Goal: Task Accomplishment & Management: Use online tool/utility

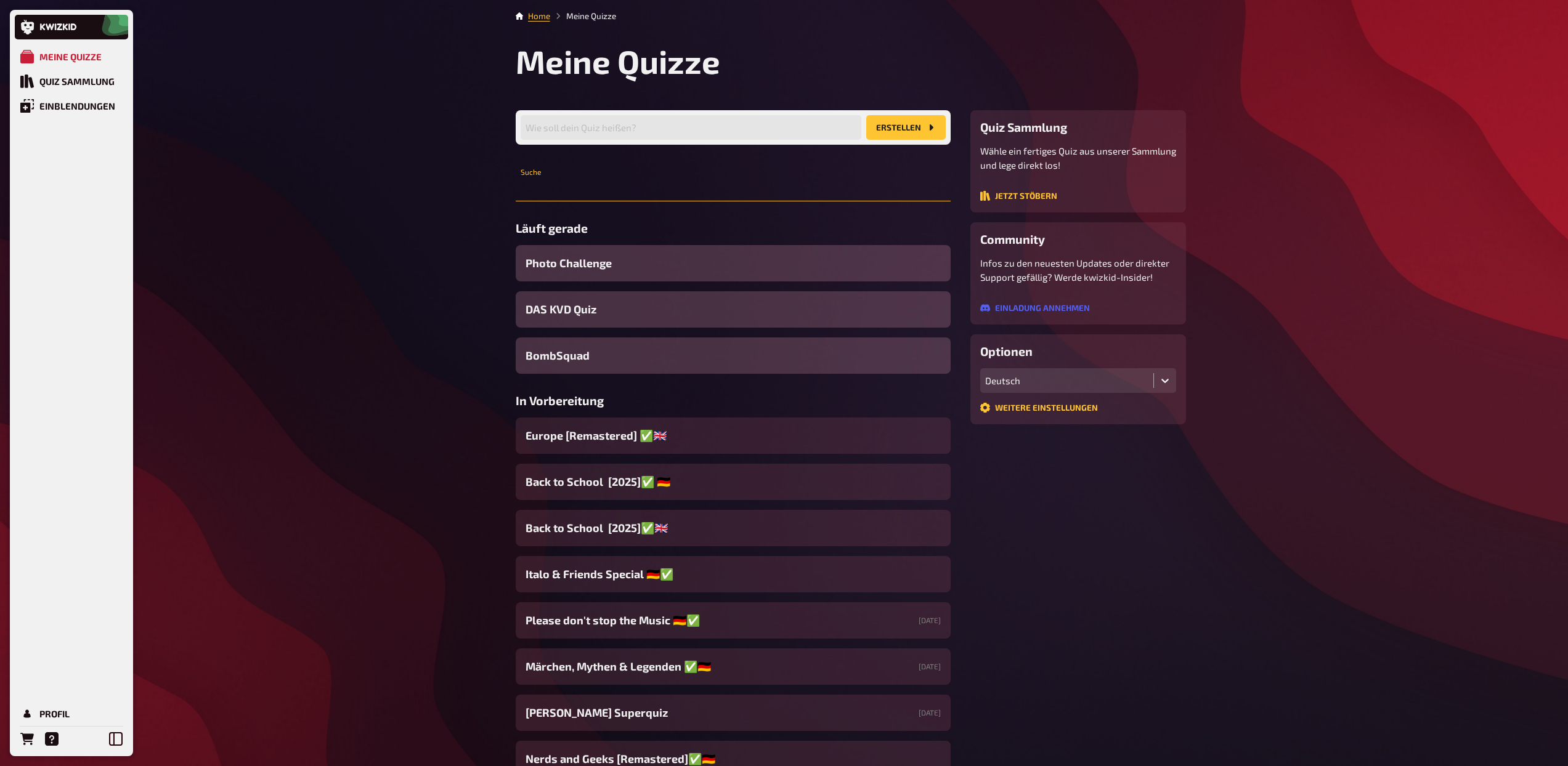
click at [643, 185] on input "text" at bounding box center [733, 189] width 435 height 24
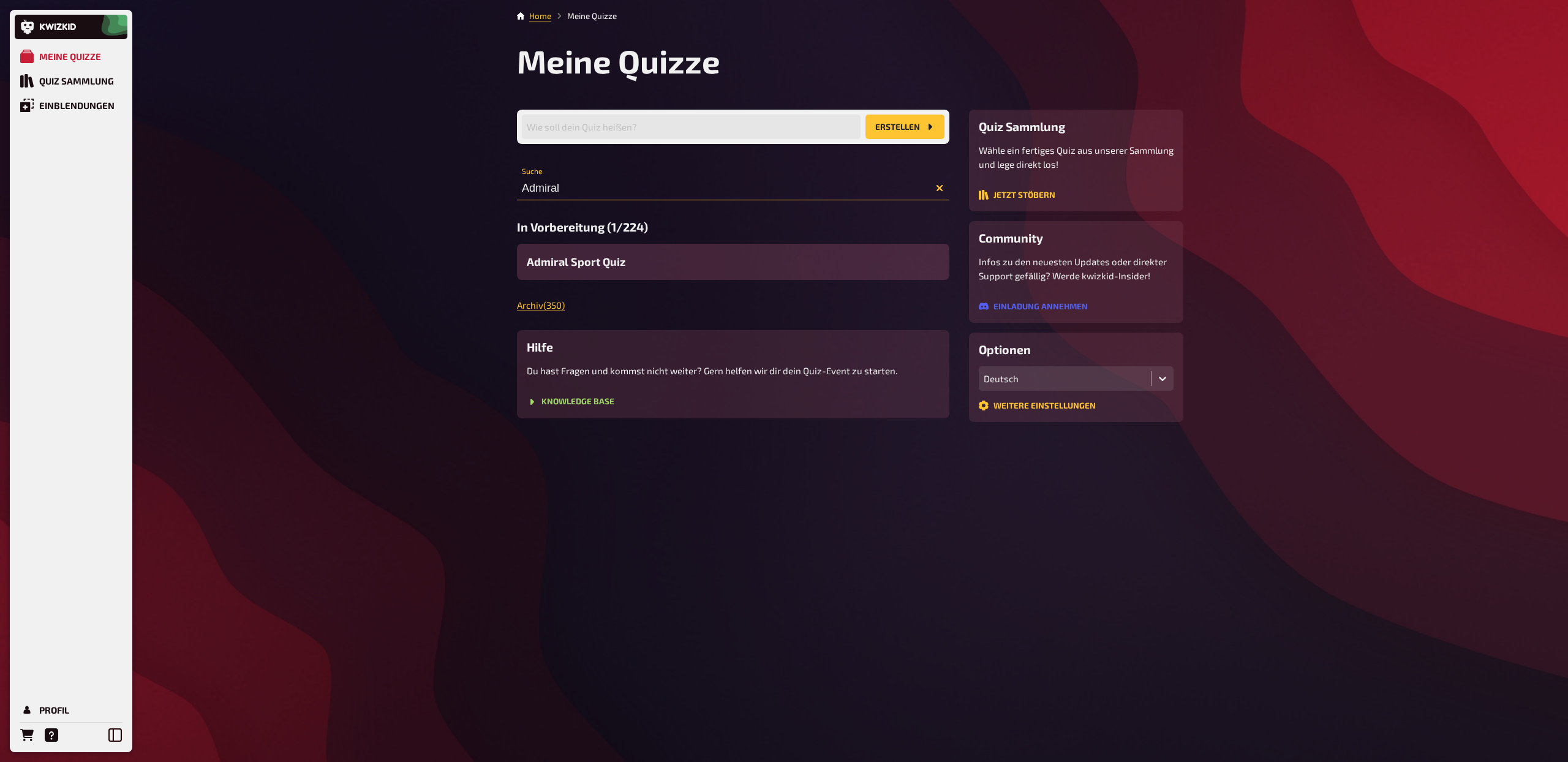
type input "Admiral"
click at [600, 272] on div "Admiral Sport Quiz" at bounding box center [733, 262] width 432 height 36
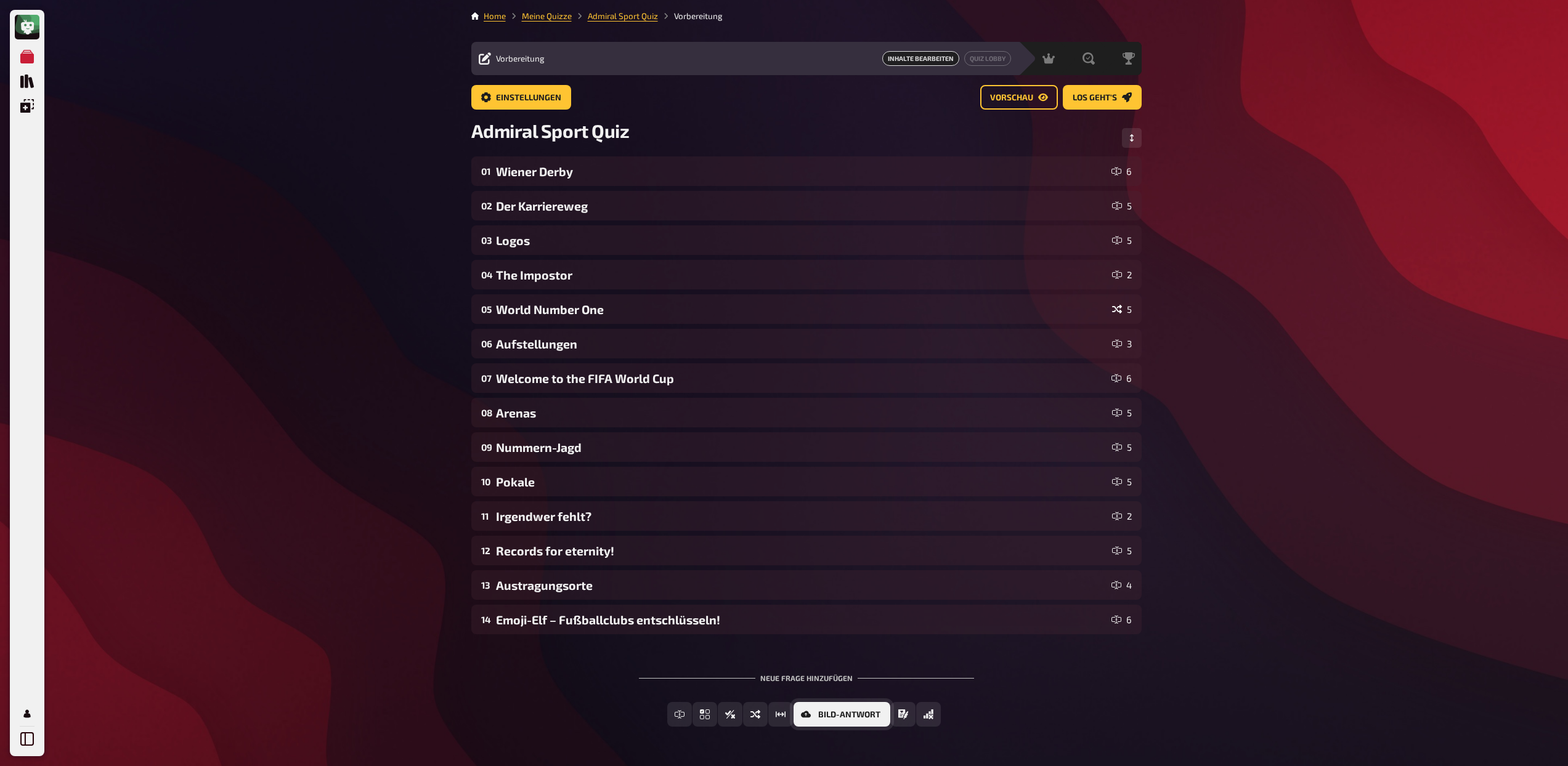
click at [819, 712] on span "Bild-Antwort" at bounding box center [849, 715] width 63 height 9
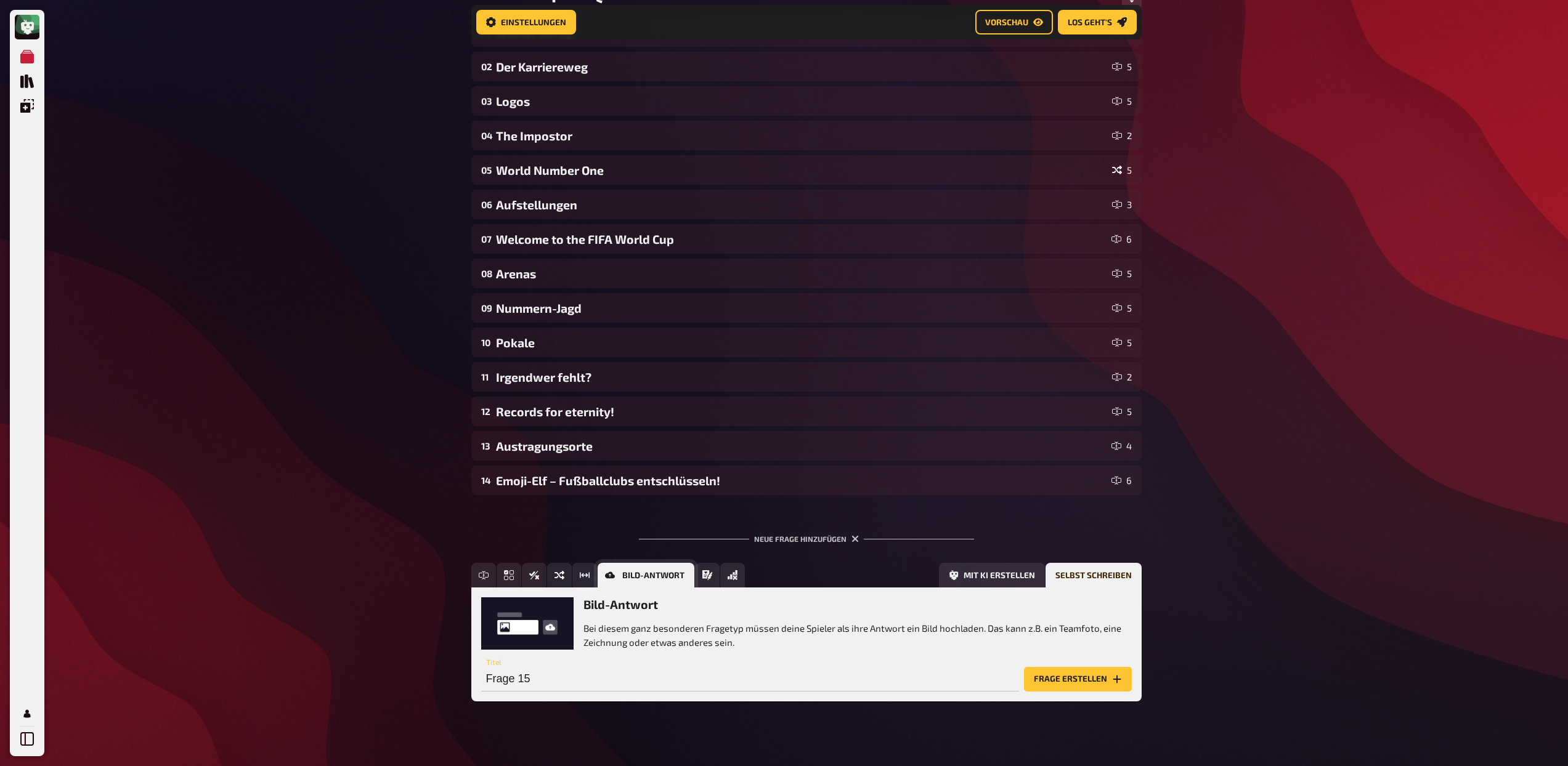
scroll to position [155, 0]
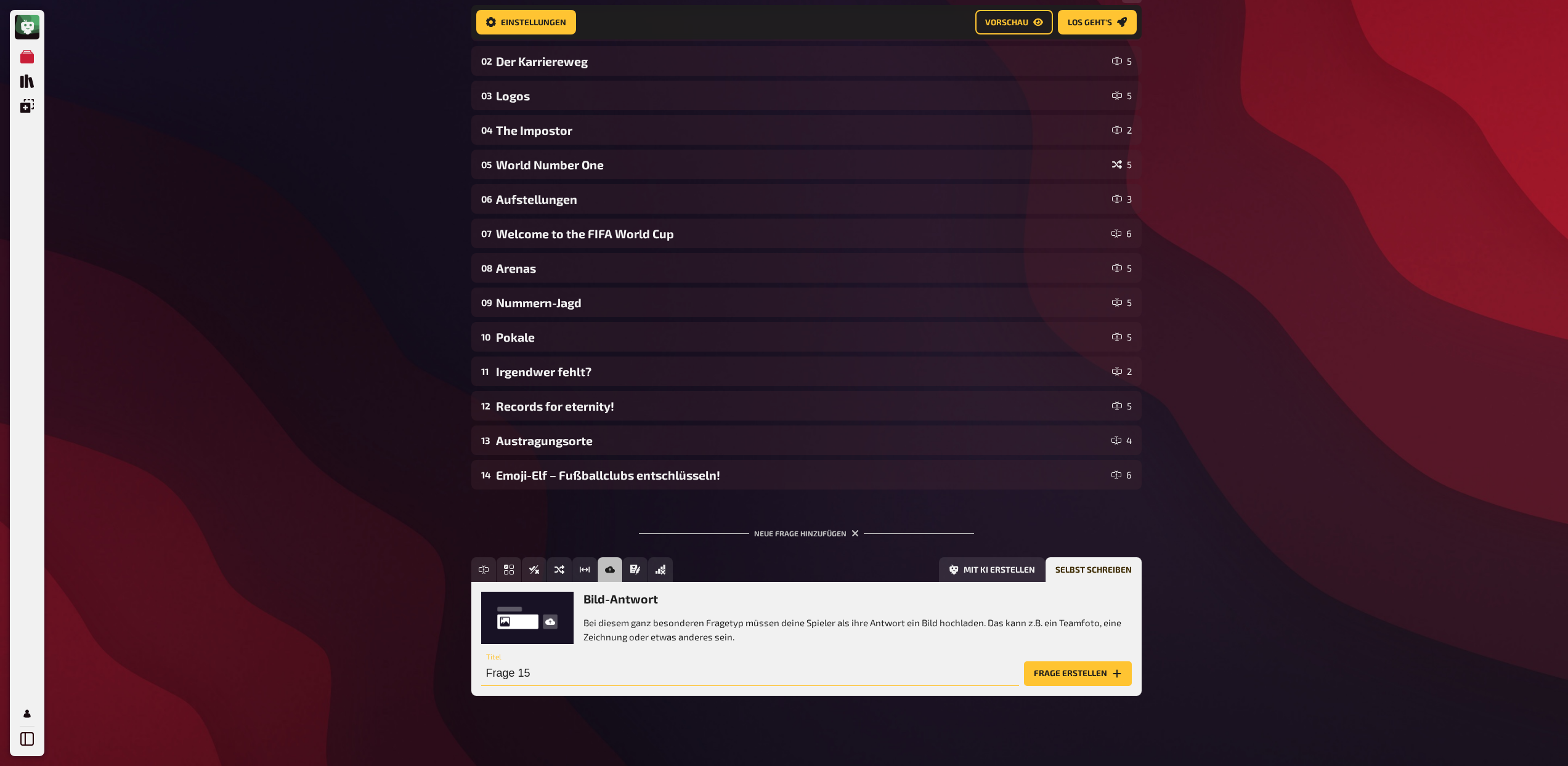
click at [827, 680] on input "Frage 15" at bounding box center [750, 674] width 538 height 24
type input "Torjubel"
click at [984, 572] on button "Mit KI erstellen" at bounding box center [992, 570] width 106 height 24
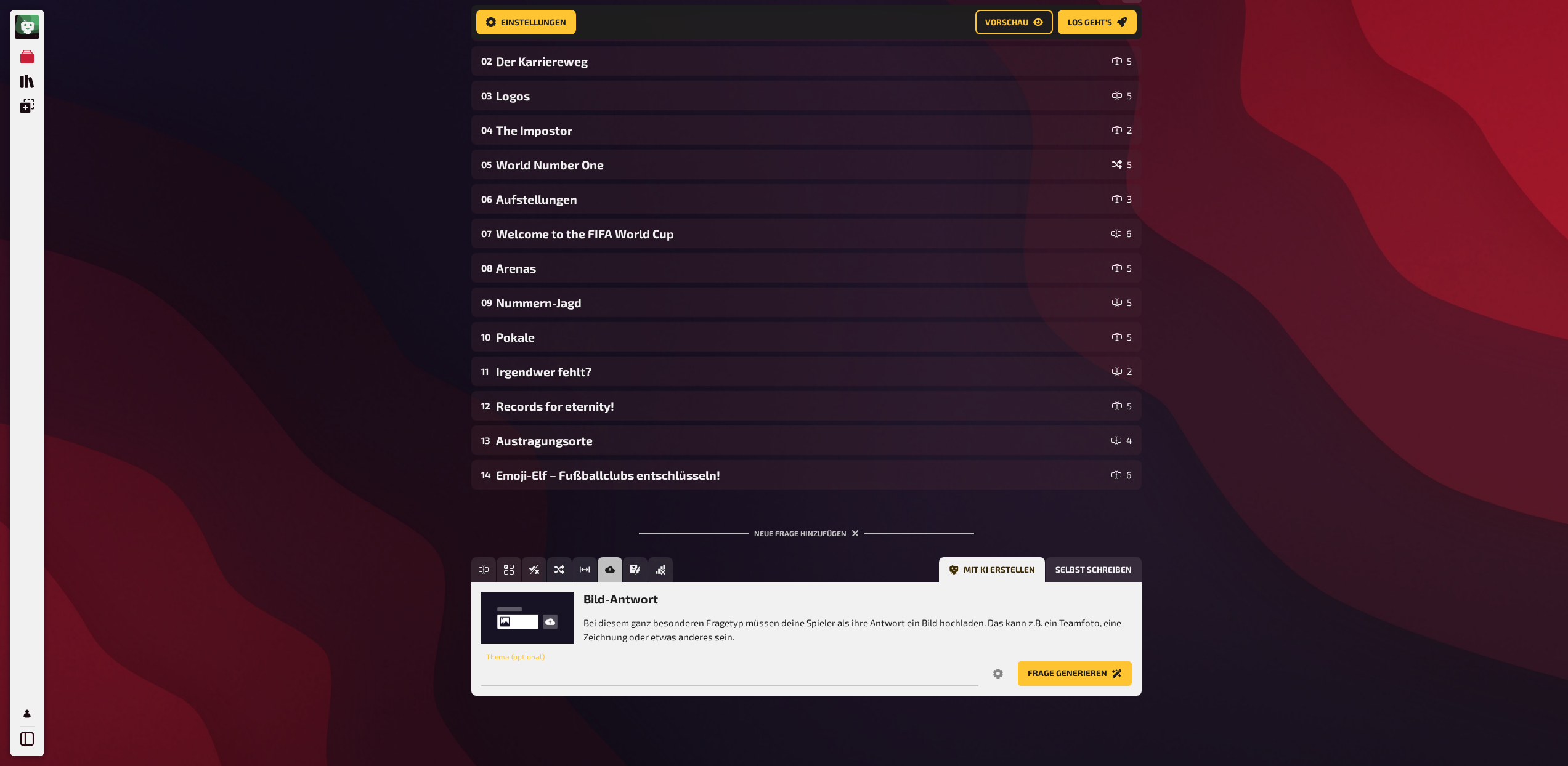
click at [904, 673] on input "text" at bounding box center [730, 674] width 497 height 24
type input "Torjubel"
click at [1103, 676] on button "Frage generieren" at bounding box center [1075, 674] width 114 height 24
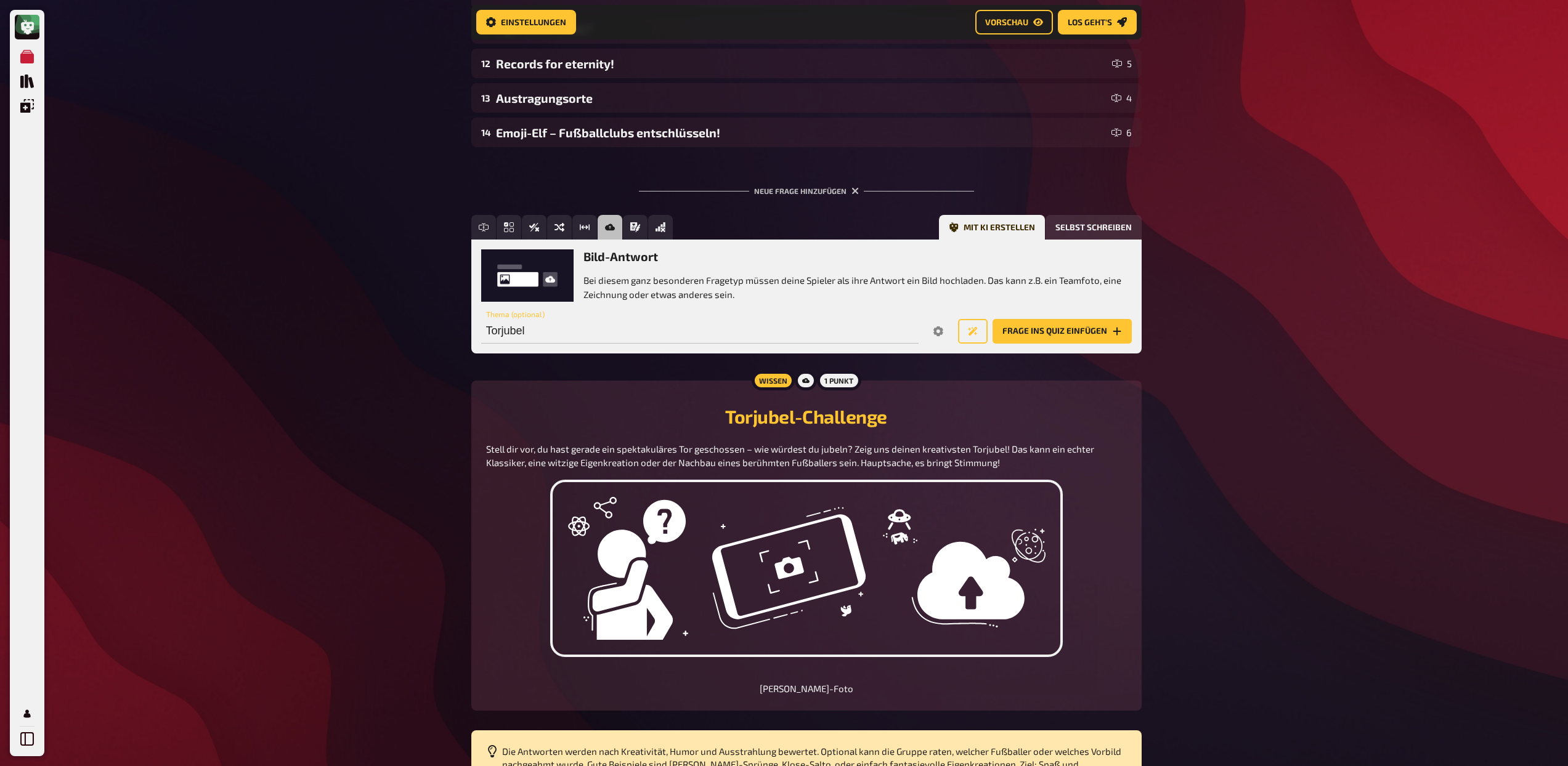
scroll to position [709, 0]
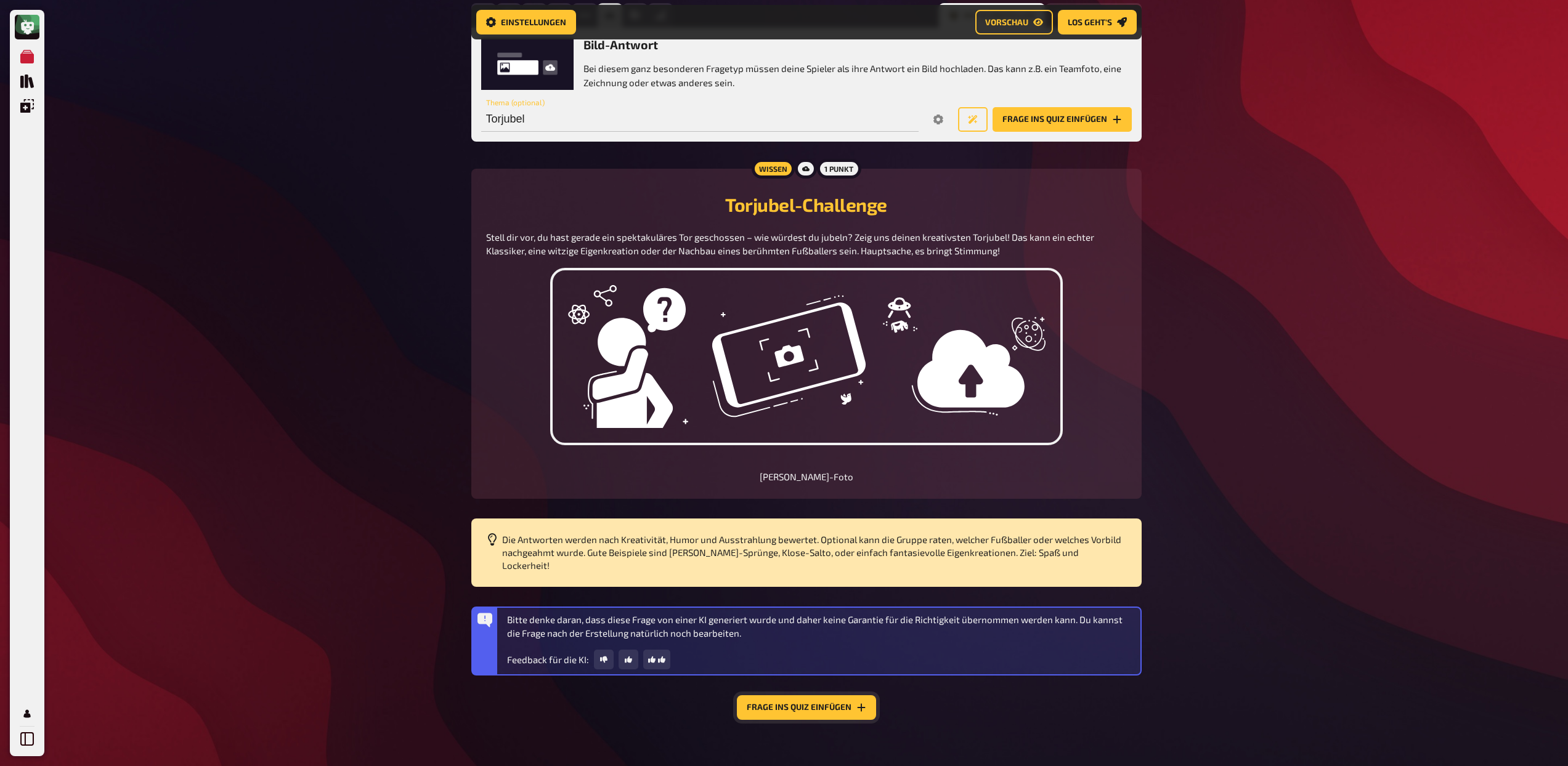
click at [821, 702] on button "Frage ins Quiz einfügen" at bounding box center [806, 708] width 139 height 24
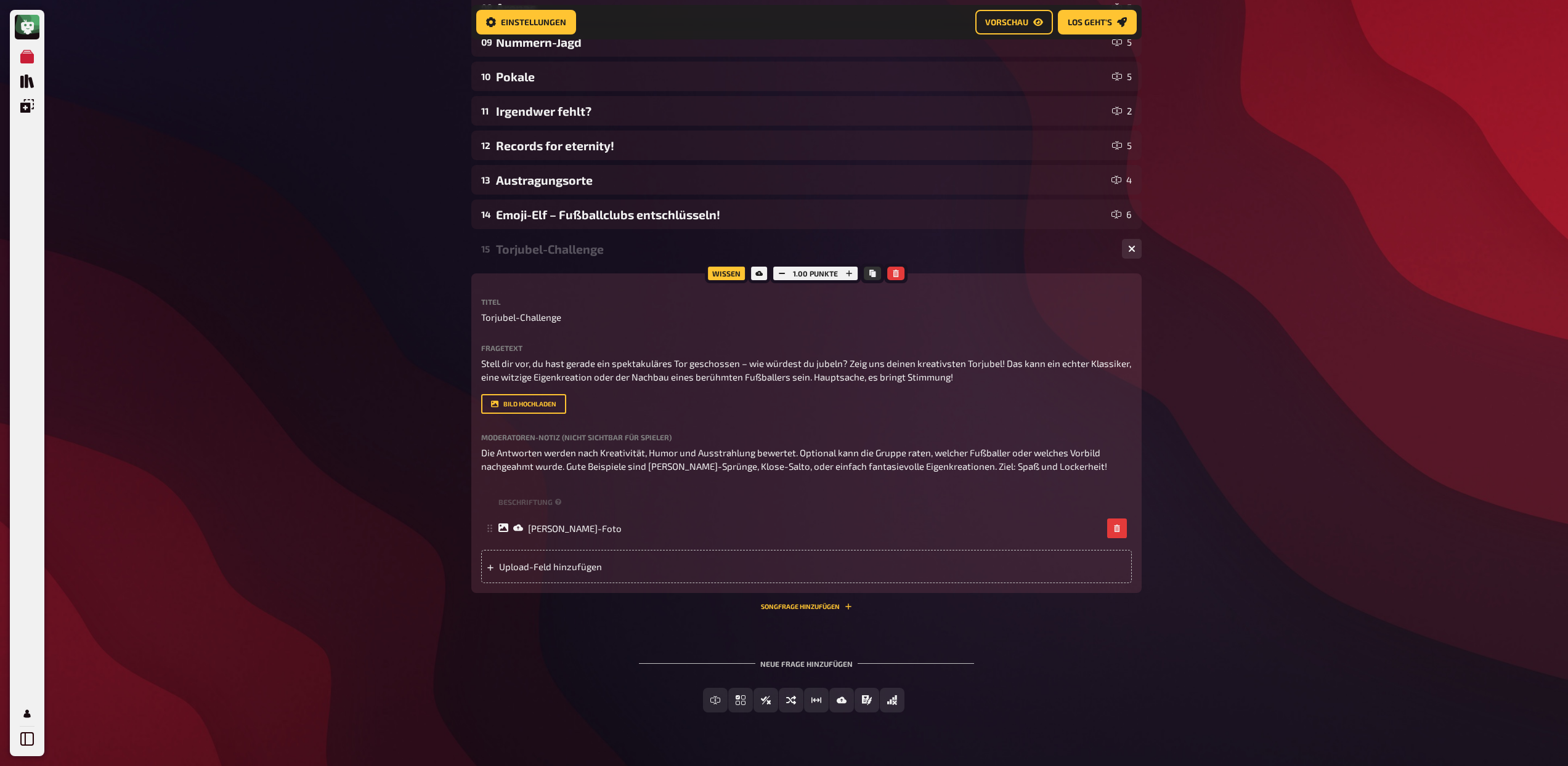
click at [605, 255] on div "Torjubel-Challenge" at bounding box center [804, 249] width 616 height 14
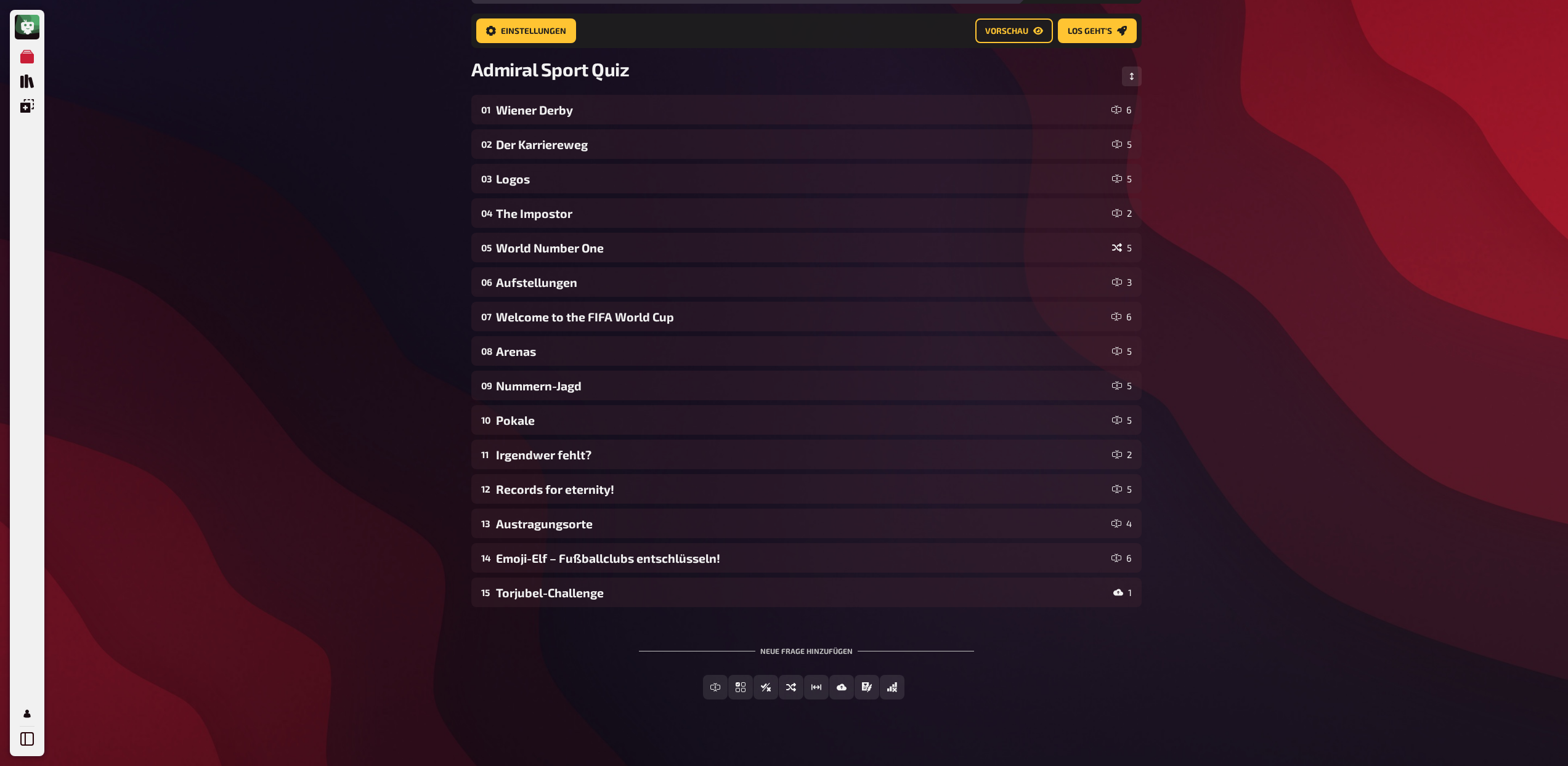
scroll to position [0, 0]
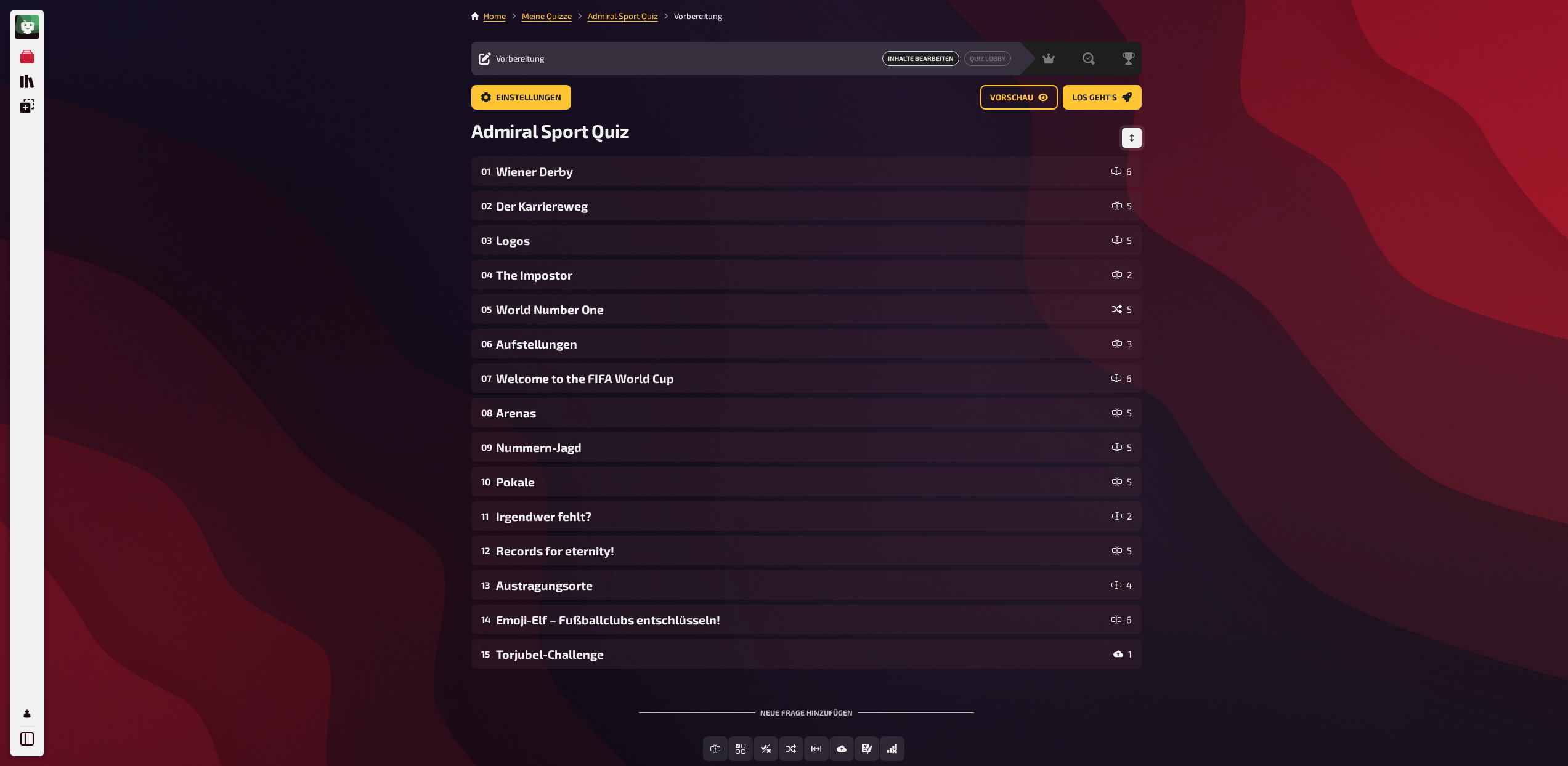
click at [1133, 134] on icon "Reihenfolge anpassen" at bounding box center [1132, 138] width 7 height 7
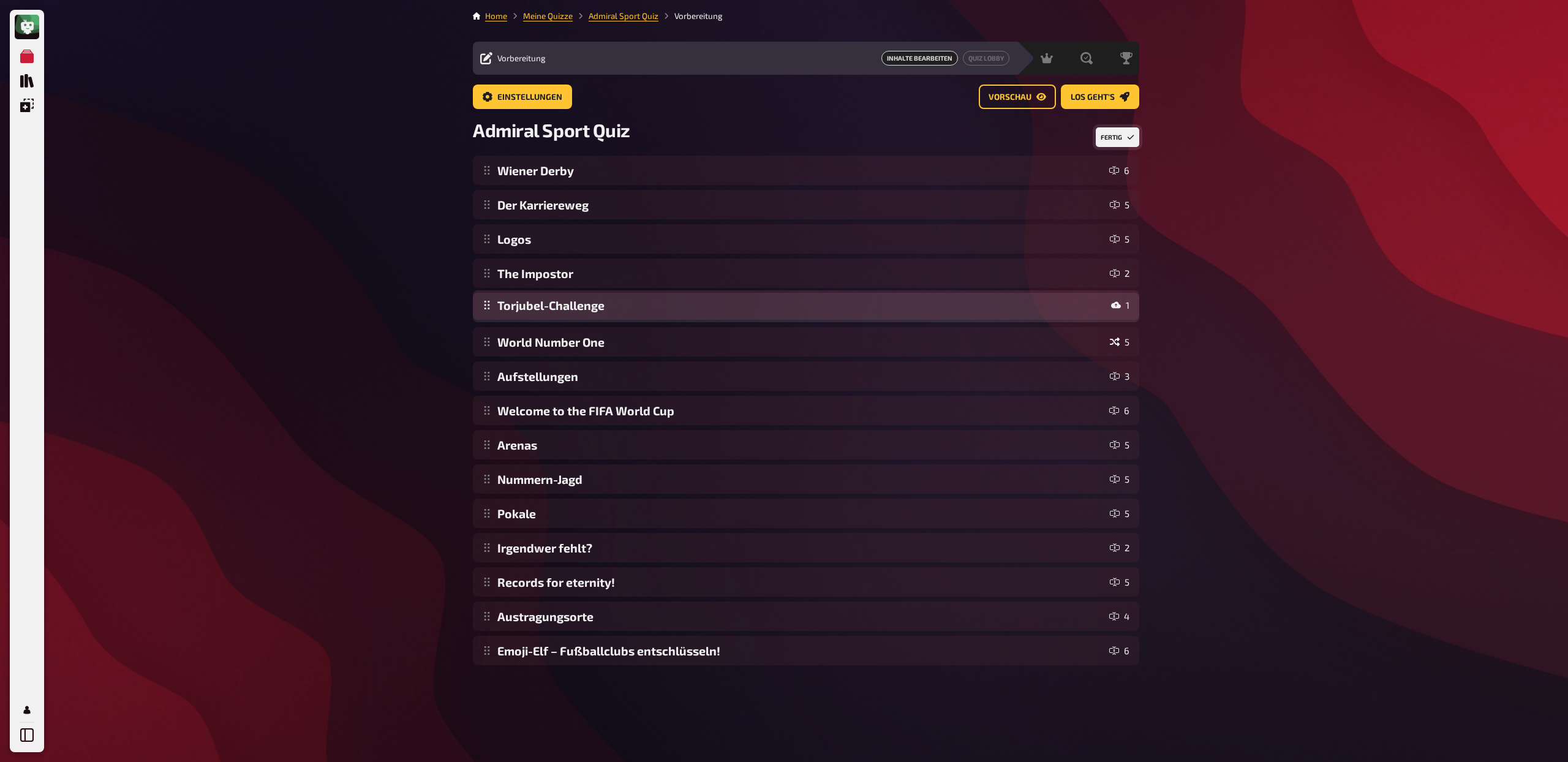
drag, startPoint x: 489, startPoint y: 653, endPoint x: 503, endPoint y: 307, distance: 346.3
click at [503, 307] on div "Wiener Derby 6 Der Karriereweg 5 Logos 5 The Impostor 2 World Number One 5 Aufs…" at bounding box center [806, 410] width 667 height 510
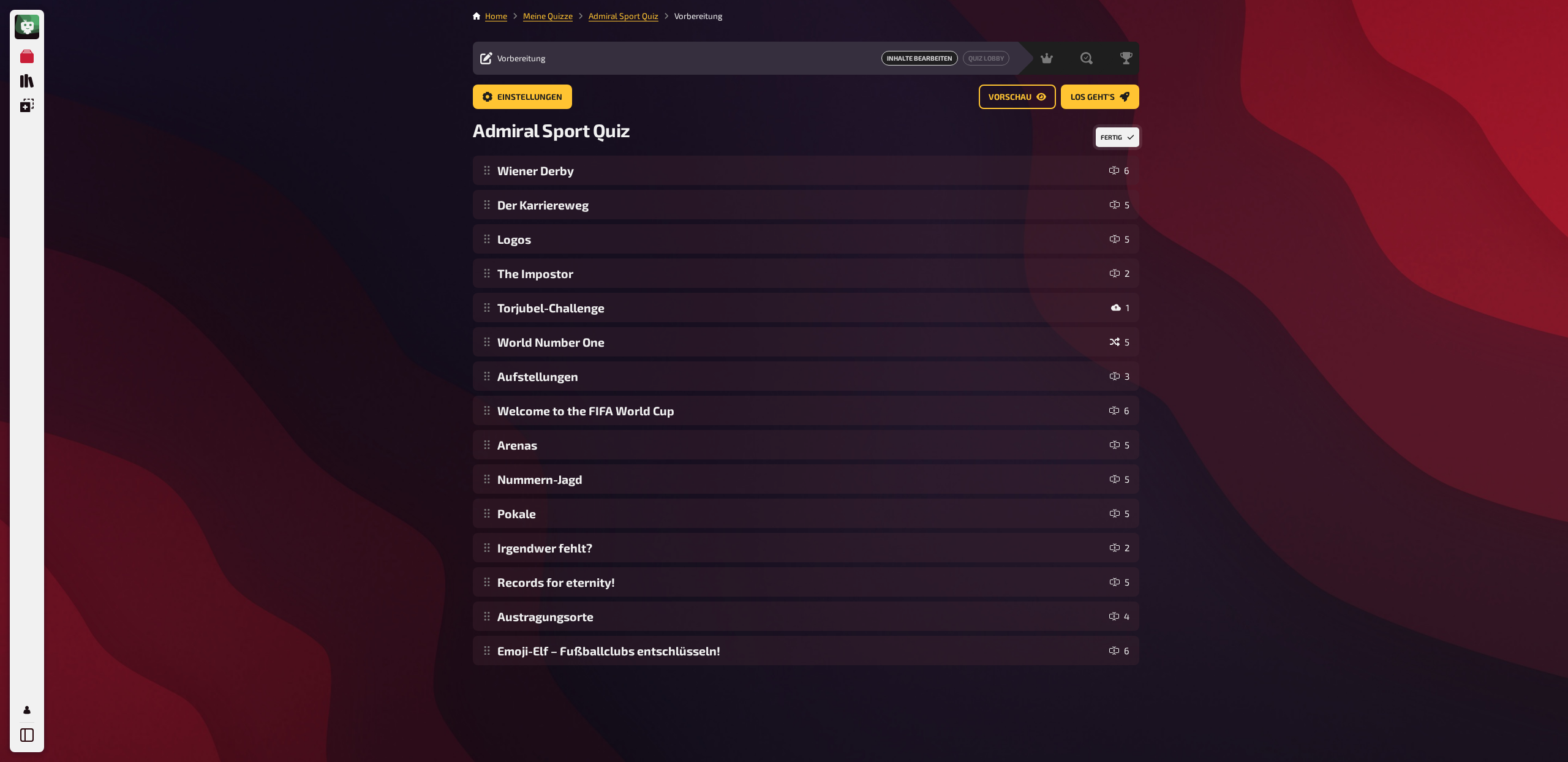
click at [1120, 134] on button "Fertig" at bounding box center [1117, 137] width 43 height 20
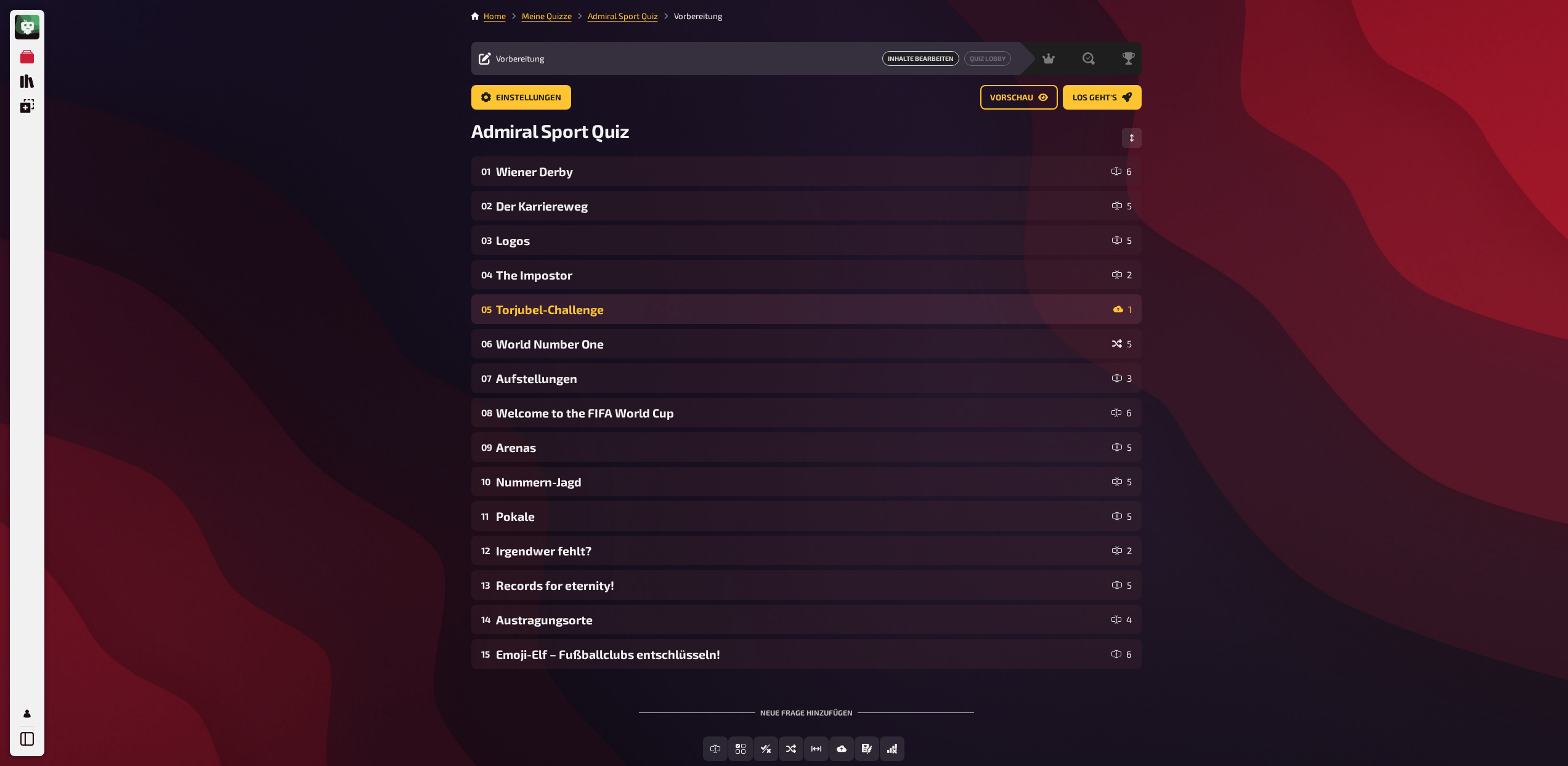
click at [567, 313] on div "Torjubel-Challenge" at bounding box center [802, 309] width 612 height 14
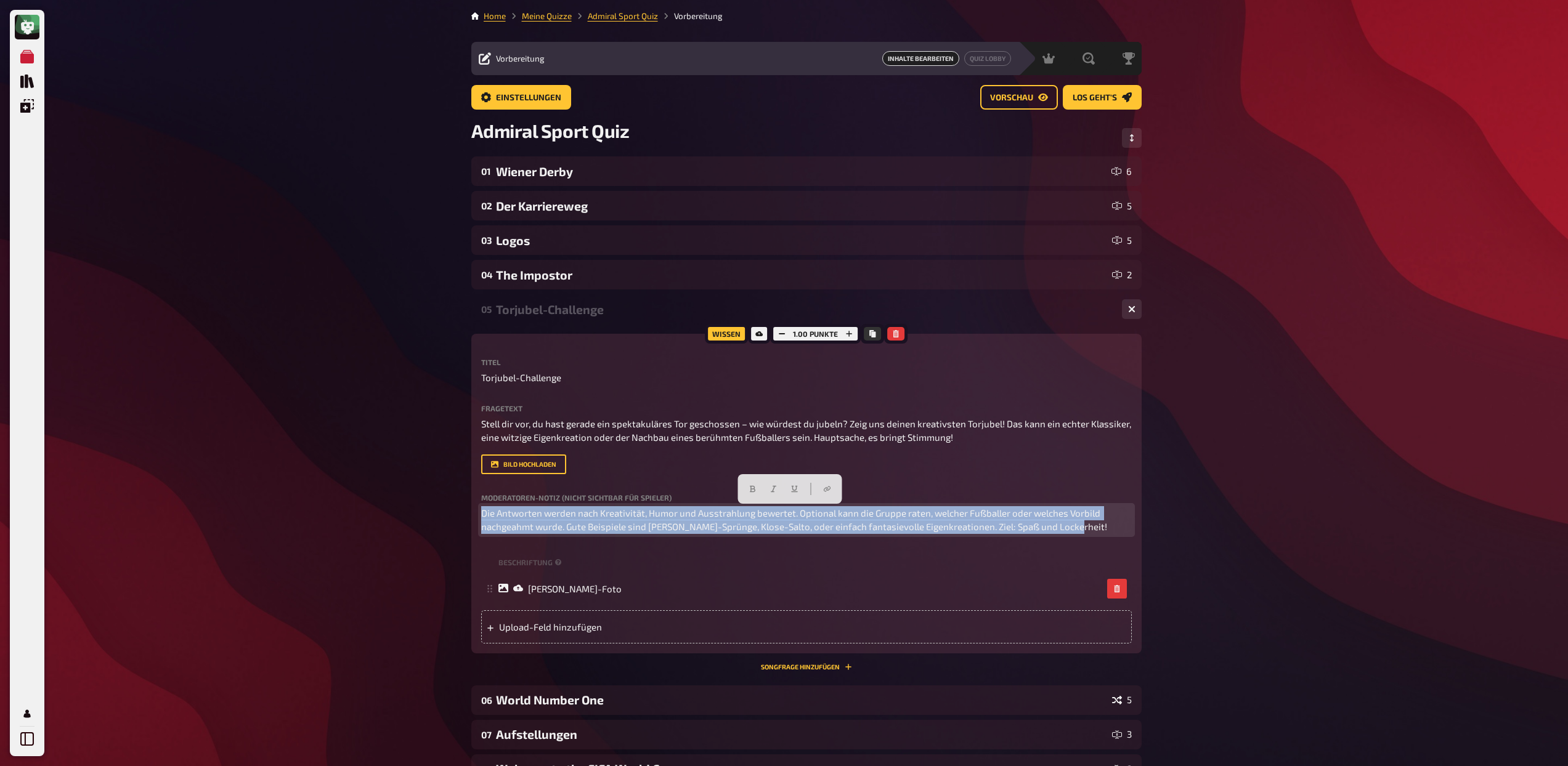
drag, startPoint x: 1102, startPoint y: 525, endPoint x: 421, endPoint y: 507, distance: 681.2
click at [421, 507] on div "Meine Quizze Quiz Sammlung Einblendungen Profil Home Meine Quizze Admiral Sport…" at bounding box center [784, 598] width 1568 height 1197
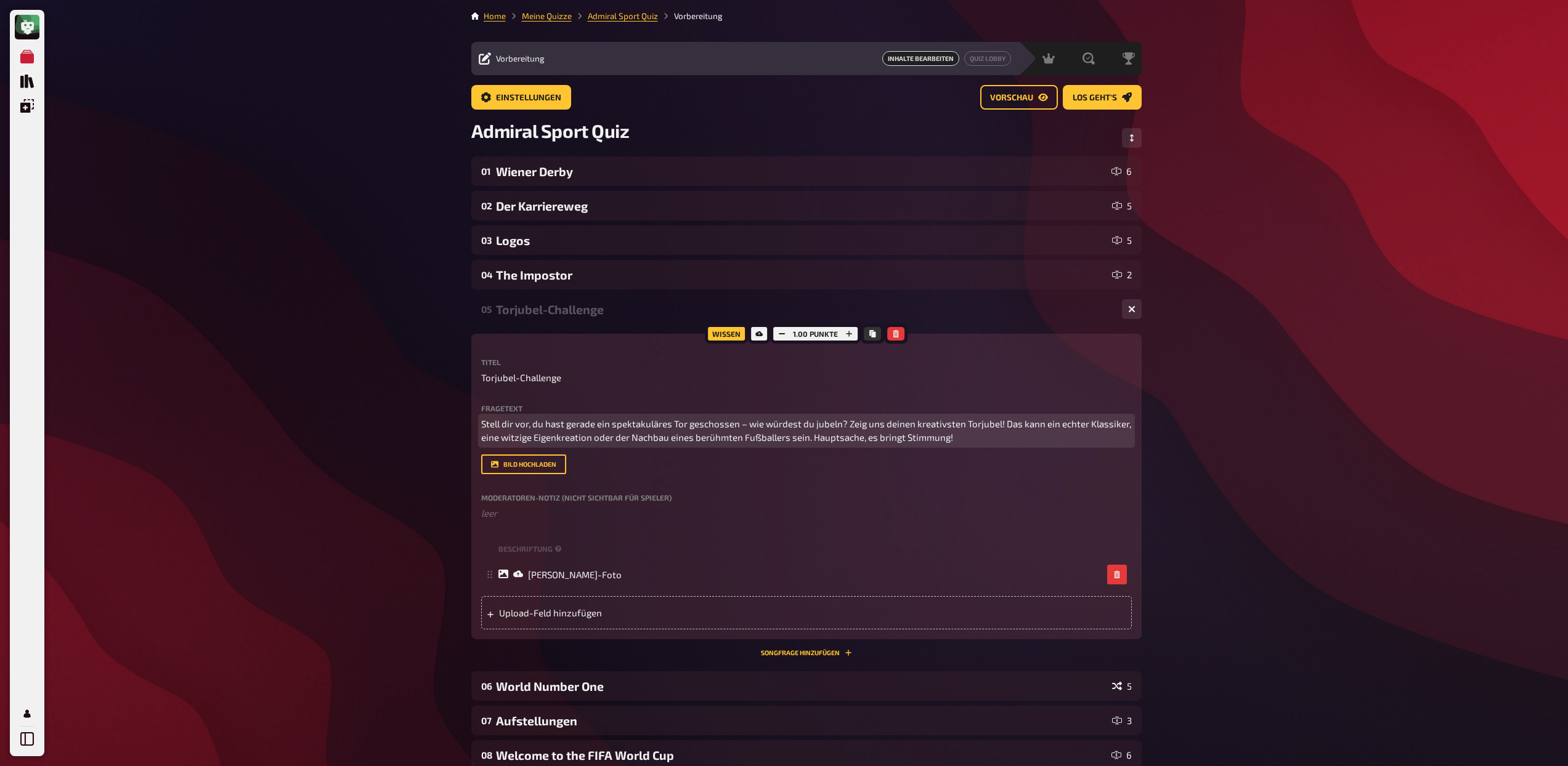
click at [996, 426] on span "Stell dir vor, du hast gerade ein spektakuläres Tor geschossen – wie würdest du…" at bounding box center [807, 431] width 652 height 25
click at [983, 438] on p "Stell dir vor, du hast gerade ein spektakuläres Tor geschossen – wie würdest du…" at bounding box center [806, 431] width 651 height 28
click at [1000, 423] on span "Stell dir vor, du hast gerade ein spektakuläres Tor geschossen – wie würdest du…" at bounding box center [807, 431] width 652 height 25
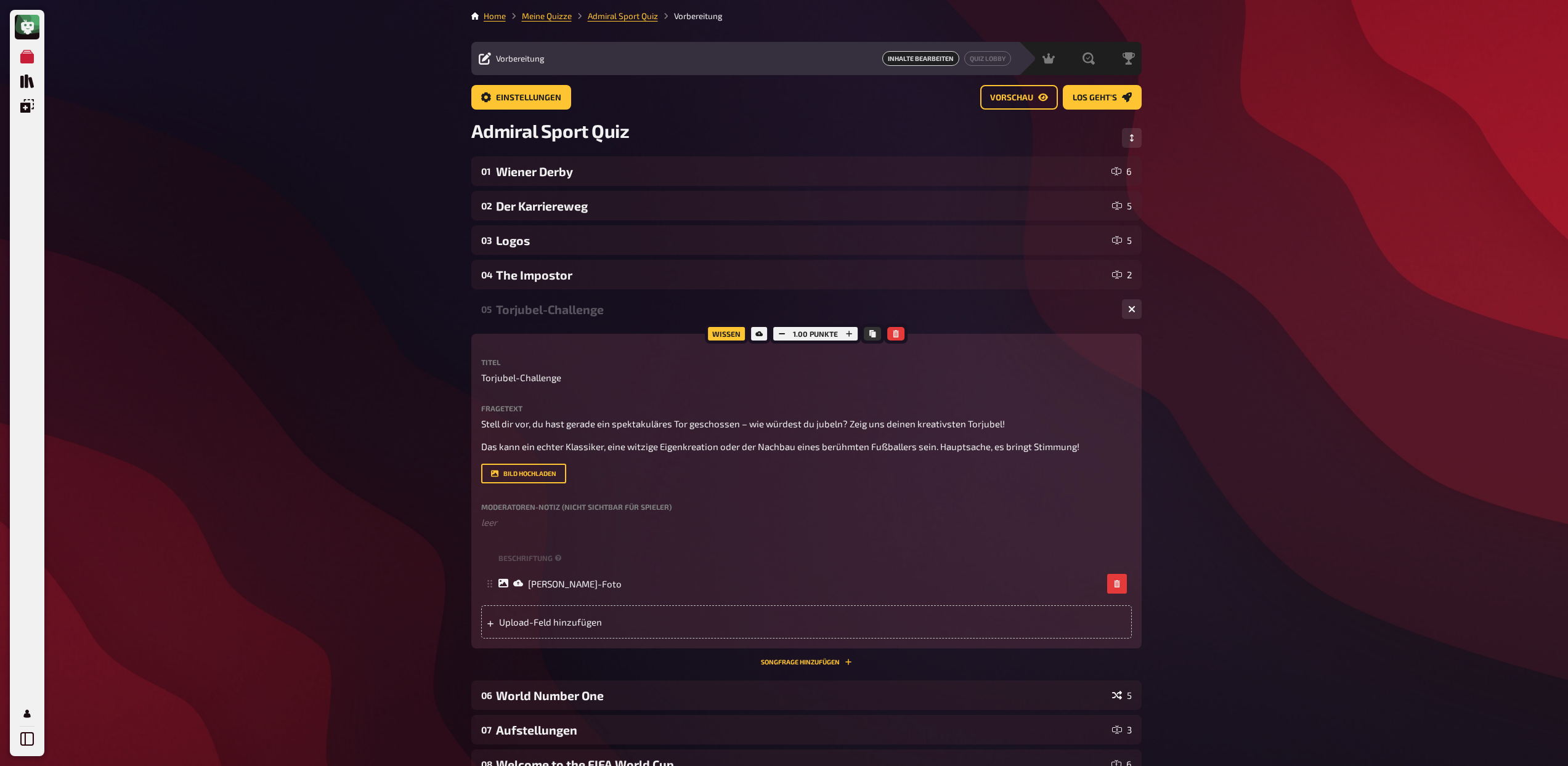
click at [579, 317] on div "05 Torjubel-Challenge 1" at bounding box center [806, 310] width 671 height 30
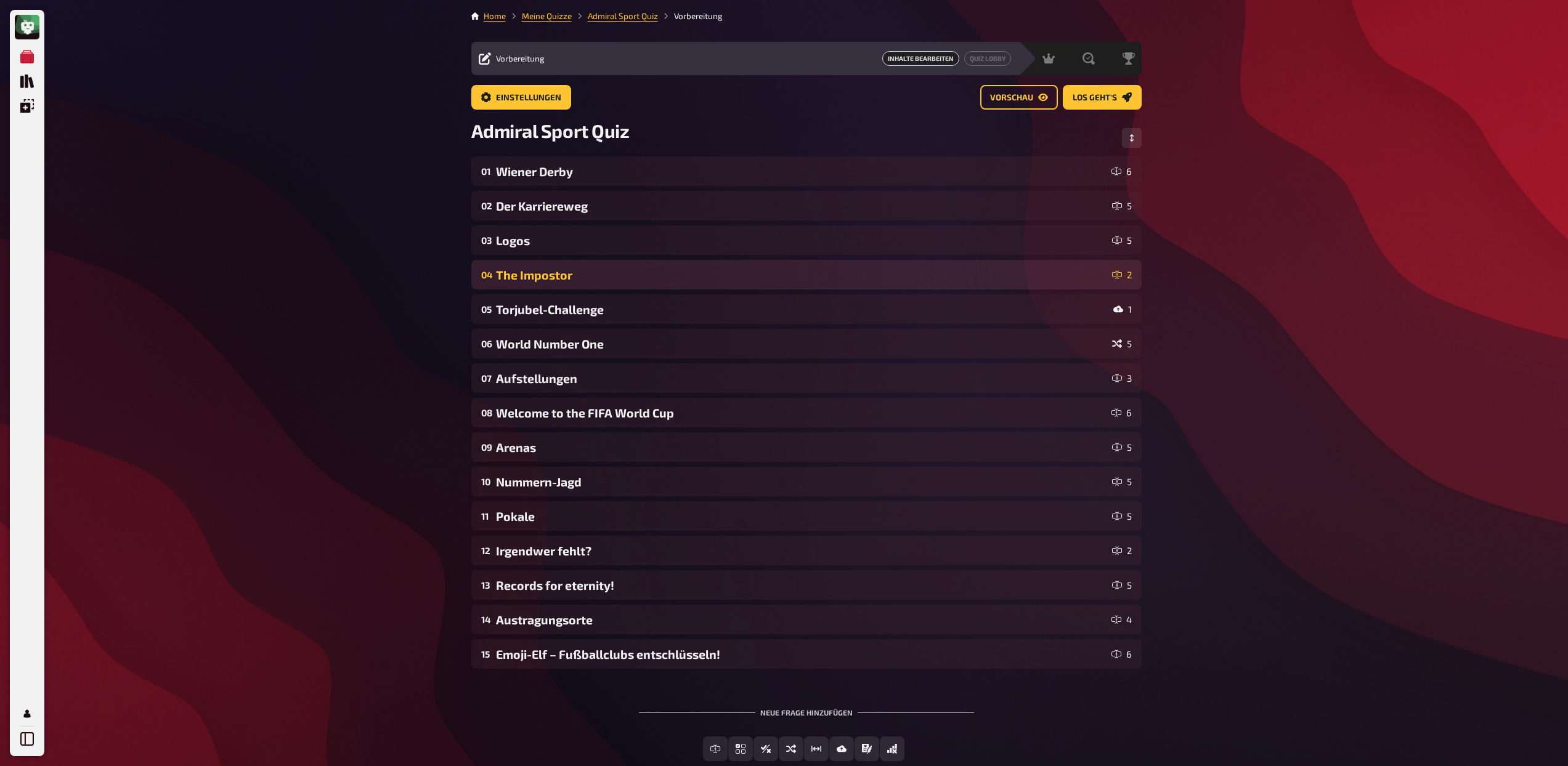
click at [566, 277] on div "The Impostor" at bounding box center [802, 275] width 611 height 14
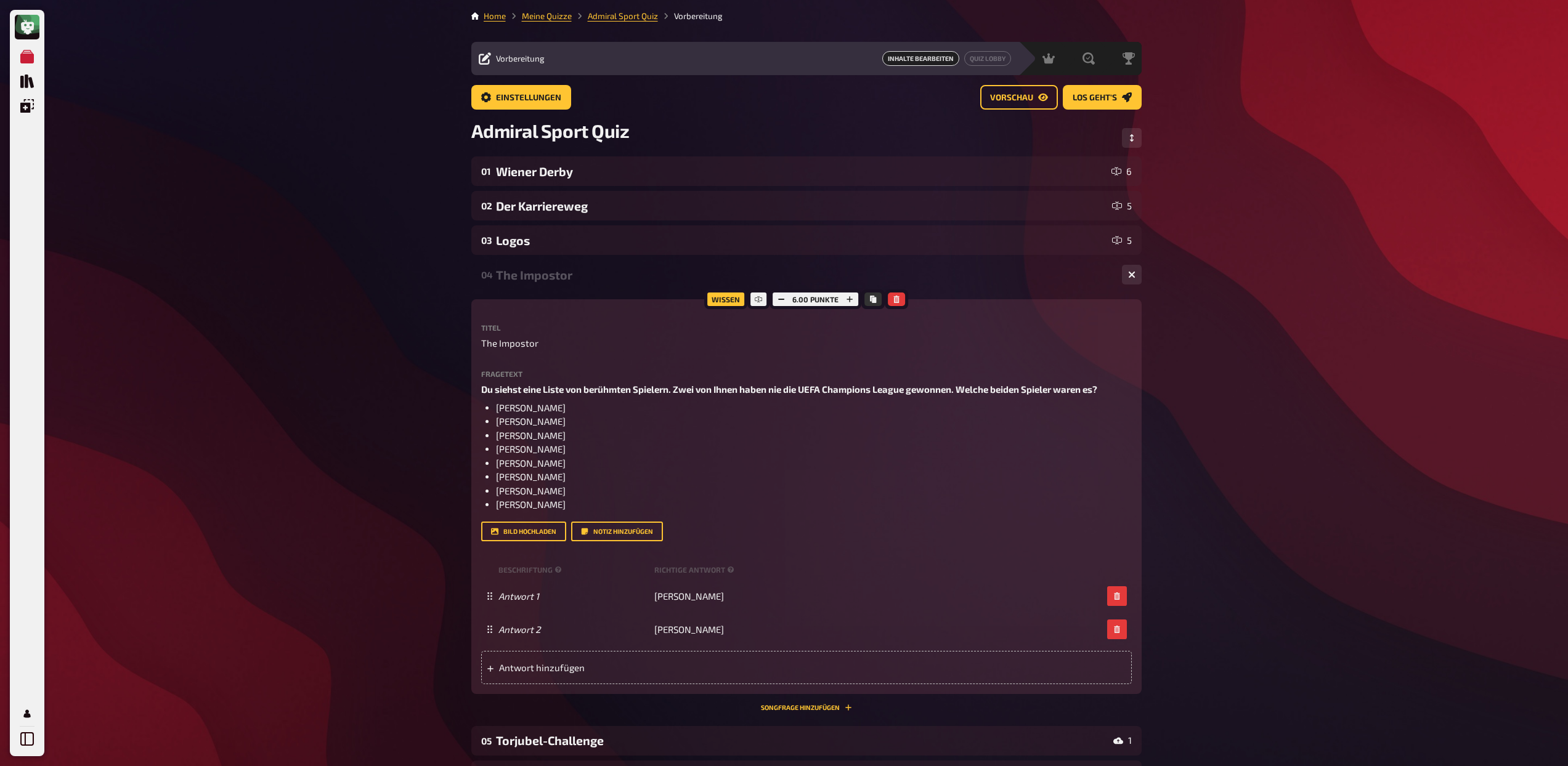
click at [566, 277] on div "The Impostor" at bounding box center [804, 275] width 616 height 14
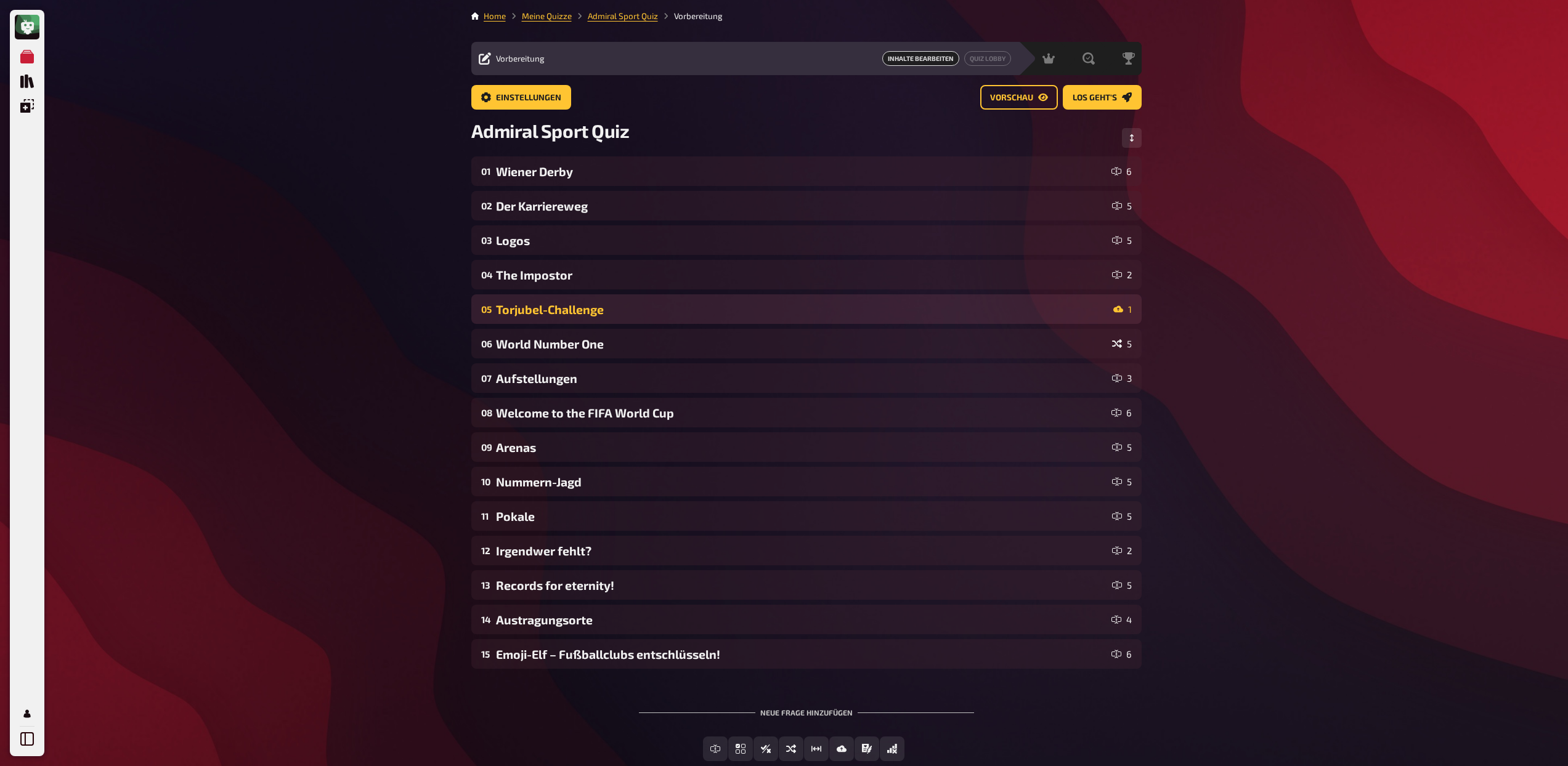
click at [566, 314] on div "Torjubel-Challenge" at bounding box center [802, 309] width 612 height 14
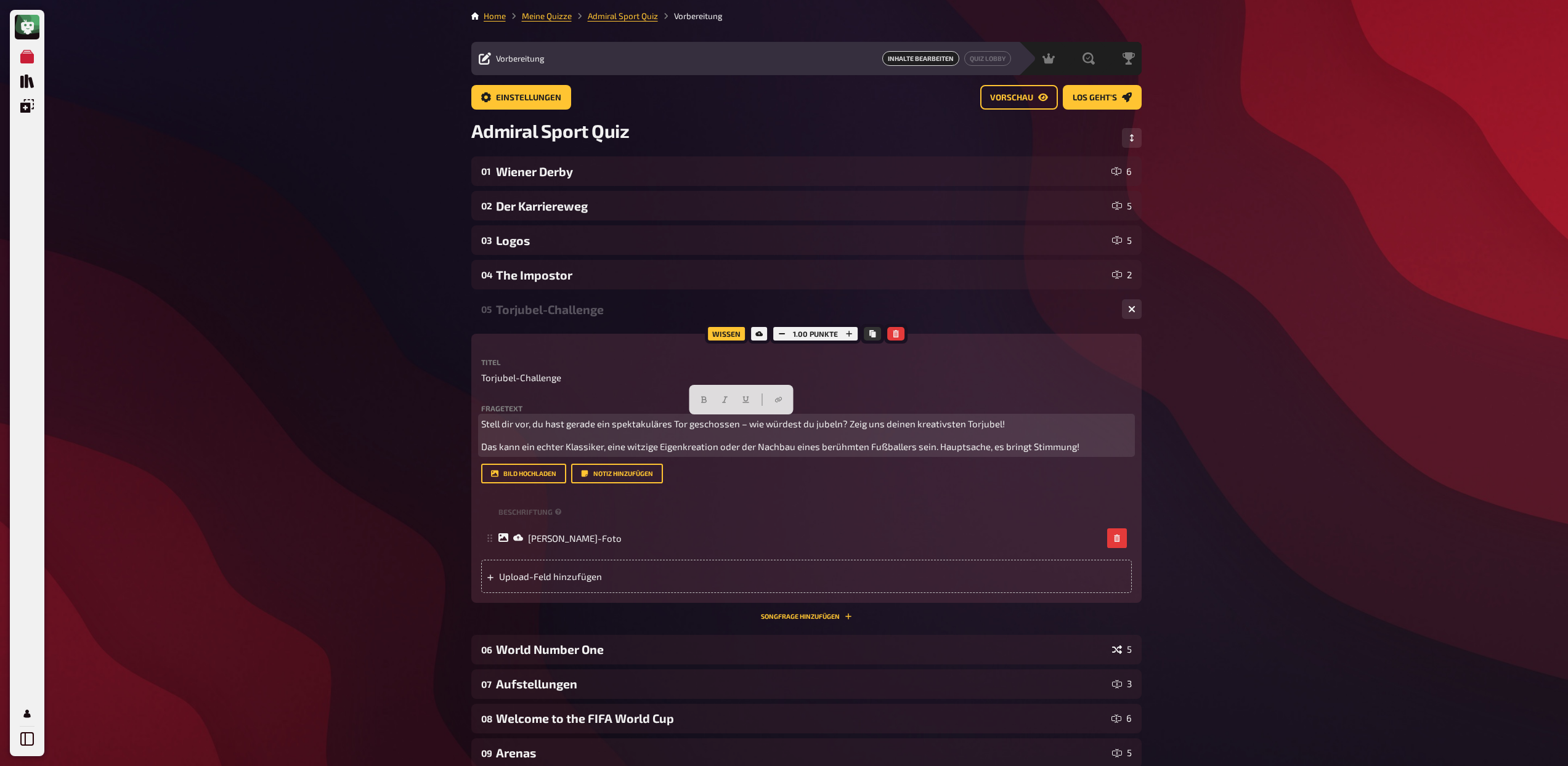
drag, startPoint x: 1021, startPoint y: 422, endPoint x: 473, endPoint y: 423, distance: 548.0
click at [473, 423] on div "Wissen 1.00 Punkte Titel Torjubel-Challenge Fragetext Stell dir vor, du hast ge…" at bounding box center [806, 469] width 671 height 269
click at [700, 400] on icon "button" at bounding box center [703, 399] width 7 height 7
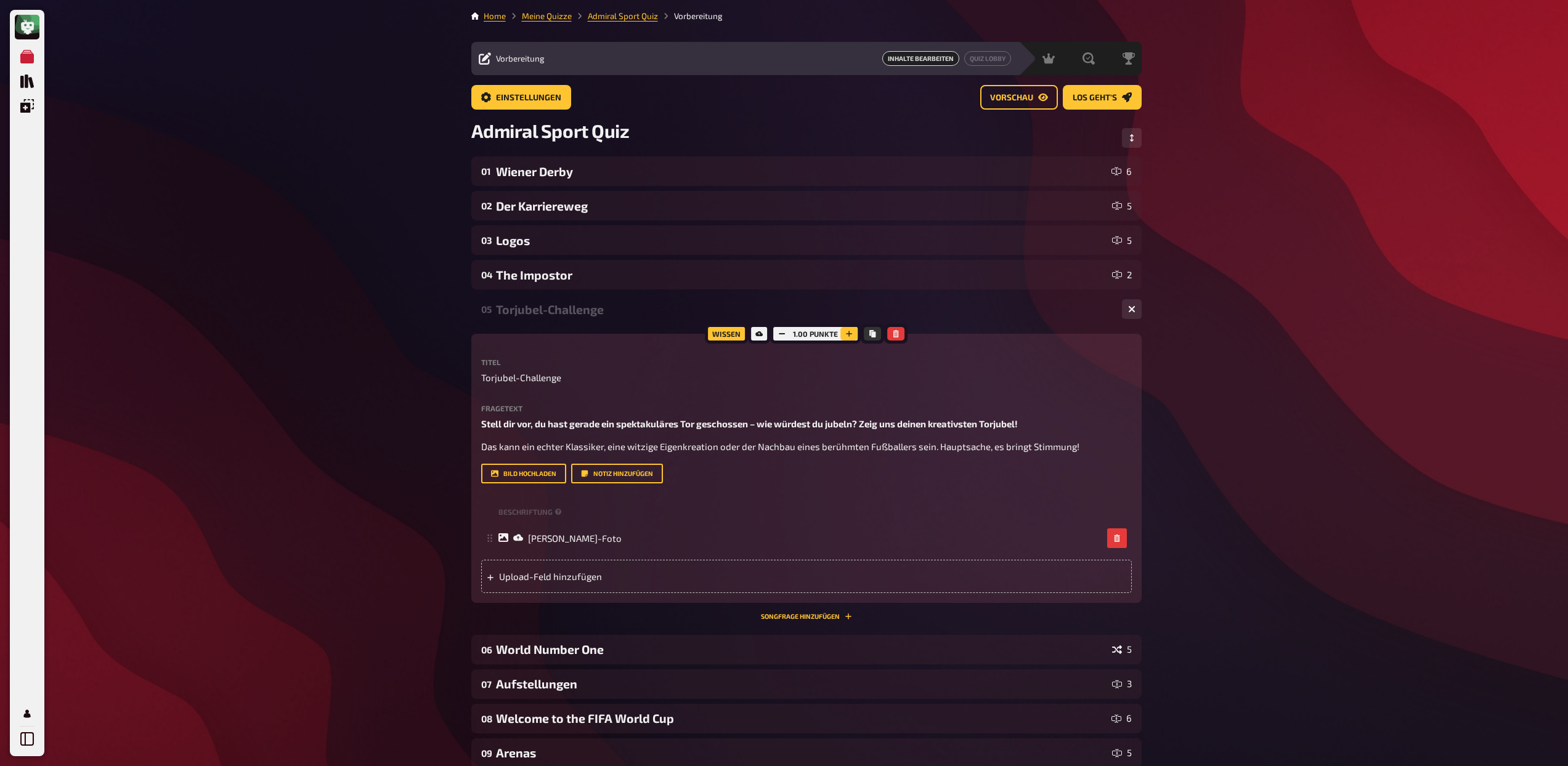
click at [853, 331] on button "button" at bounding box center [849, 334] width 17 height 14
click at [612, 316] on div "Torjubel-Challenge" at bounding box center [804, 309] width 616 height 14
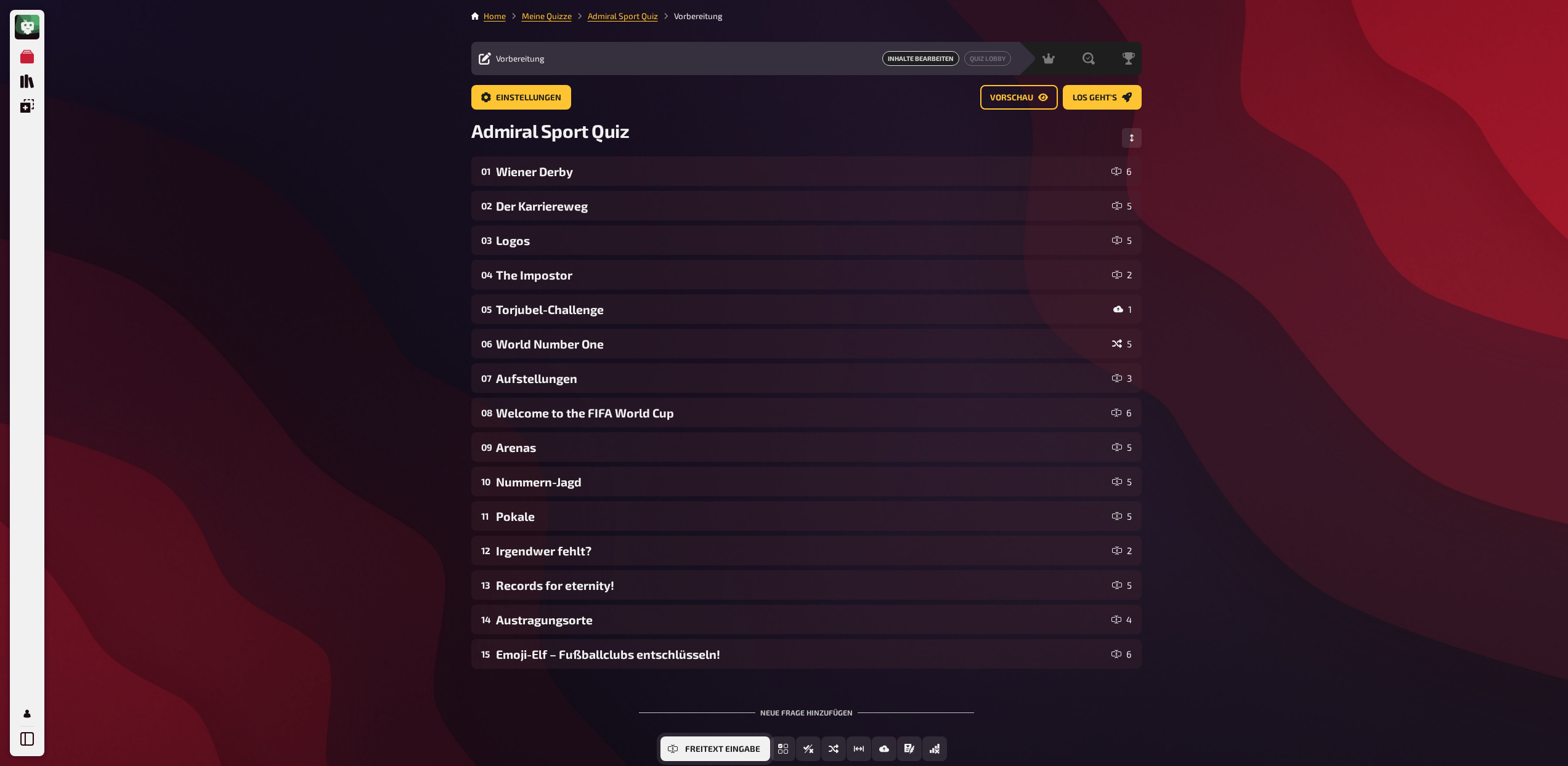
click at [718, 745] on span "Freitext Eingabe" at bounding box center [722, 749] width 75 height 9
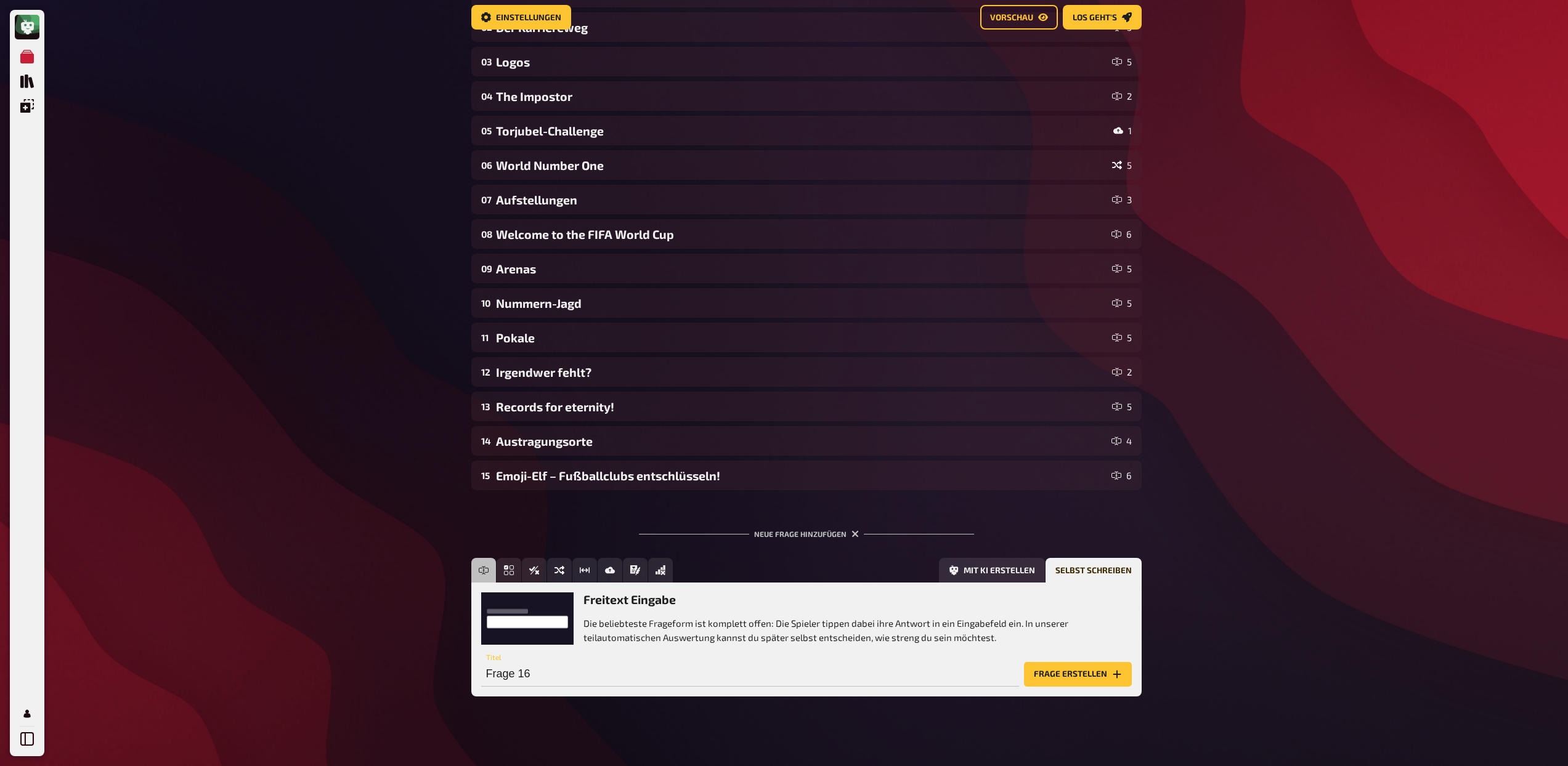
scroll to position [189, 0]
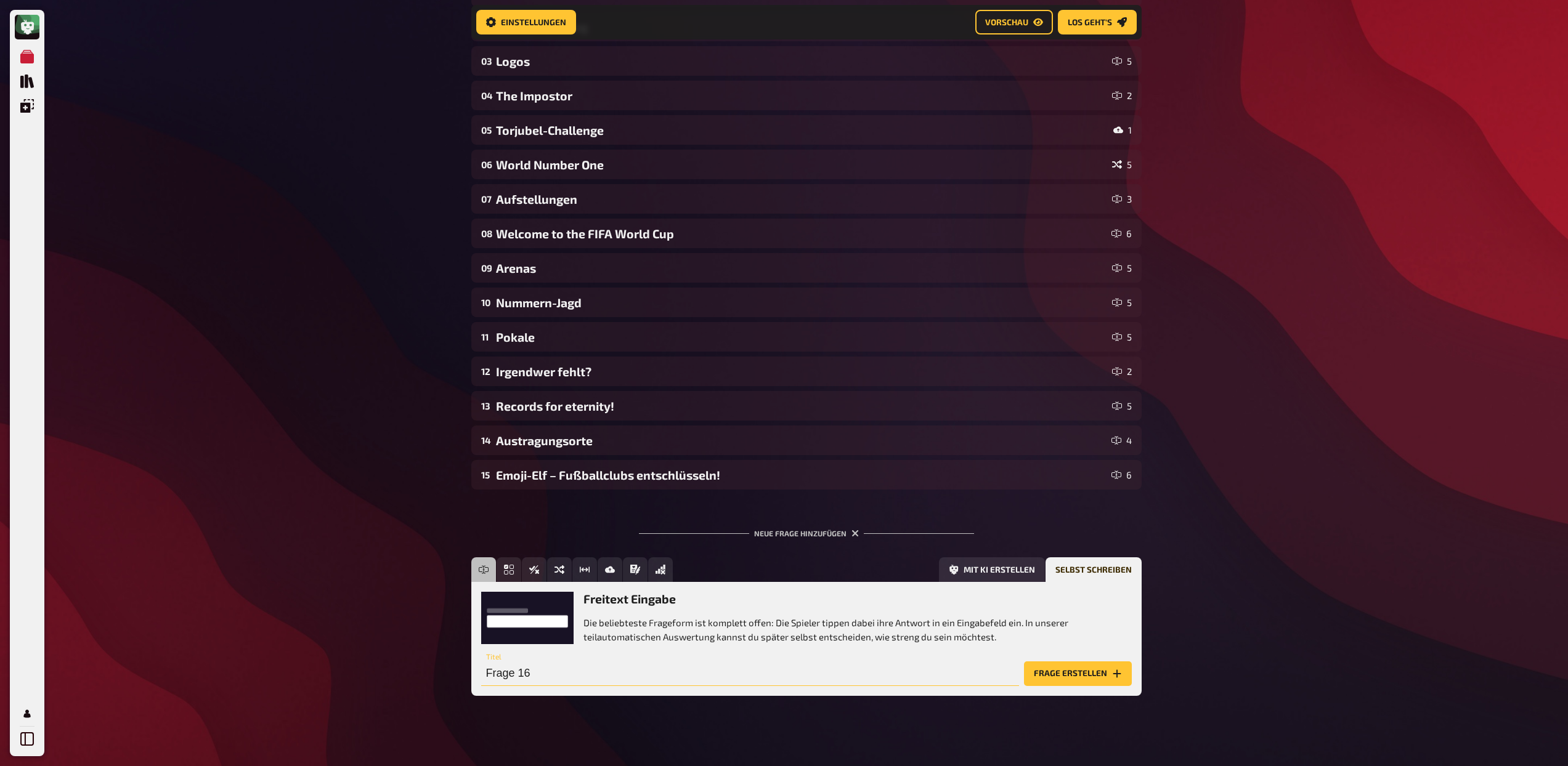
click at [855, 669] on input "Frage 16" at bounding box center [750, 674] width 538 height 24
type input "Die Bilanz"
click at [1056, 678] on button "Frage erstellen" at bounding box center [1077, 674] width 108 height 24
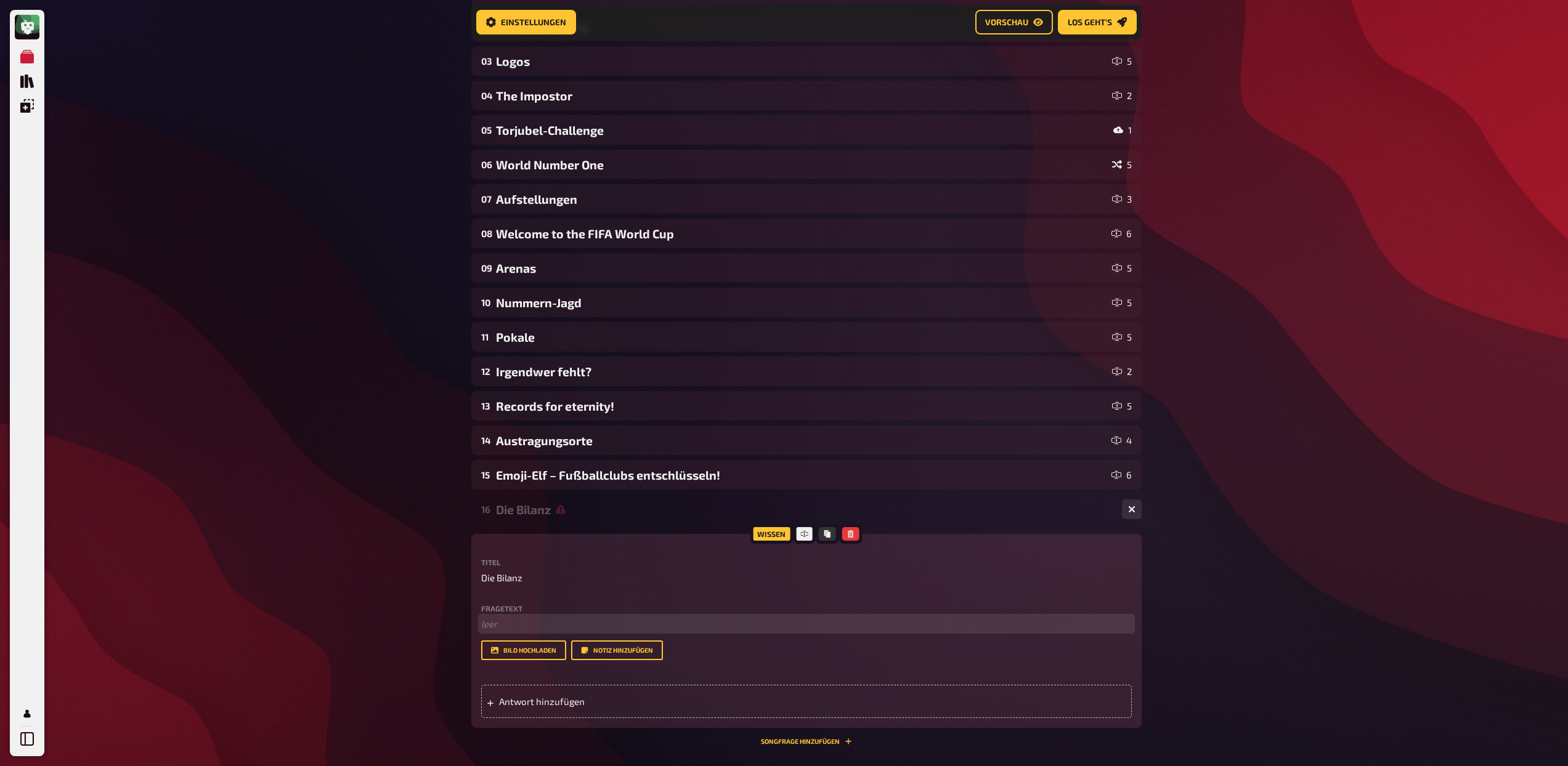
click at [589, 621] on p "﻿ leer" at bounding box center [806, 624] width 651 height 14
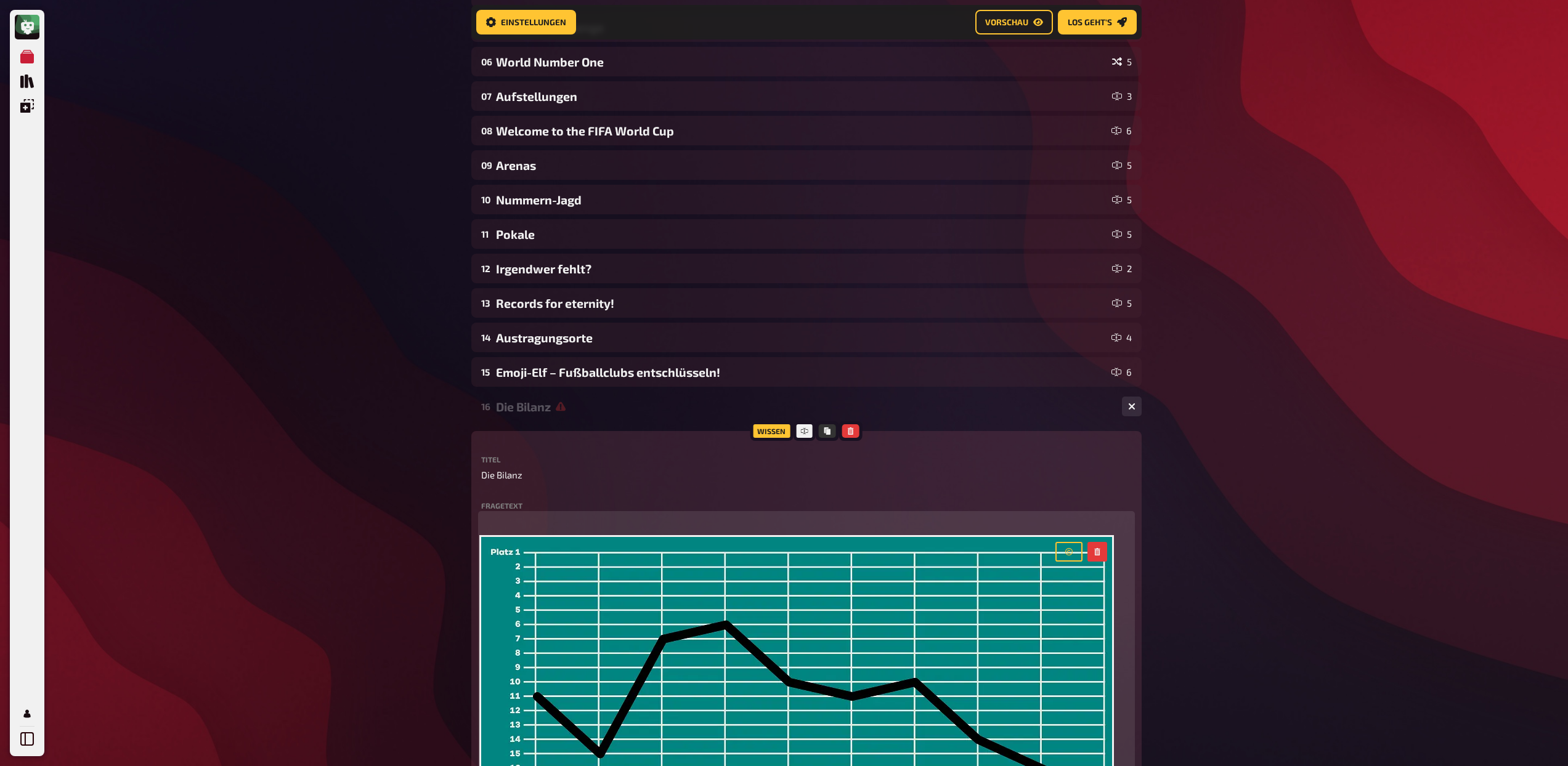
scroll to position [422, 0]
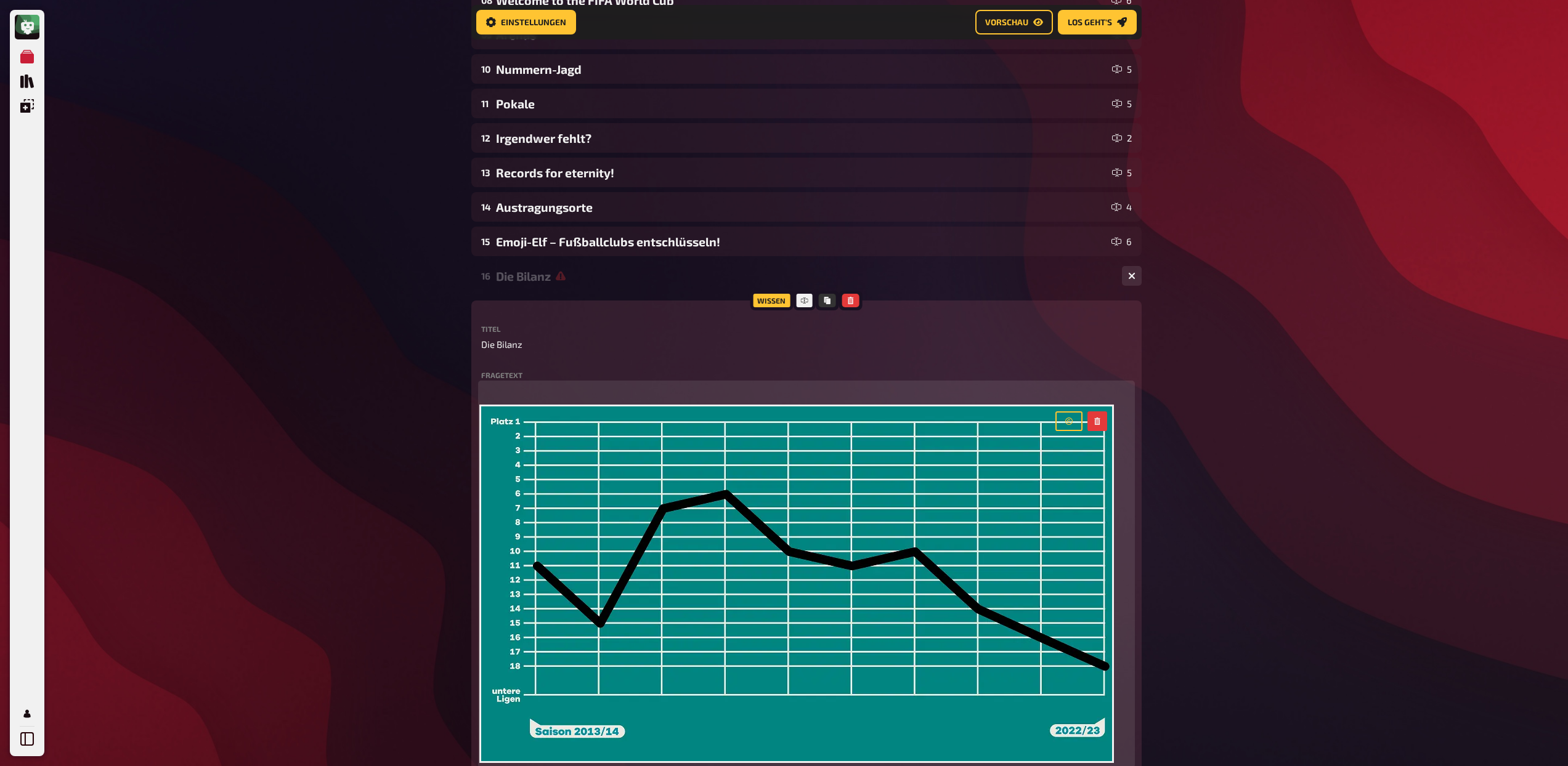
click at [523, 388] on p "﻿" at bounding box center [806, 390] width 651 height 14
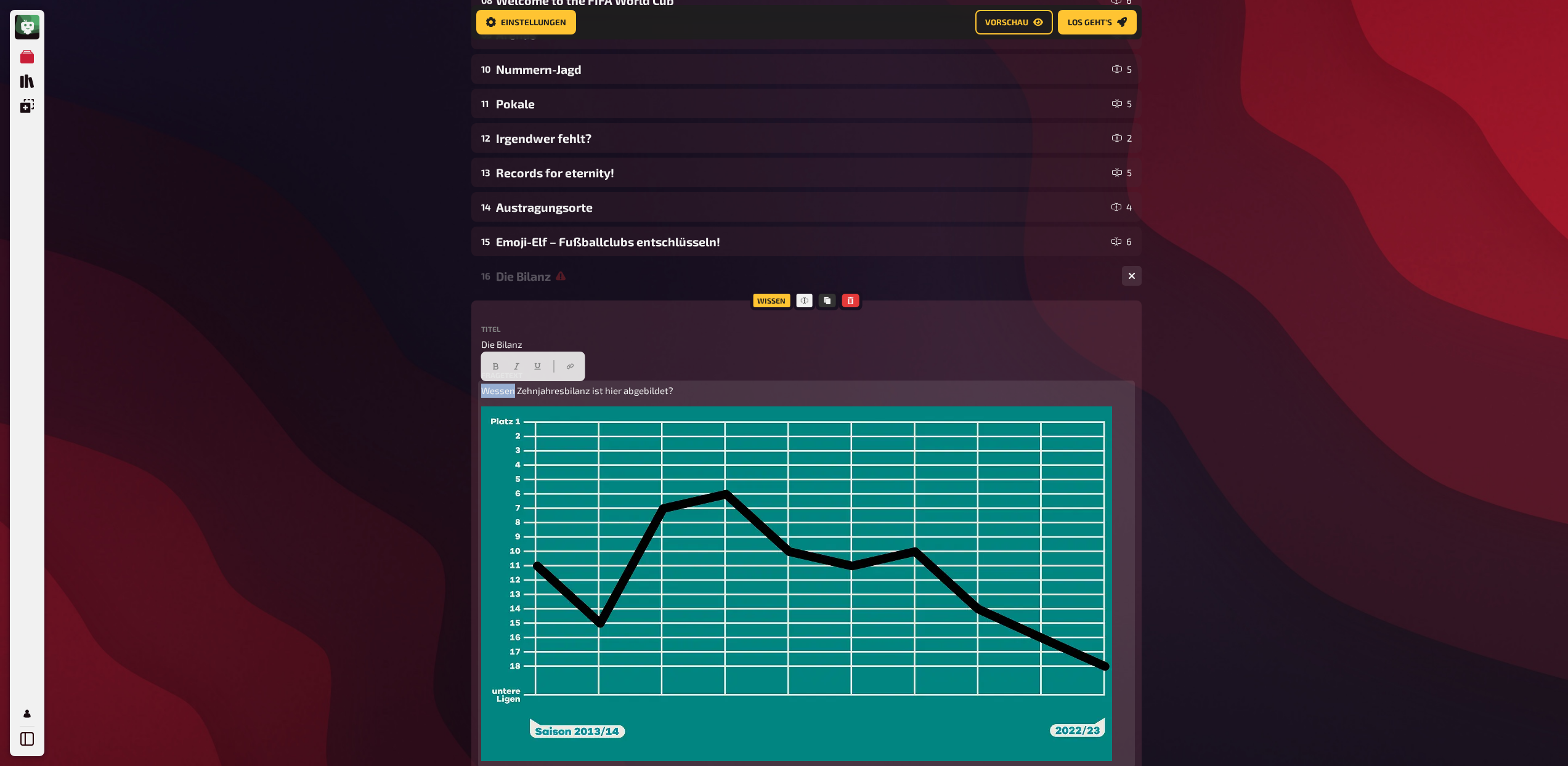
drag, startPoint x: 513, startPoint y: 390, endPoint x: 455, endPoint y: 386, distance: 58.1
click at [455, 386] on div "Meine Quizze Quiz Sammlung Einblendungen Profil Home Meine Quizze Admiral Sport…" at bounding box center [784, 319] width 1568 height 1483
click at [572, 392] on span "Die Zehnjahresbilanz ist hier abgebildet?" at bounding box center [567, 390] width 172 height 11
click at [628, 393] on span "Die Zehnjahresbilanz welches deutschen Fußballvereins ist hier abgebildet?" at bounding box center [641, 390] width 321 height 11
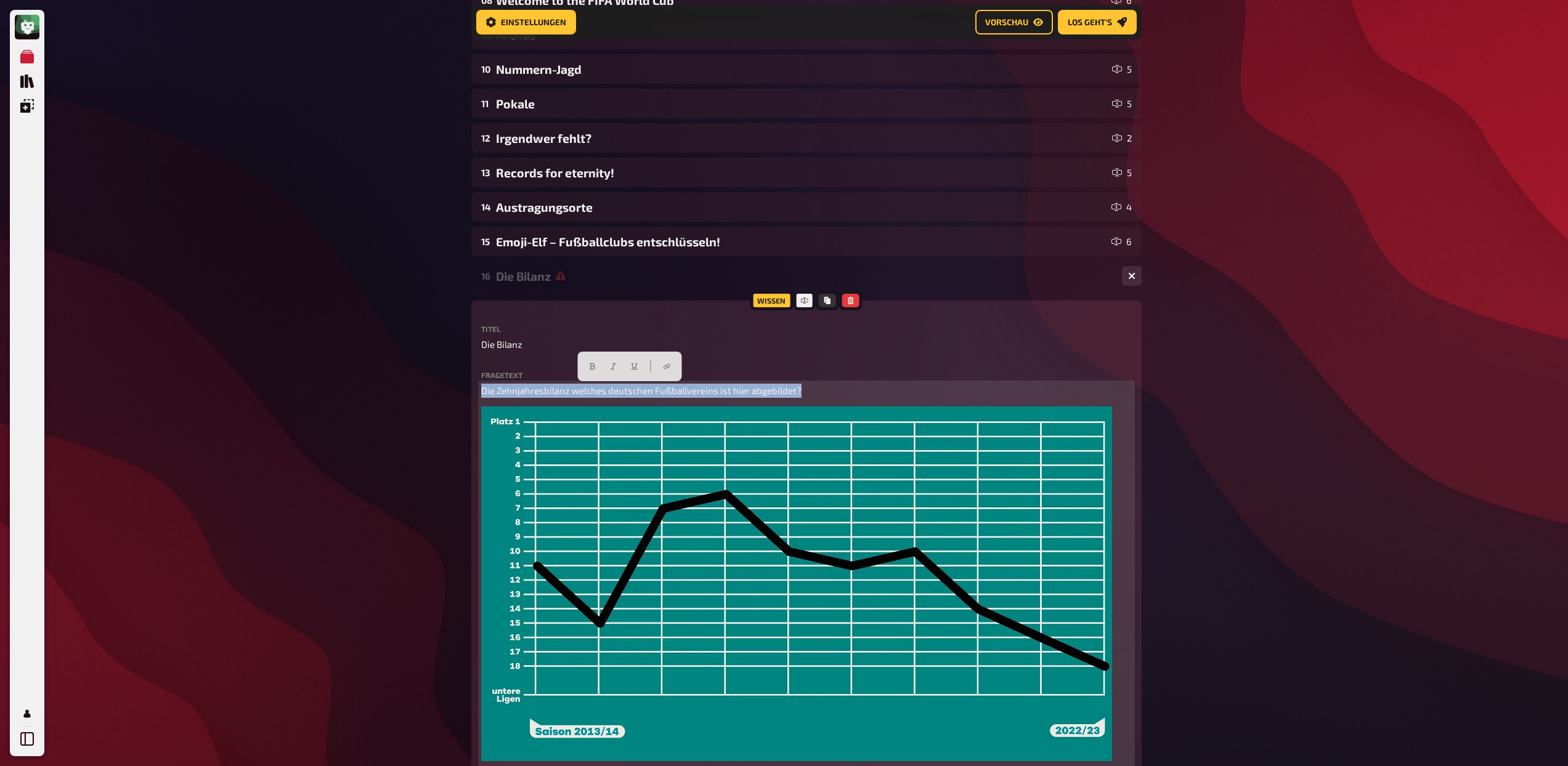
click at [628, 393] on span "Die Zehnjahresbilanz welches deutschen Fußballvereins ist hier abgebildet?" at bounding box center [641, 390] width 321 height 11
click at [606, 367] on button "button" at bounding box center [602, 366] width 20 height 20
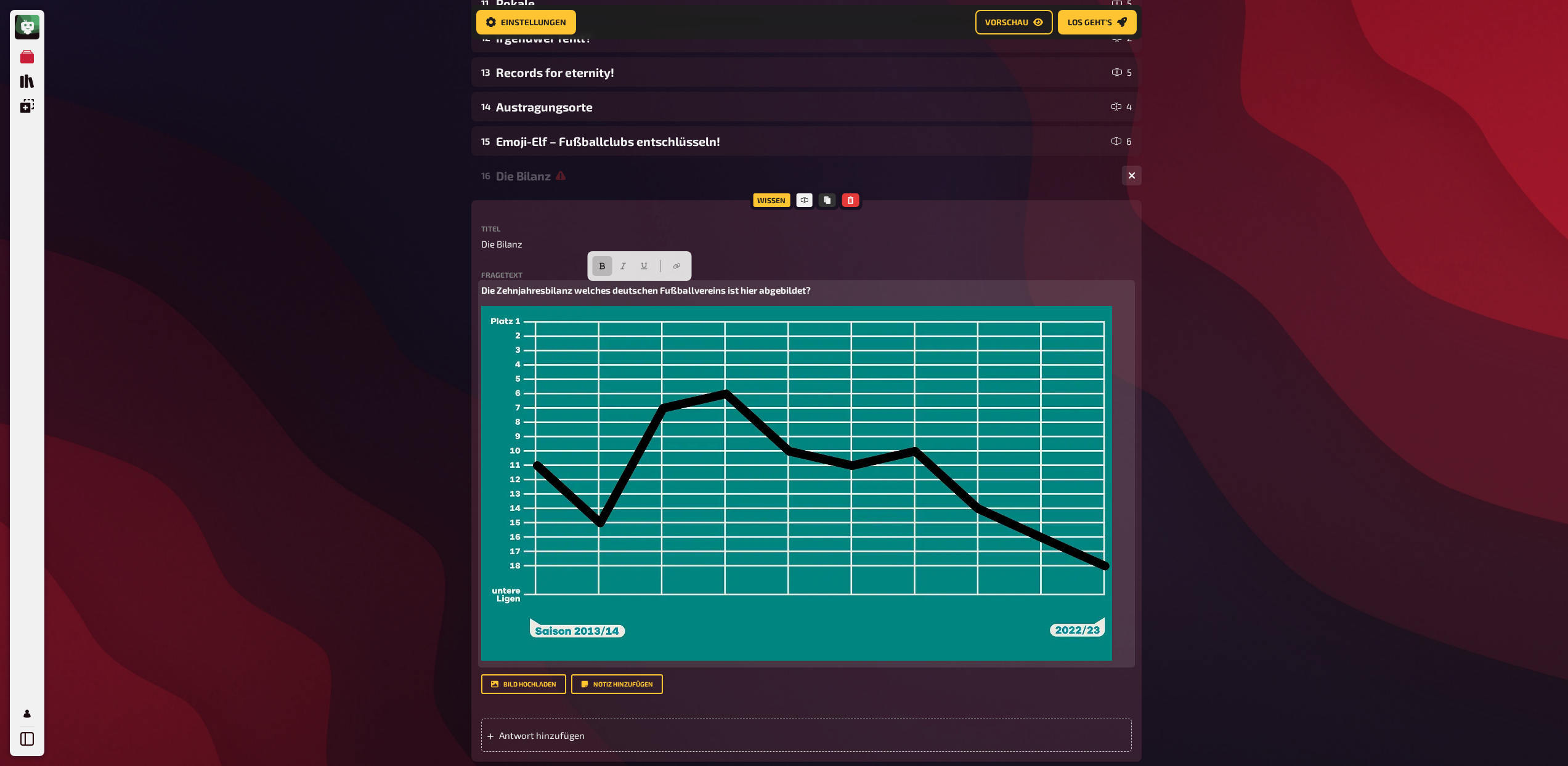
scroll to position [662, 0]
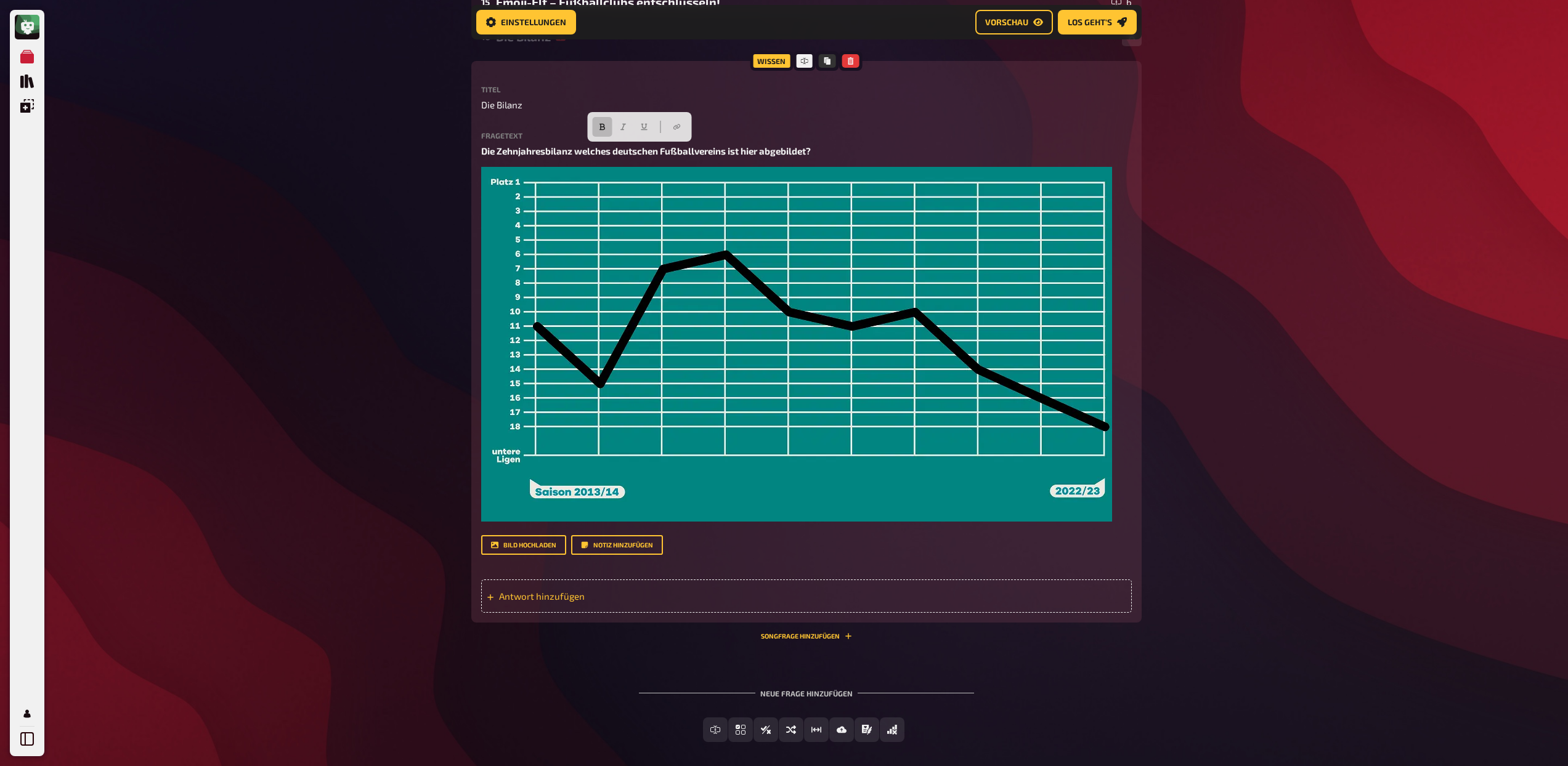
click at [632, 595] on span "Antwort hinzufügen" at bounding box center [595, 596] width 192 height 11
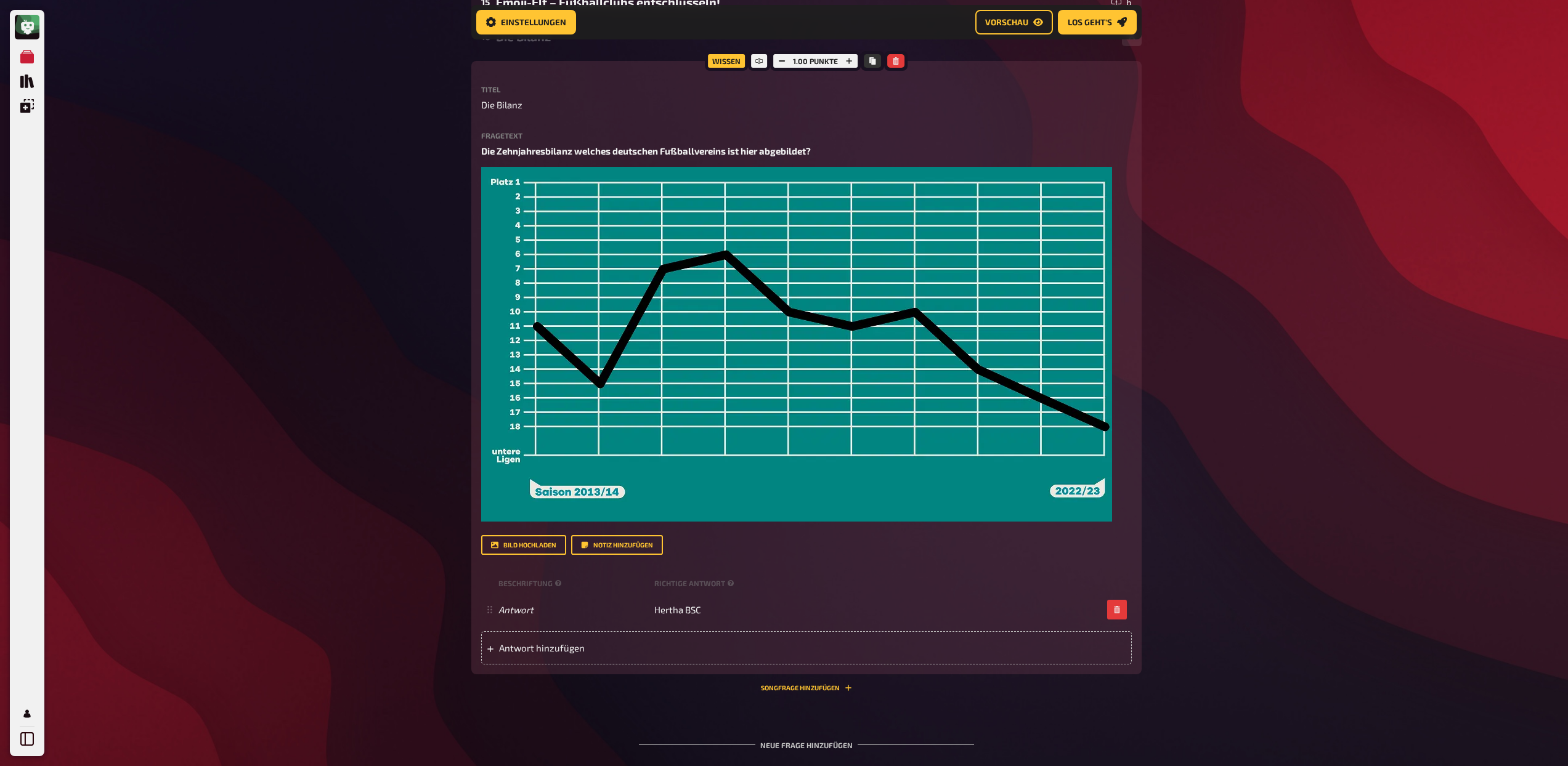
click at [1283, 466] on div "Meine Quizze Quiz Sammlung Einblendungen Profil Home Meine Quizze Admiral Sport…" at bounding box center [784, 105] width 1568 height 1535
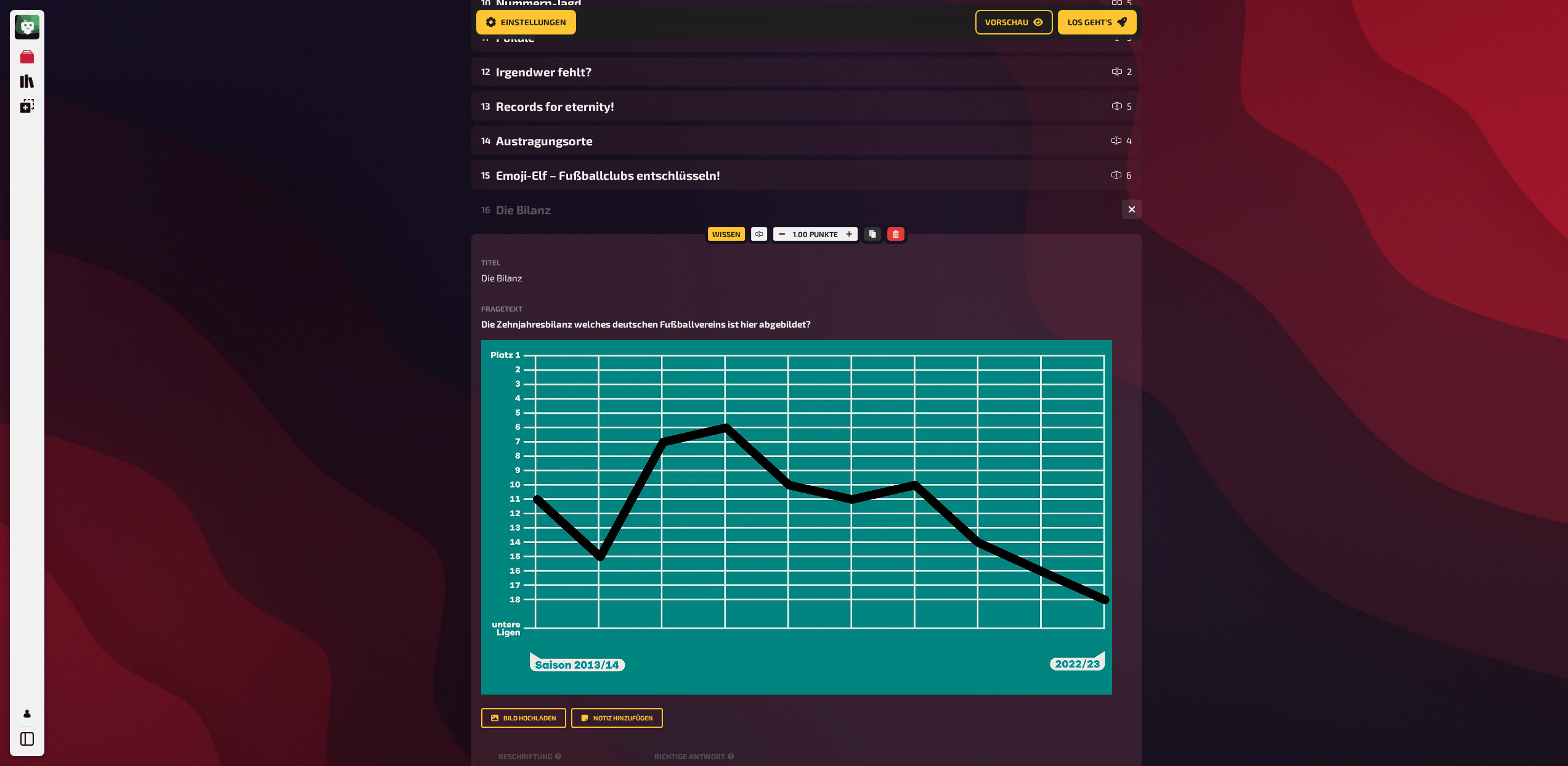
click at [622, 209] on div "Die Bilanz" at bounding box center [804, 209] width 616 height 14
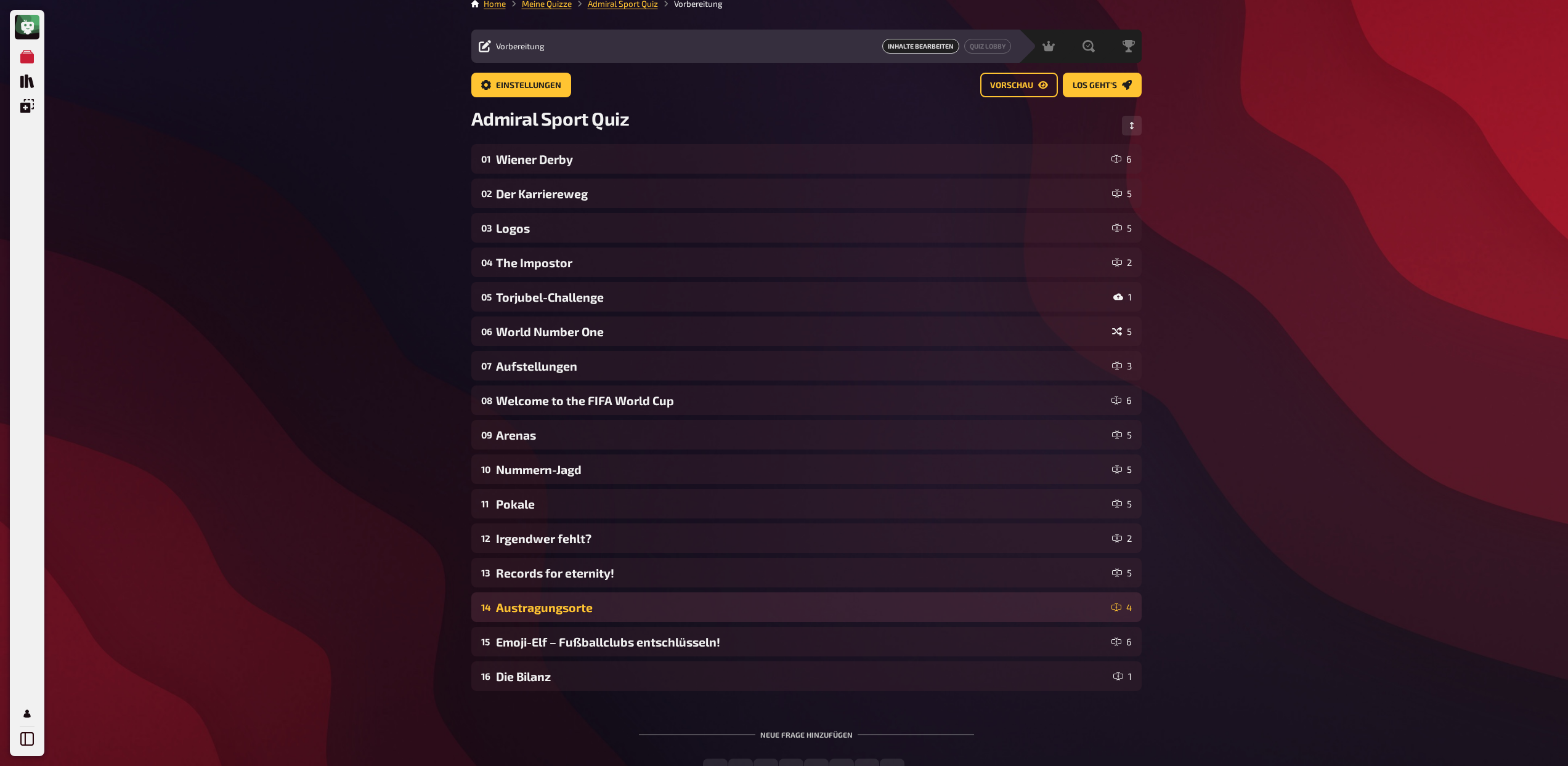
scroll to position [0, 0]
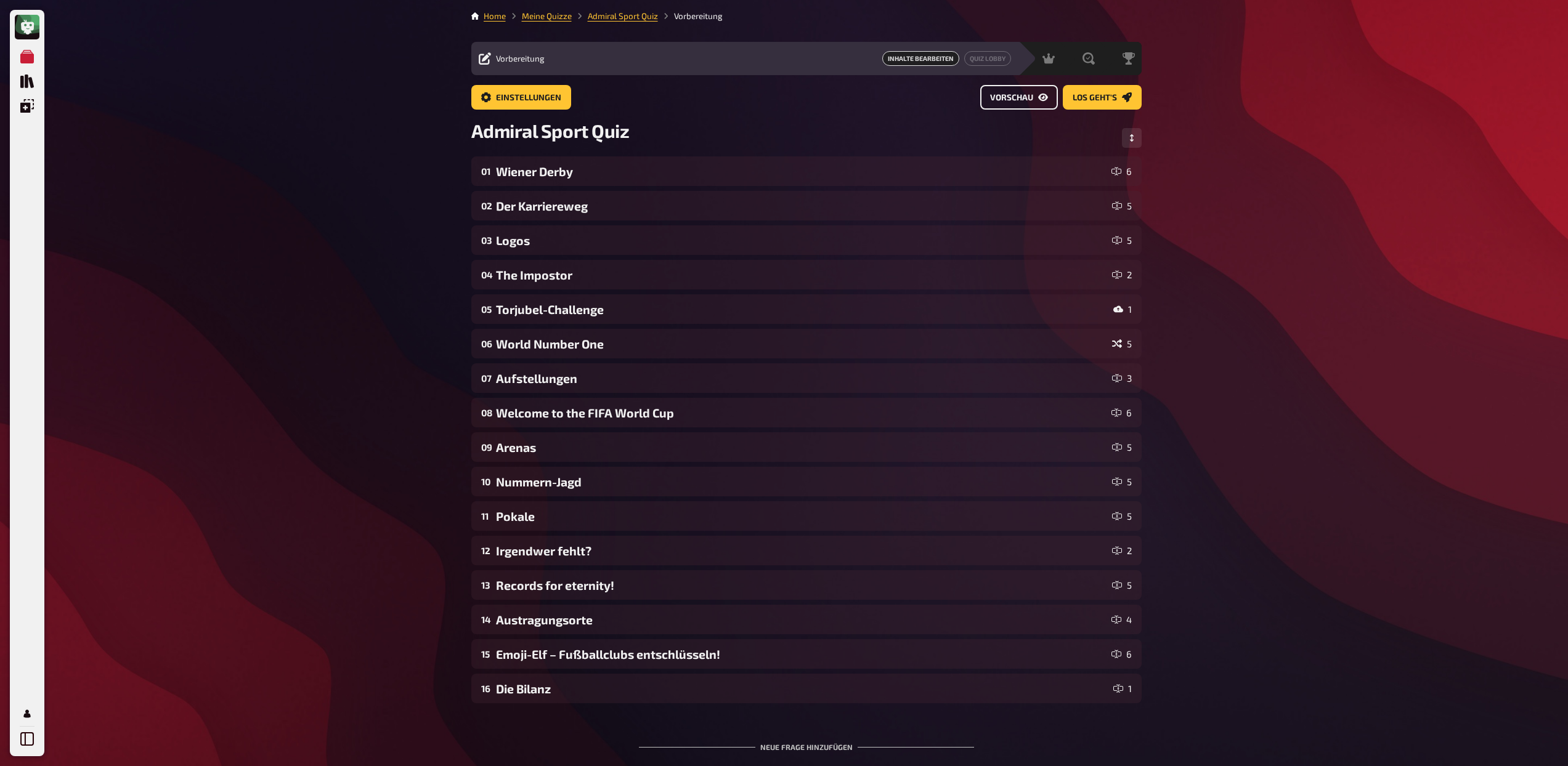
click at [1019, 99] on span "Vorschau" at bounding box center [1011, 98] width 43 height 9
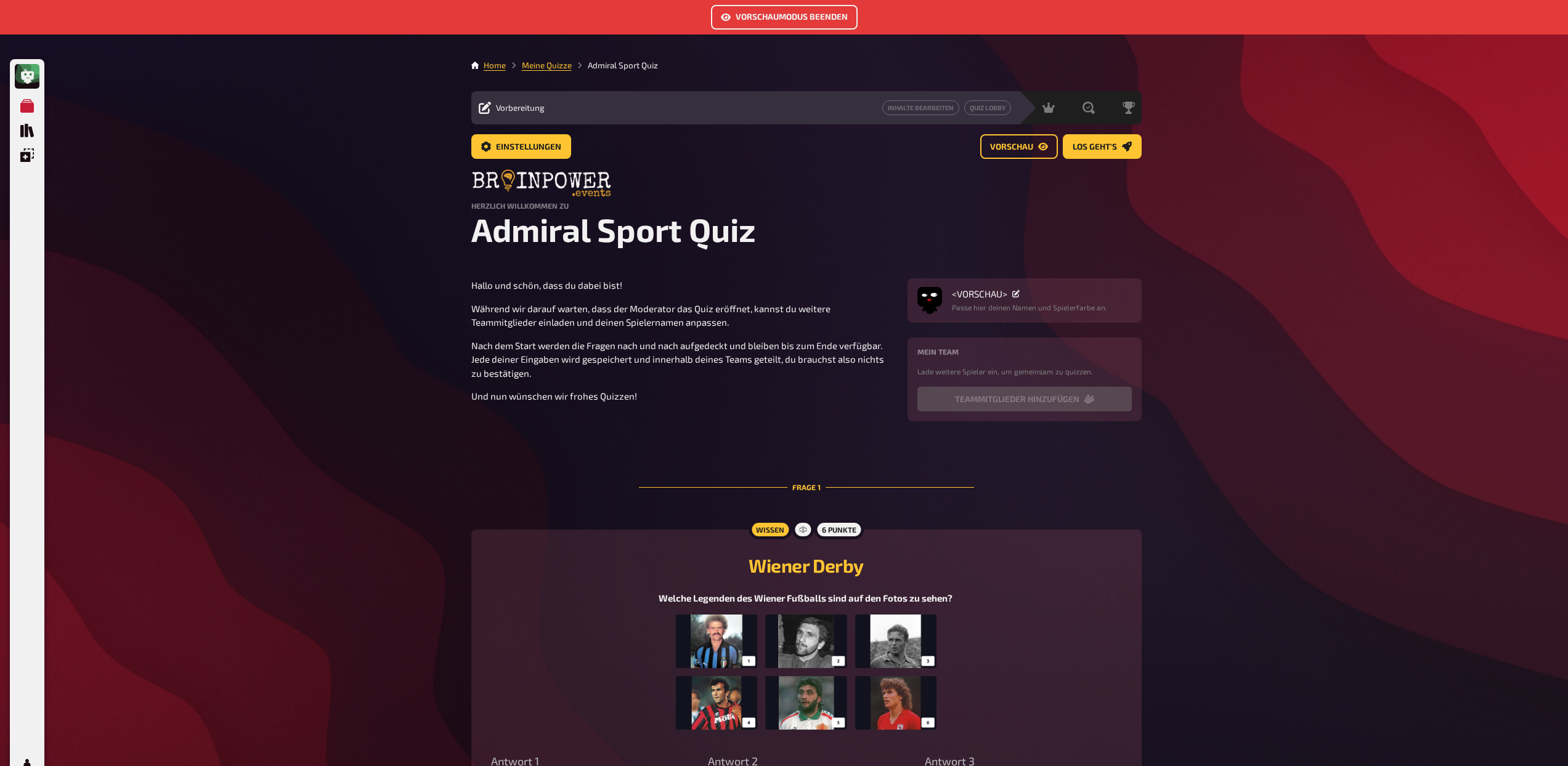
click at [889, 628] on img at bounding box center [806, 676] width 261 height 123
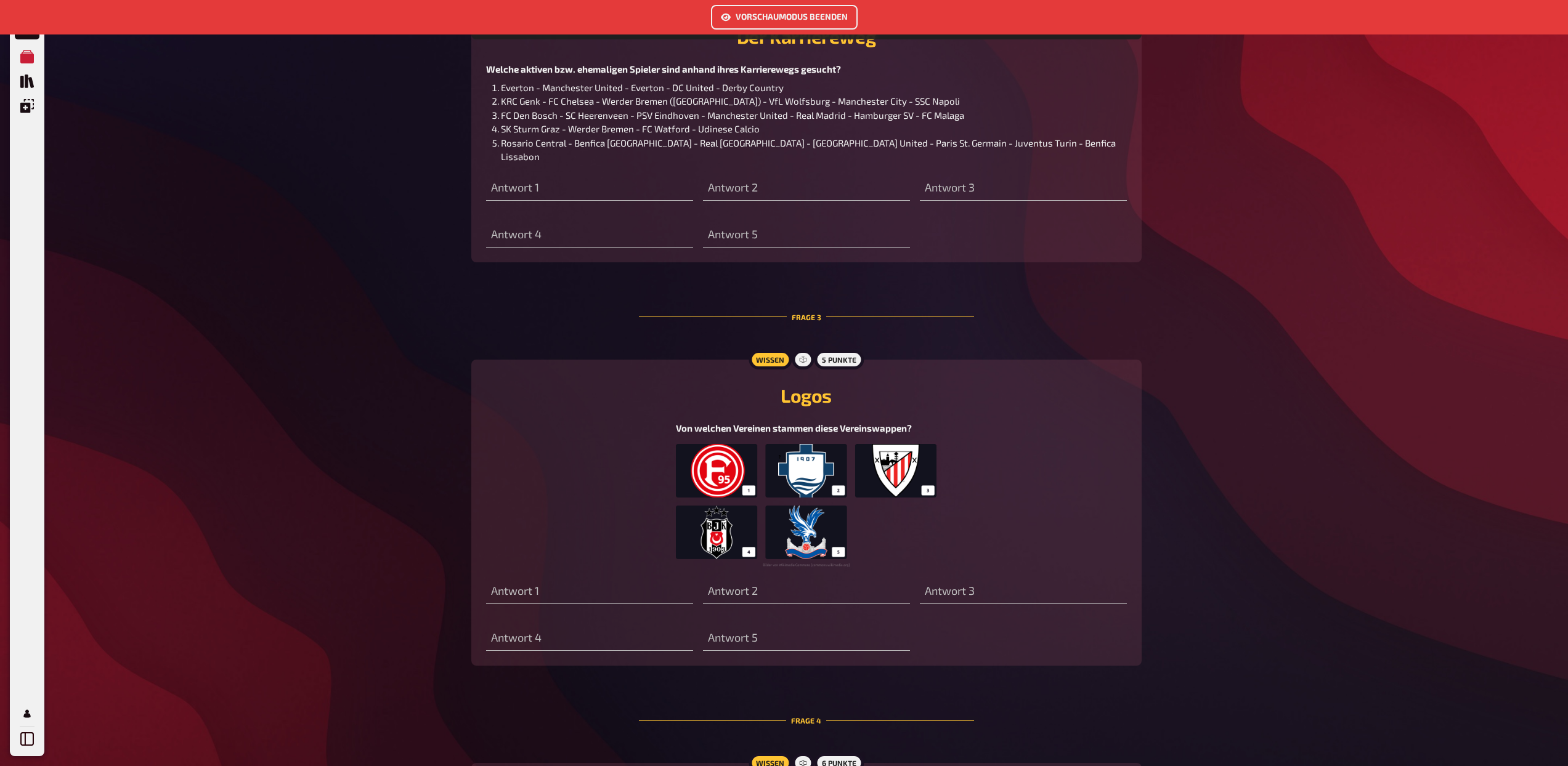
scroll to position [1148, 0]
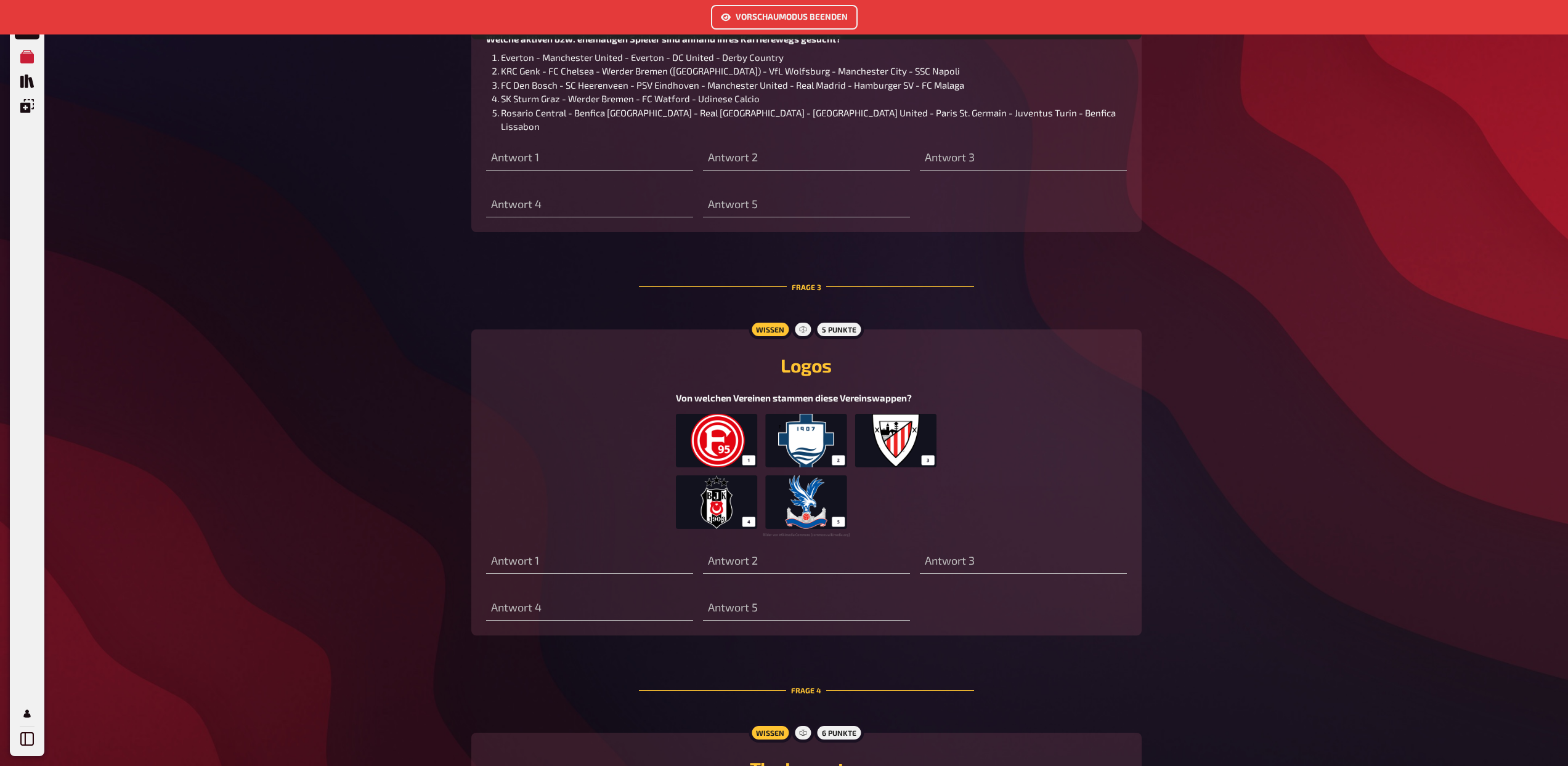
click at [815, 457] on img at bounding box center [806, 475] width 261 height 123
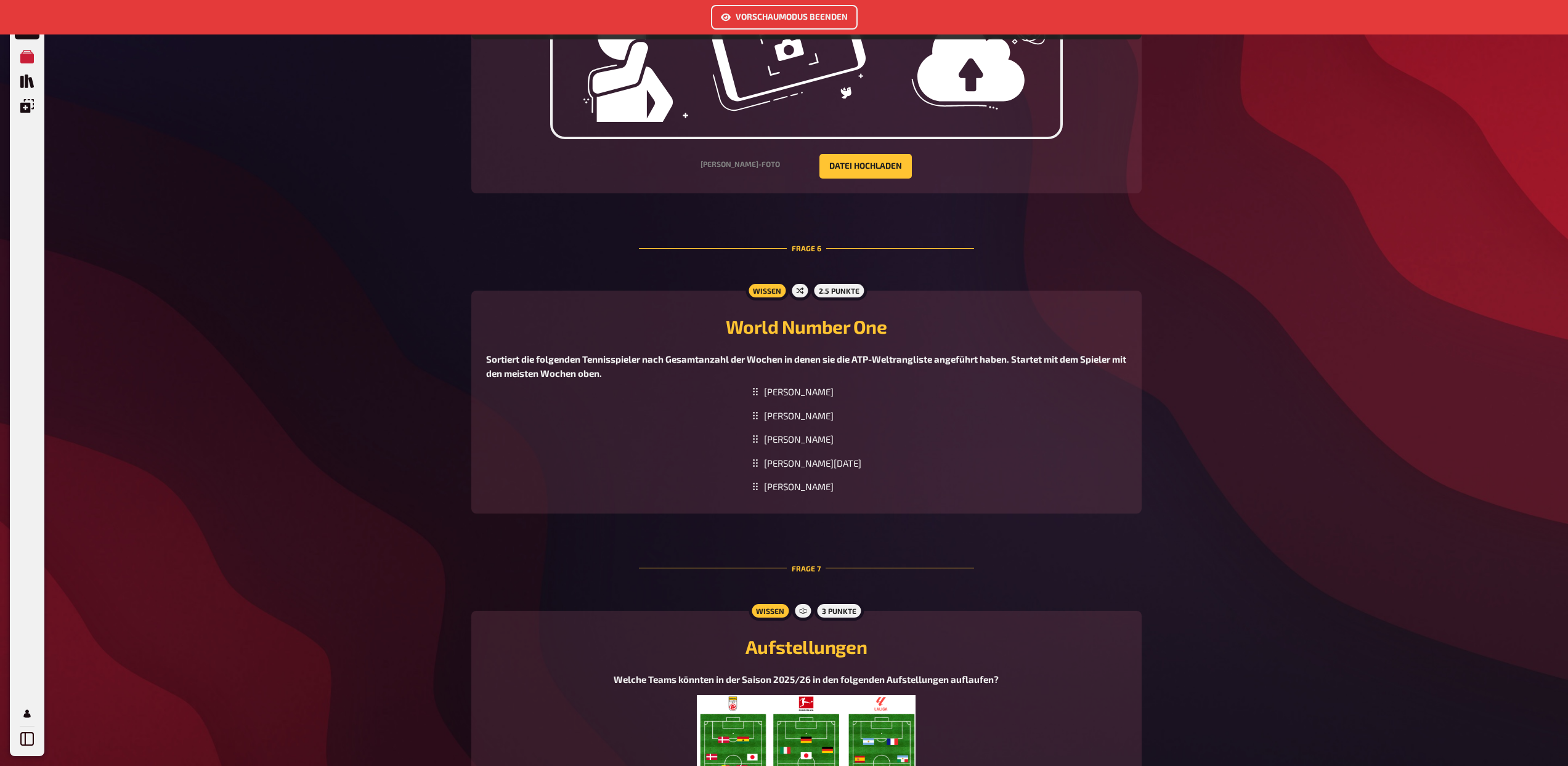
scroll to position [2687, 0]
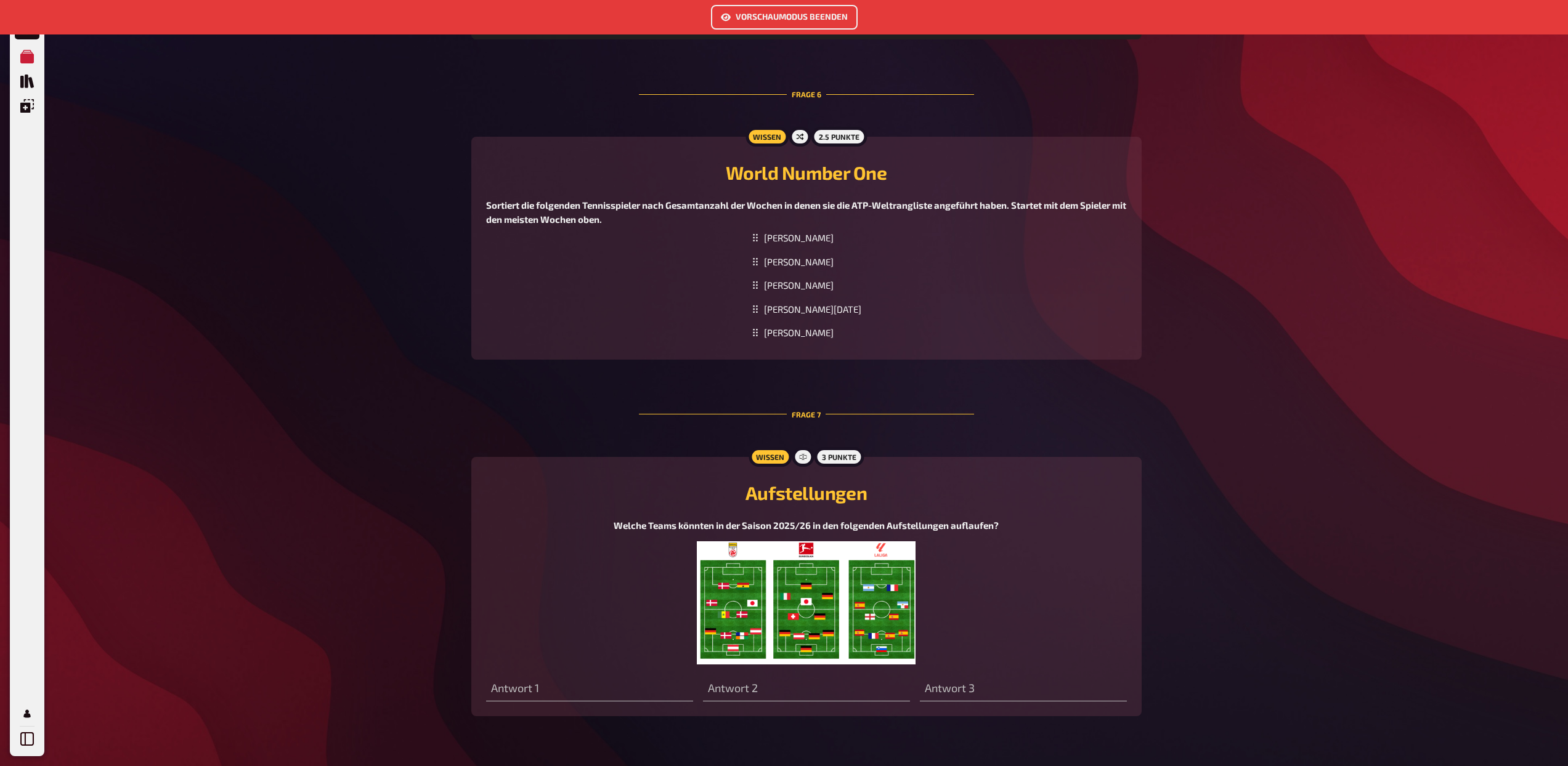
click at [827, 551] on img at bounding box center [806, 602] width 219 height 123
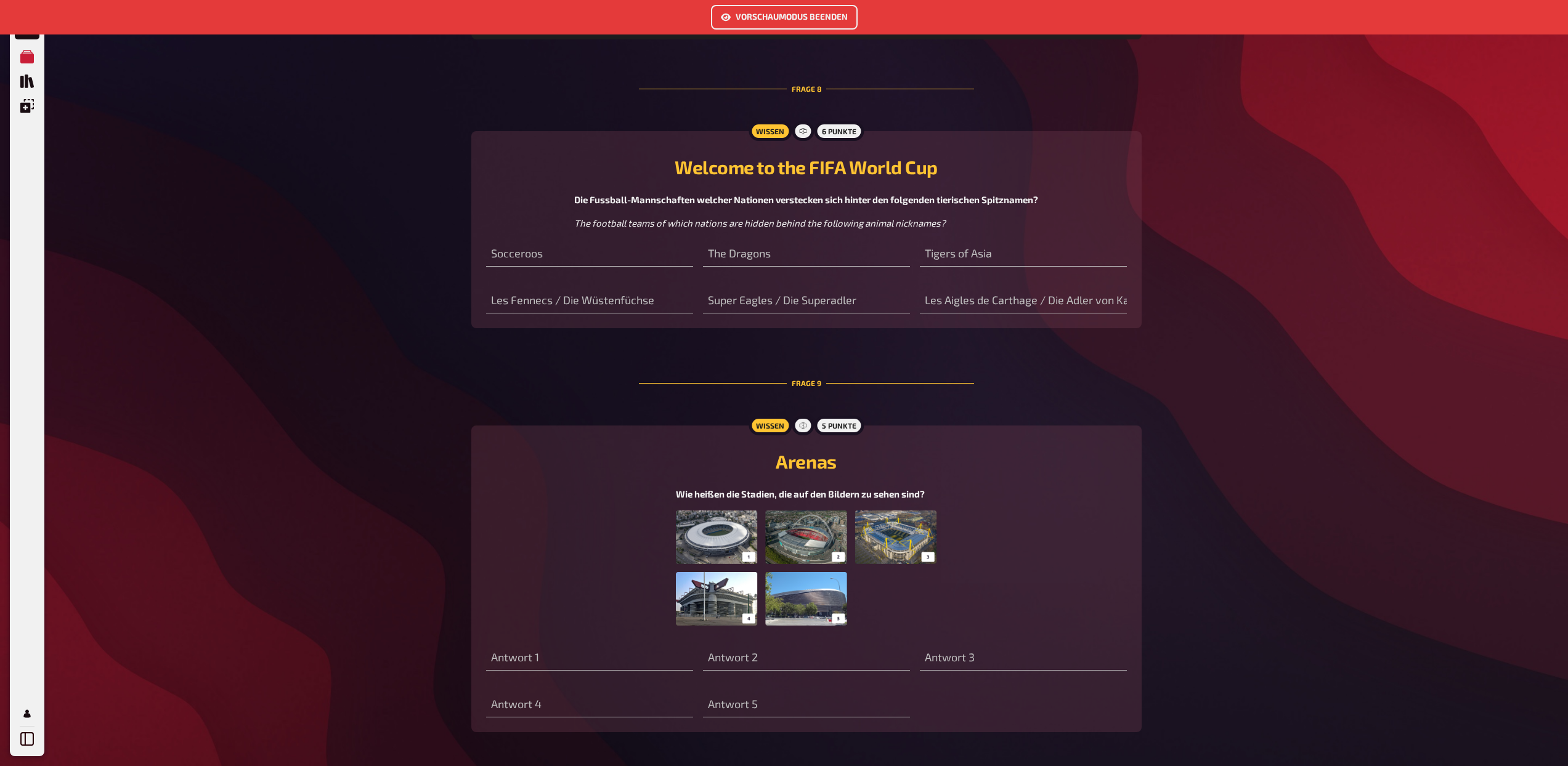
click at [827, 551] on img at bounding box center [806, 572] width 261 height 123
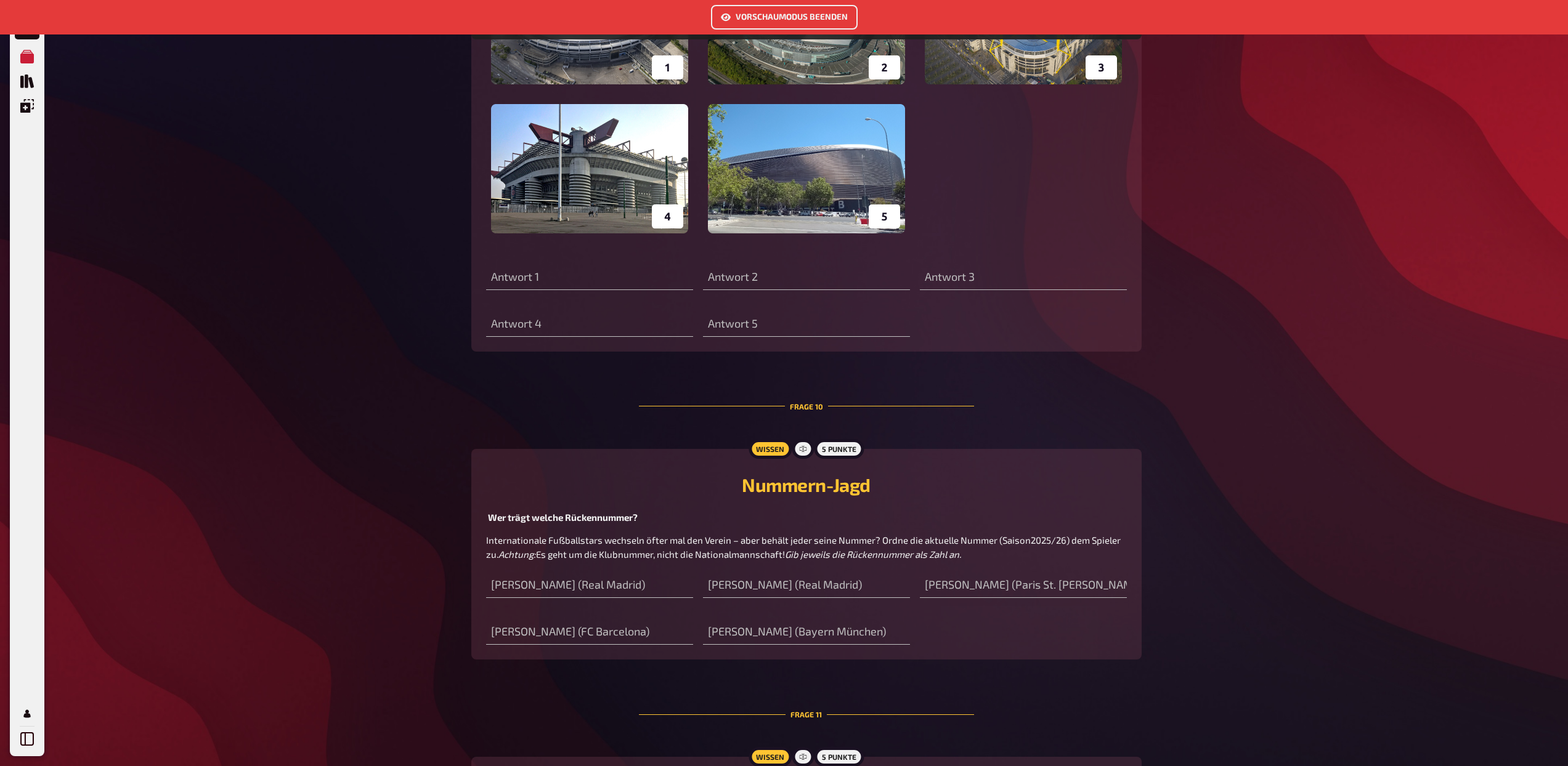
scroll to position [4485, 0]
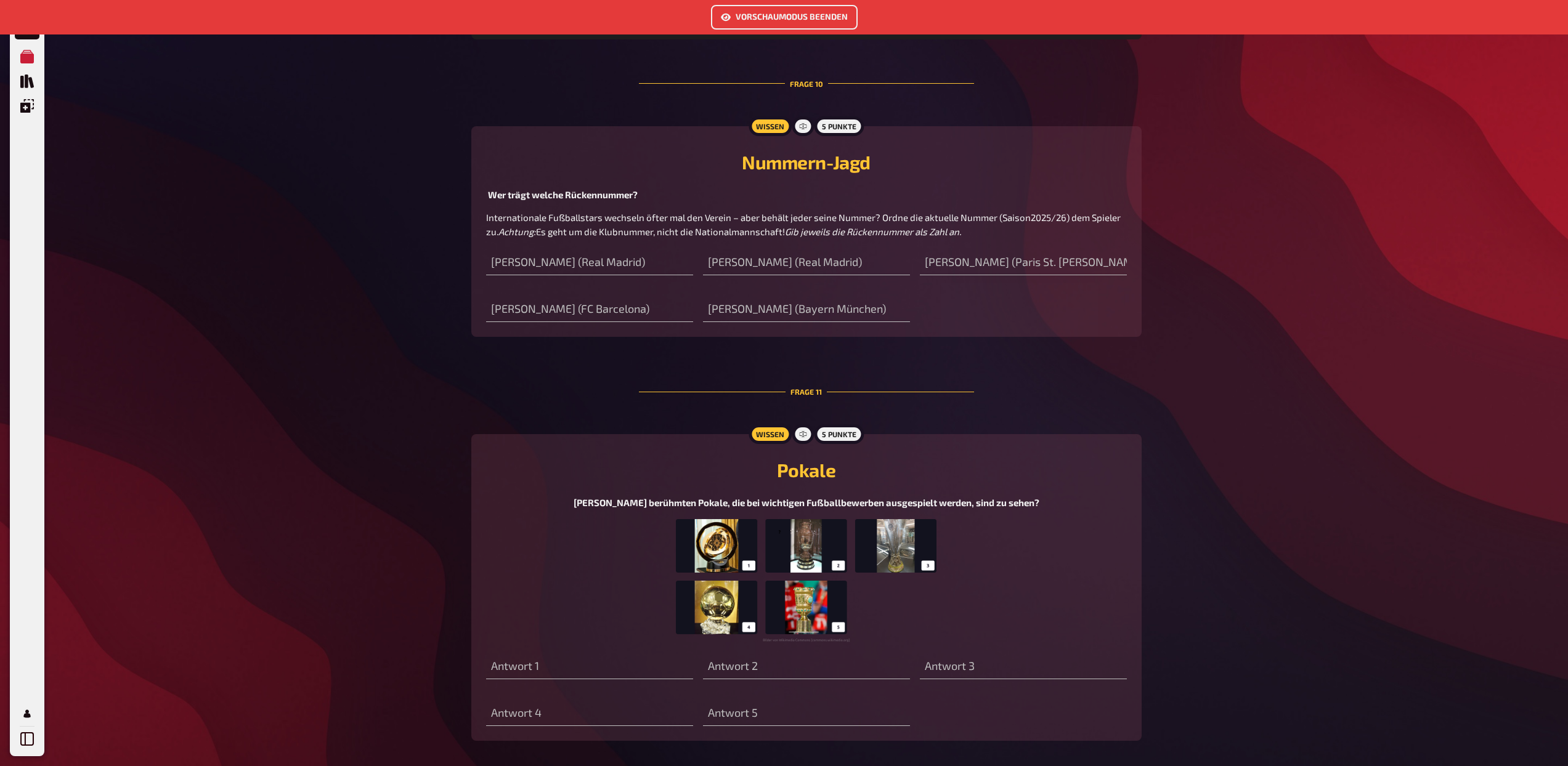
click at [827, 551] on img at bounding box center [806, 581] width 261 height 123
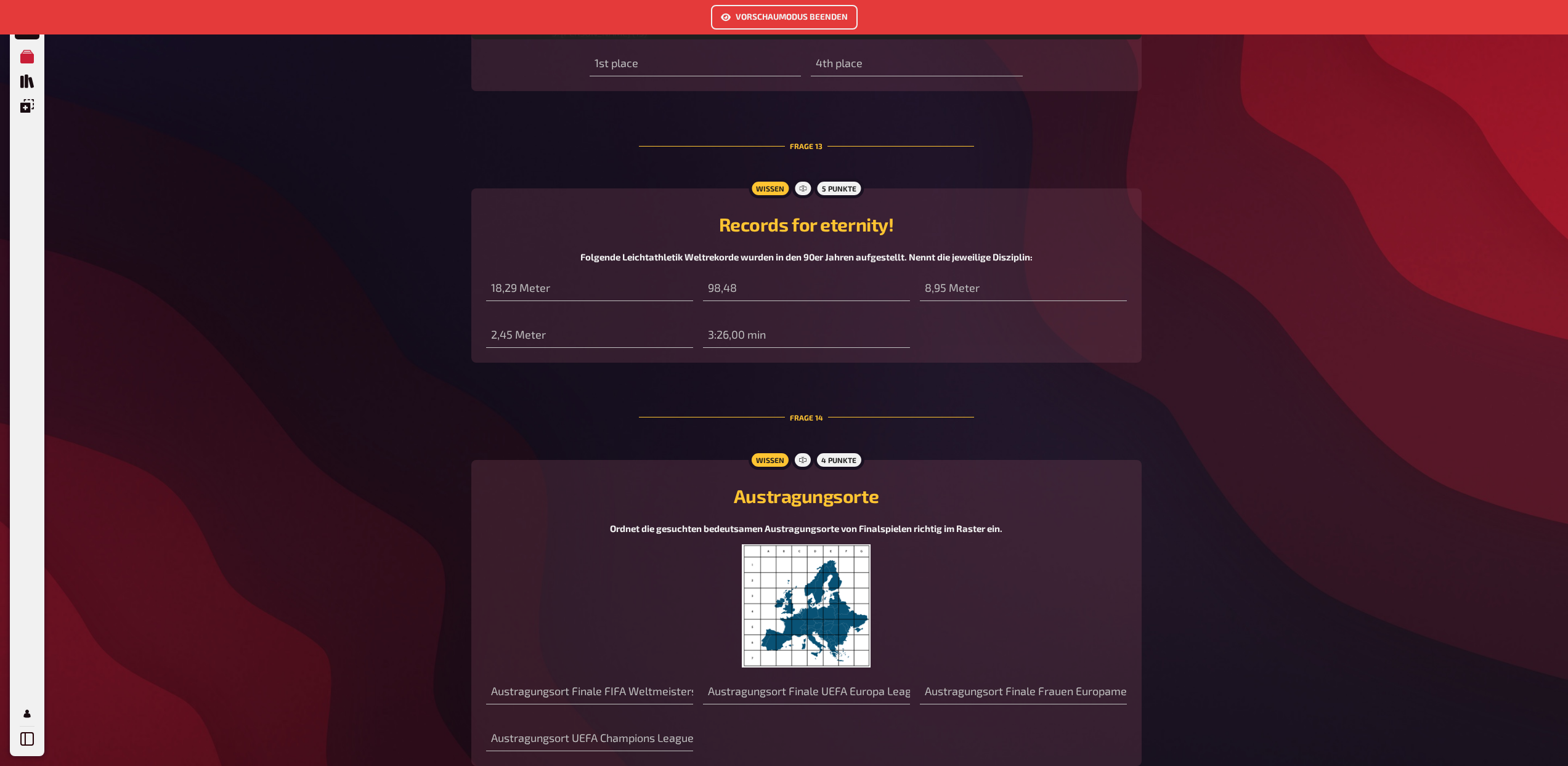
click at [828, 553] on img at bounding box center [806, 606] width 129 height 123
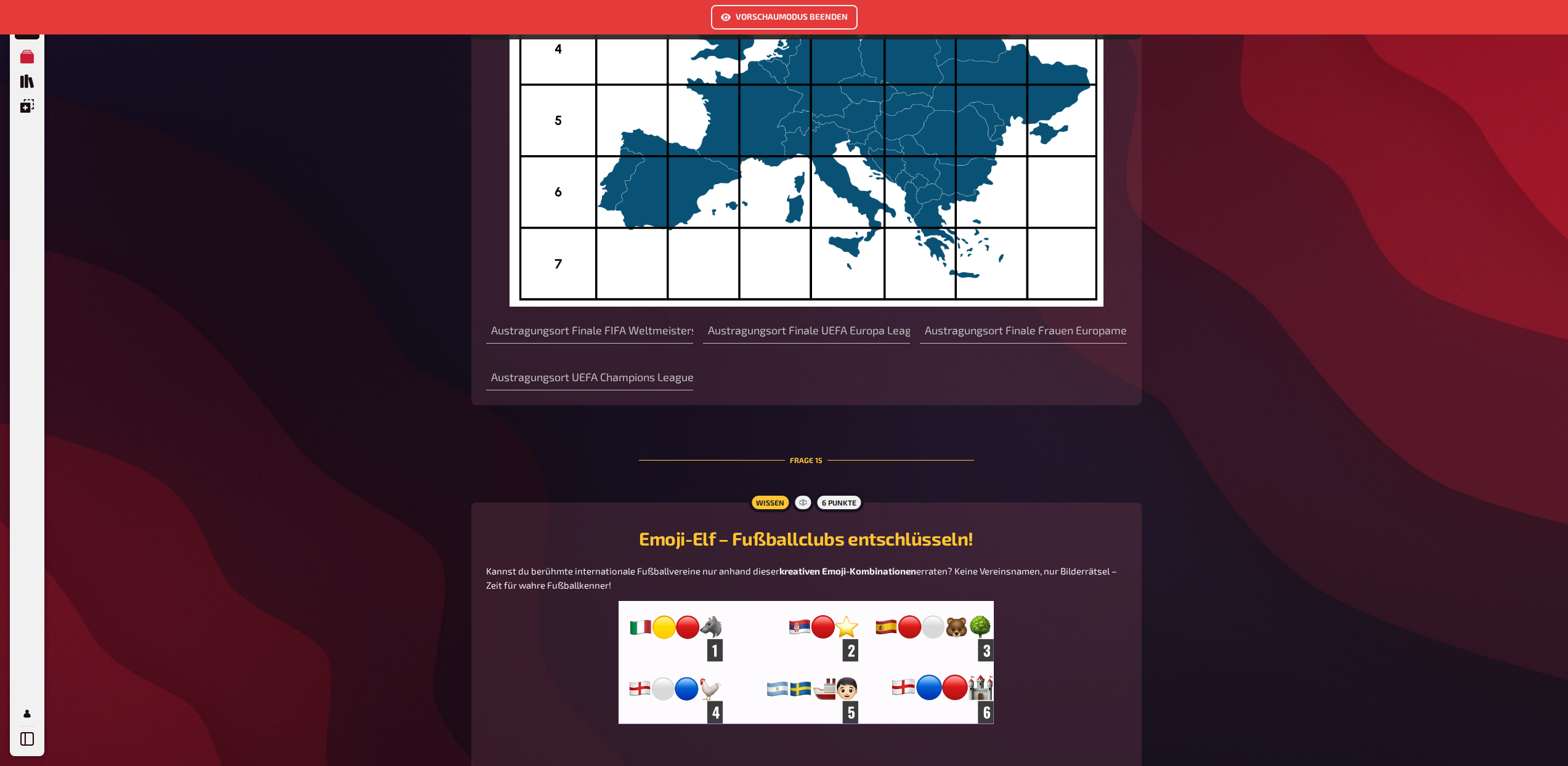
scroll to position [6666, 0]
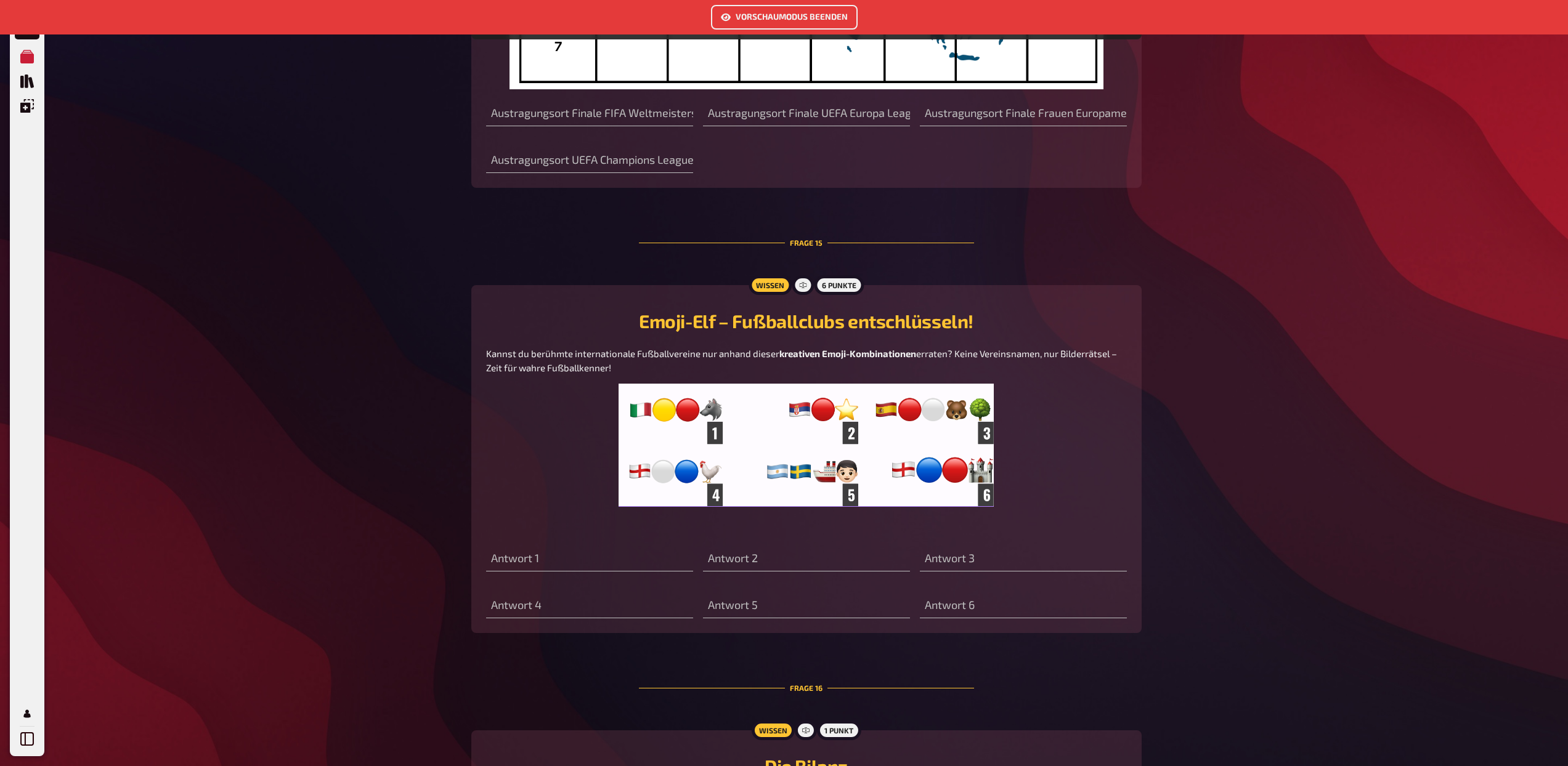
click at [847, 464] on img at bounding box center [806, 445] width 374 height 123
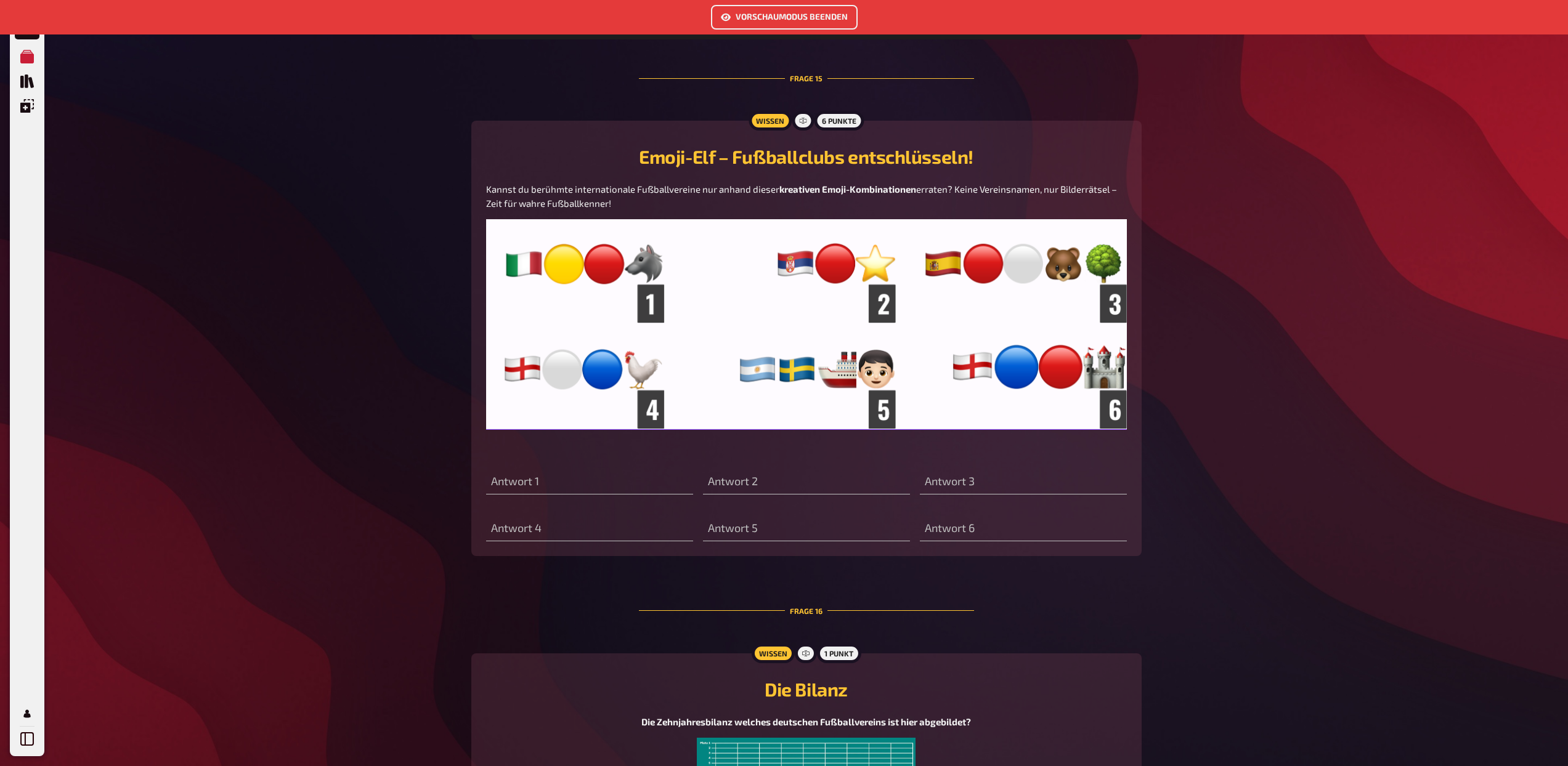
scroll to position [7043, 0]
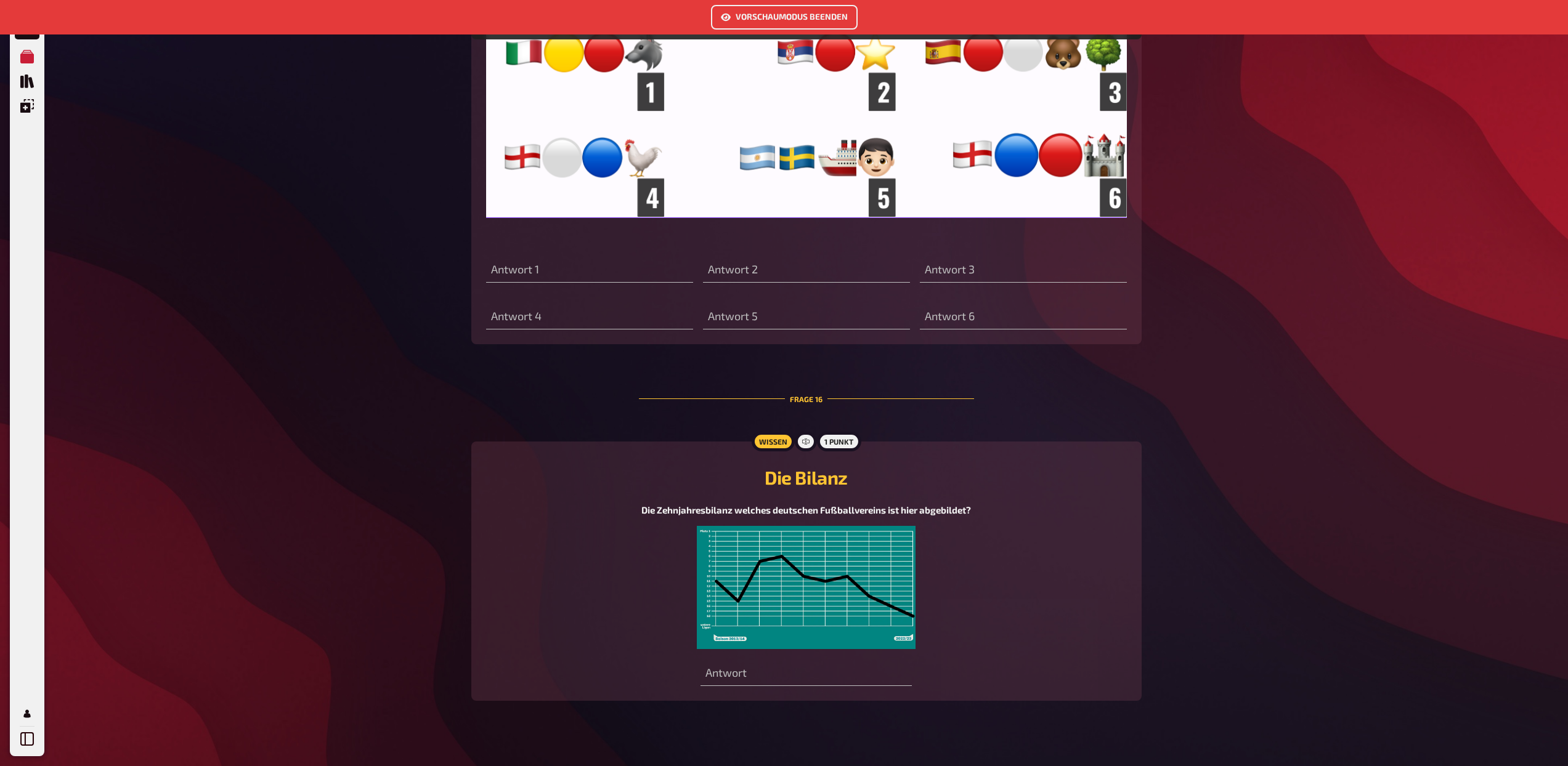
click at [840, 543] on img at bounding box center [806, 587] width 219 height 123
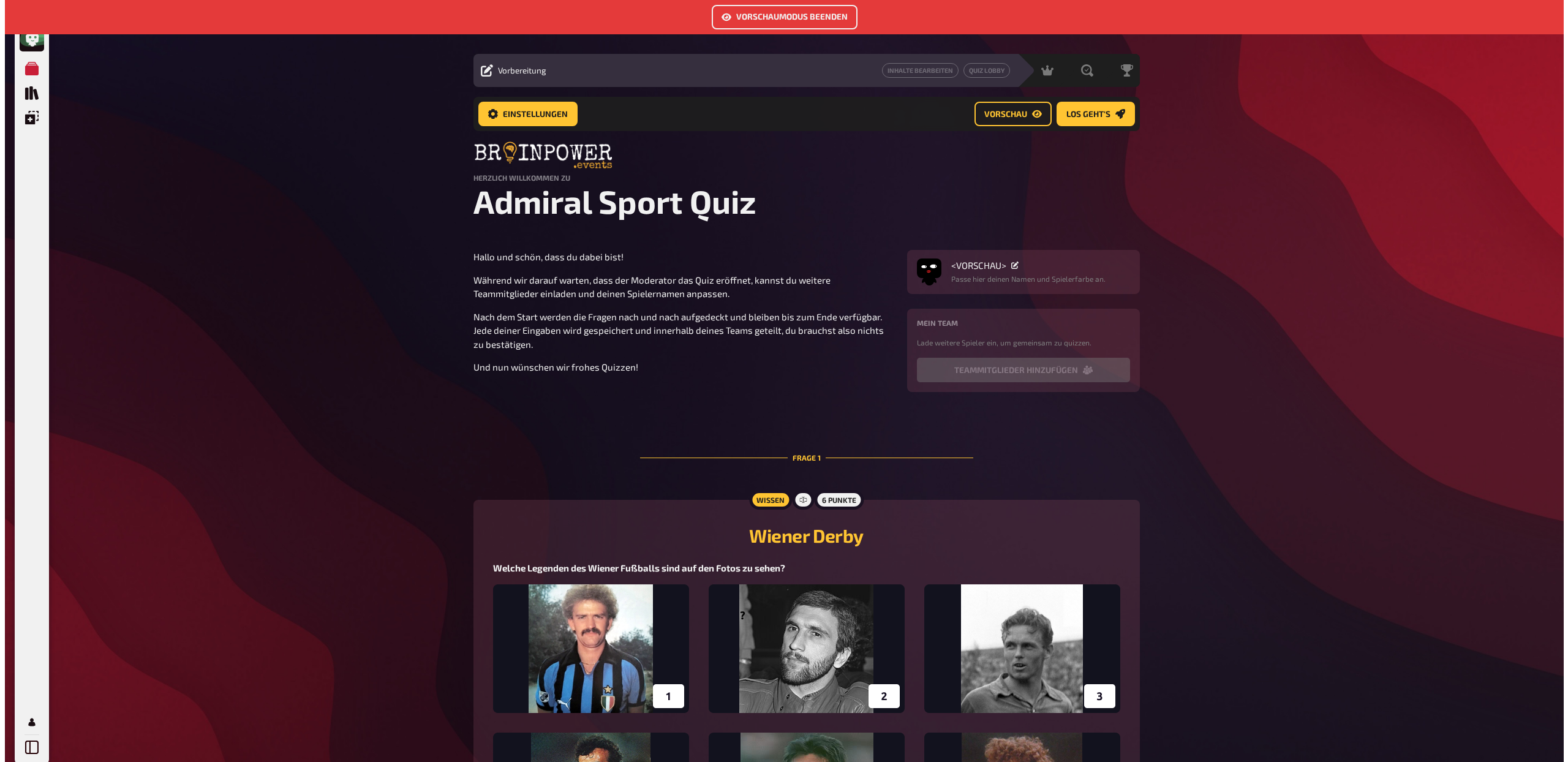
scroll to position [0, 0]
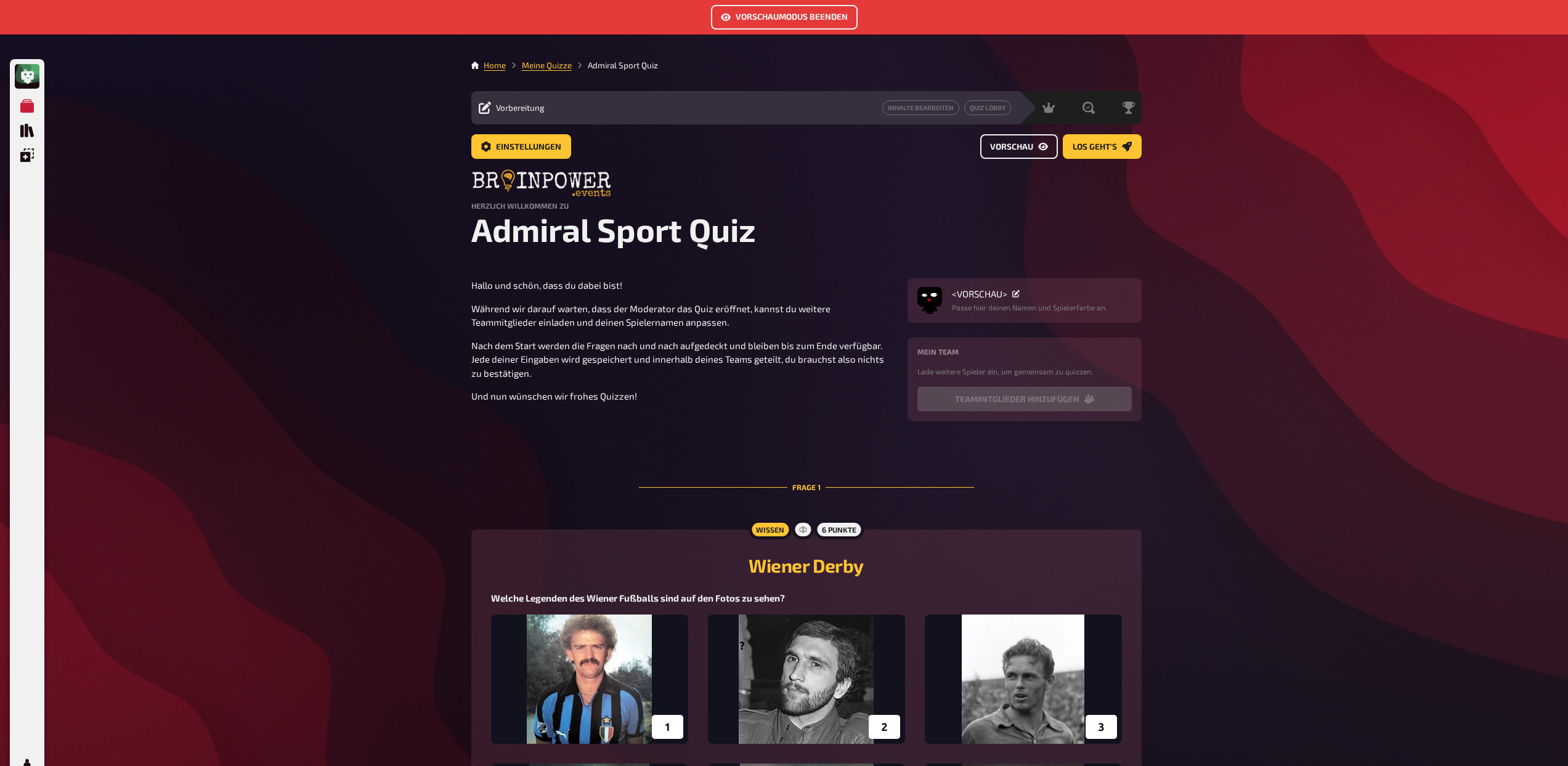
click at [1004, 149] on span "Vorschau" at bounding box center [1011, 147] width 43 height 9
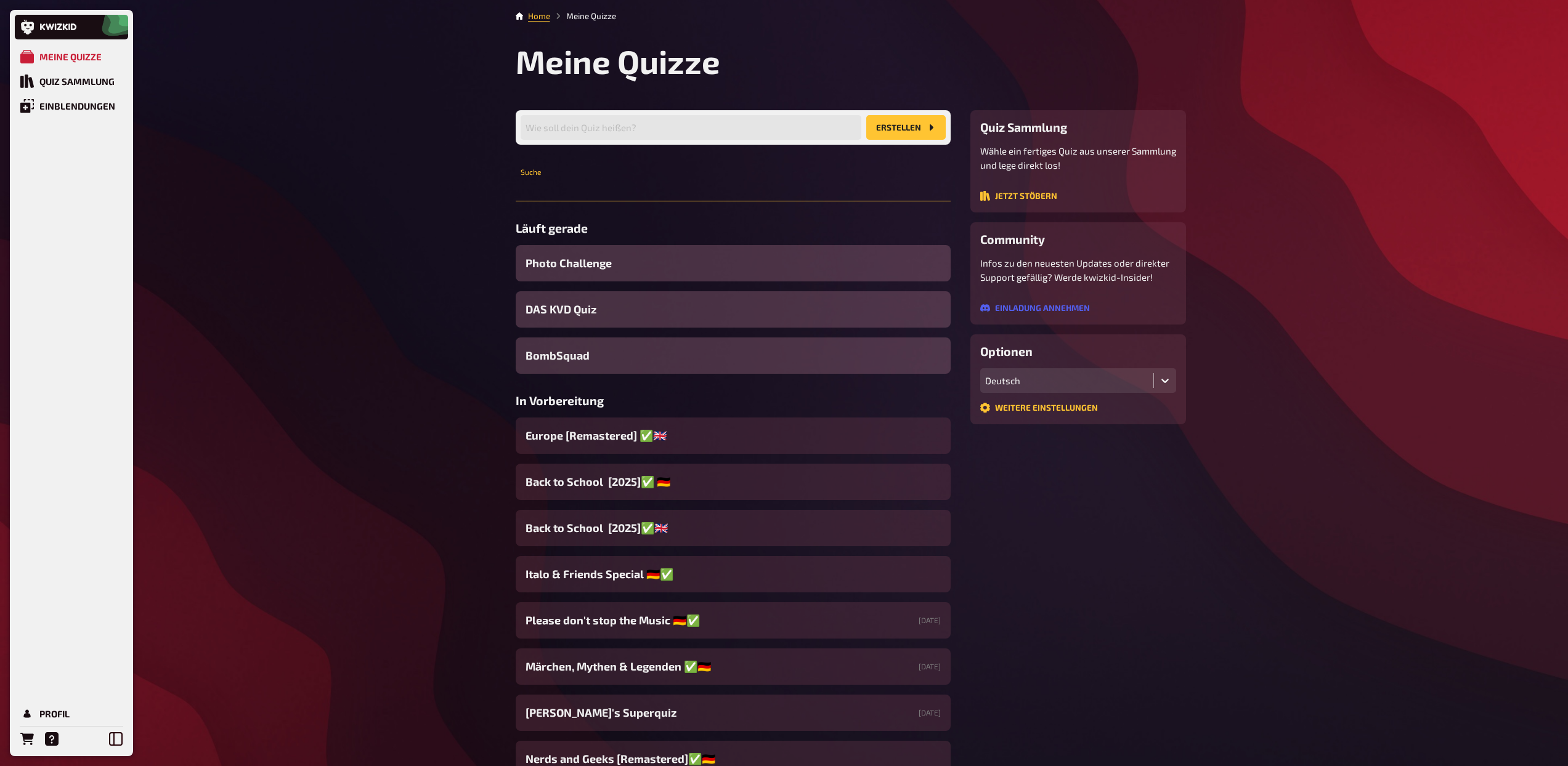
click at [601, 198] on input "text" at bounding box center [733, 189] width 435 height 24
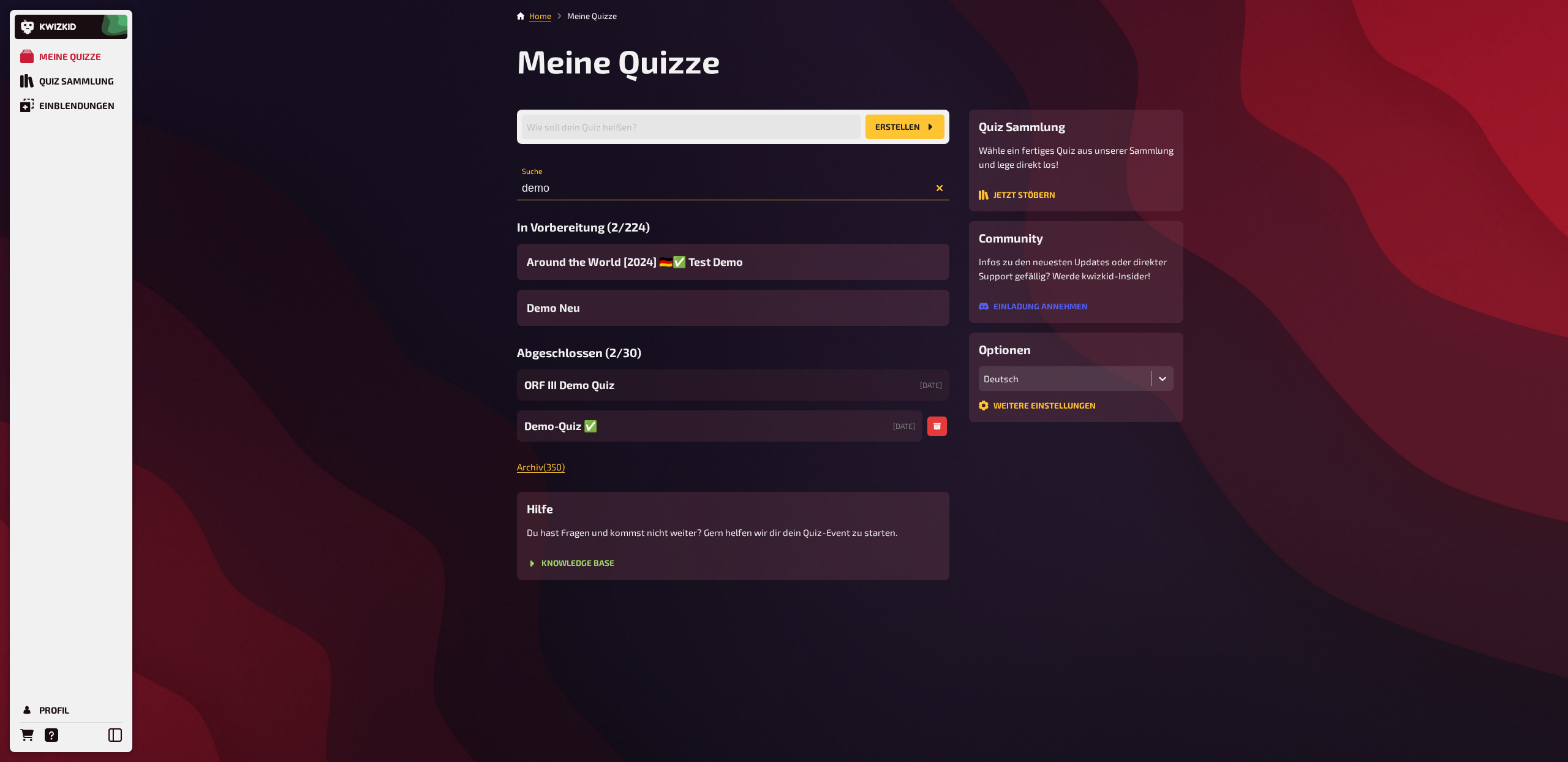
type input "demo"
click at [563, 430] on span "Demo-Quiz ✅​" at bounding box center [560, 426] width 73 height 16
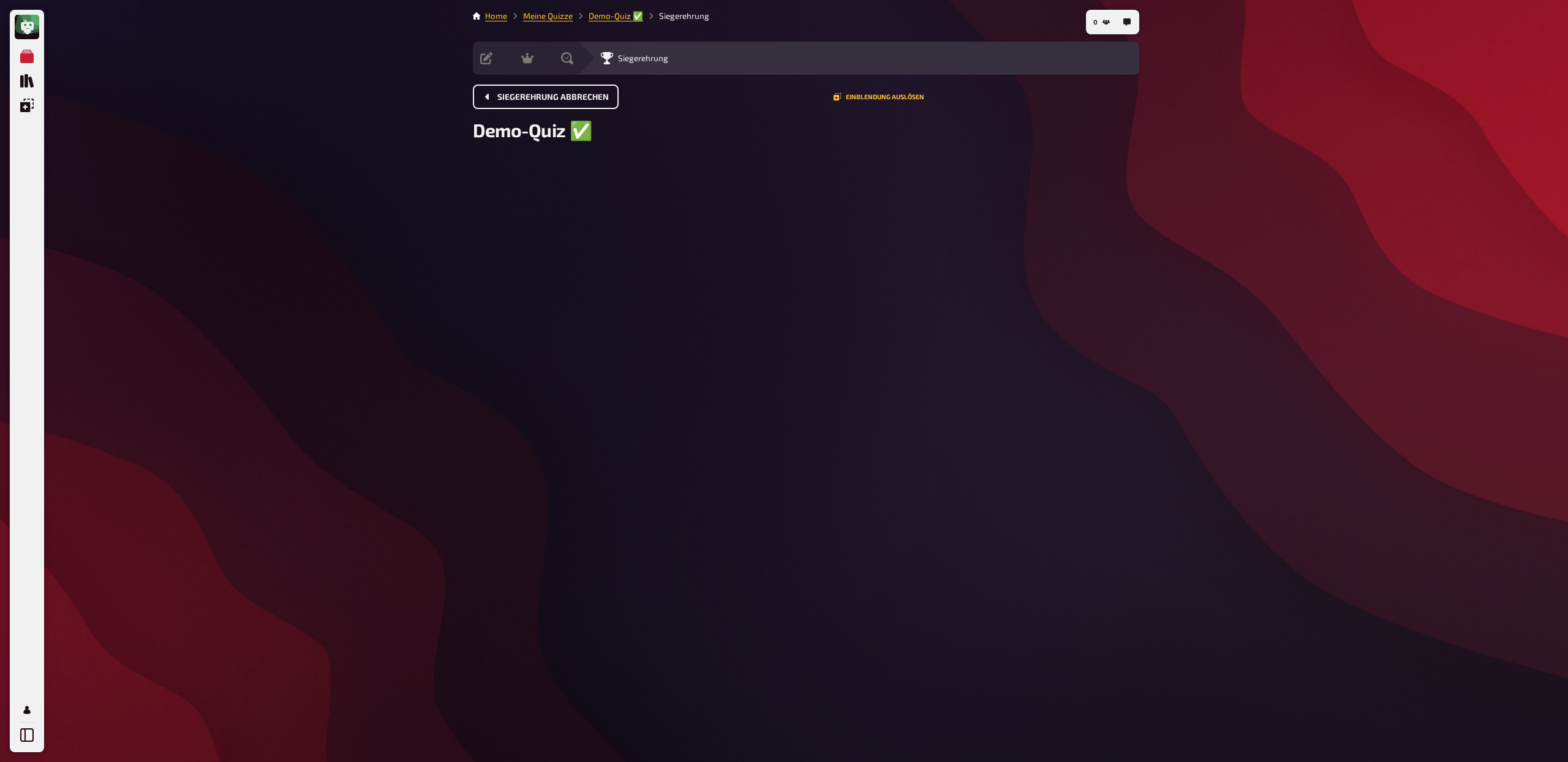
click at [529, 95] on span "Siegerehrung abbrechen" at bounding box center [552, 97] width 111 height 9
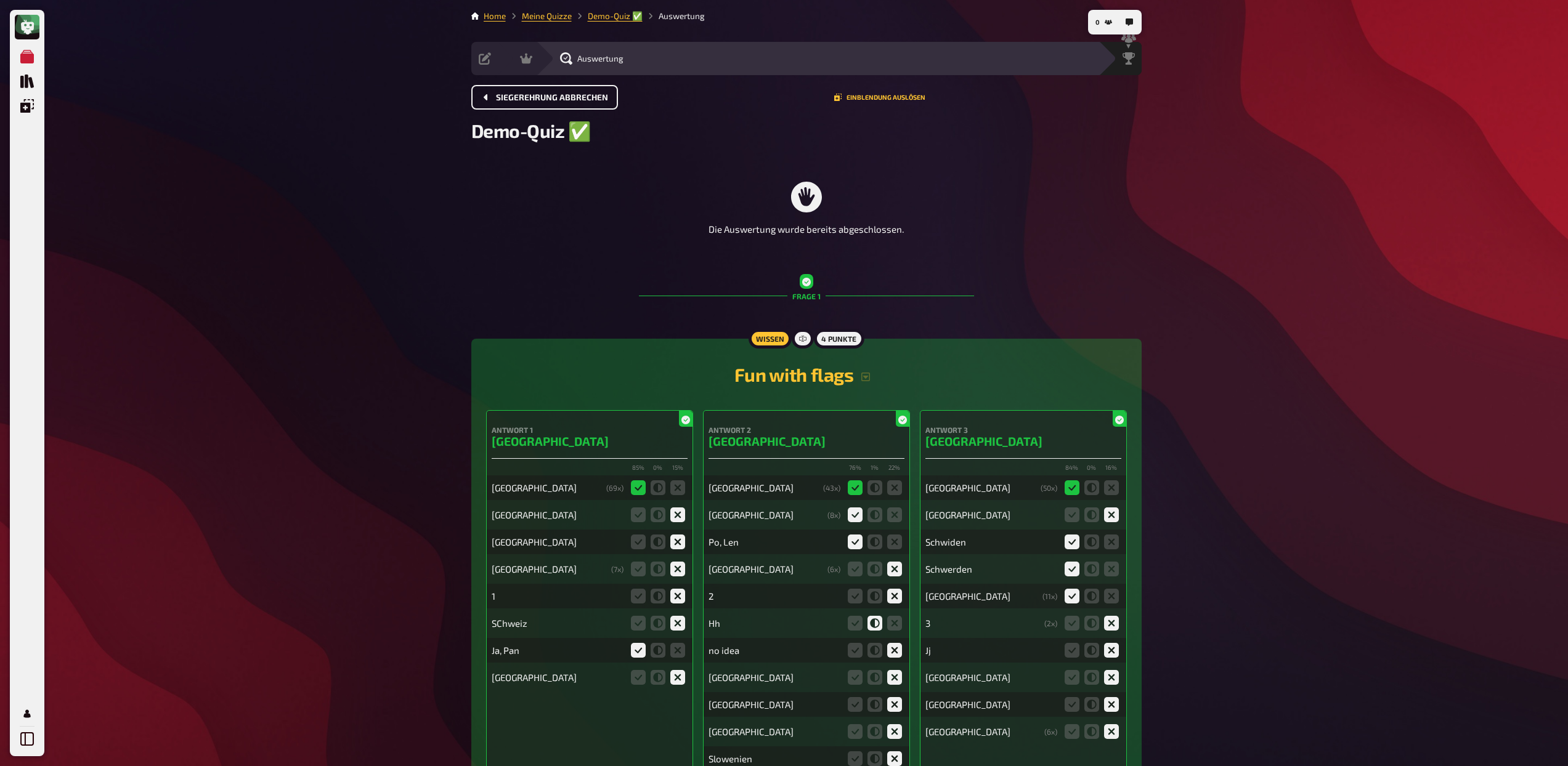
click at [533, 96] on span "Siegerehrung abbrechen" at bounding box center [552, 98] width 112 height 9
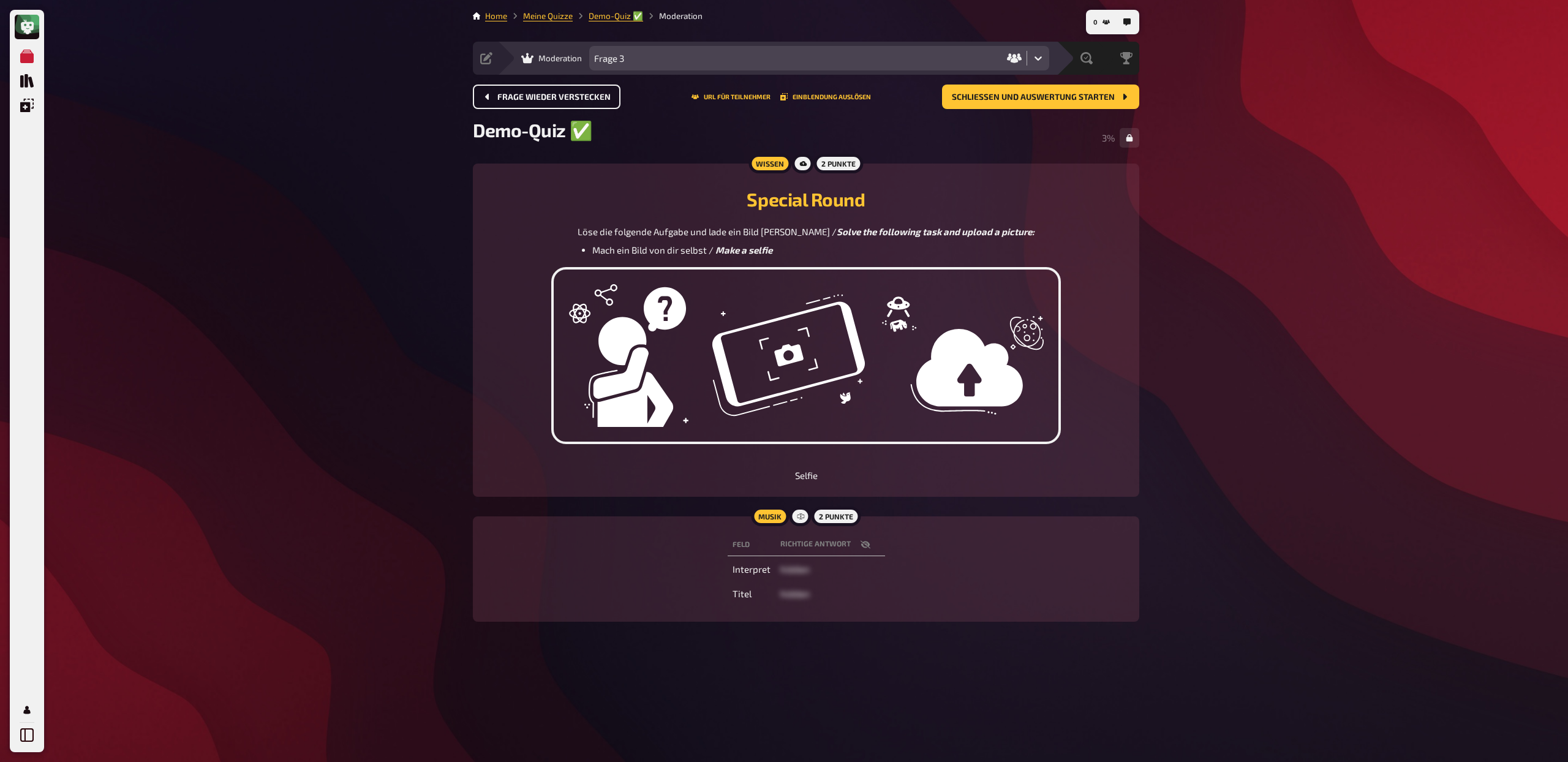
click at [529, 95] on span "Frage wieder verstecken" at bounding box center [554, 97] width 113 height 9
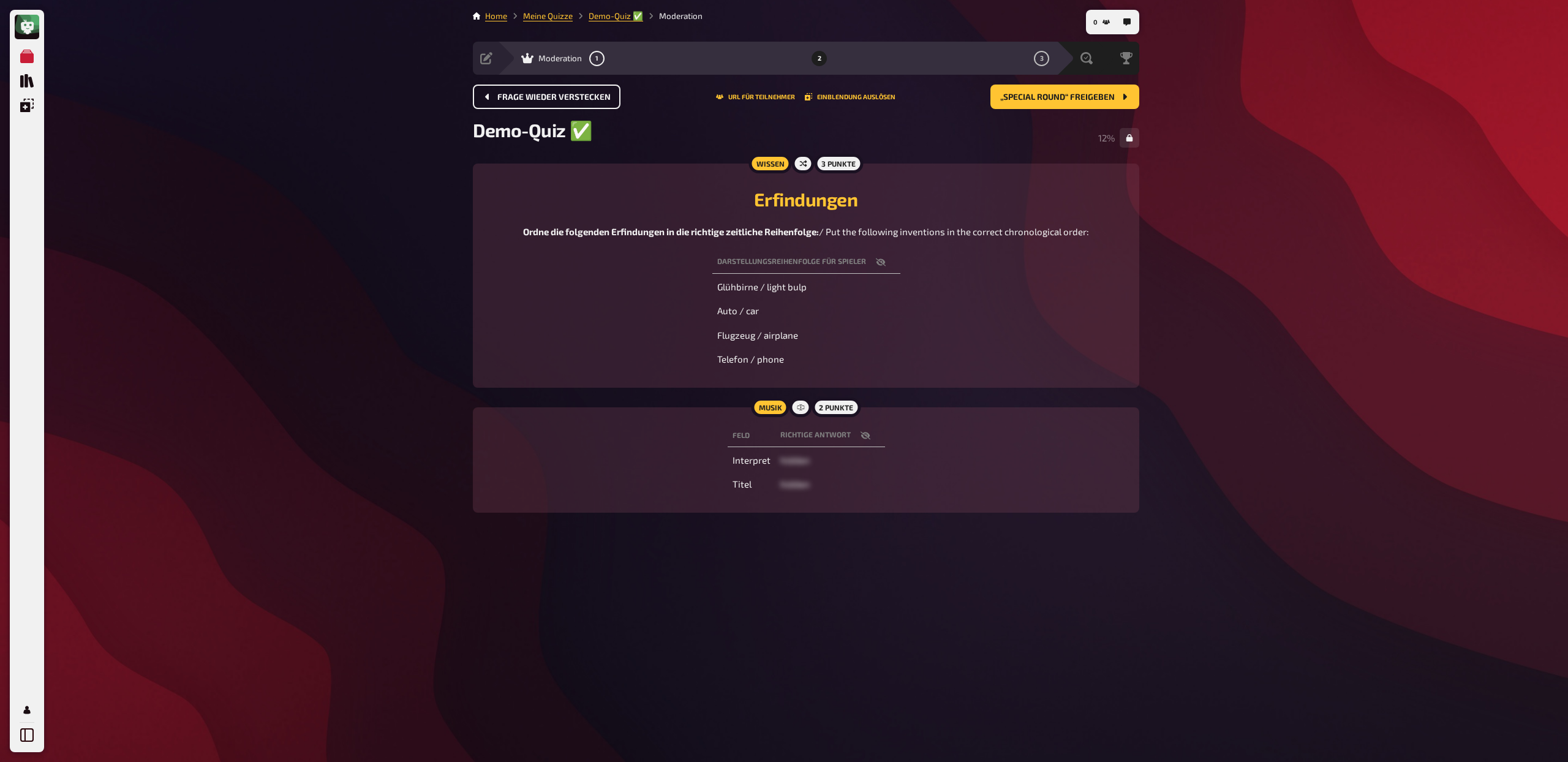
click at [529, 95] on span "Frage wieder verstecken" at bounding box center [554, 97] width 113 height 9
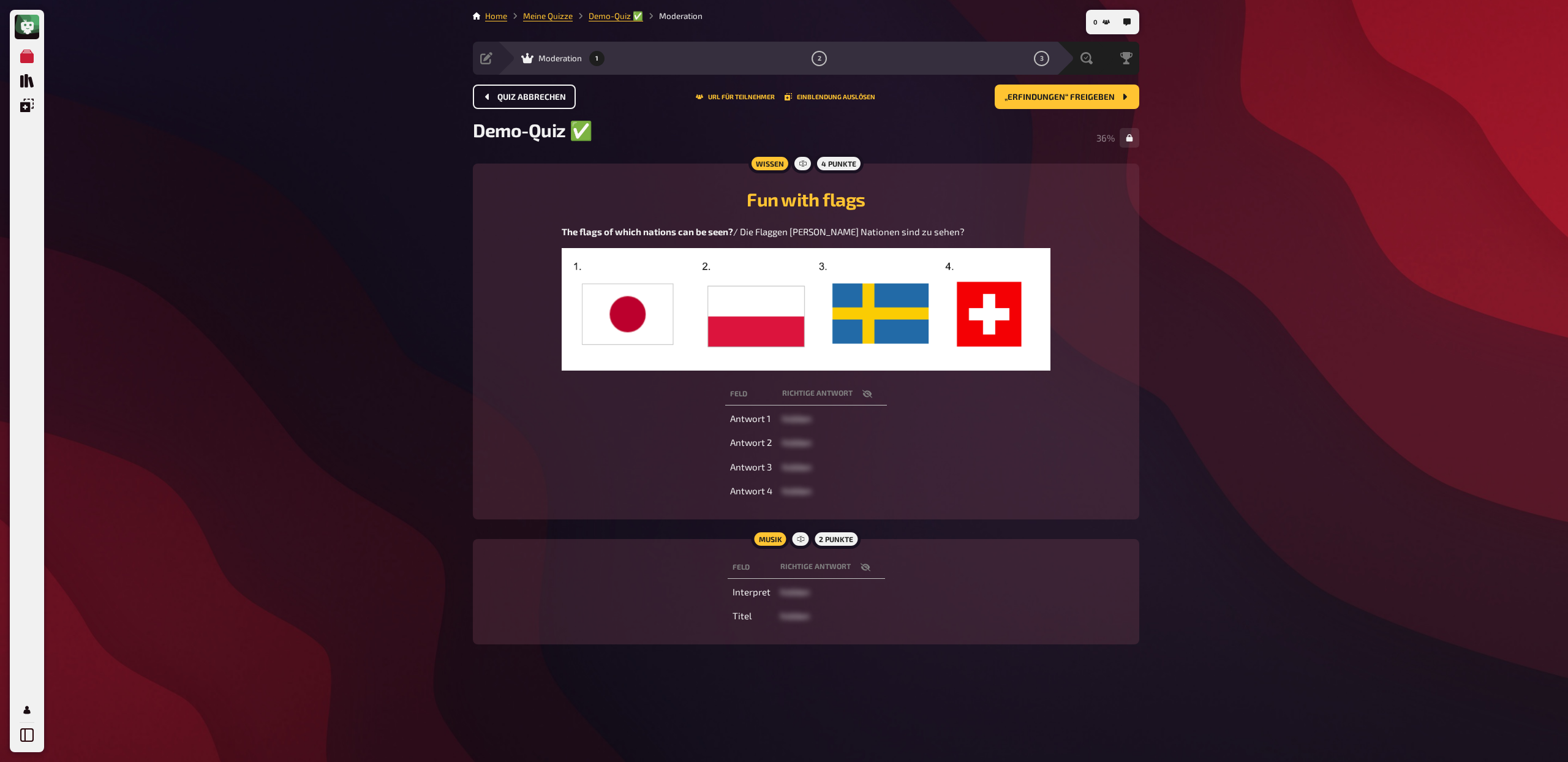
click at [529, 95] on span "Quiz abbrechen" at bounding box center [531, 97] width 69 height 9
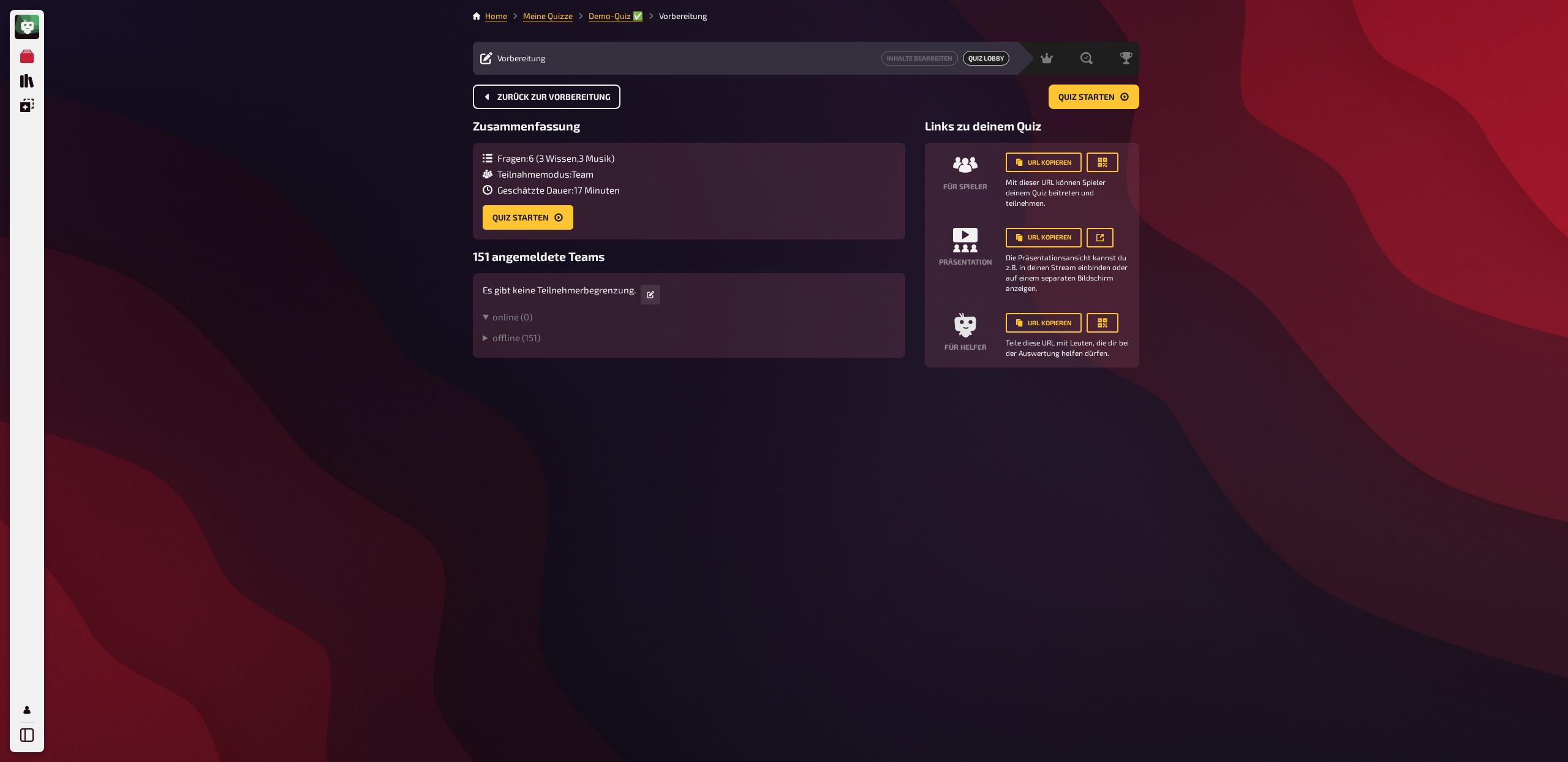
click at [529, 95] on span "Zurück zur Vorbereitung" at bounding box center [554, 97] width 113 height 9
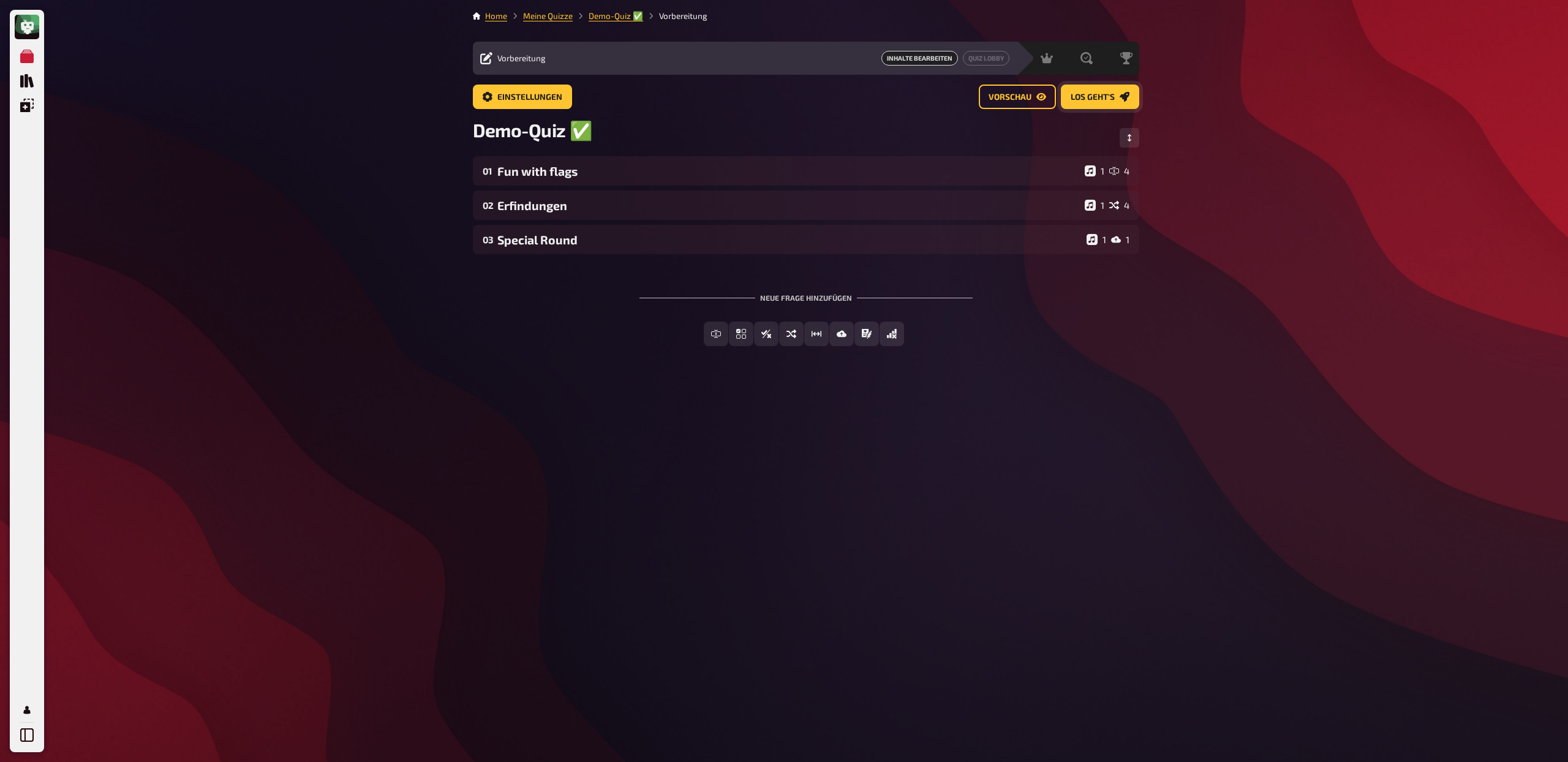
click at [1099, 102] on button "Los geht's" at bounding box center [1100, 97] width 78 height 24
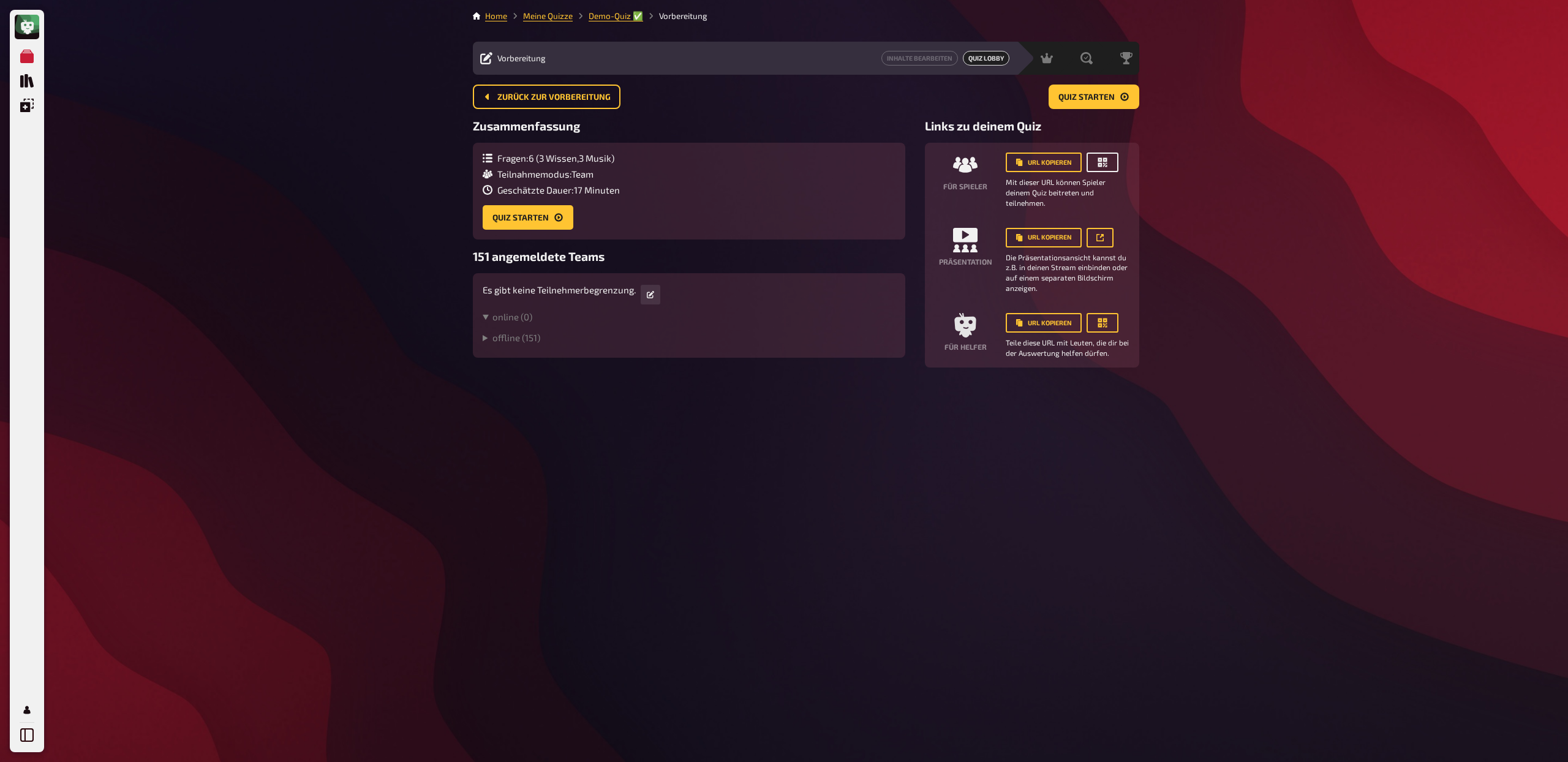
click at [1115, 161] on button "button" at bounding box center [1102, 162] width 32 height 20
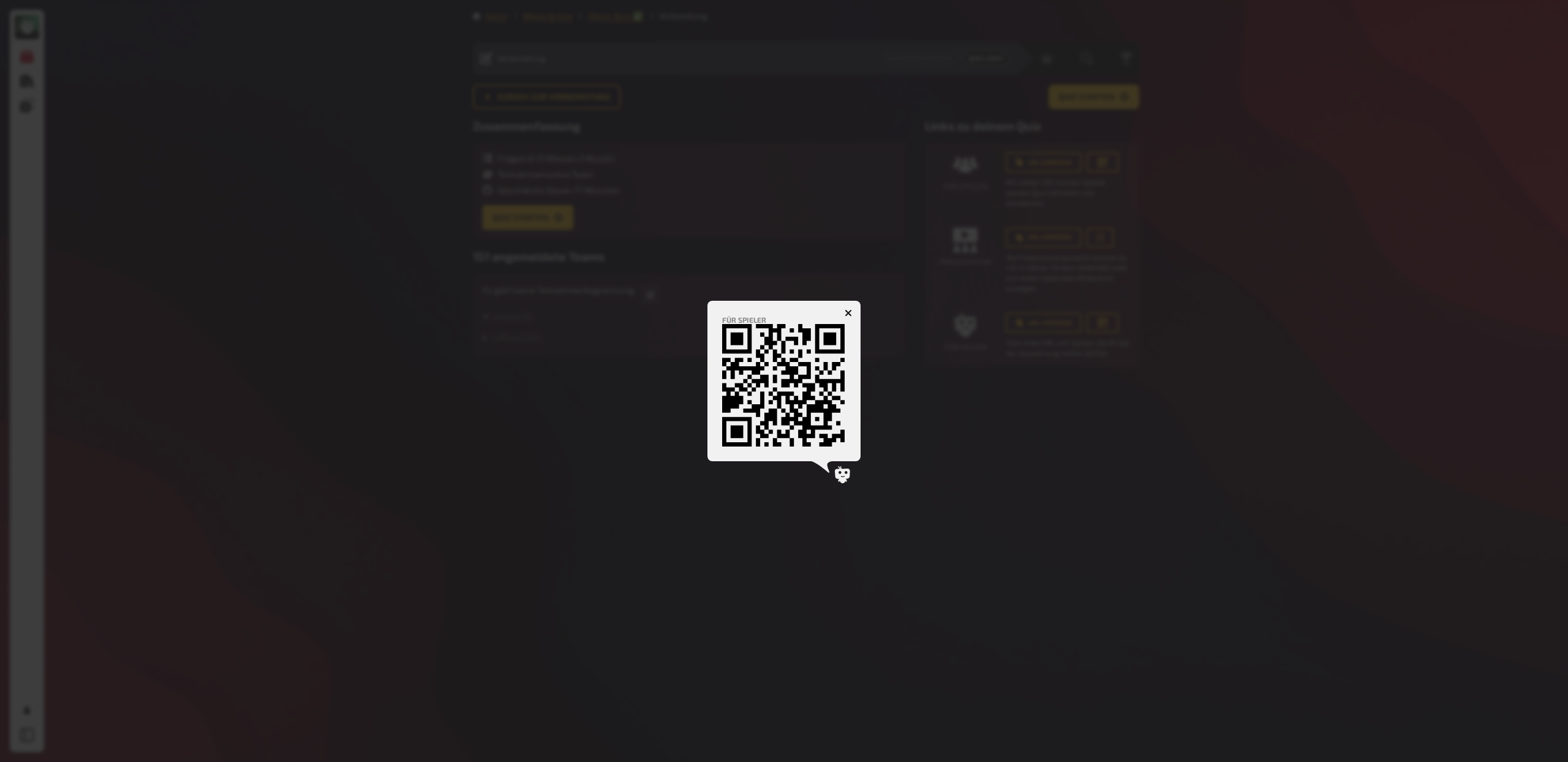
click at [852, 313] on icon "button" at bounding box center [848, 313] width 7 height 7
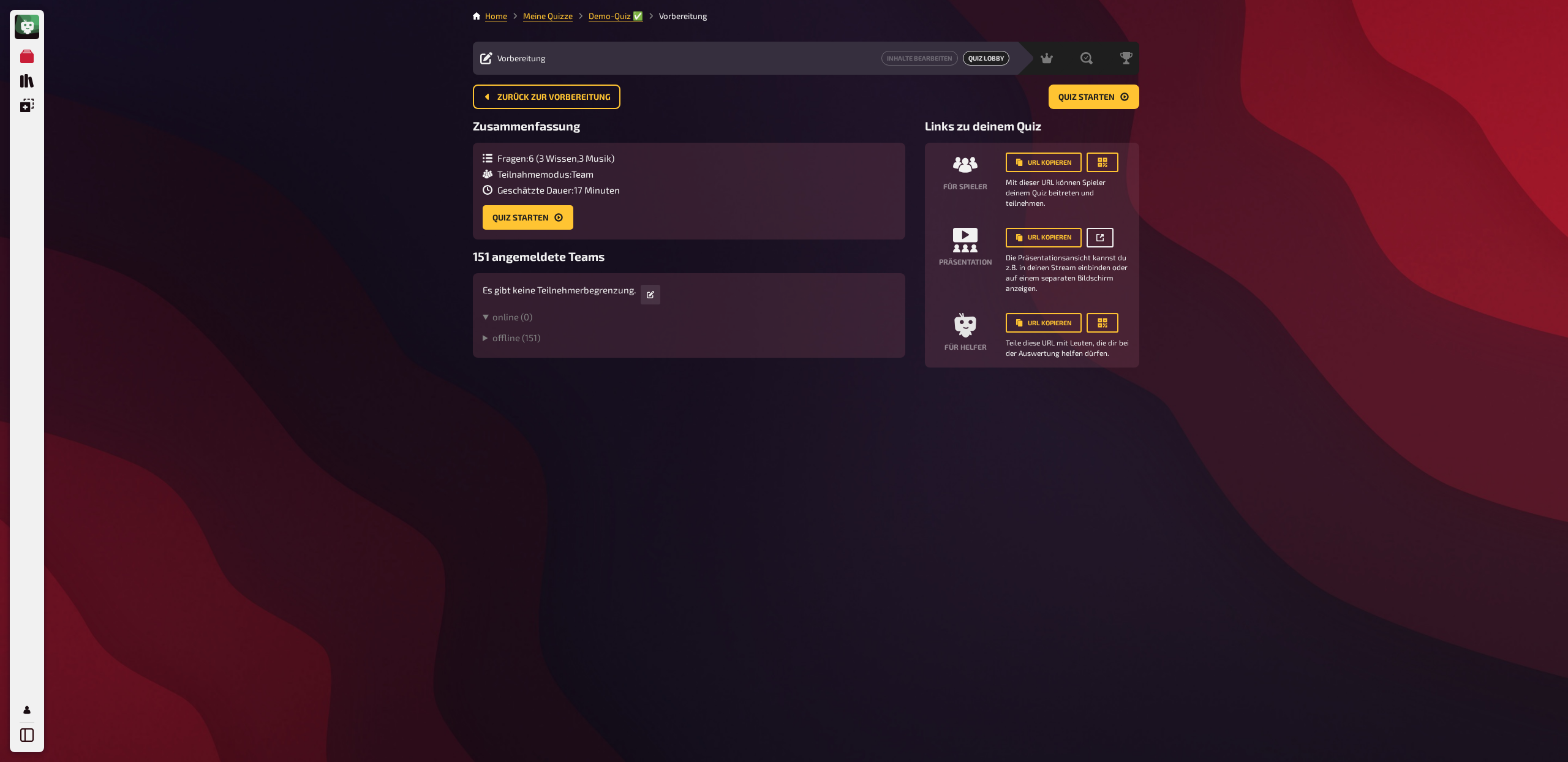
click at [1105, 237] on button "button" at bounding box center [1100, 237] width 27 height 20
click at [1107, 165] on icon "button" at bounding box center [1102, 162] width 12 height 12
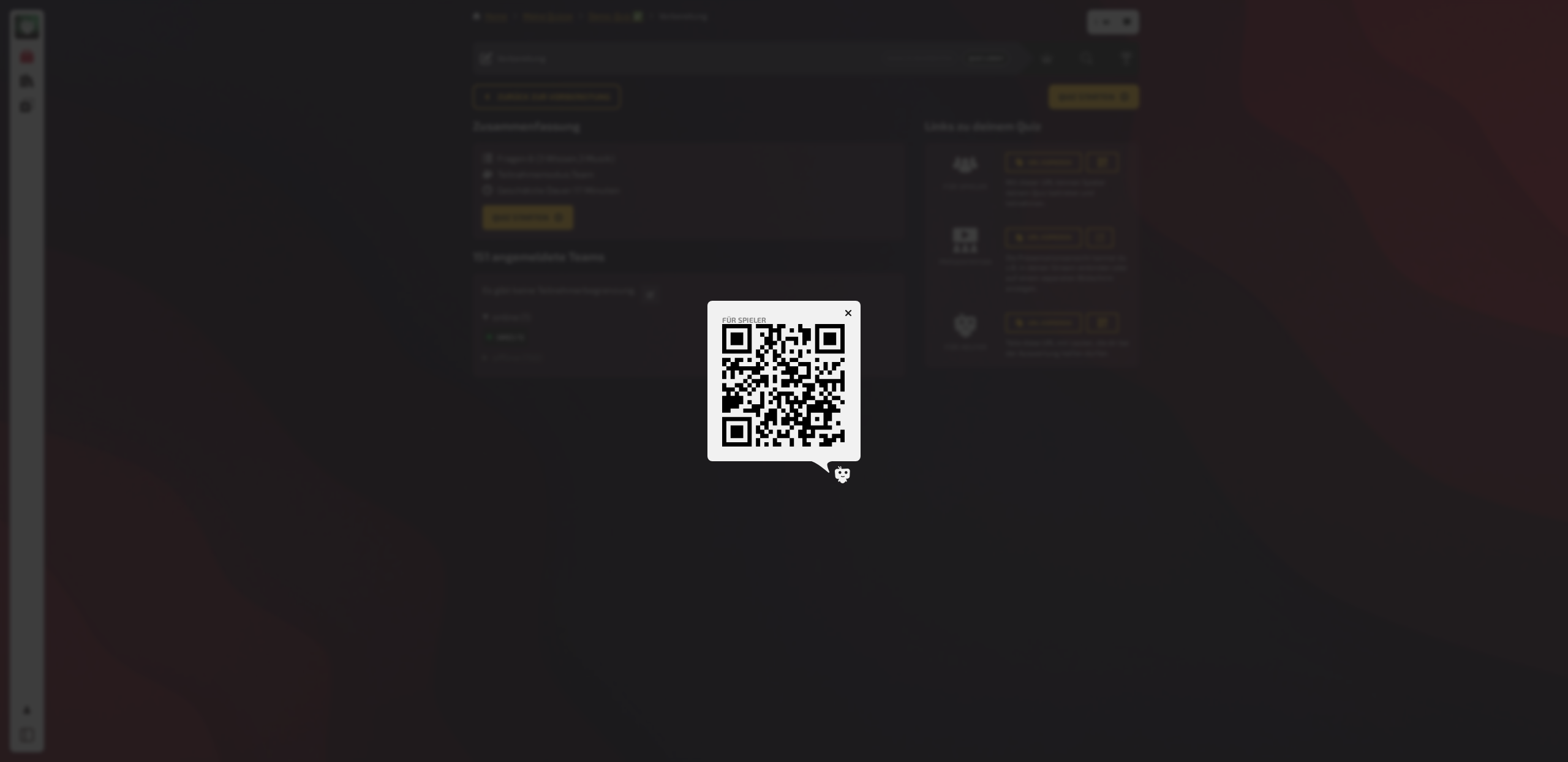
click at [849, 312] on icon "button" at bounding box center [848, 312] width 11 height 11
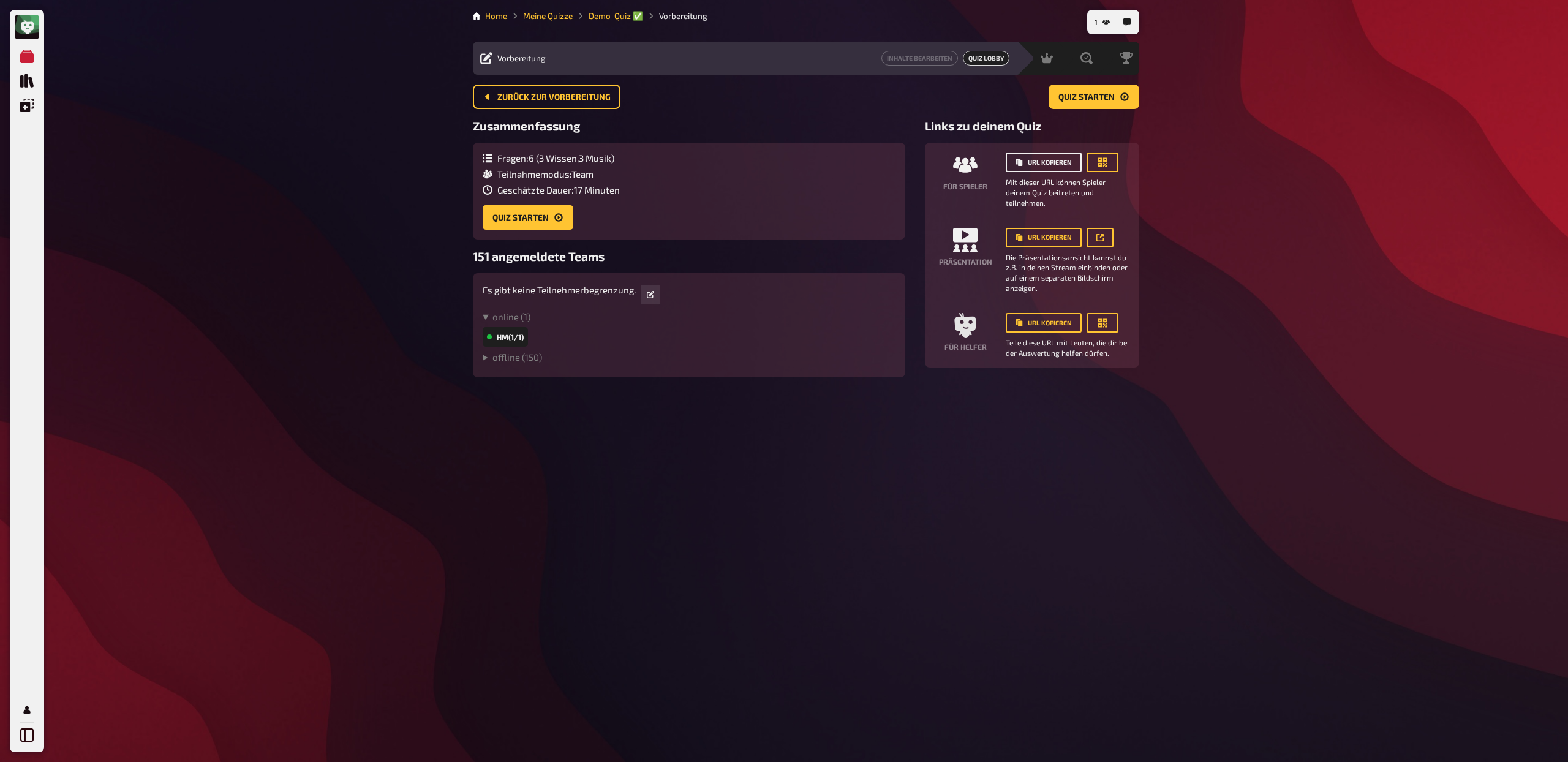
click at [1058, 166] on button "URL kopieren" at bounding box center [1043, 162] width 76 height 20
click at [1076, 98] on span "Quiz starten" at bounding box center [1086, 97] width 56 height 9
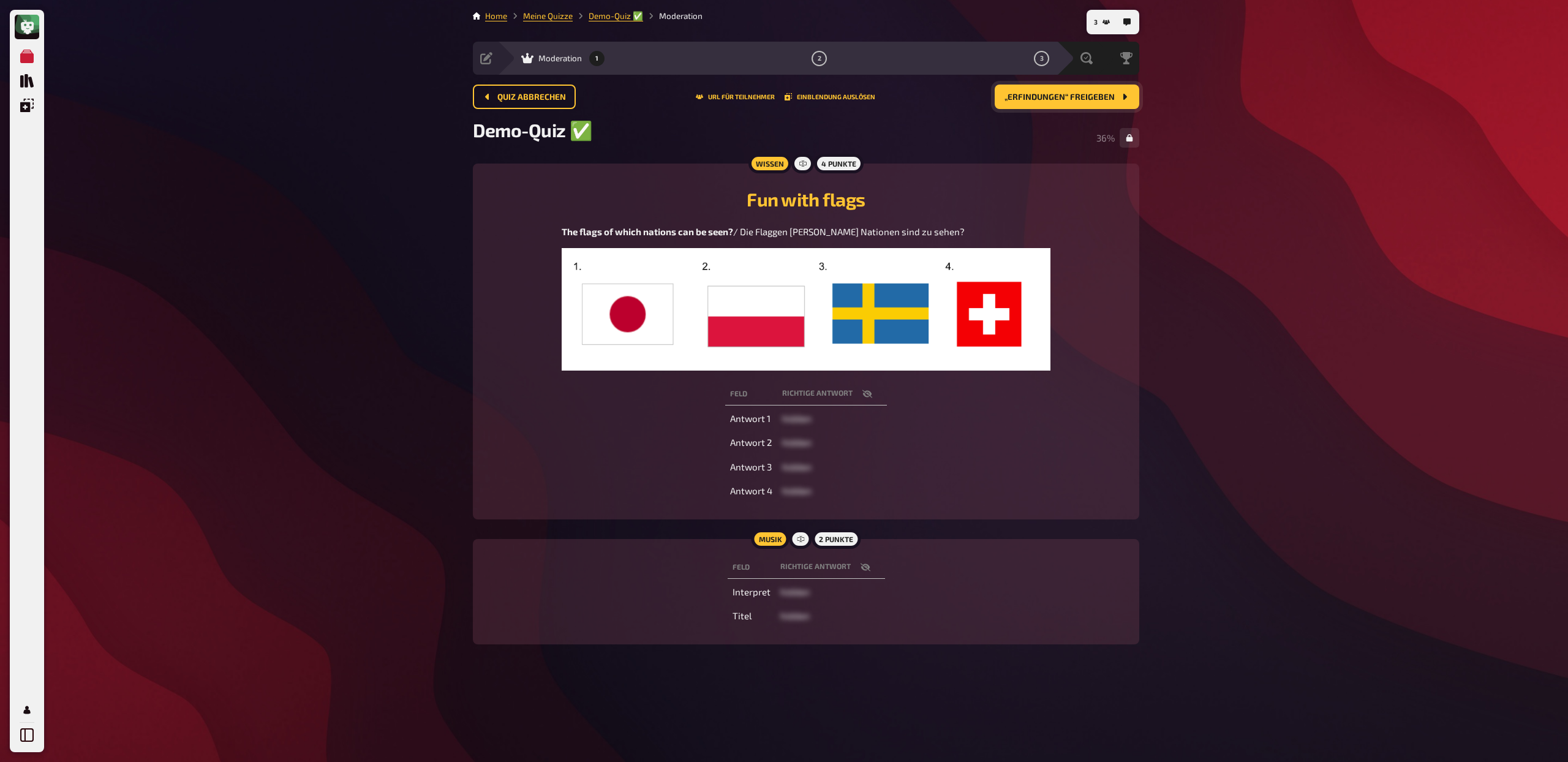
click at [865, 390] on icon "button" at bounding box center [867, 394] width 10 height 10
click at [740, 97] on button "URL für Teilnehmer" at bounding box center [735, 97] width 79 height 7
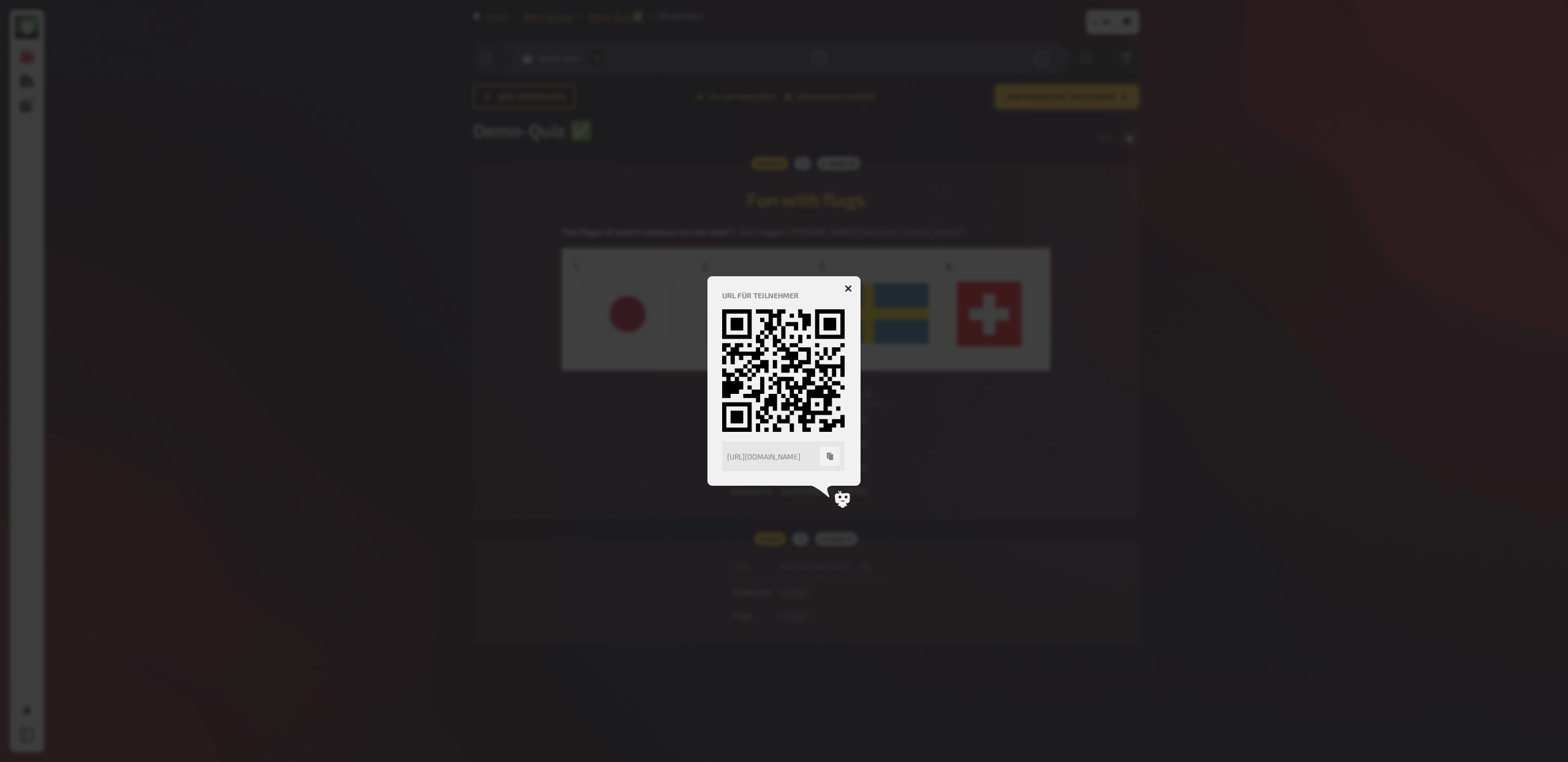
click at [849, 288] on icon "button" at bounding box center [848, 288] width 11 height 11
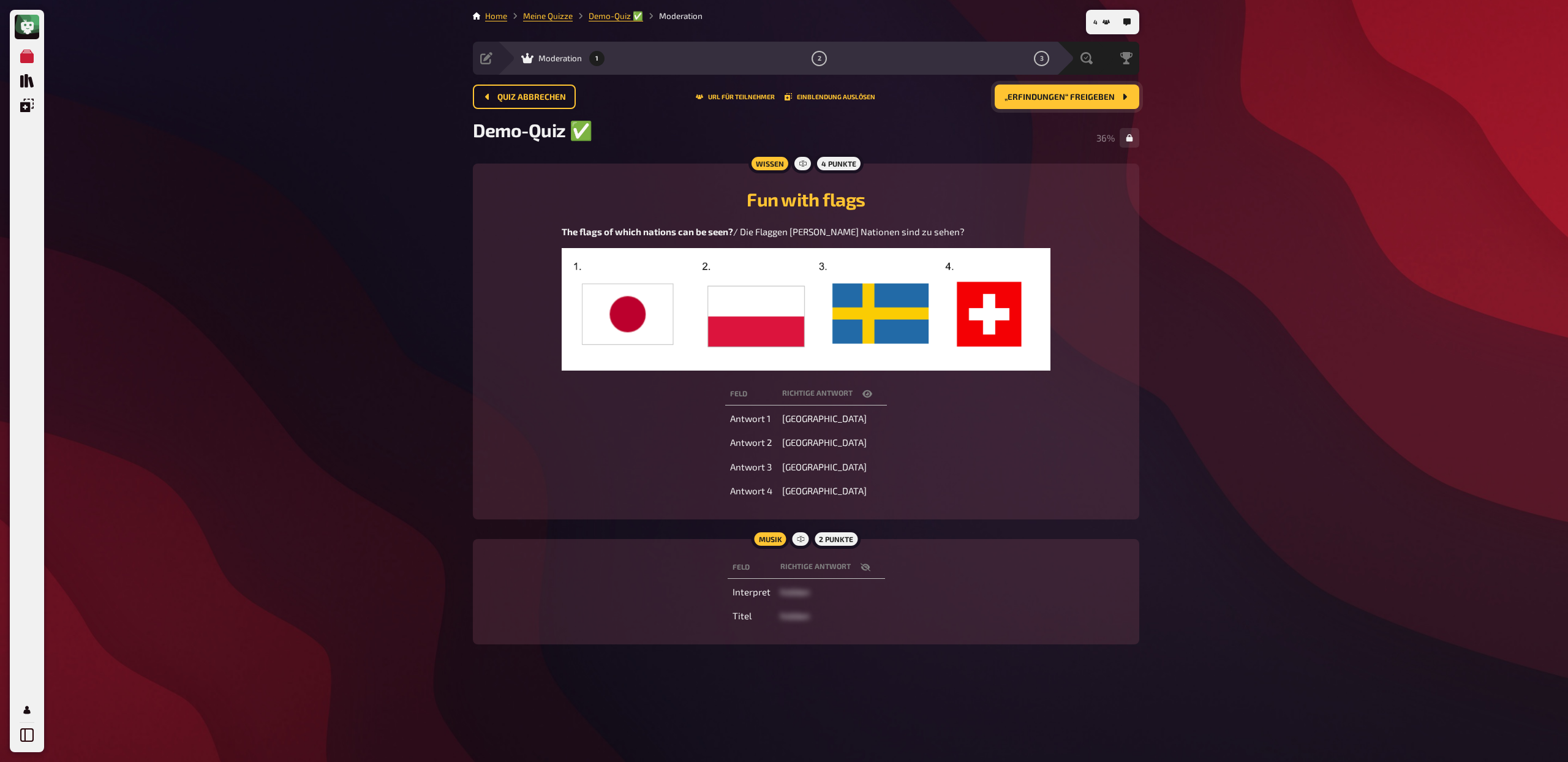
click at [1068, 95] on span "„Erfindungen“ freigeben" at bounding box center [1059, 97] width 110 height 9
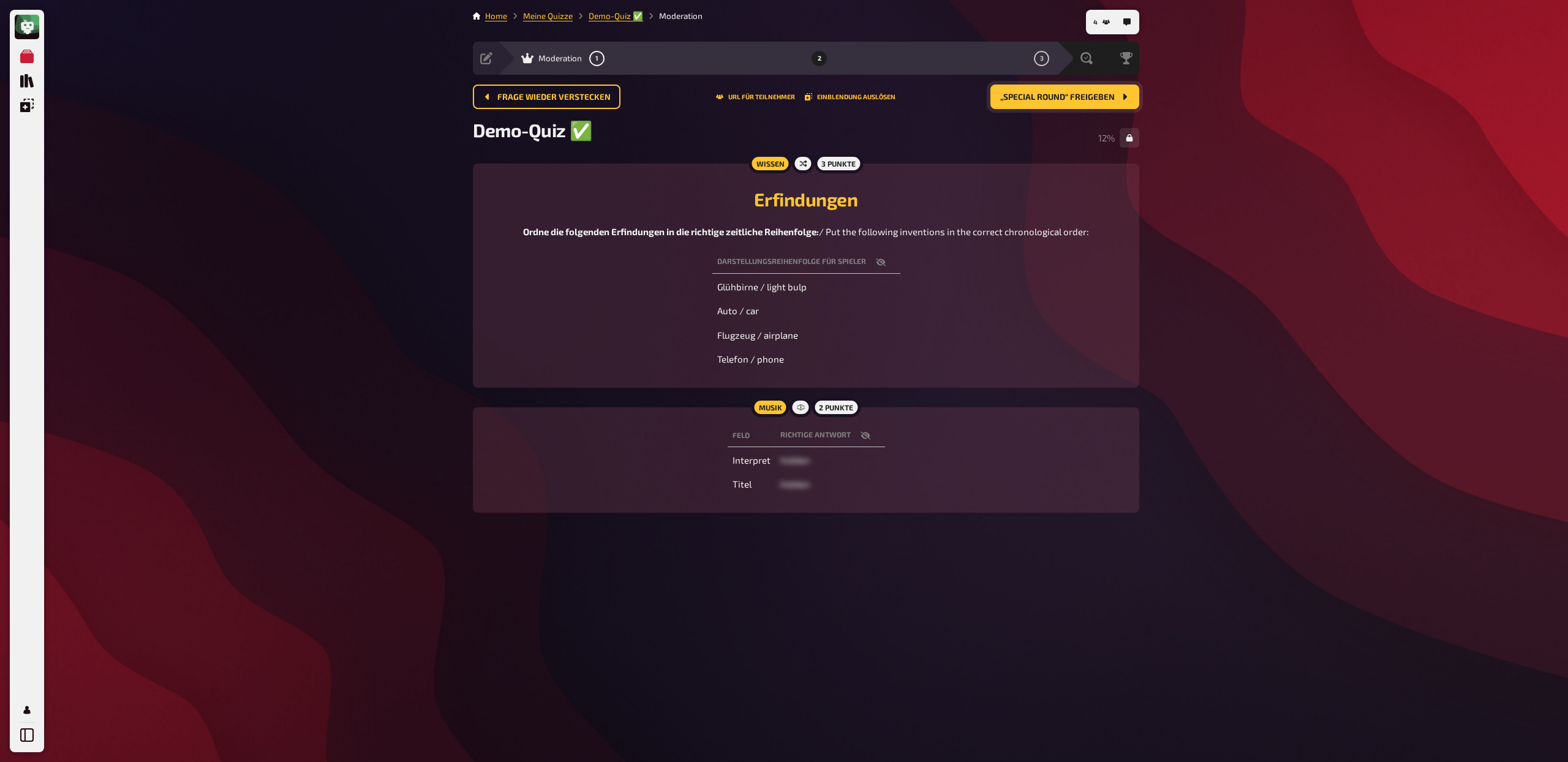
click at [951, 119] on div "Demo-Quiz ✅​ 12 %" at bounding box center [806, 137] width 667 height 37
click at [1034, 95] on span "„Special Round“ freigeben" at bounding box center [1057, 97] width 115 height 9
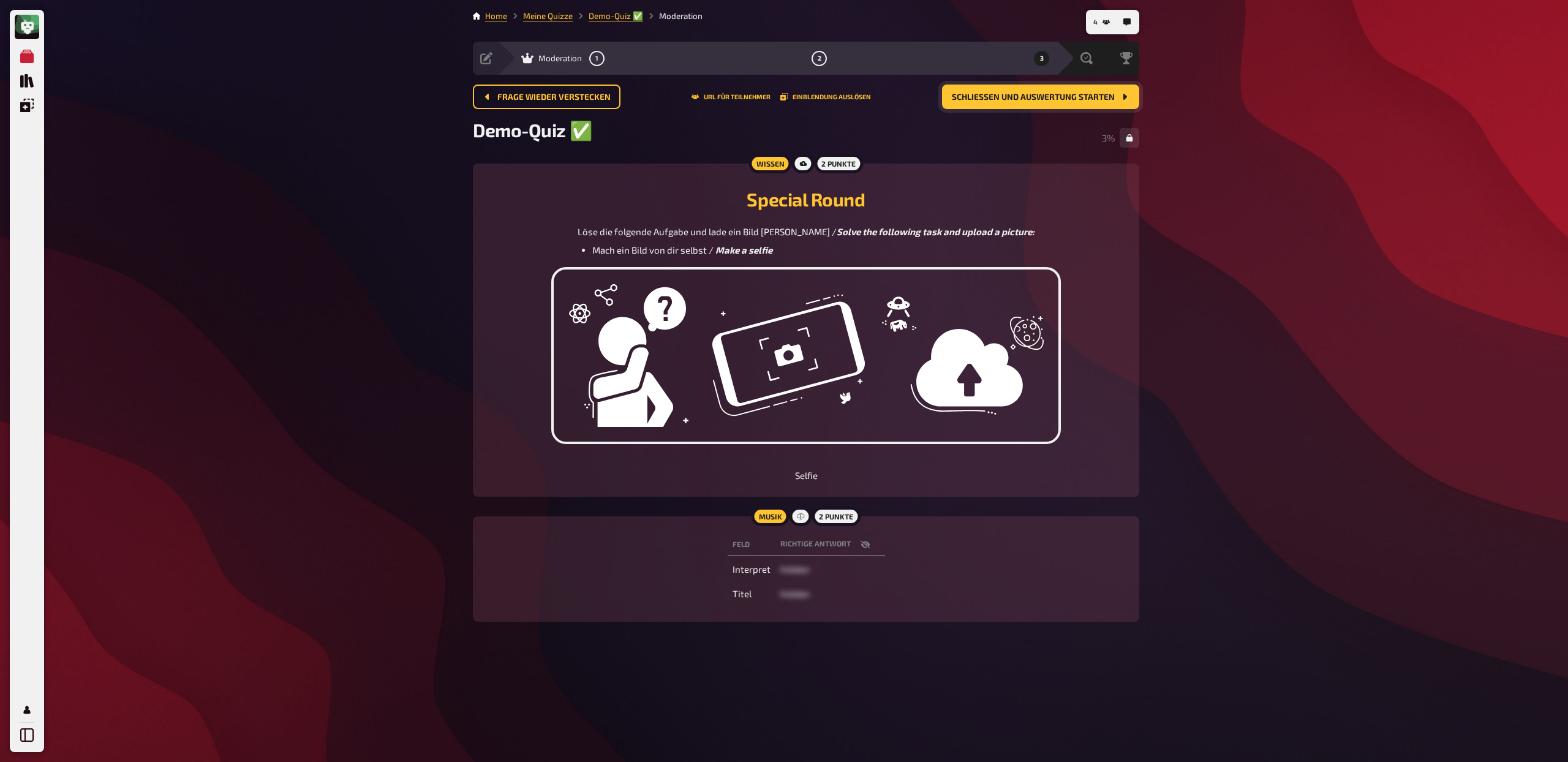
click at [1059, 96] on span "Schließen und Auswertung starten" at bounding box center [1033, 97] width 163 height 9
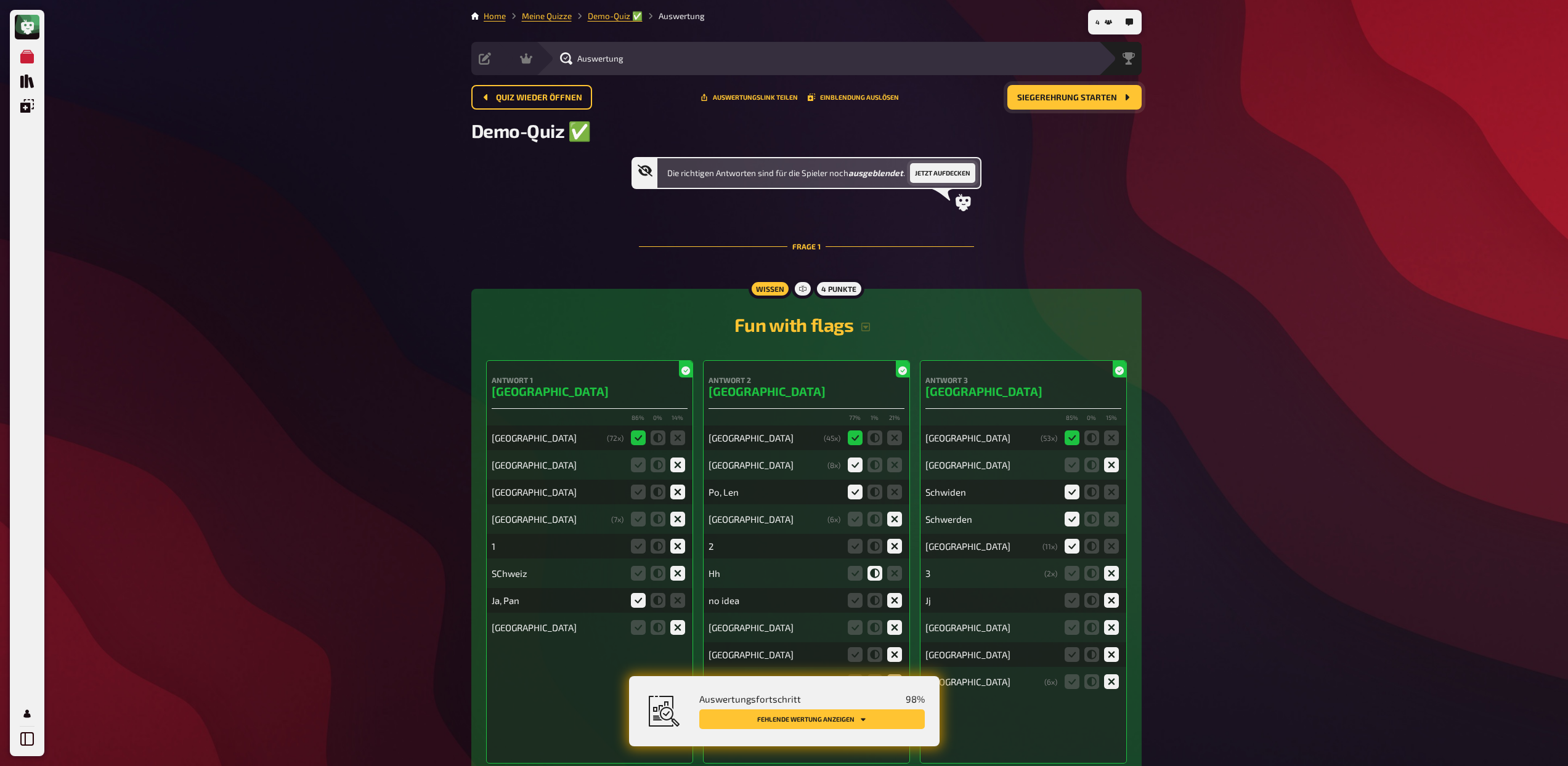
click at [945, 169] on button "Jetzt aufdecken" at bounding box center [943, 172] width 65 height 20
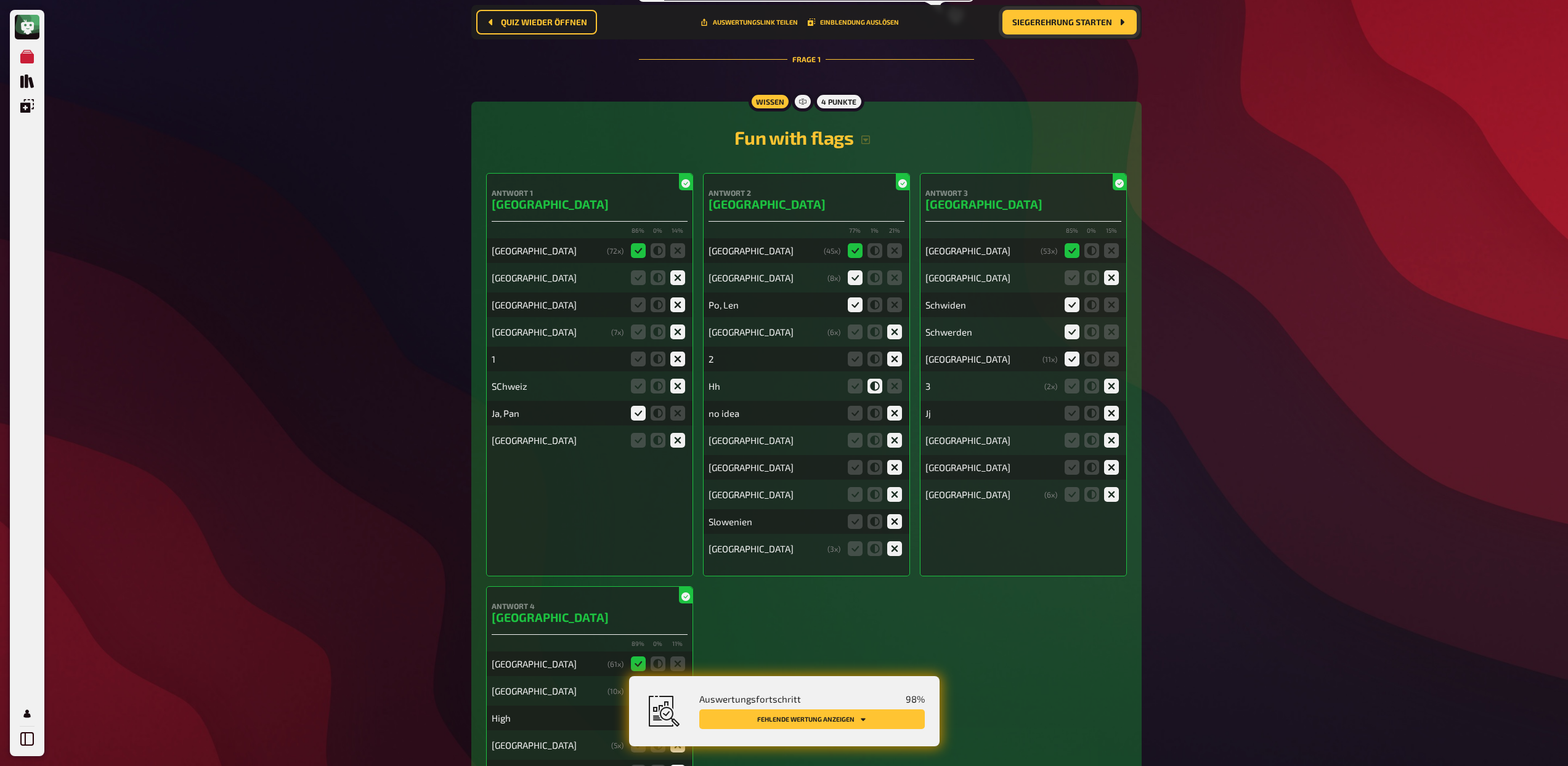
scroll to position [218, 0]
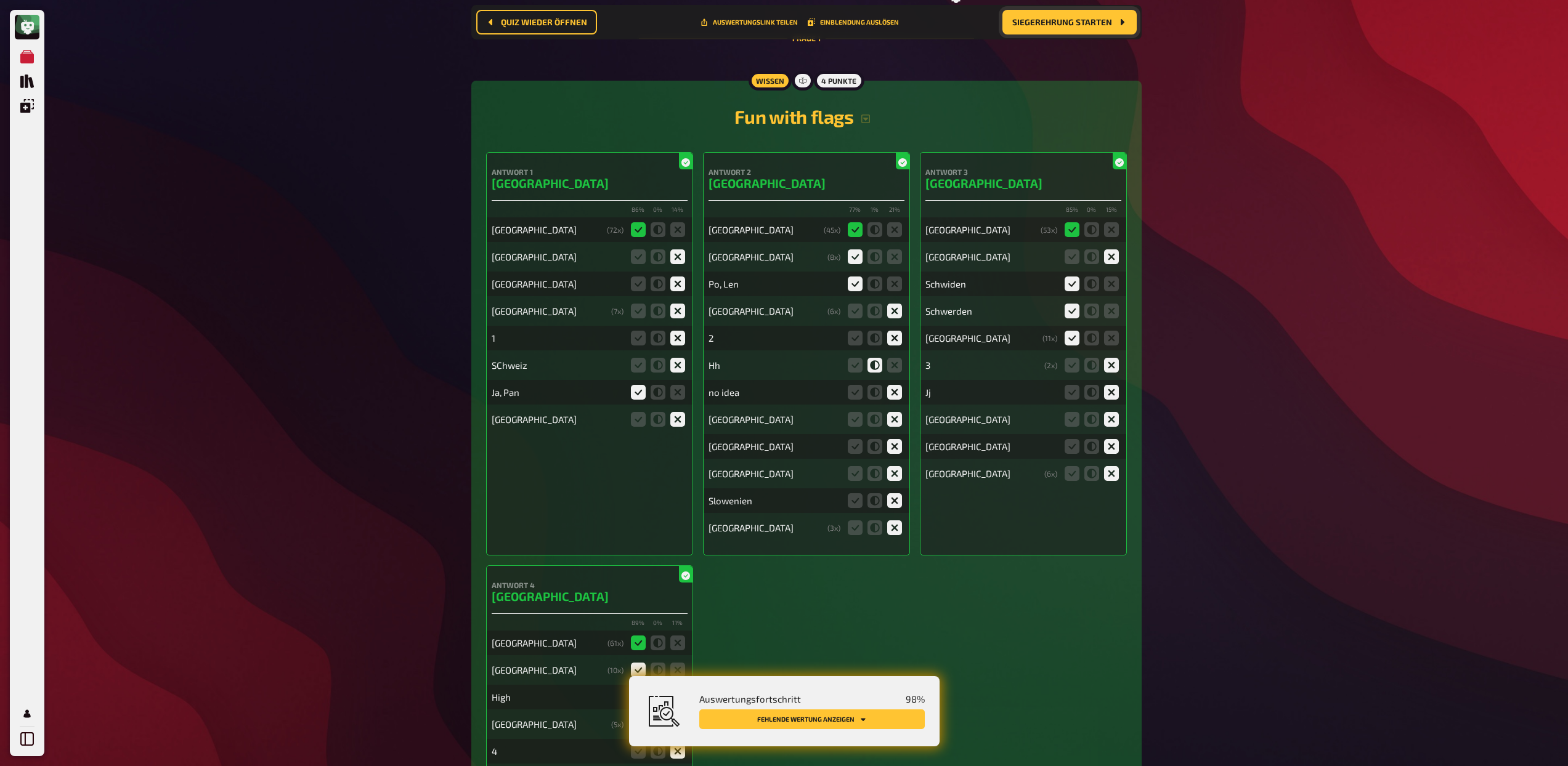
click at [503, 398] on div "Ja, Pan" at bounding box center [558, 393] width 132 height 11
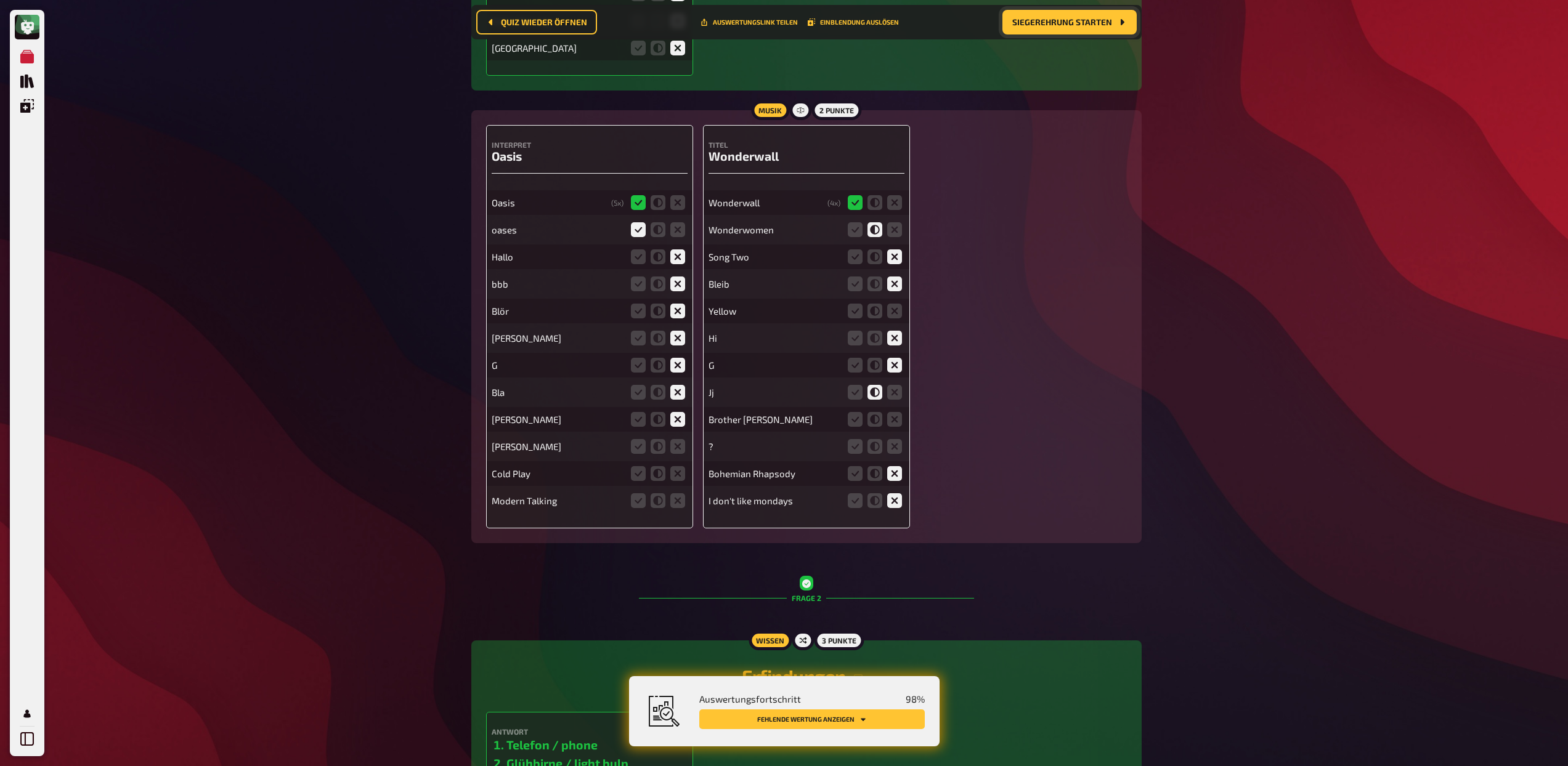
scroll to position [1000, 0]
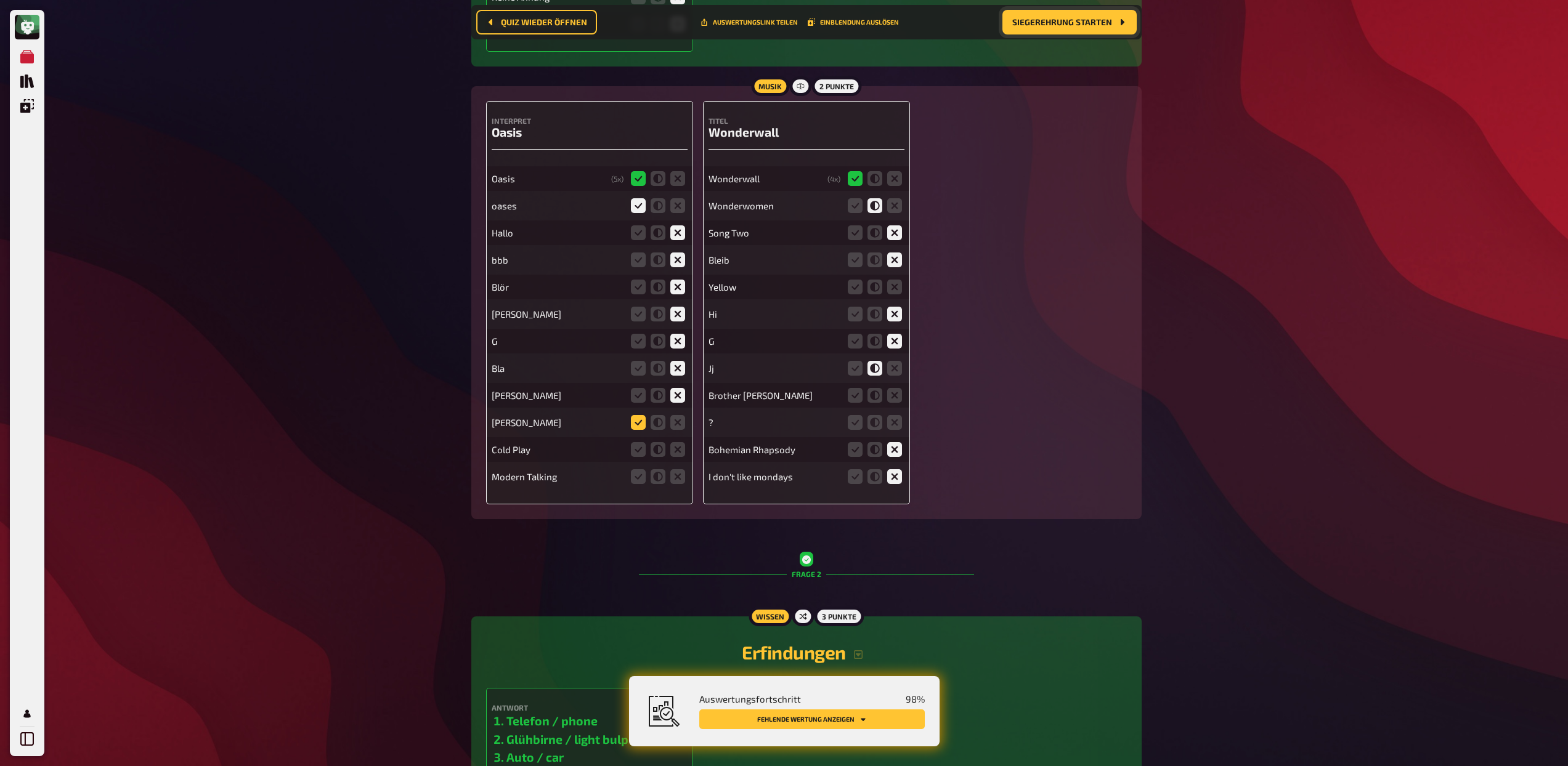
click at [638, 426] on icon at bounding box center [639, 422] width 15 height 15
click at [0, 0] on input "radio" at bounding box center [0, 0] width 0 height 0
click at [639, 445] on icon at bounding box center [639, 450] width 15 height 15
click at [0, 0] on input "radio" at bounding box center [0, 0] width 0 height 0
click at [671, 477] on icon at bounding box center [678, 477] width 15 height 15
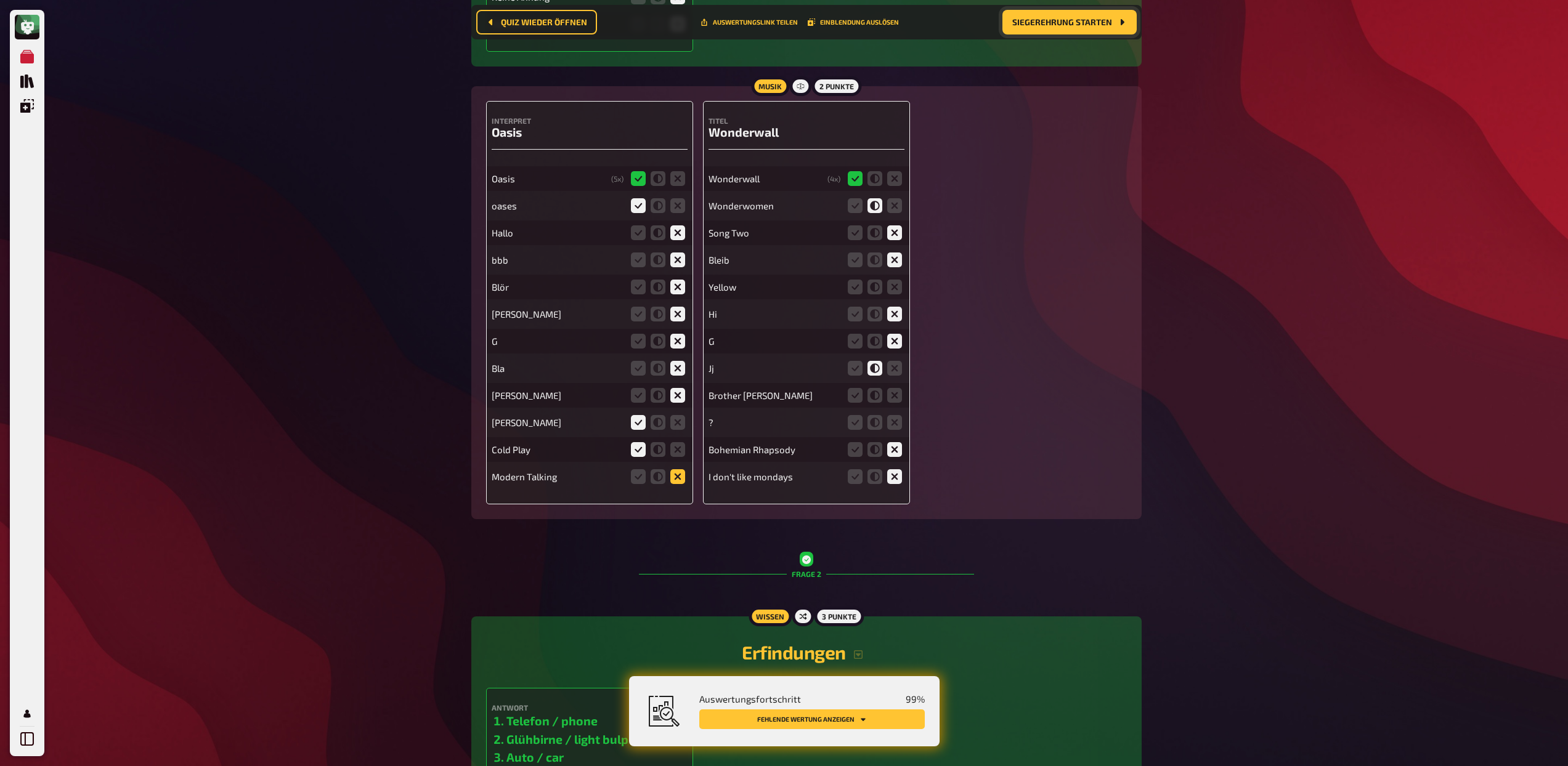
click at [0, 0] on input "radio" at bounding box center [0, 0] width 0 height 0
click at [855, 294] on icon at bounding box center [855, 287] width 15 height 15
click at [0, 0] on input "radio" at bounding box center [0, 0] width 0 height 0
click at [893, 419] on icon at bounding box center [895, 422] width 15 height 15
click at [0, 0] on input "radio" at bounding box center [0, 0] width 0 height 0
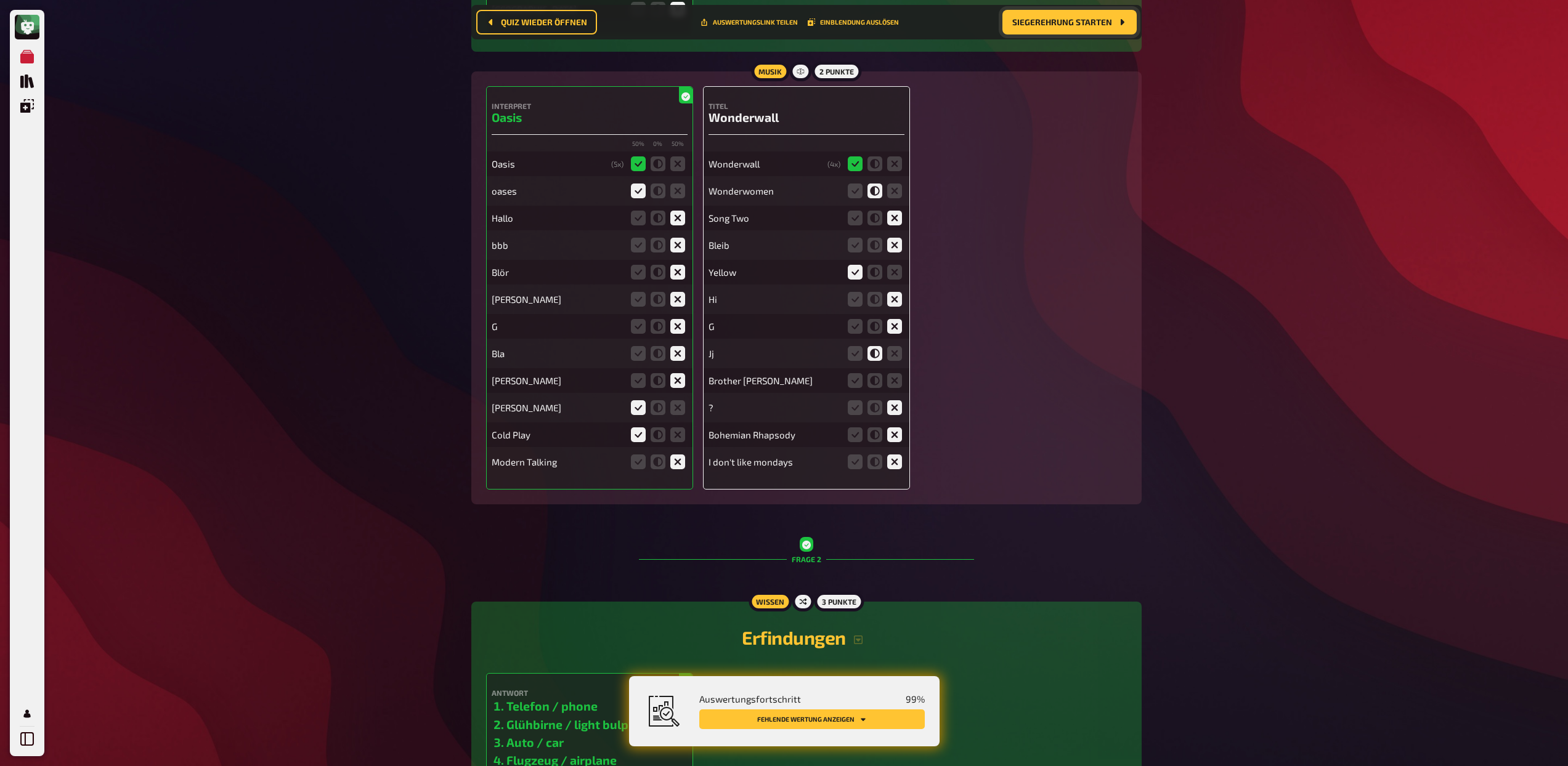
scroll to position [1022, 0]
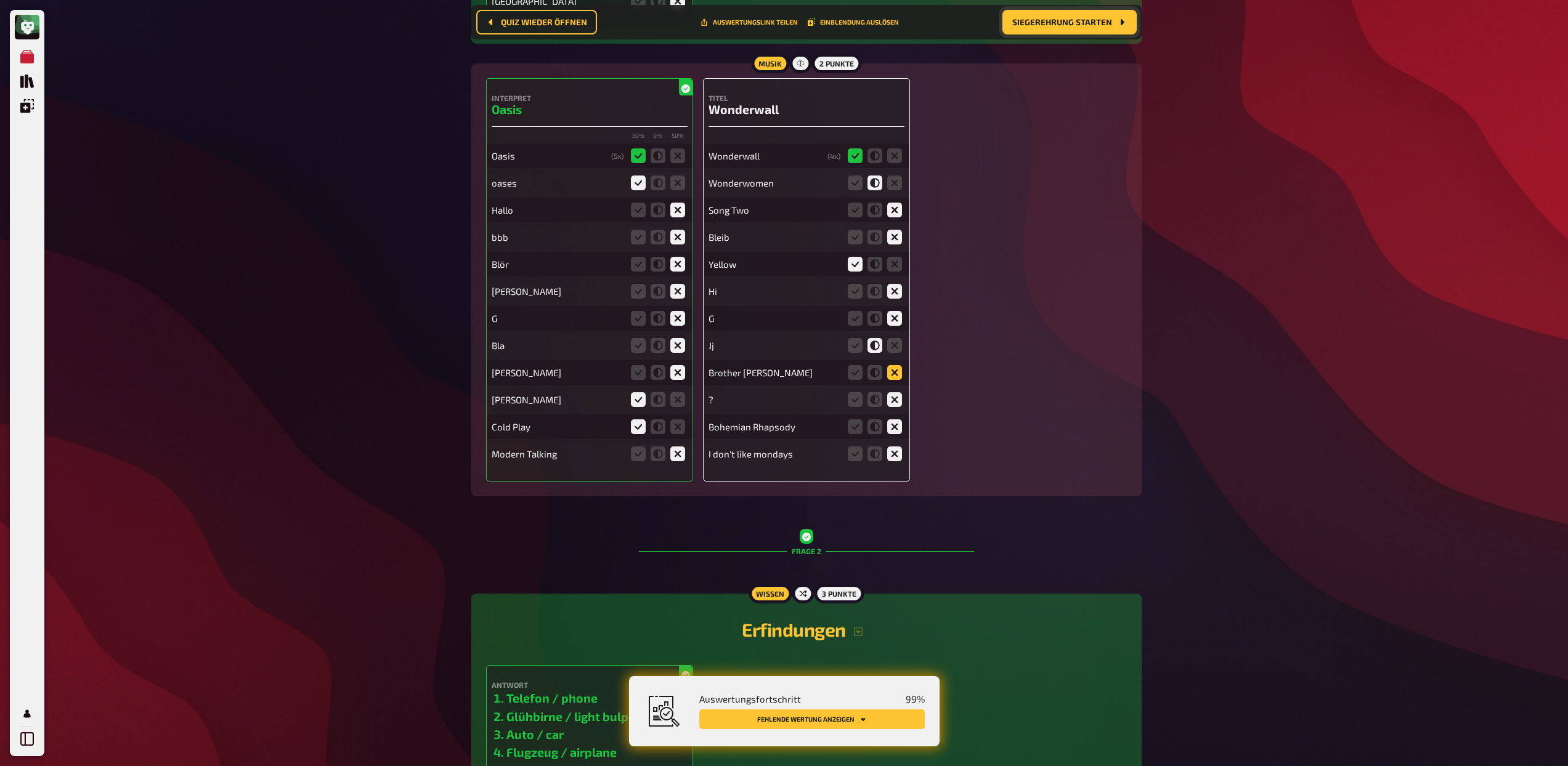
click at [891, 372] on icon at bounding box center [895, 373] width 15 height 15
click at [0, 0] on input "radio" at bounding box center [0, 0] width 0 height 0
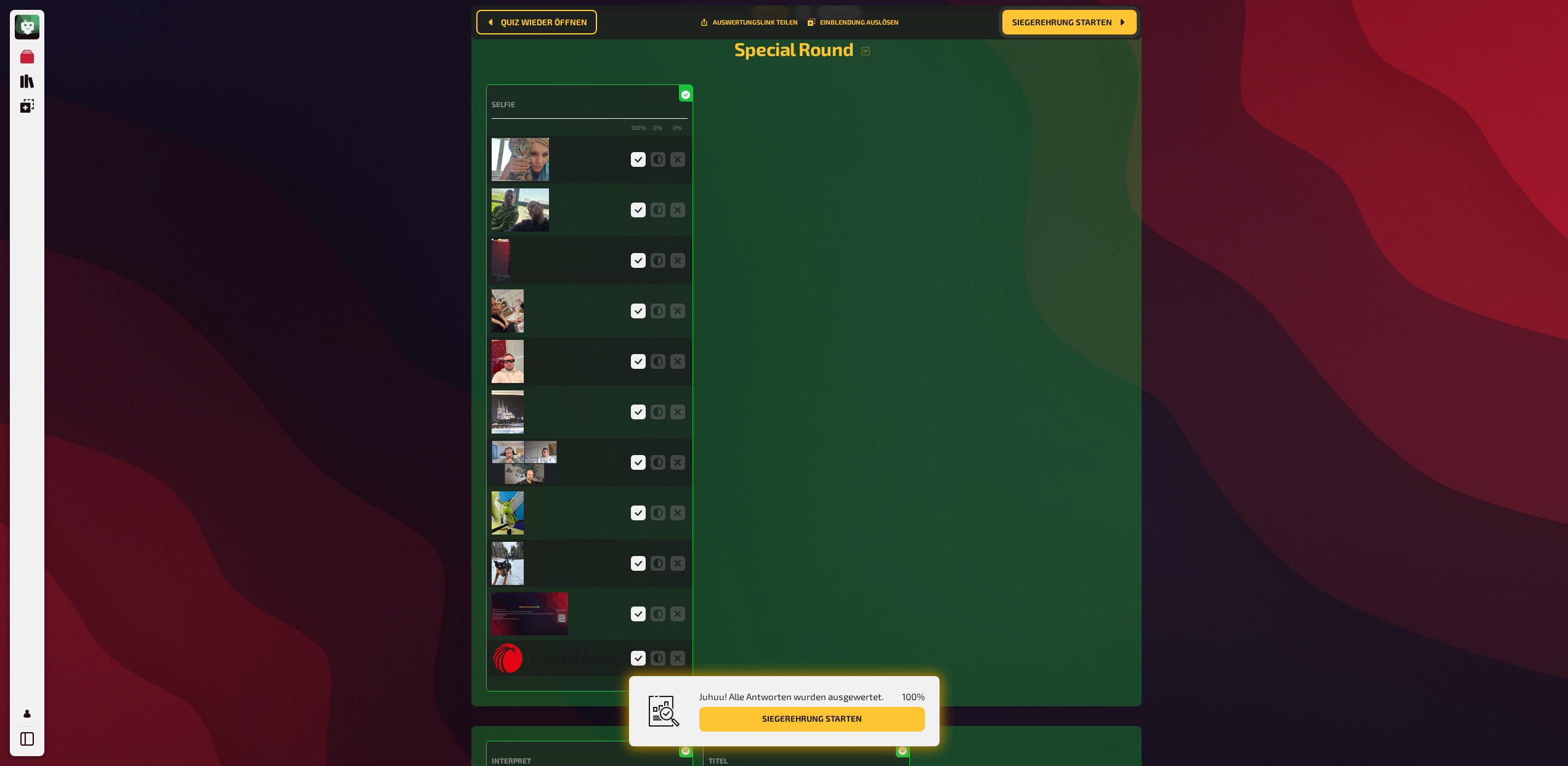
scroll to position [3081, 0]
click at [539, 162] on img at bounding box center [520, 158] width 57 height 43
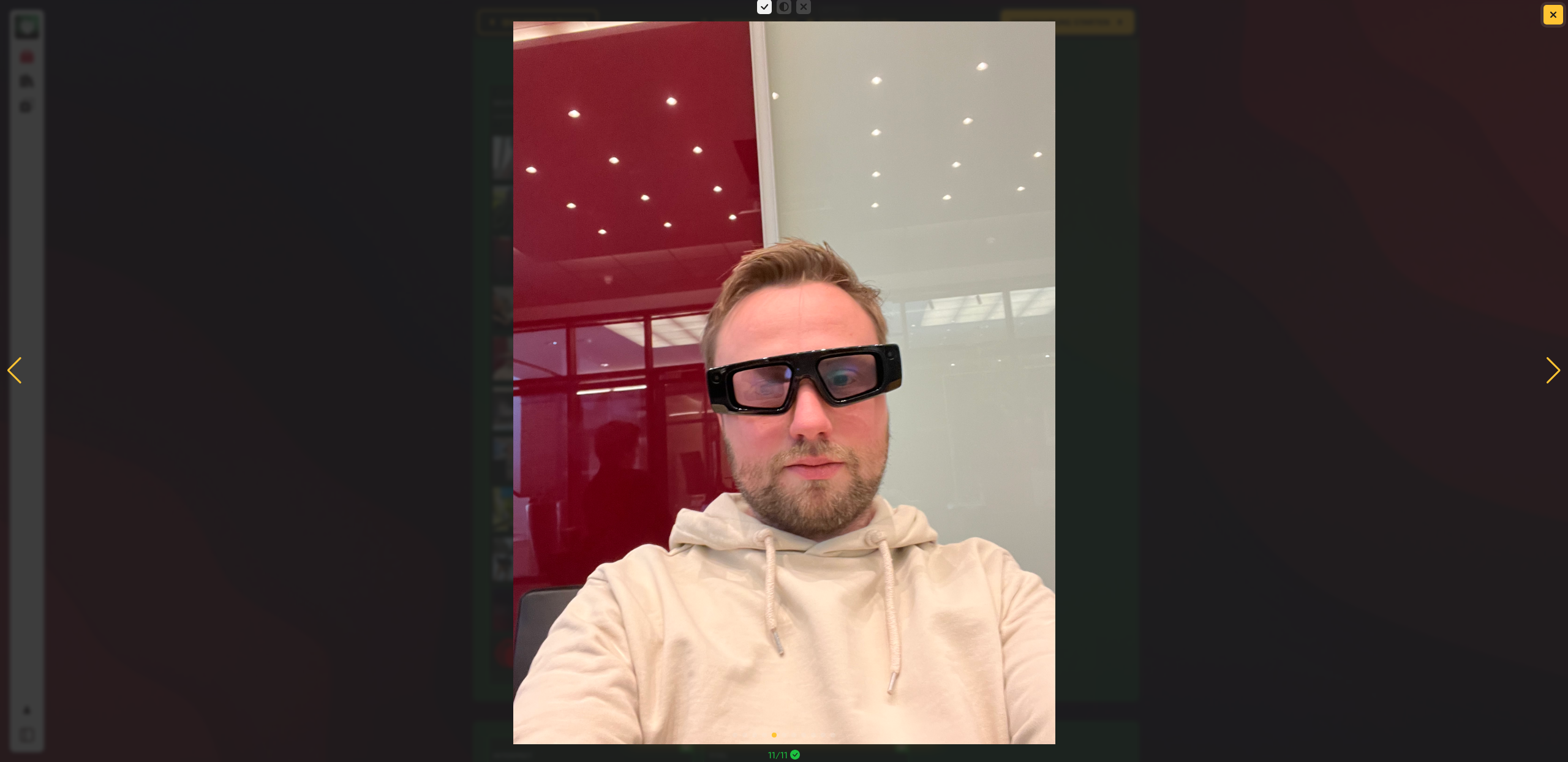
click at [1552, 22] on button "button" at bounding box center [1552, 14] width 20 height 20
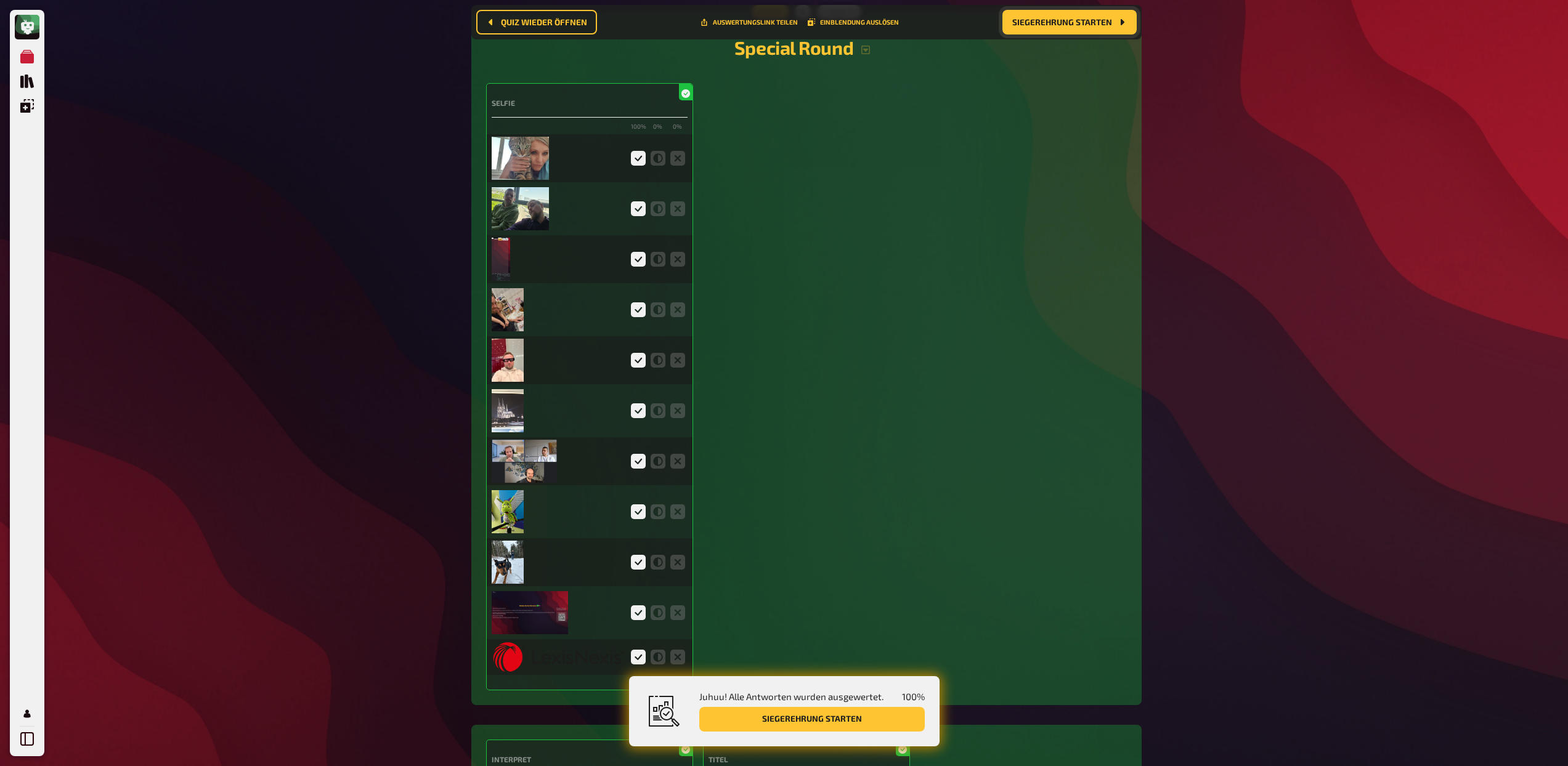
click at [1065, 21] on span "Siegerehrung starten" at bounding box center [1062, 22] width 100 height 9
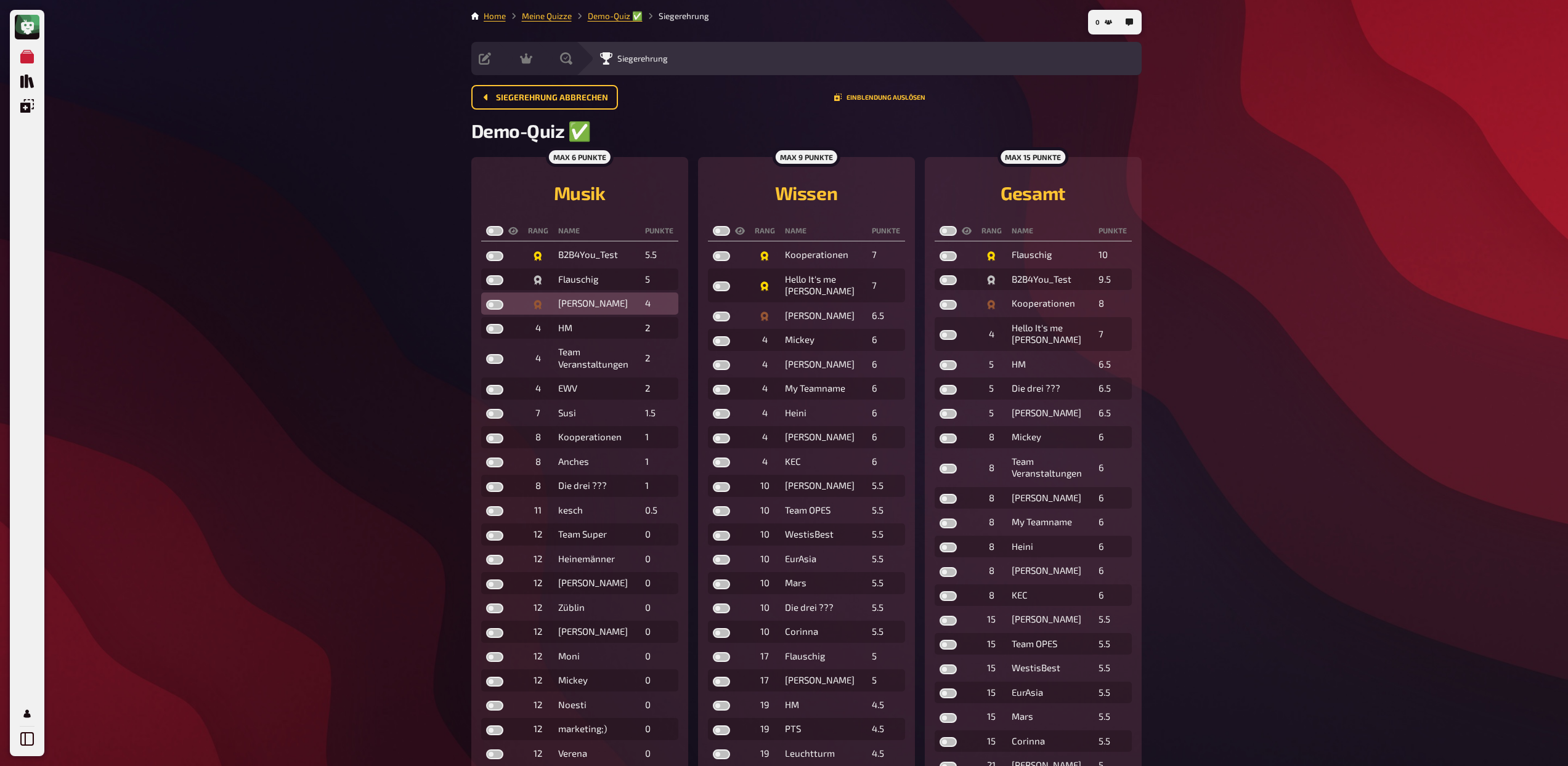
click at [491, 306] on label at bounding box center [495, 305] width 17 height 10
click at [486, 300] on input "checkbox" at bounding box center [486, 299] width 1 height 1
checkbox input "true"
click at [493, 280] on label at bounding box center [495, 280] width 17 height 10
click at [486, 275] on input "checkbox" at bounding box center [486, 274] width 1 height 1
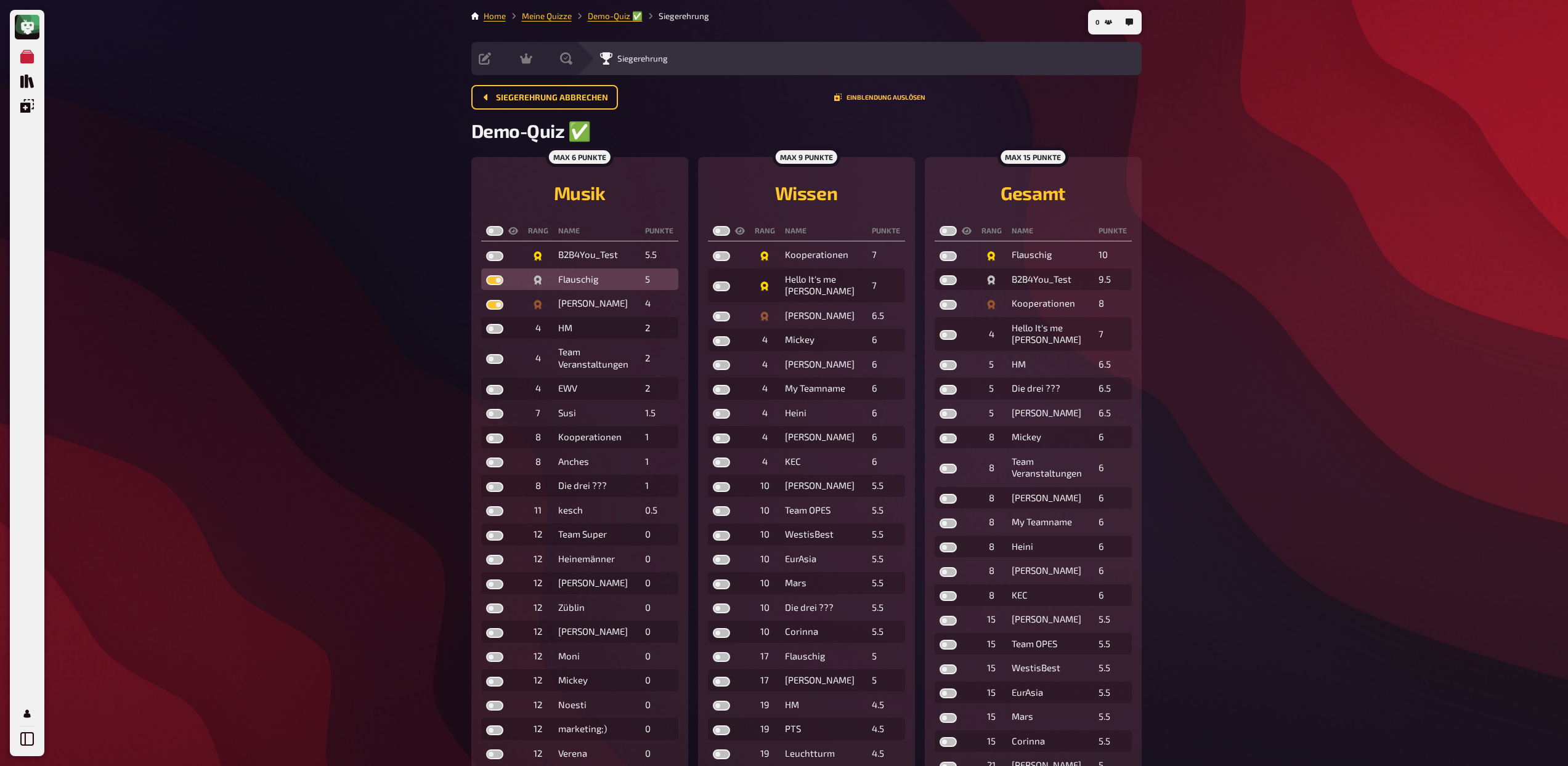
checkbox input "true"
click at [492, 260] on label at bounding box center [495, 256] width 17 height 10
click at [486, 251] on input "checkbox" at bounding box center [486, 251] width 1 height 1
checkbox input "true"
click at [718, 317] on label at bounding box center [721, 316] width 17 height 10
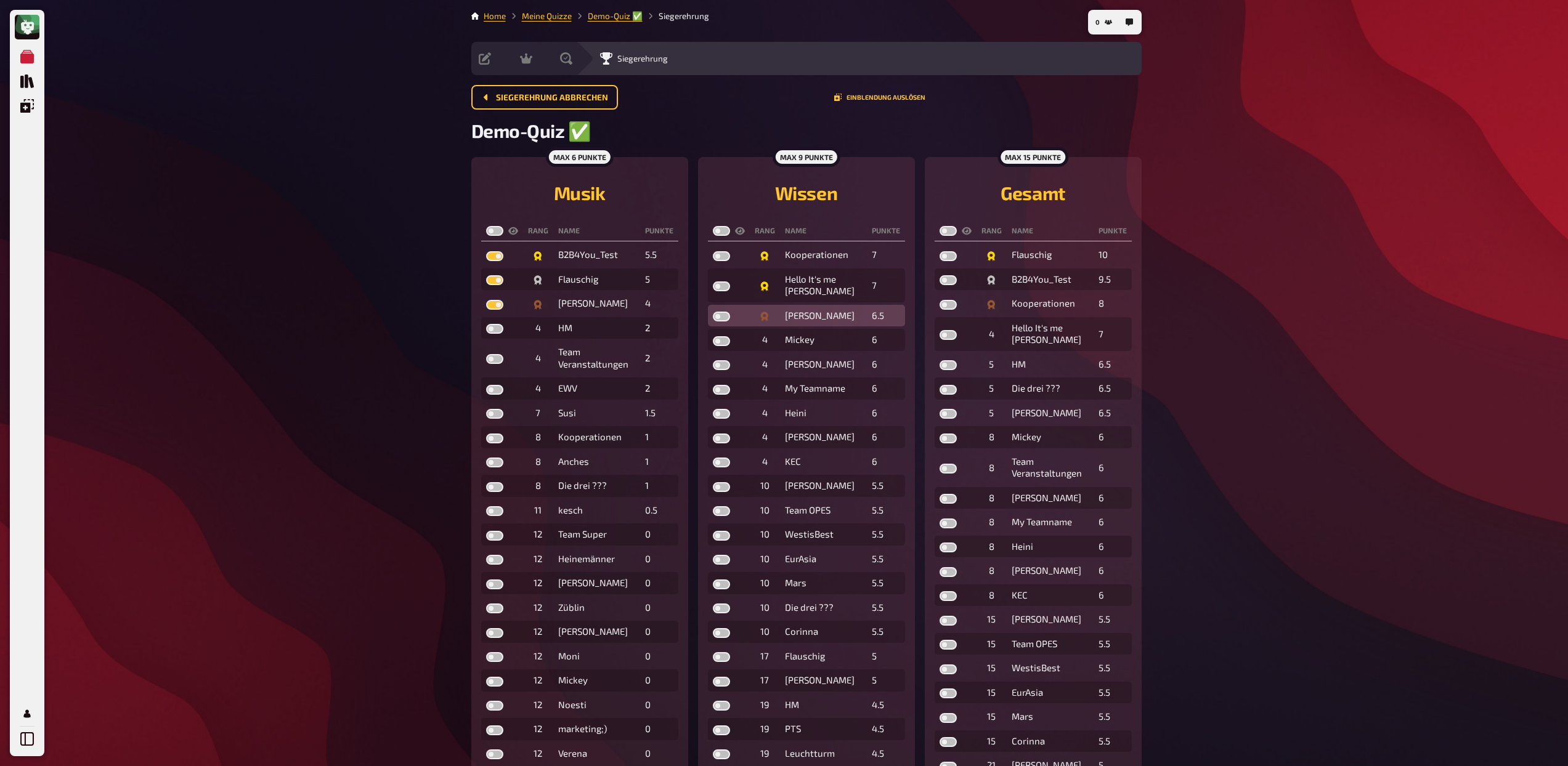
click at [713, 312] on input "checkbox" at bounding box center [712, 311] width 1 height 1
checkbox input "true"
click at [720, 289] on label at bounding box center [721, 286] width 17 height 10
click at [713, 281] on input "checkbox" at bounding box center [712, 281] width 1 height 1
checkbox input "true"
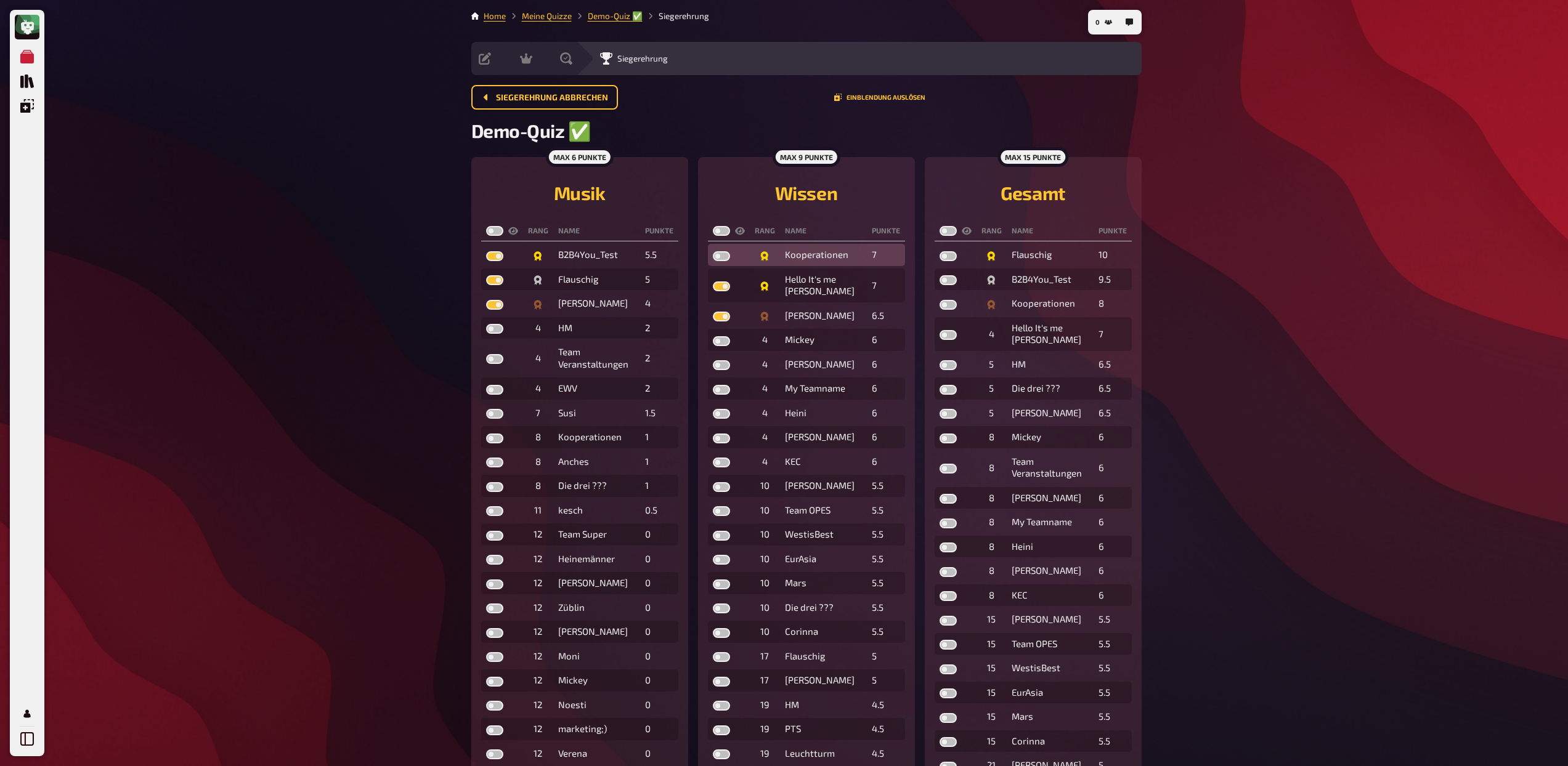
click at [722, 256] on label at bounding box center [721, 256] width 17 height 10
click at [713, 251] on input "checkbox" at bounding box center [712, 251] width 1 height 1
checkbox input "true"
click at [949, 308] on label at bounding box center [948, 305] width 17 height 10
click at [940, 300] on input "checkbox" at bounding box center [939, 299] width 1 height 1
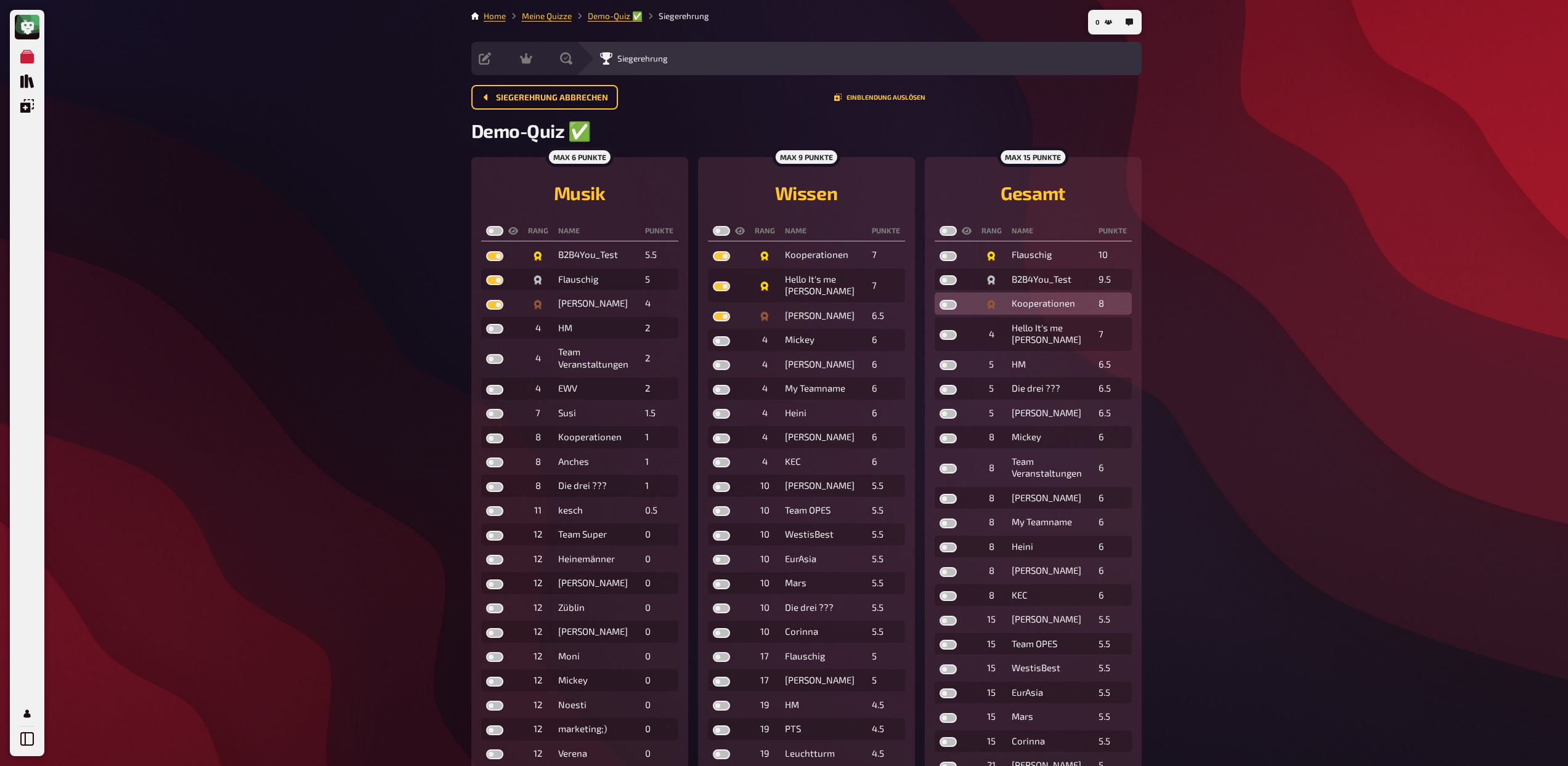
checkbox input "true"
click at [948, 285] on label at bounding box center [948, 280] width 17 height 10
click at [940, 275] on input "checkbox" at bounding box center [939, 274] width 1 height 1
checkbox input "true"
click at [947, 257] on label at bounding box center [948, 256] width 17 height 10
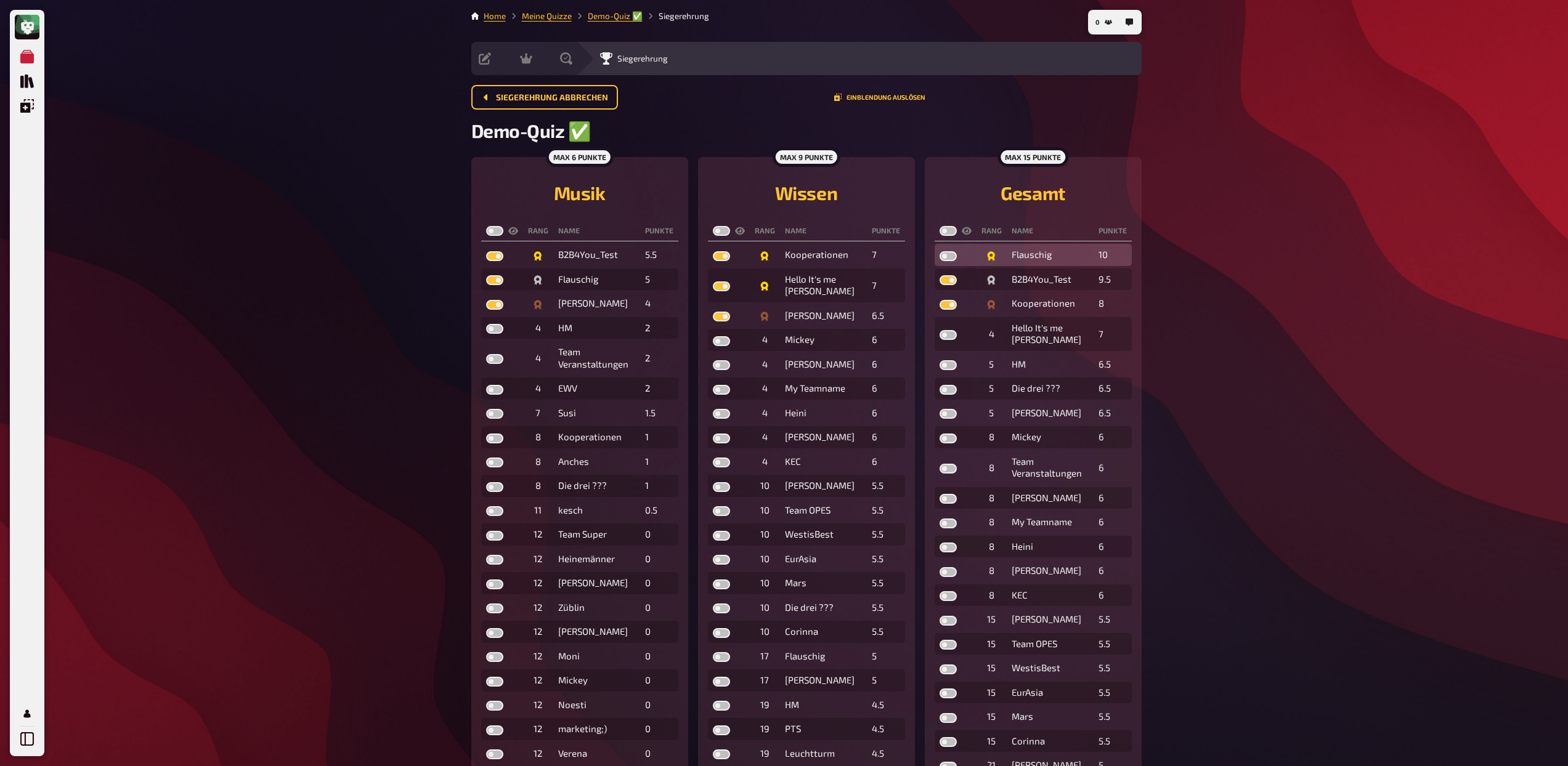
click at [940, 251] on input "checkbox" at bounding box center [939, 251] width 1 height 1
checkbox input "true"
click at [488, 229] on label at bounding box center [495, 231] width 17 height 10
click at [486, 226] on input "checkbox" at bounding box center [486, 225] width 1 height 1
checkbox input "true"
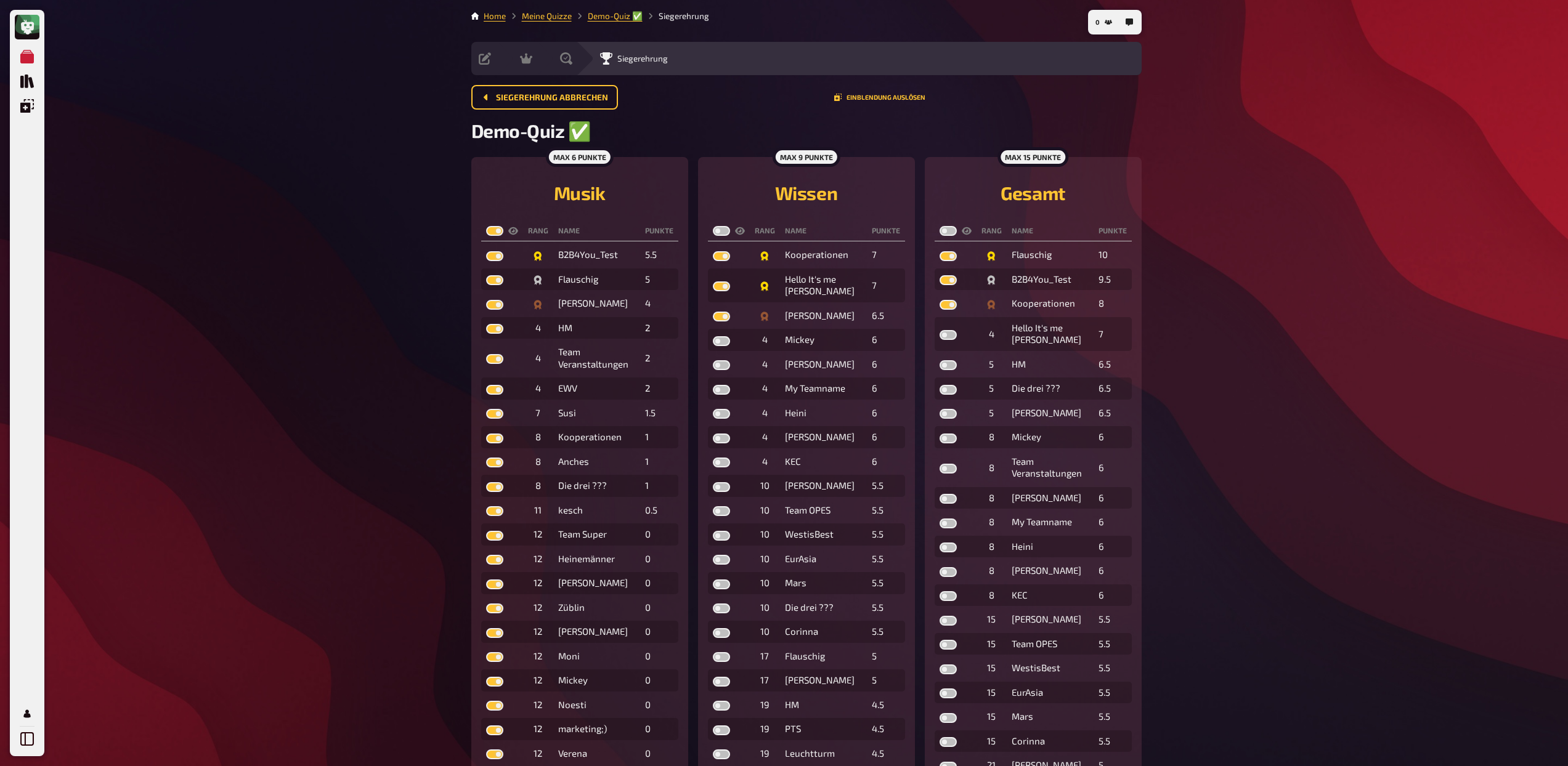
checkbox input "true"
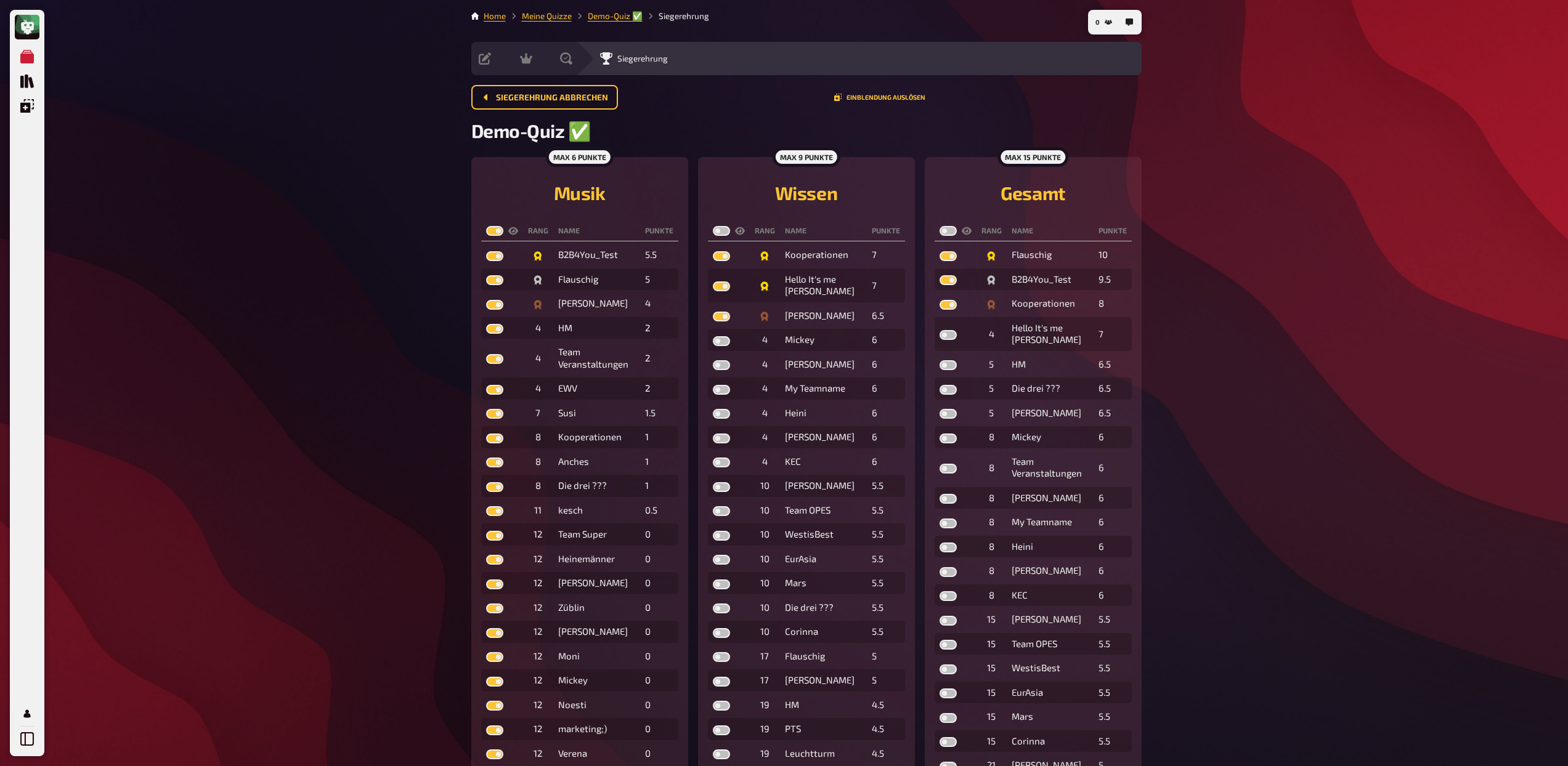
checkbox input "true"
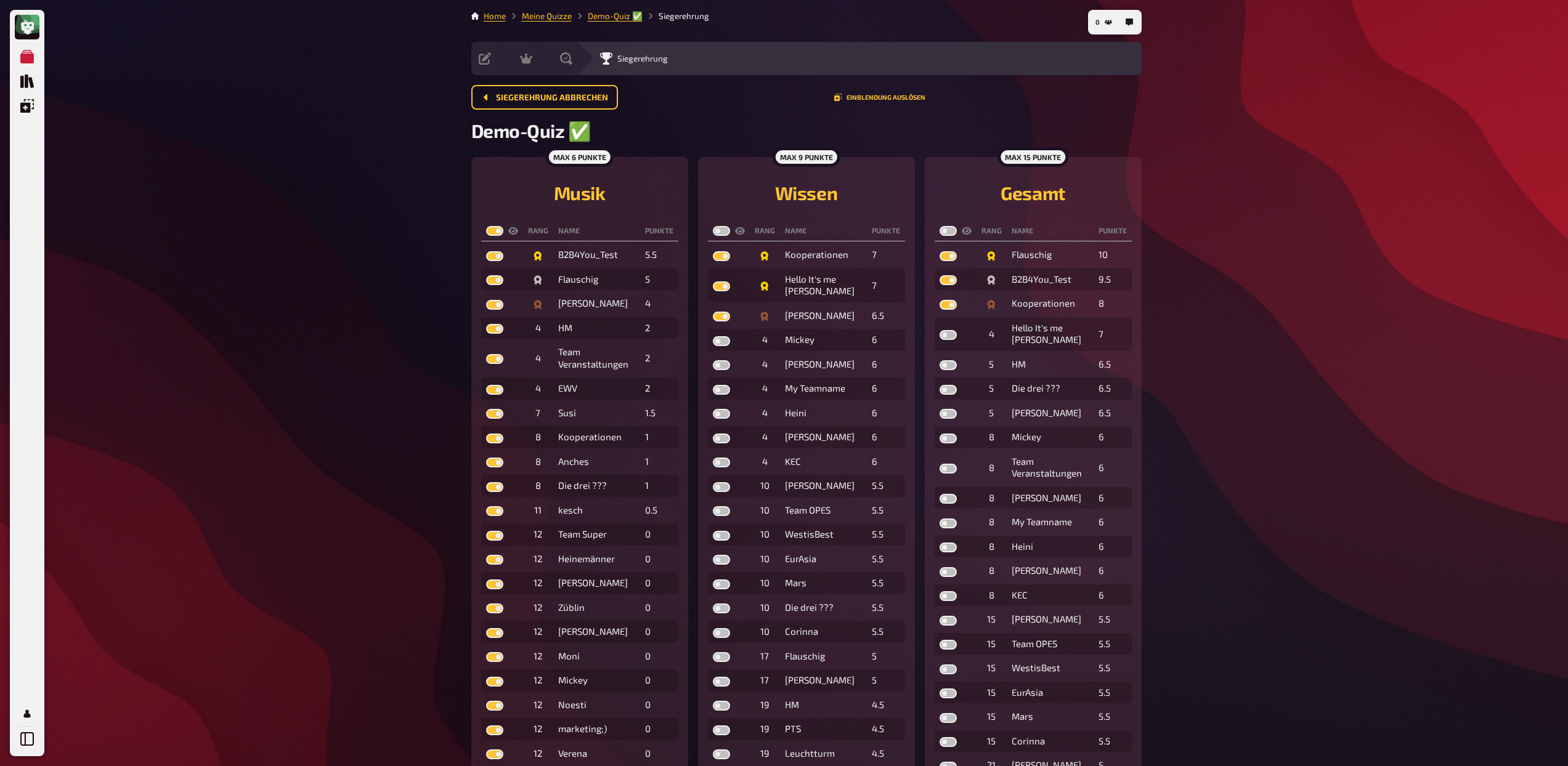
checkbox input "true"
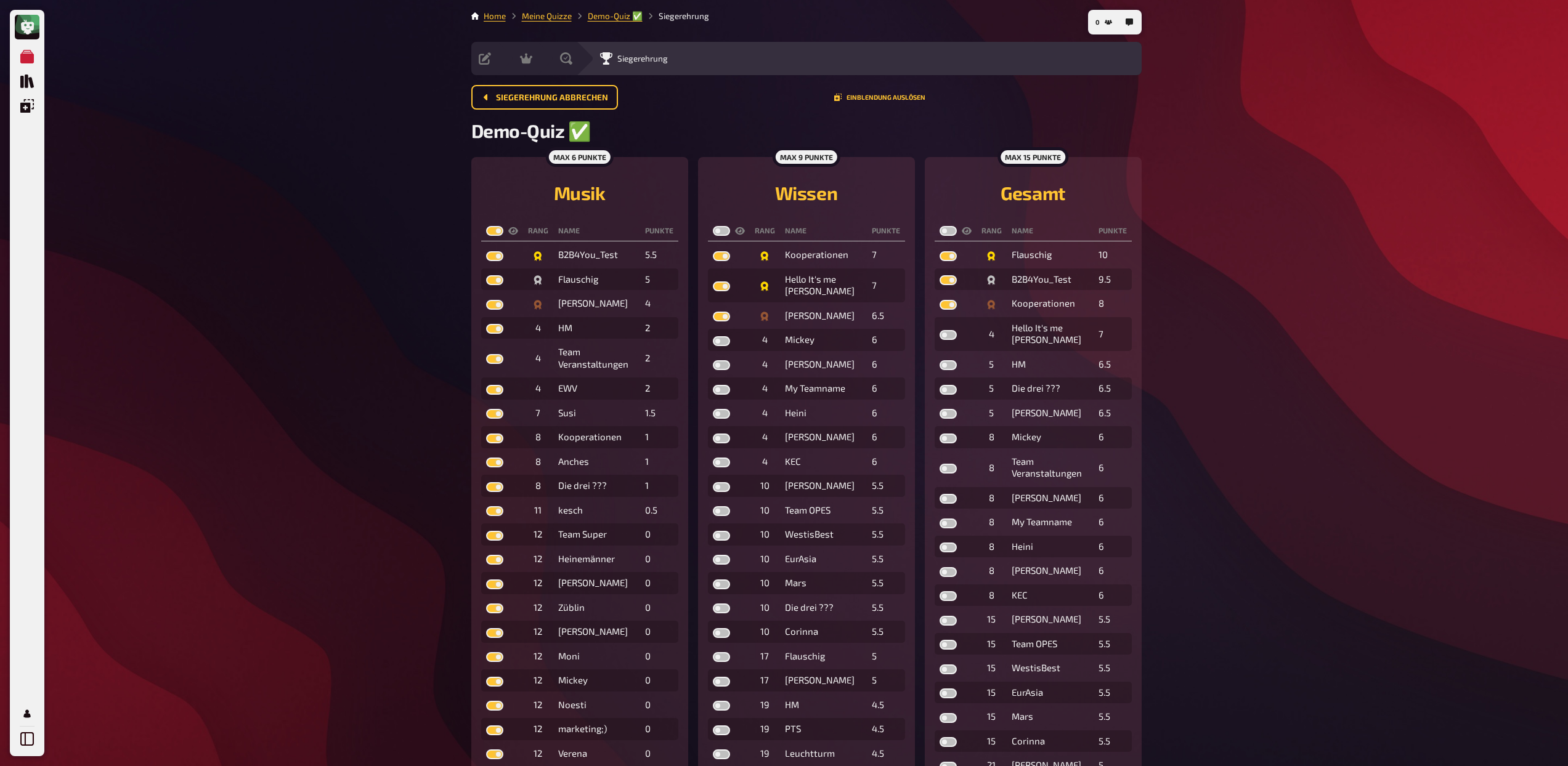
checkbox input "true"
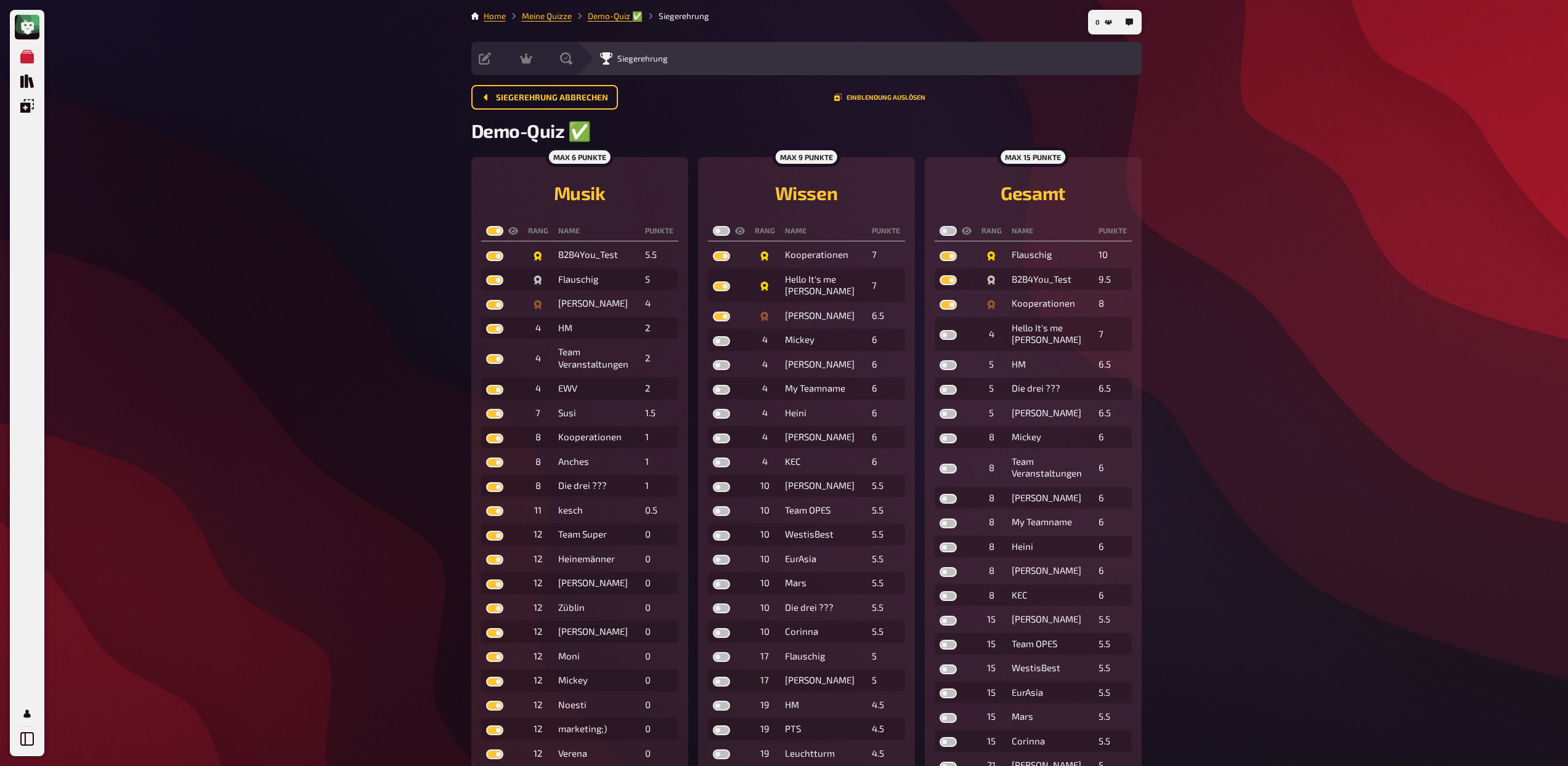
checkbox input "true"
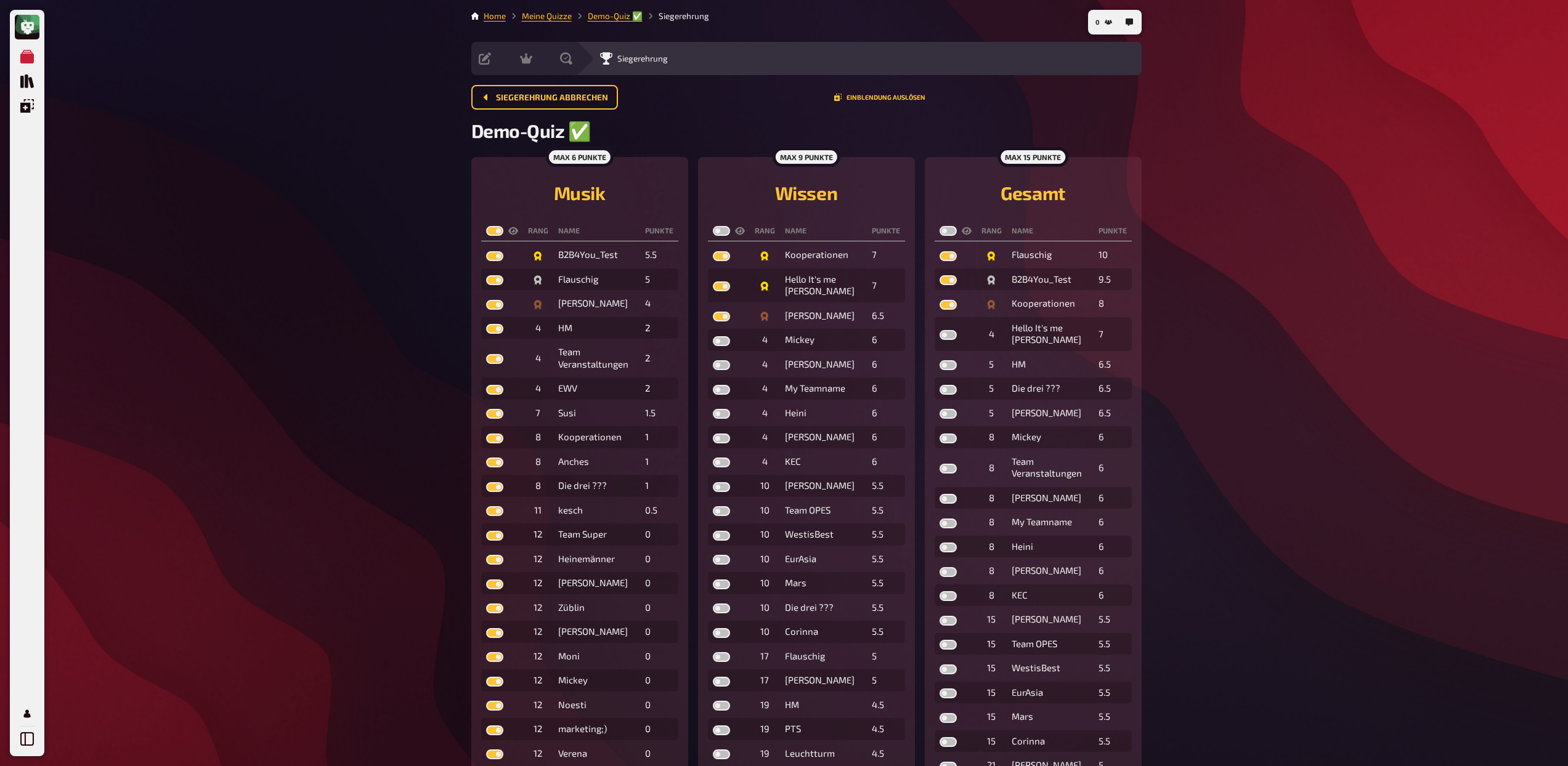
checkbox input "true"
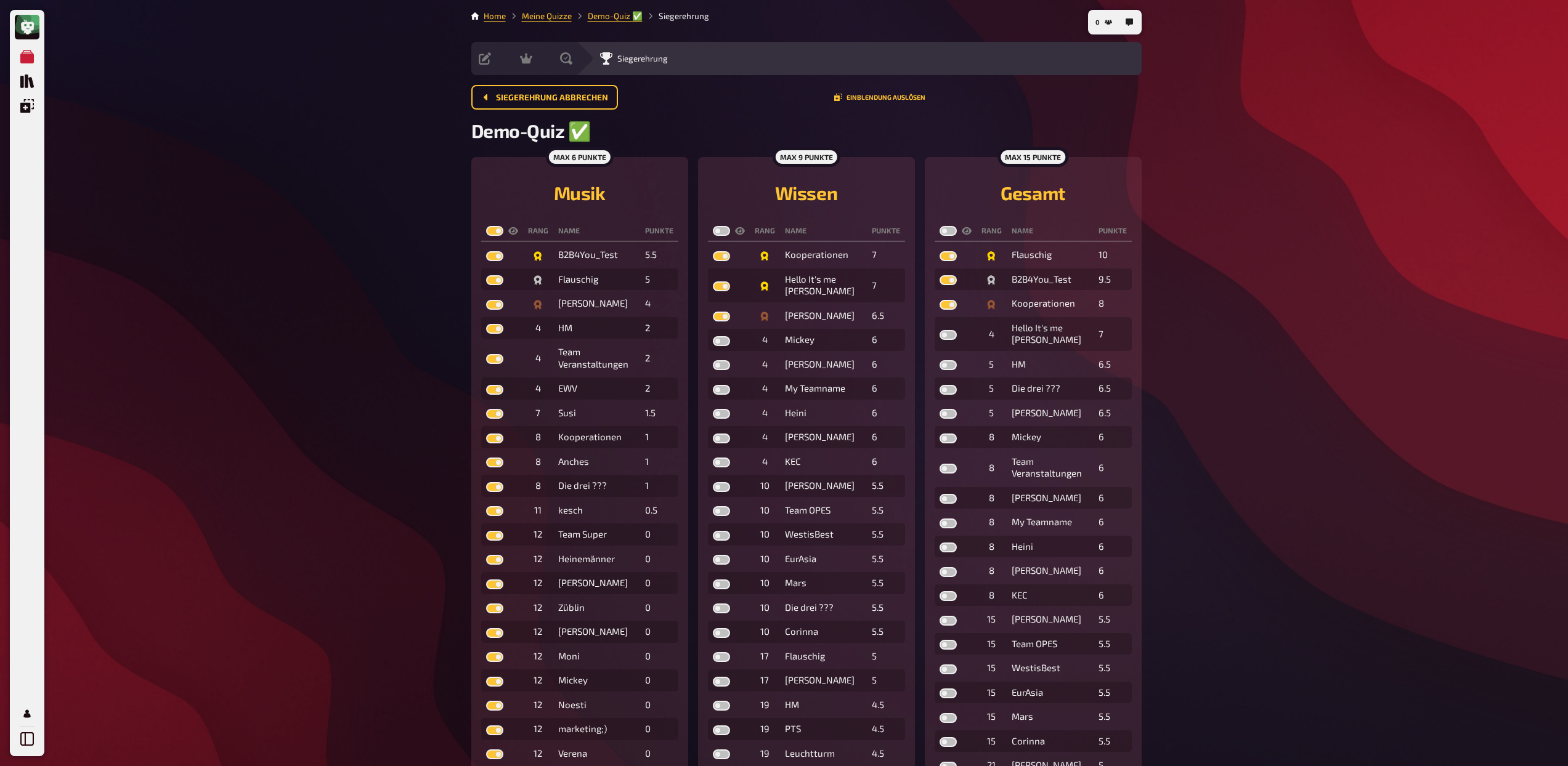
checkbox input "true"
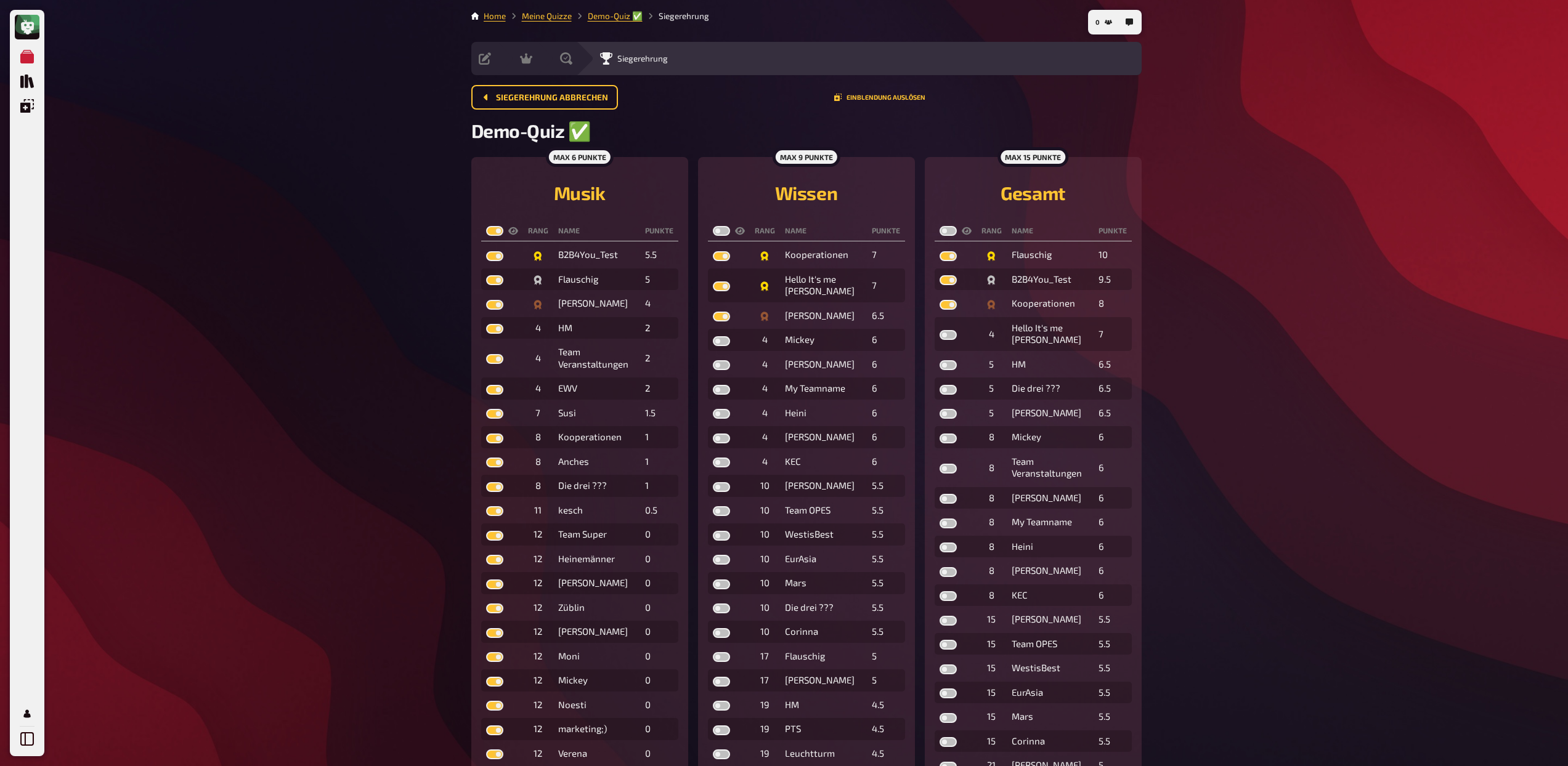
checkbox input "true"
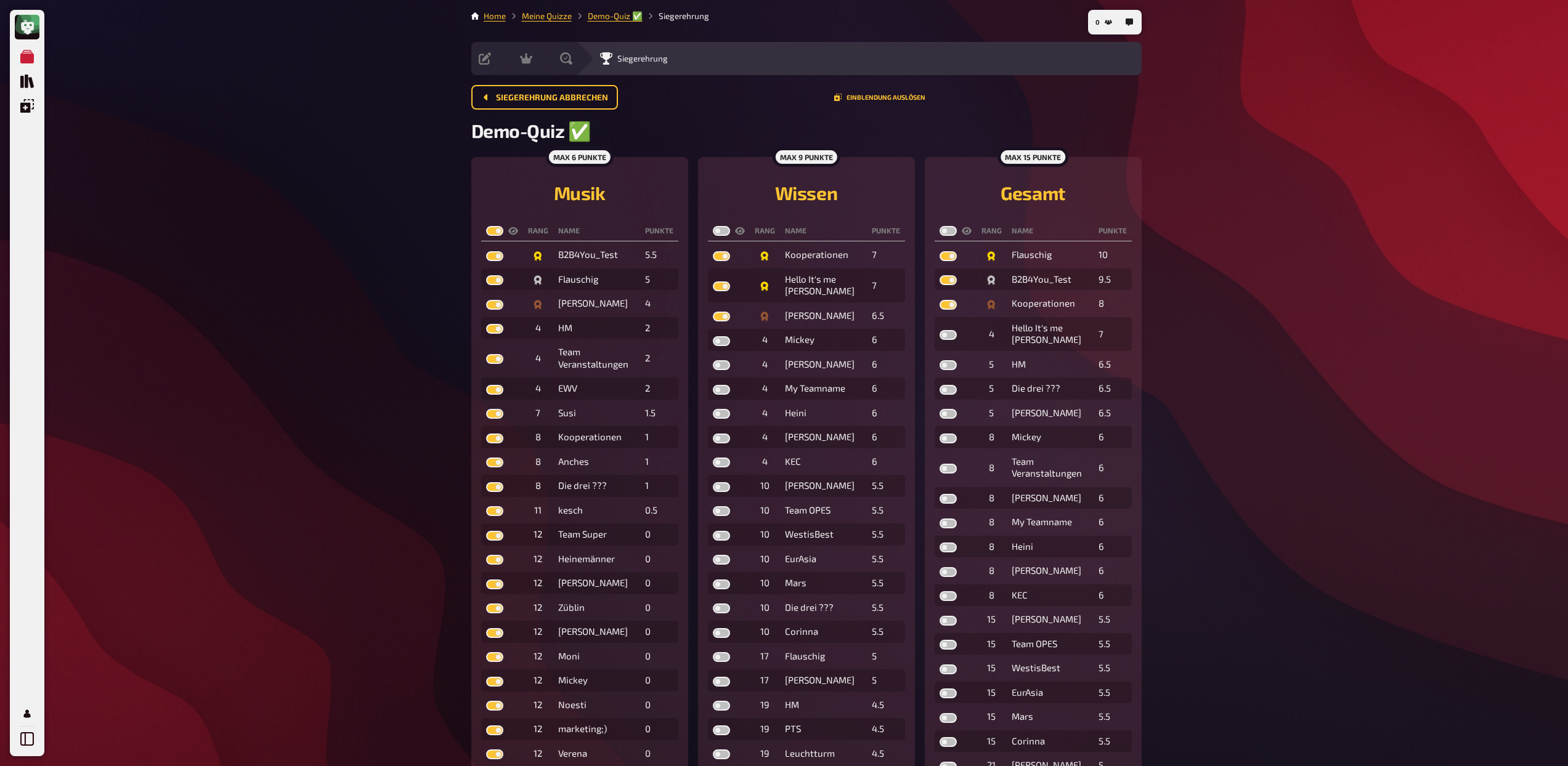
checkbox input "true"
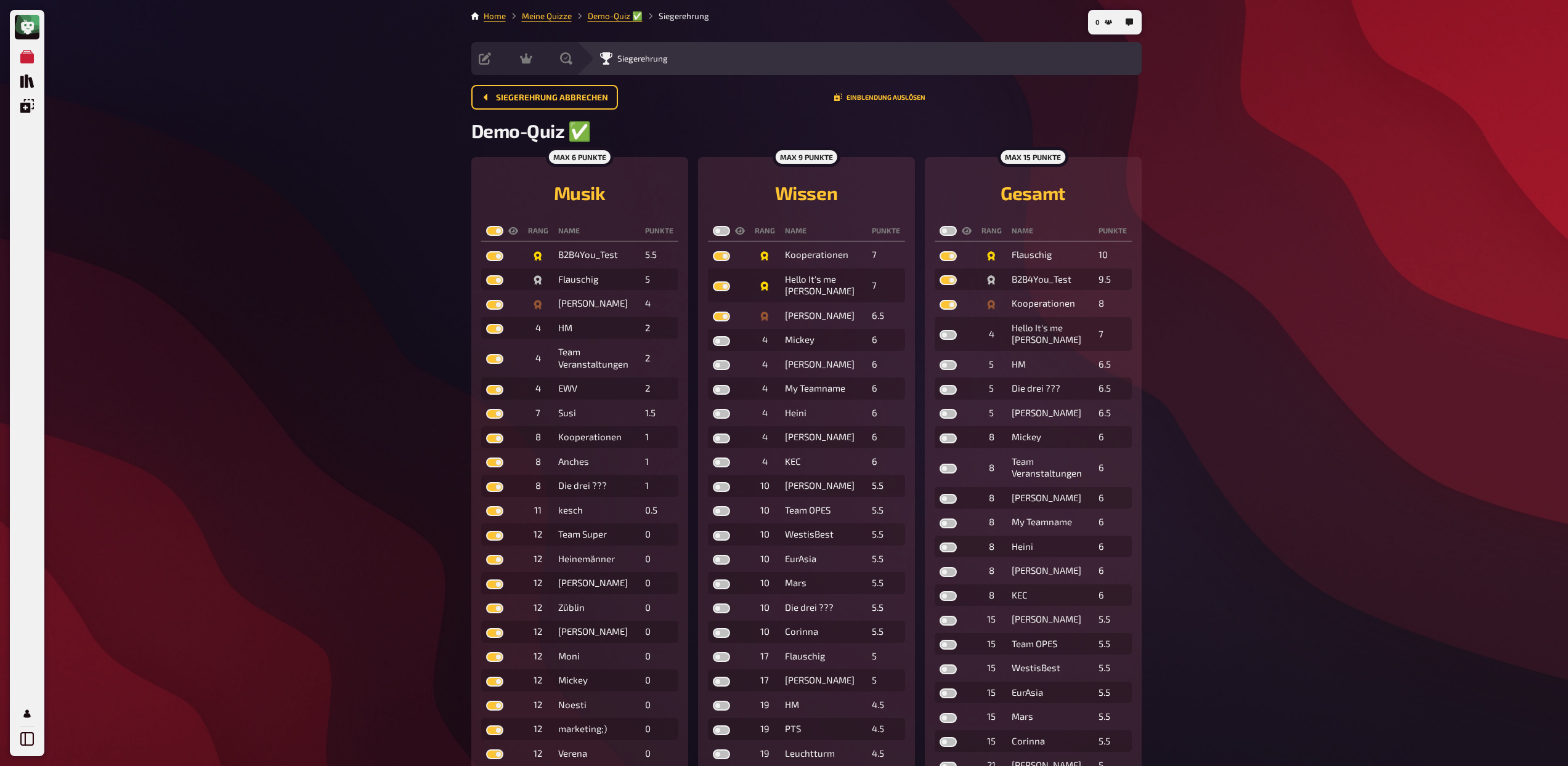
checkbox input "true"
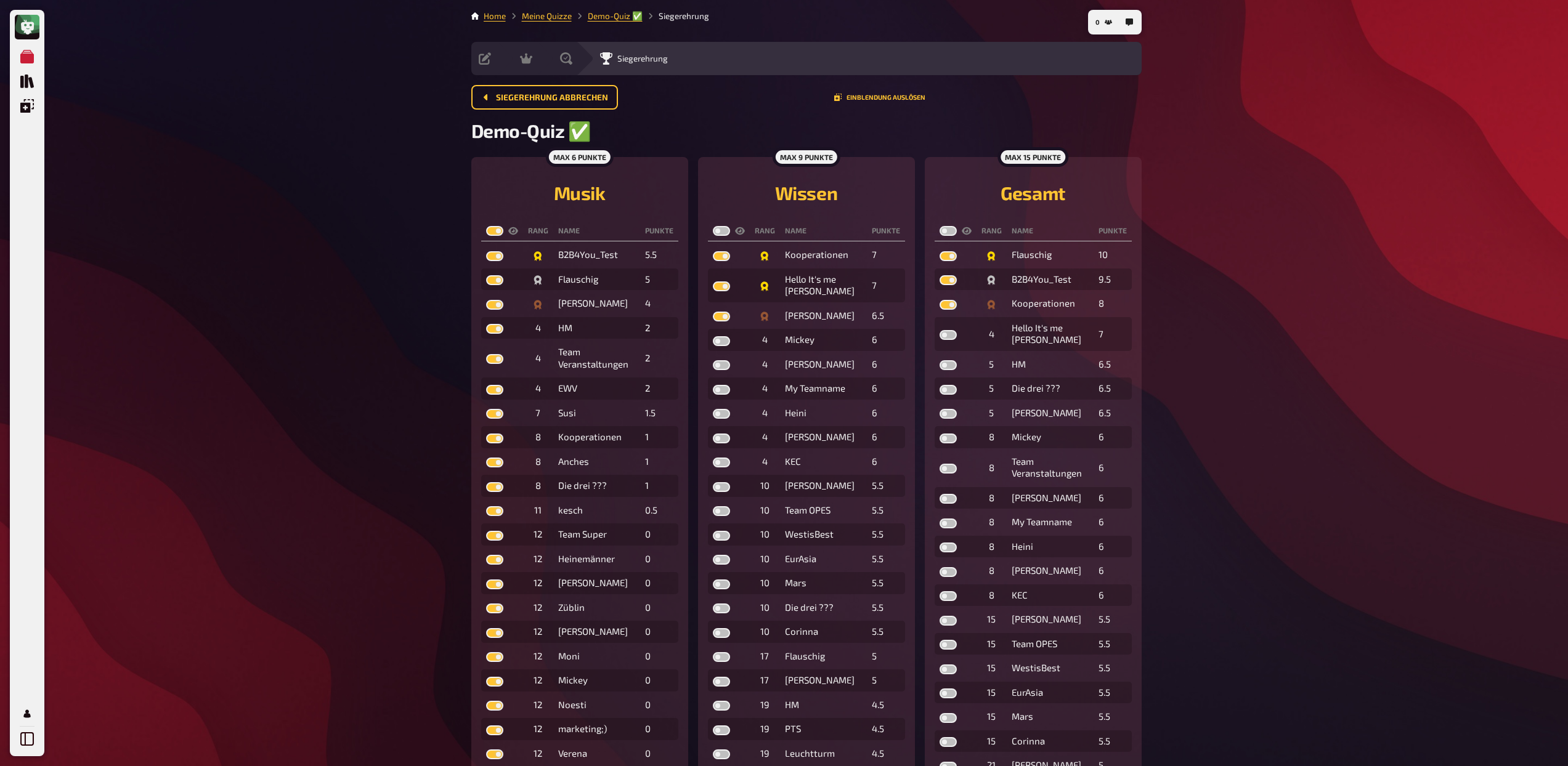
checkbox input "true"
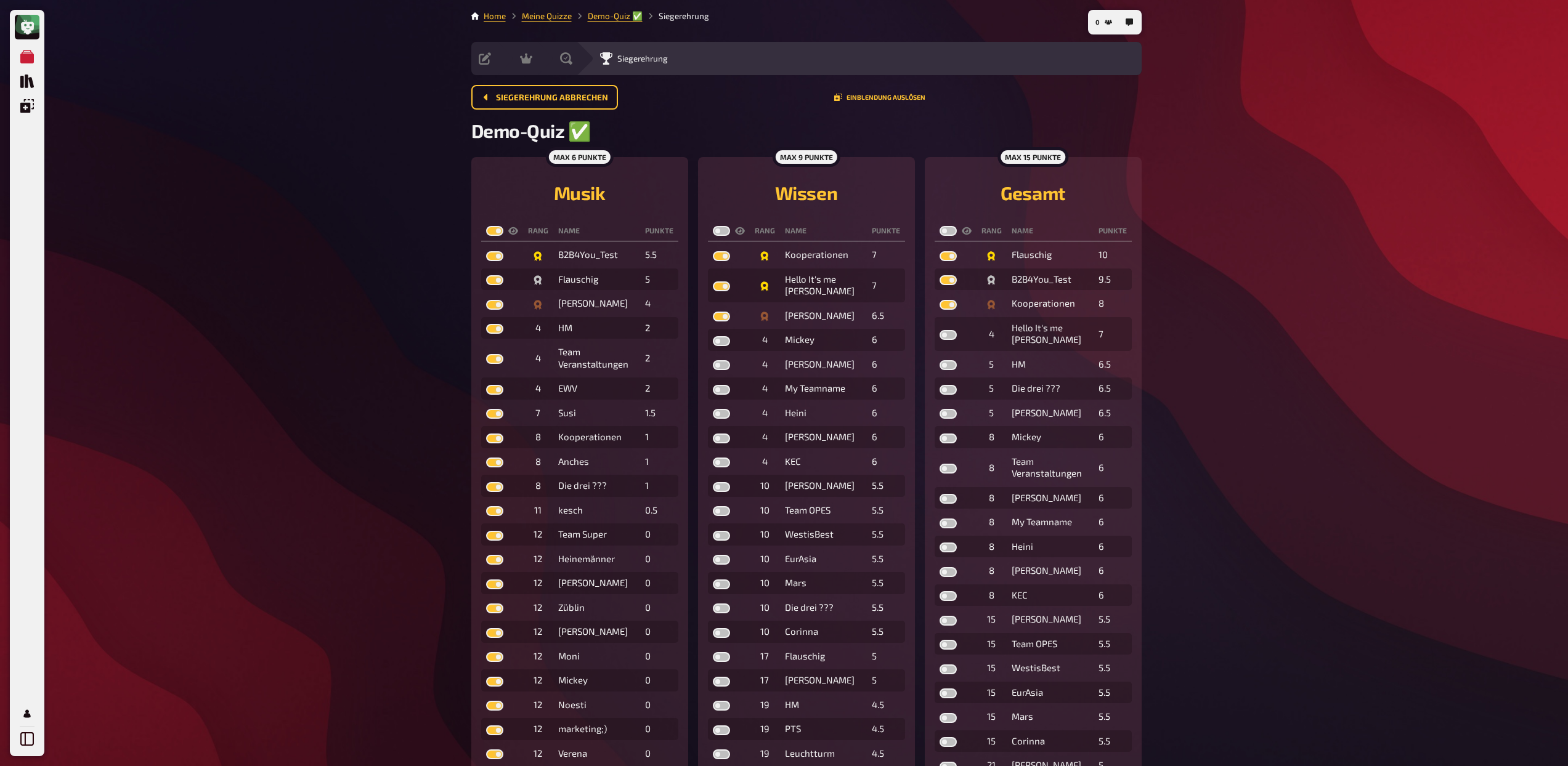
checkbox input "true"
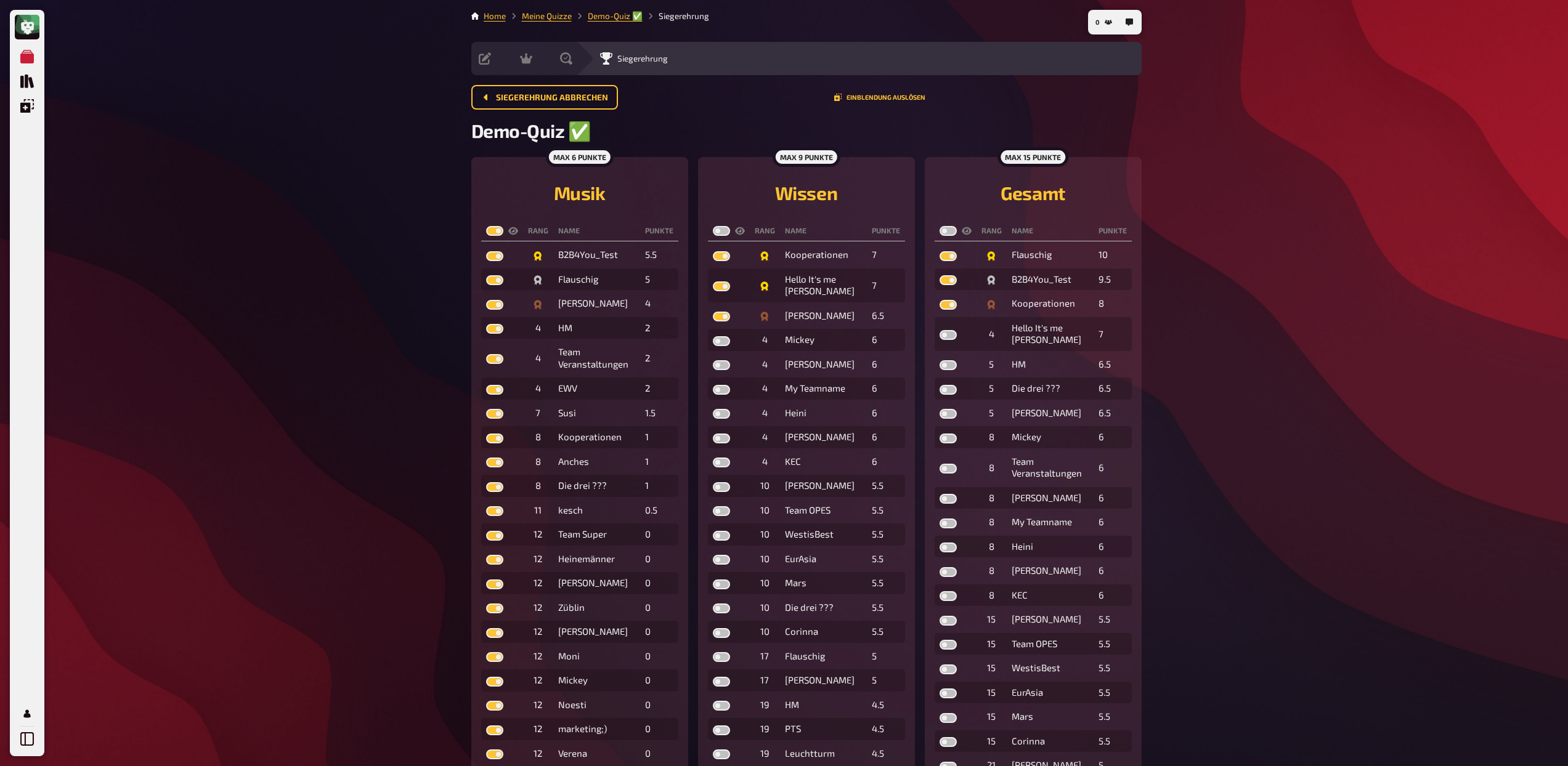
checkbox input "true"
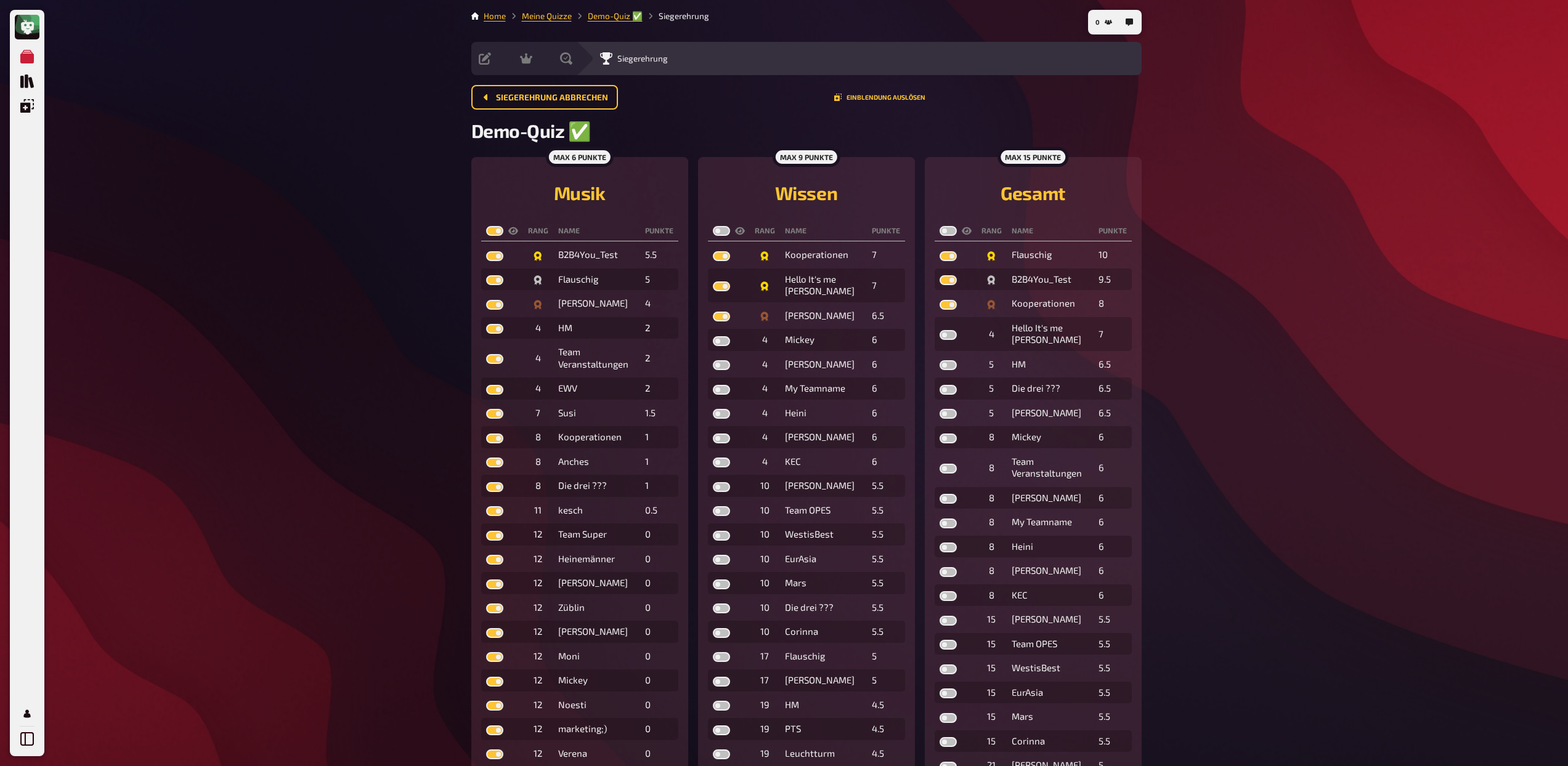
checkbox input "true"
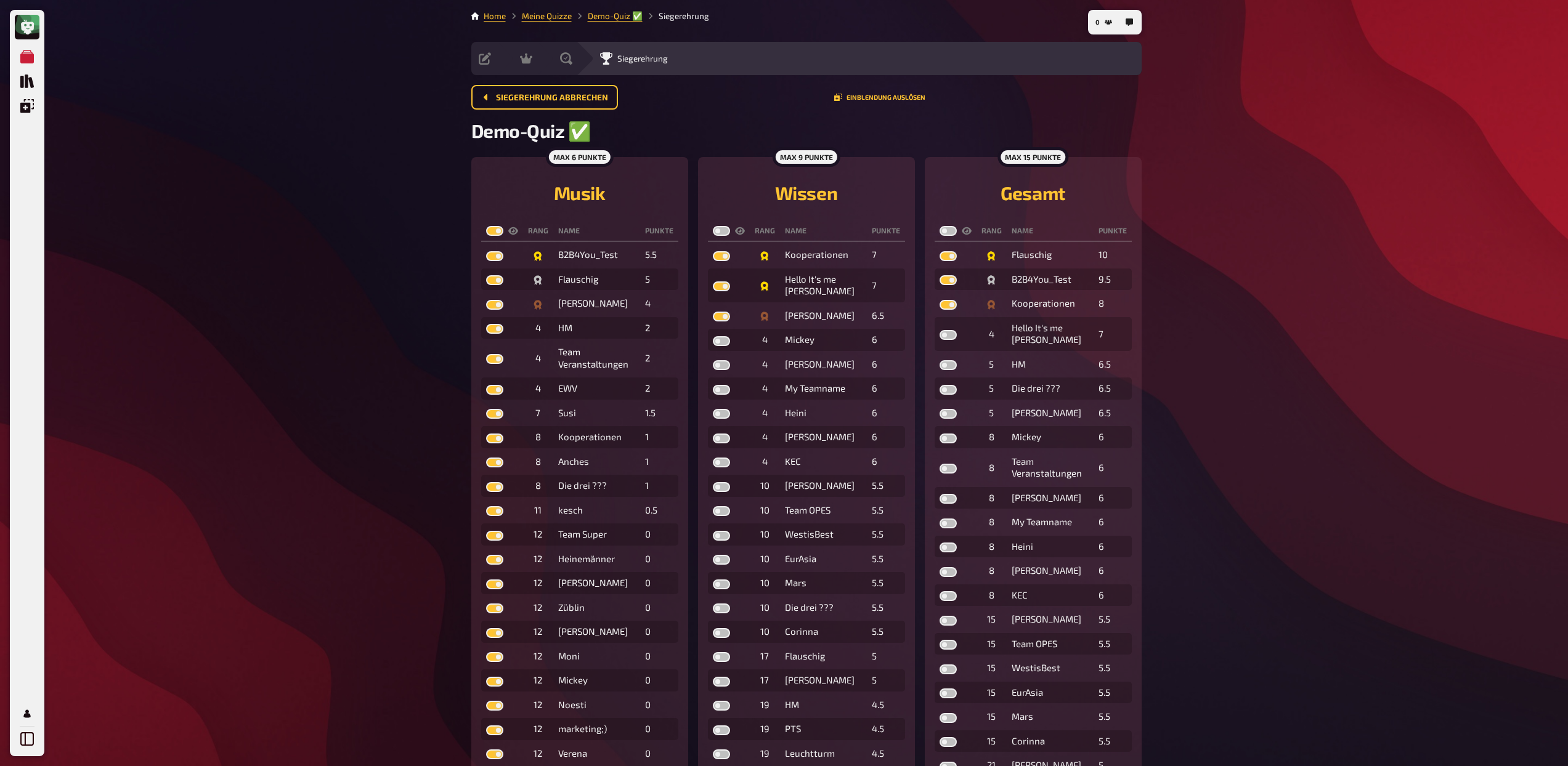
checkbox input "true"
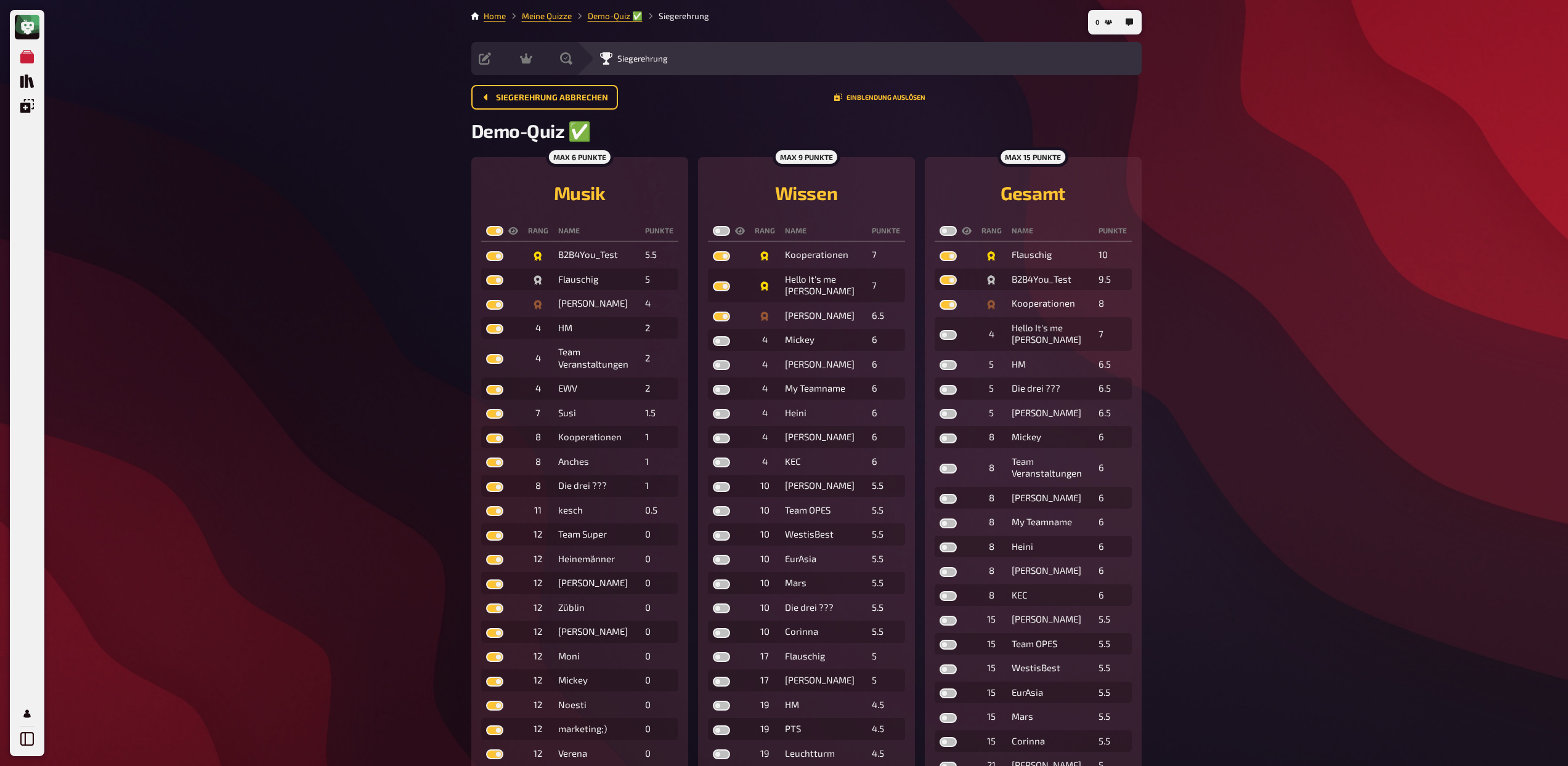
checkbox input "true"
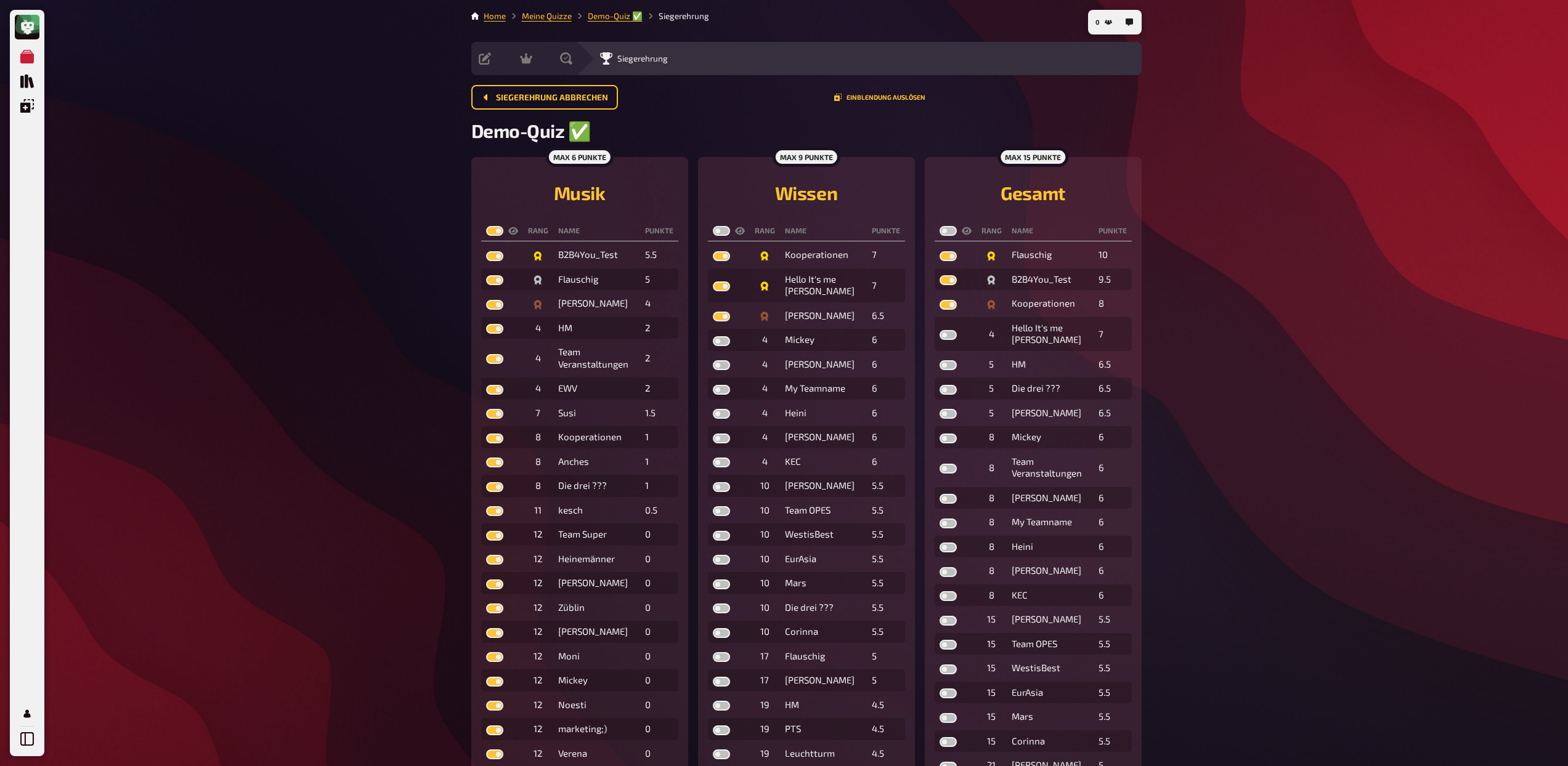
checkbox input "true"
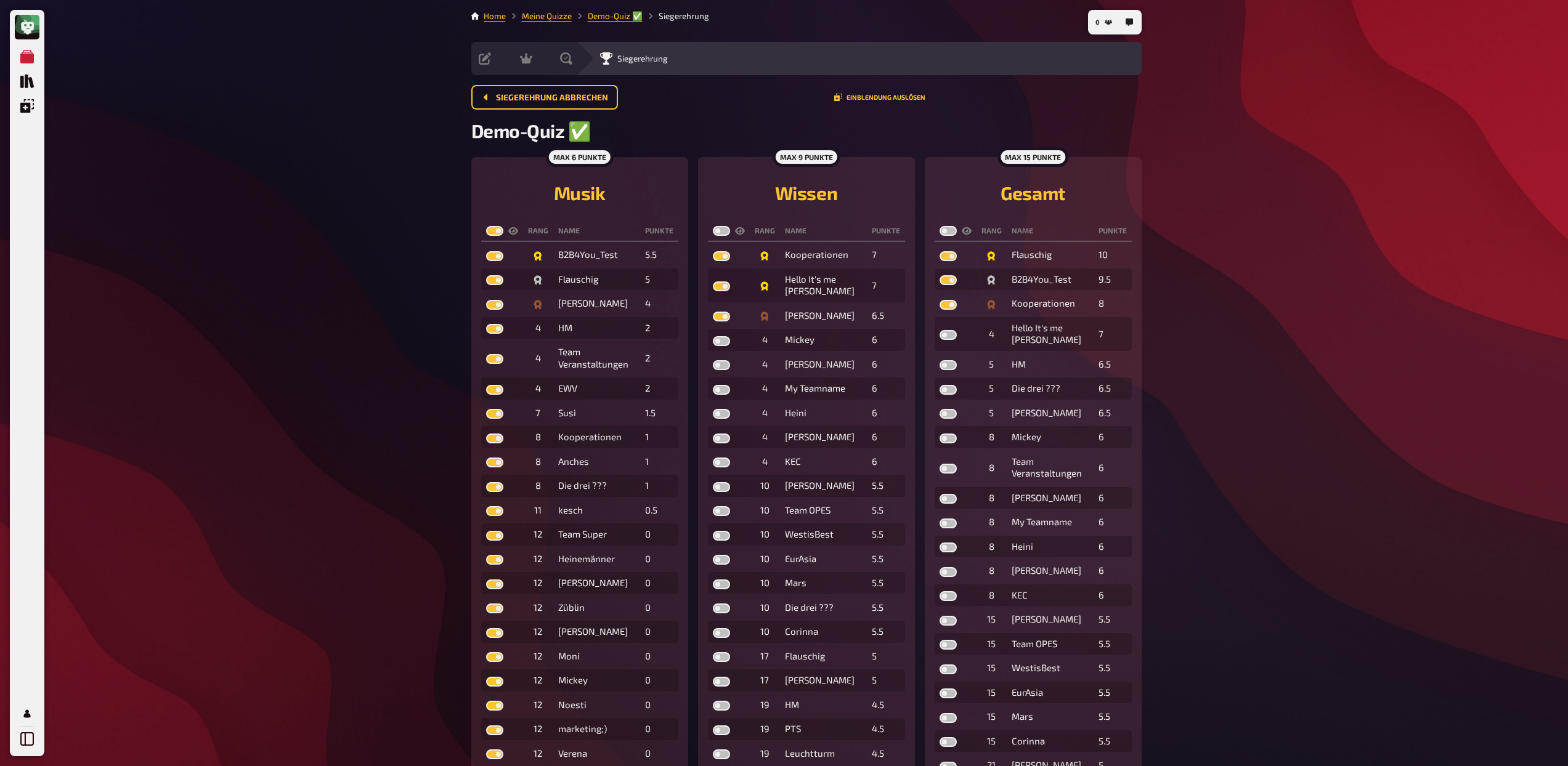
checkbox input "true"
click at [717, 231] on label at bounding box center [721, 231] width 17 height 10
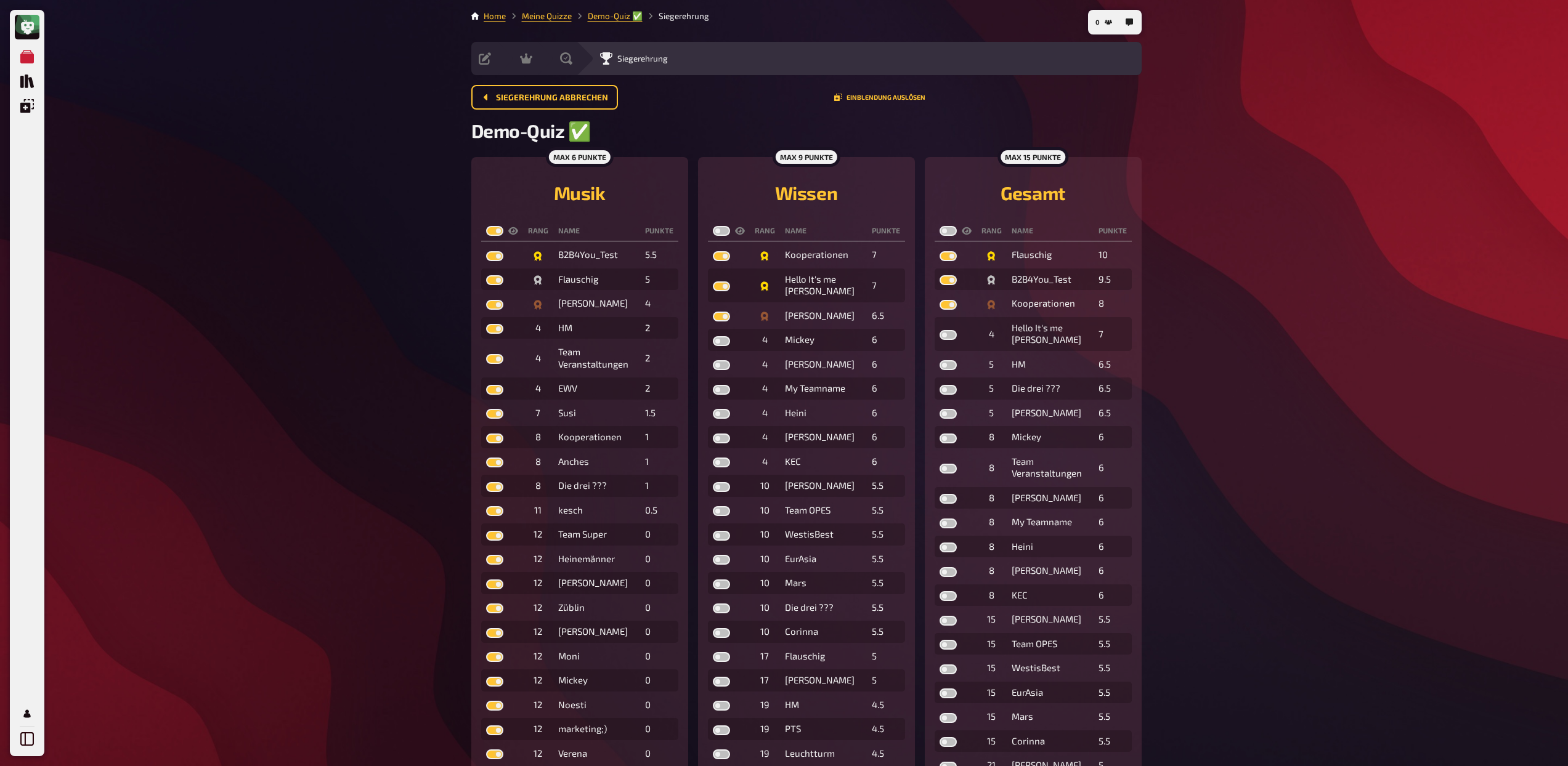
click at [713, 226] on input "checkbox" at bounding box center [712, 225] width 1 height 1
checkbox input "true"
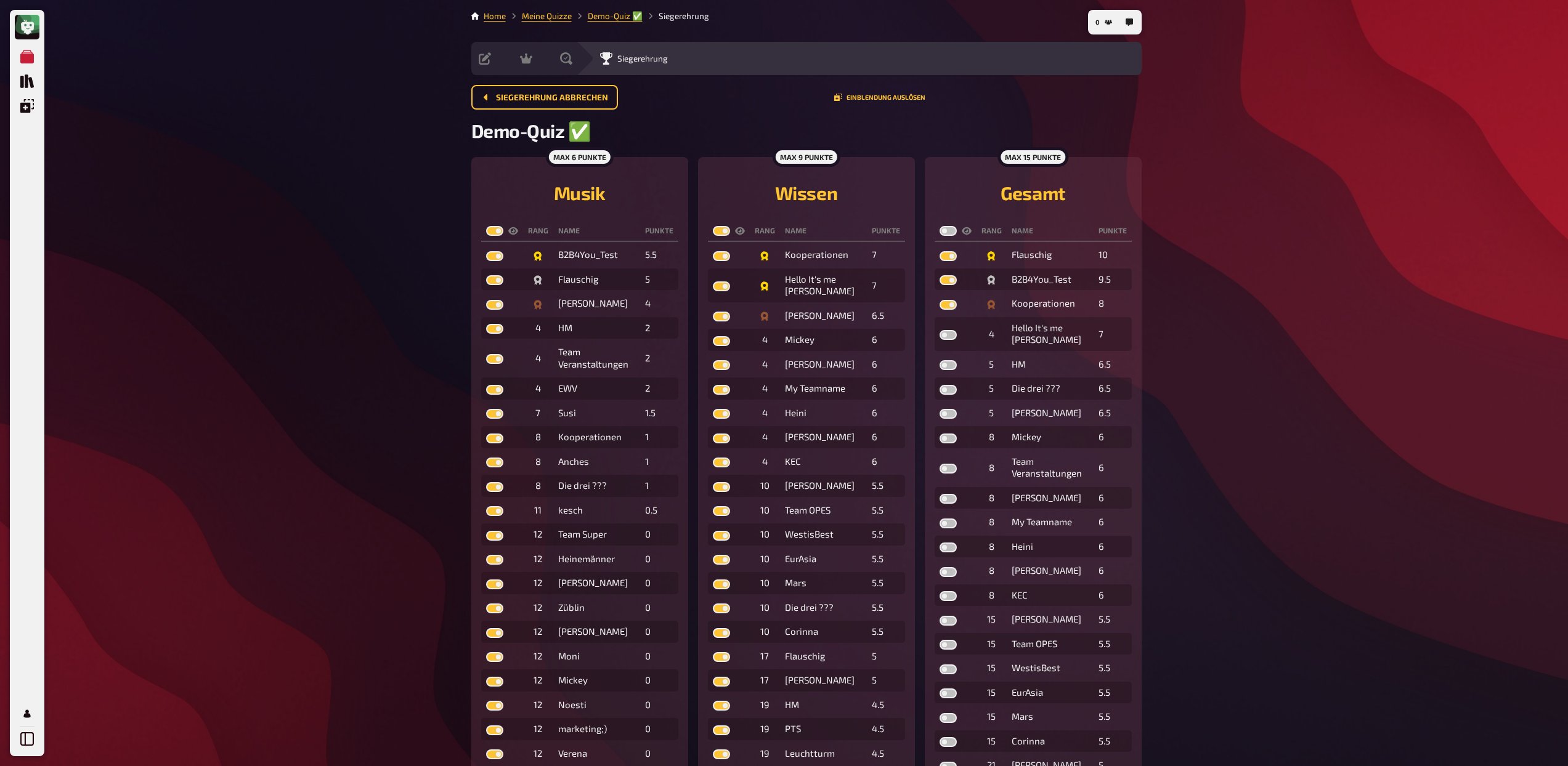
checkbox input "true"
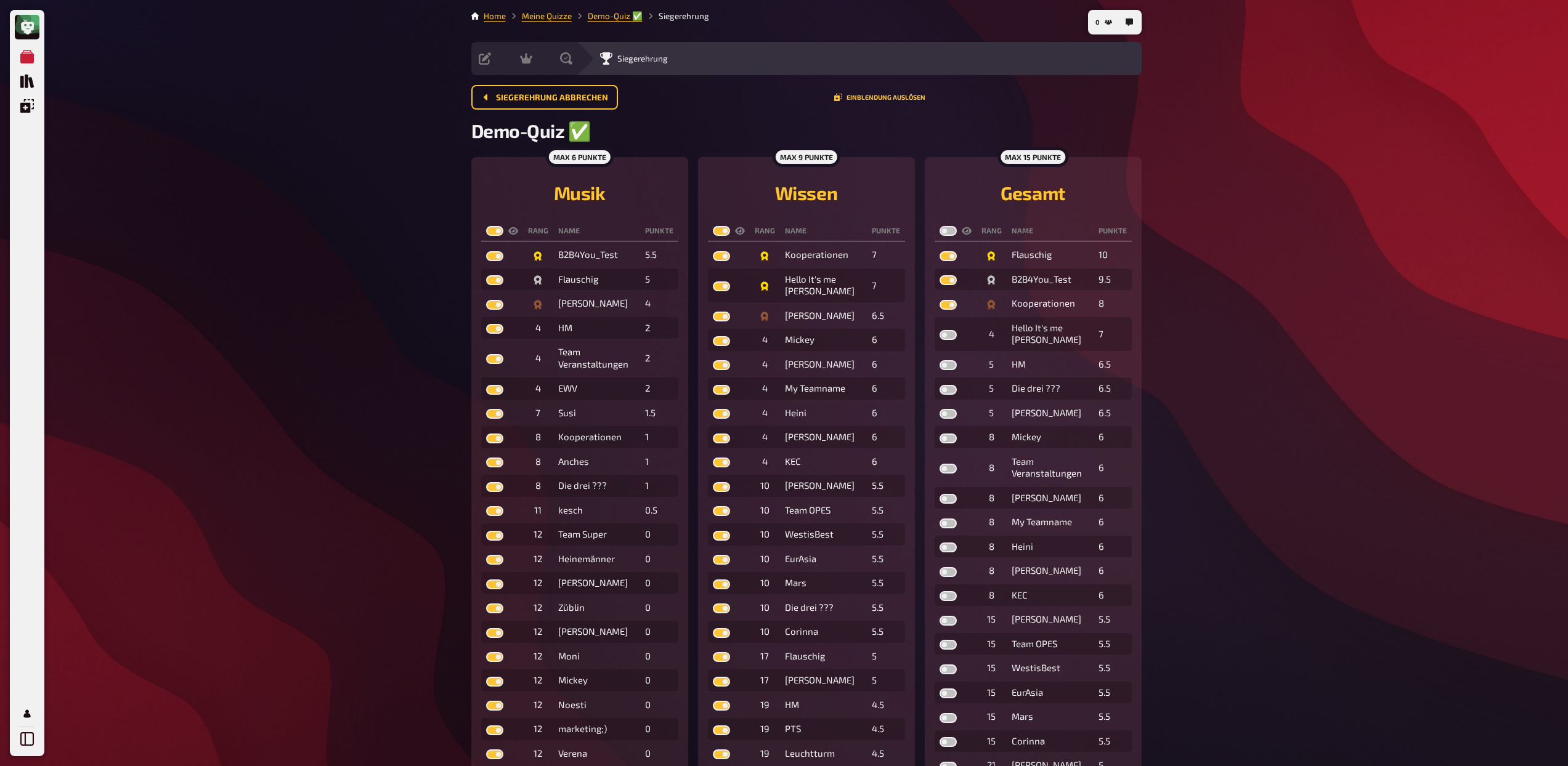
checkbox input "true"
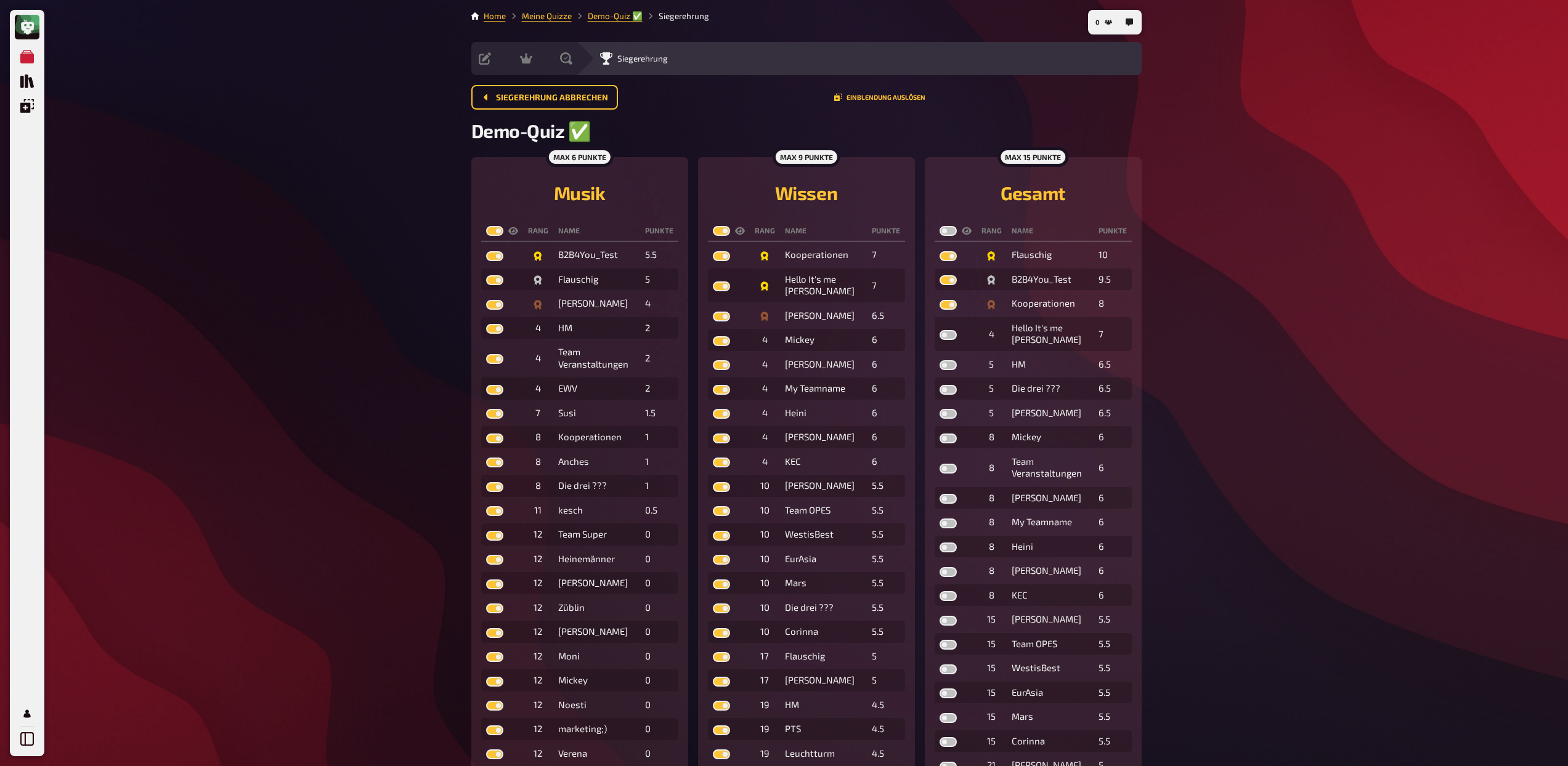
checkbox input "true"
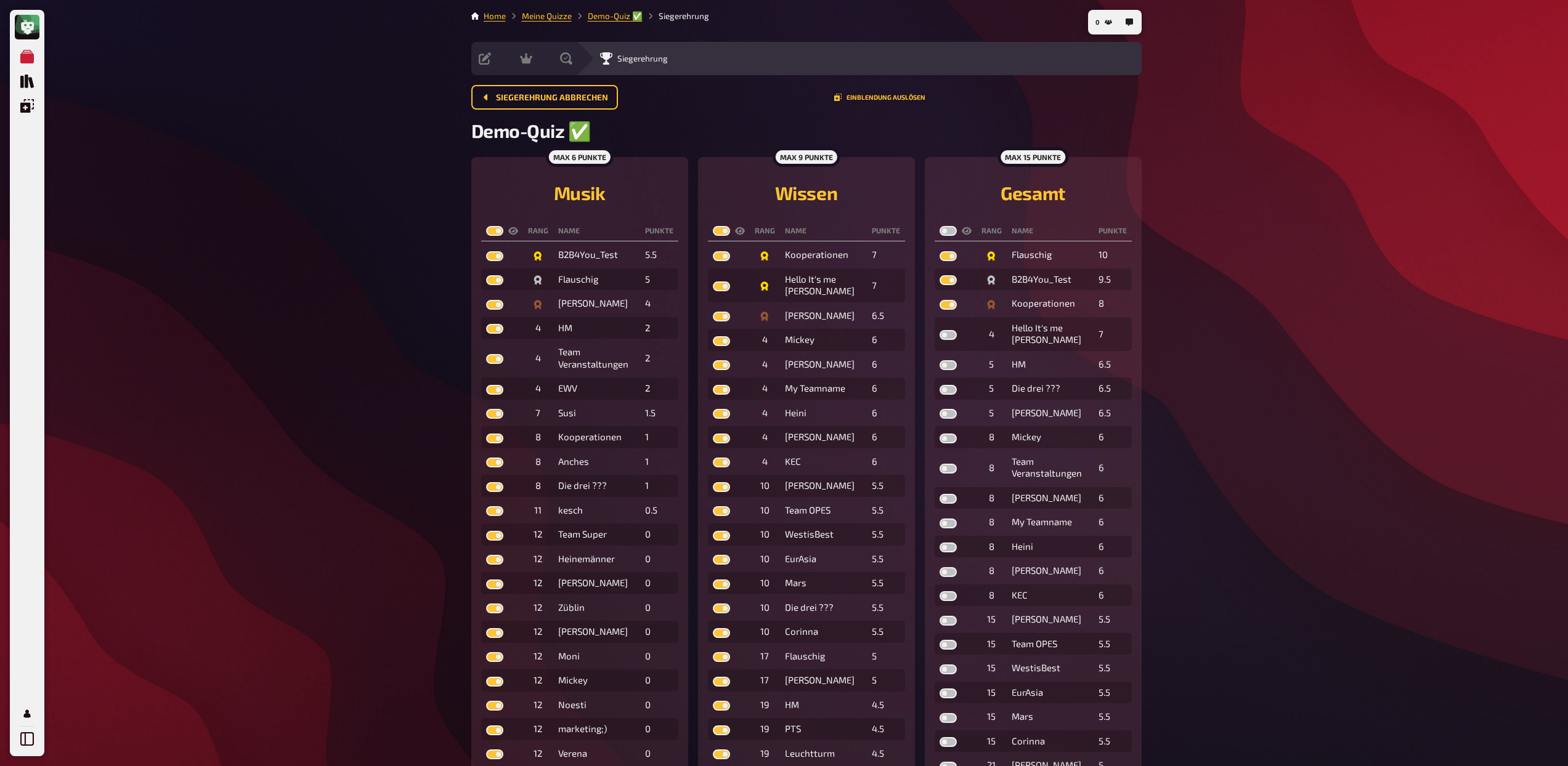
checkbox input "true"
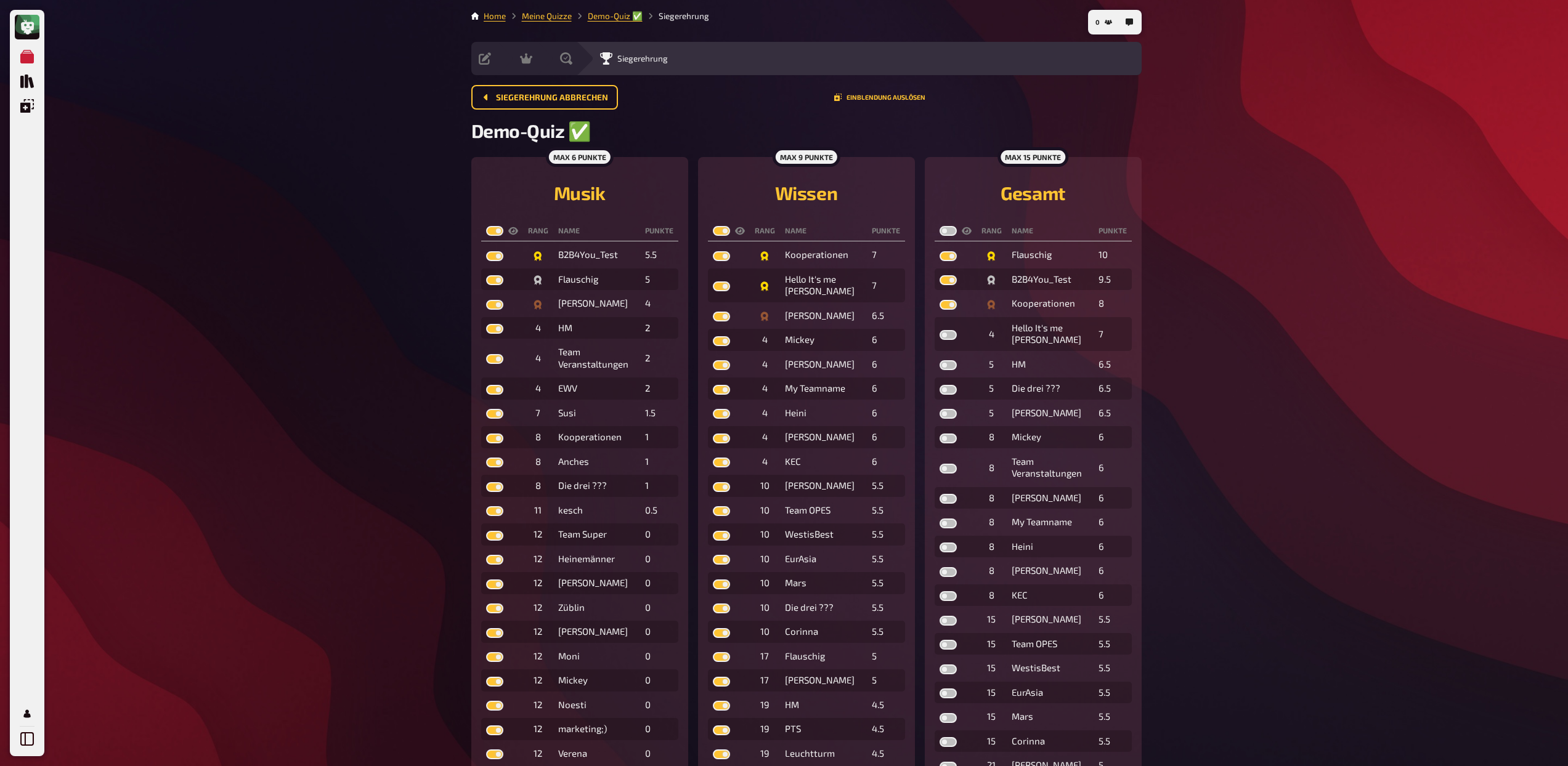
checkbox input "true"
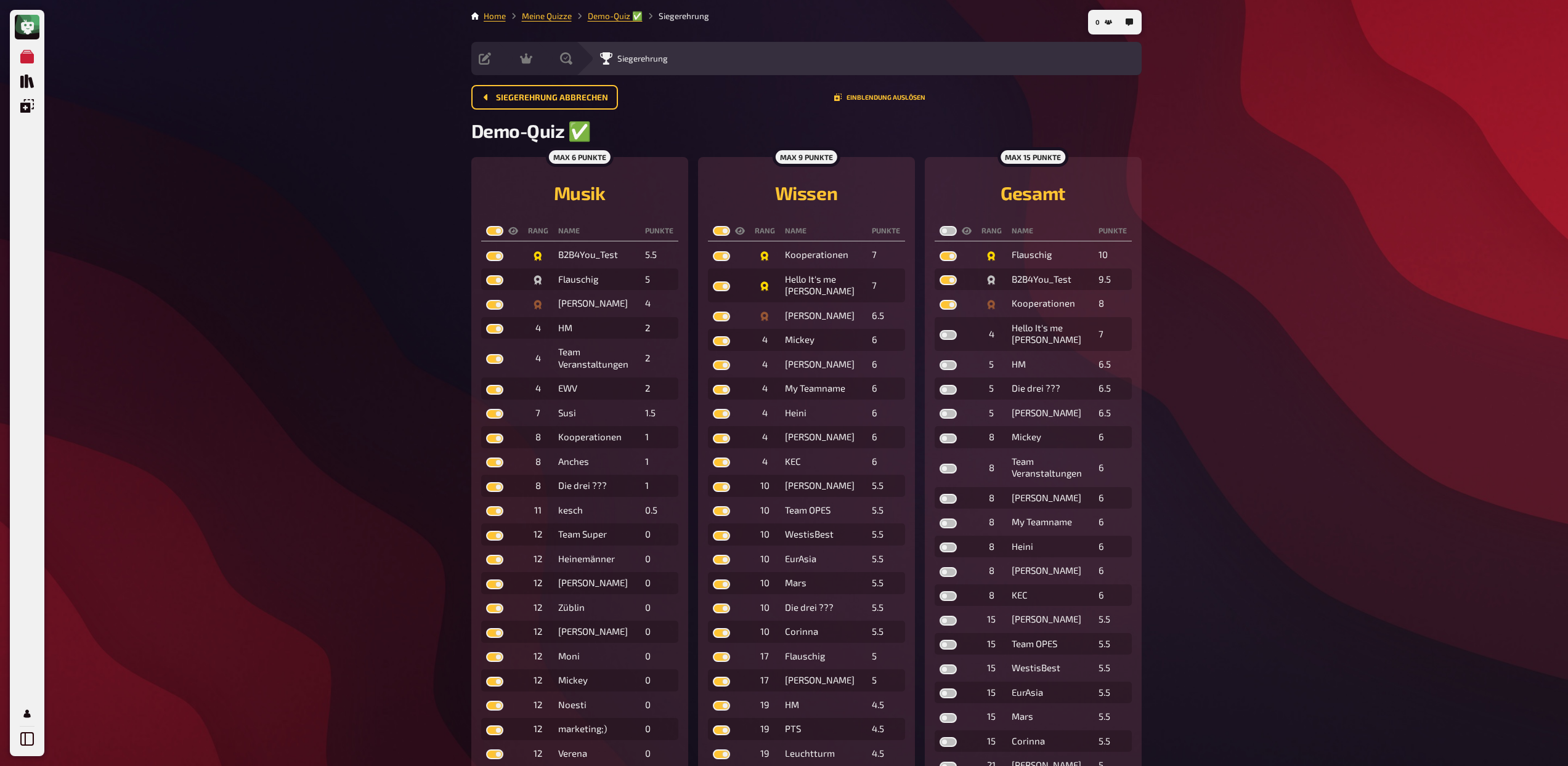
checkbox input "true"
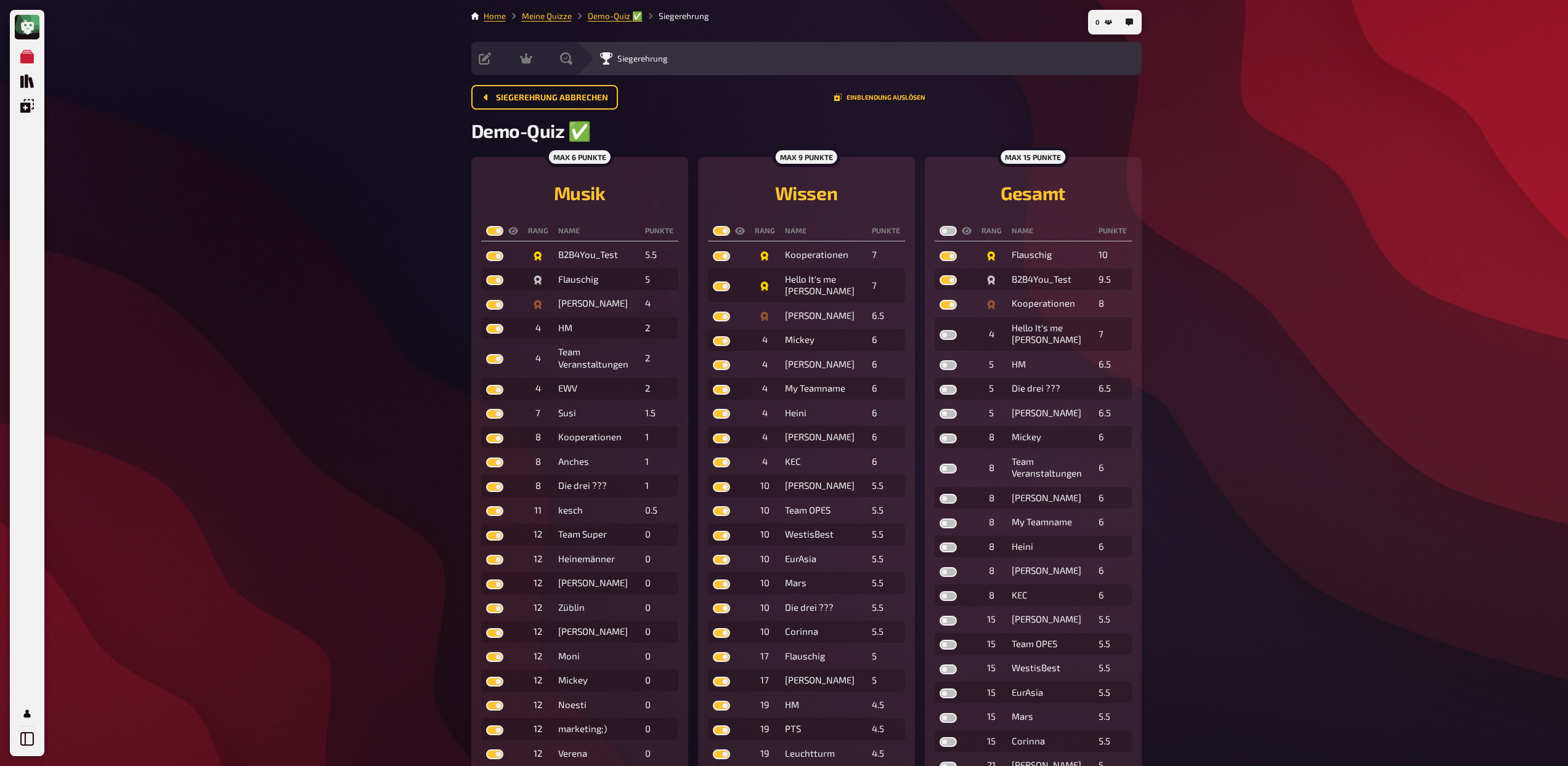
checkbox input "true"
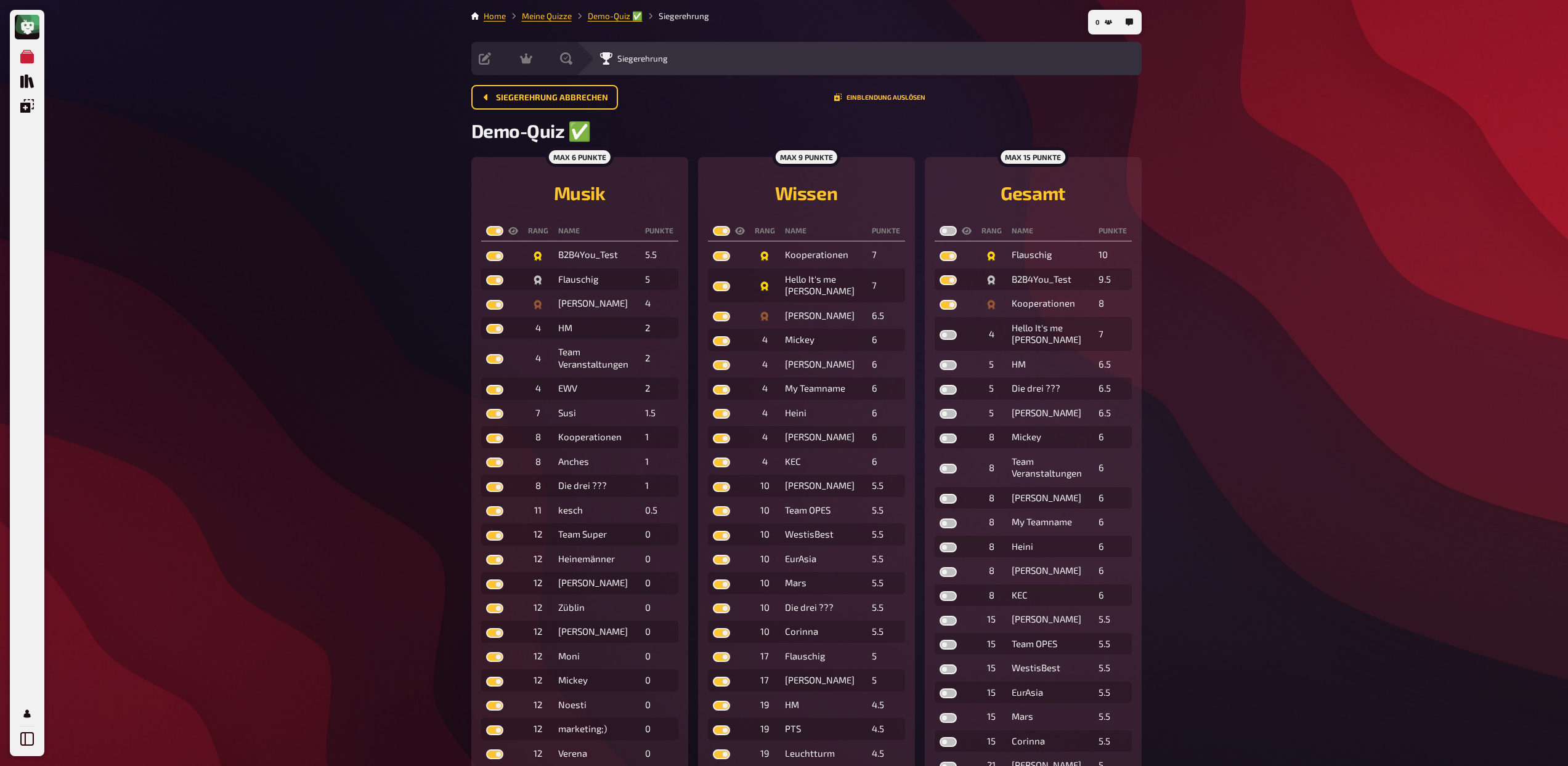
checkbox input "true"
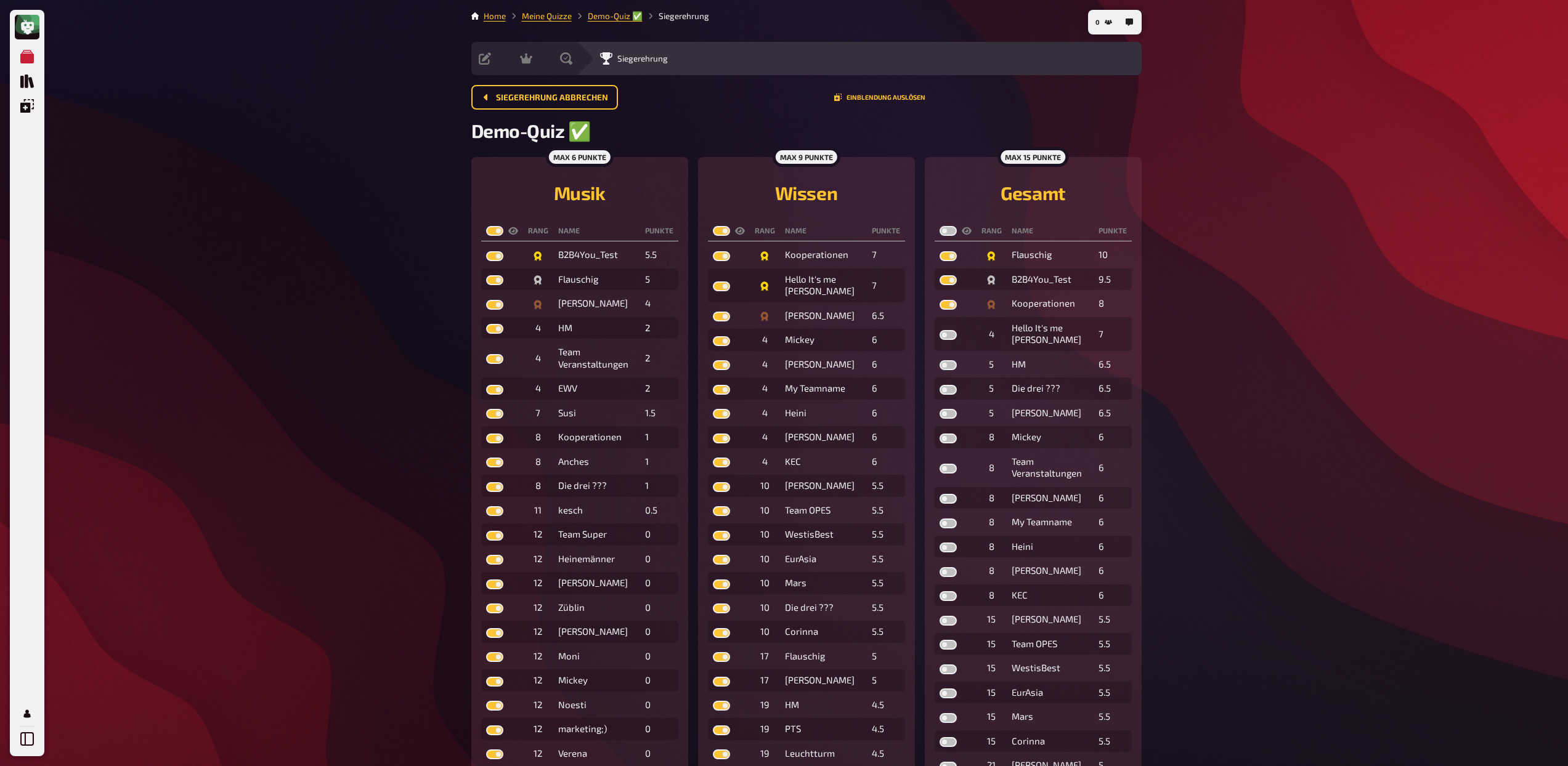
checkbox input "true"
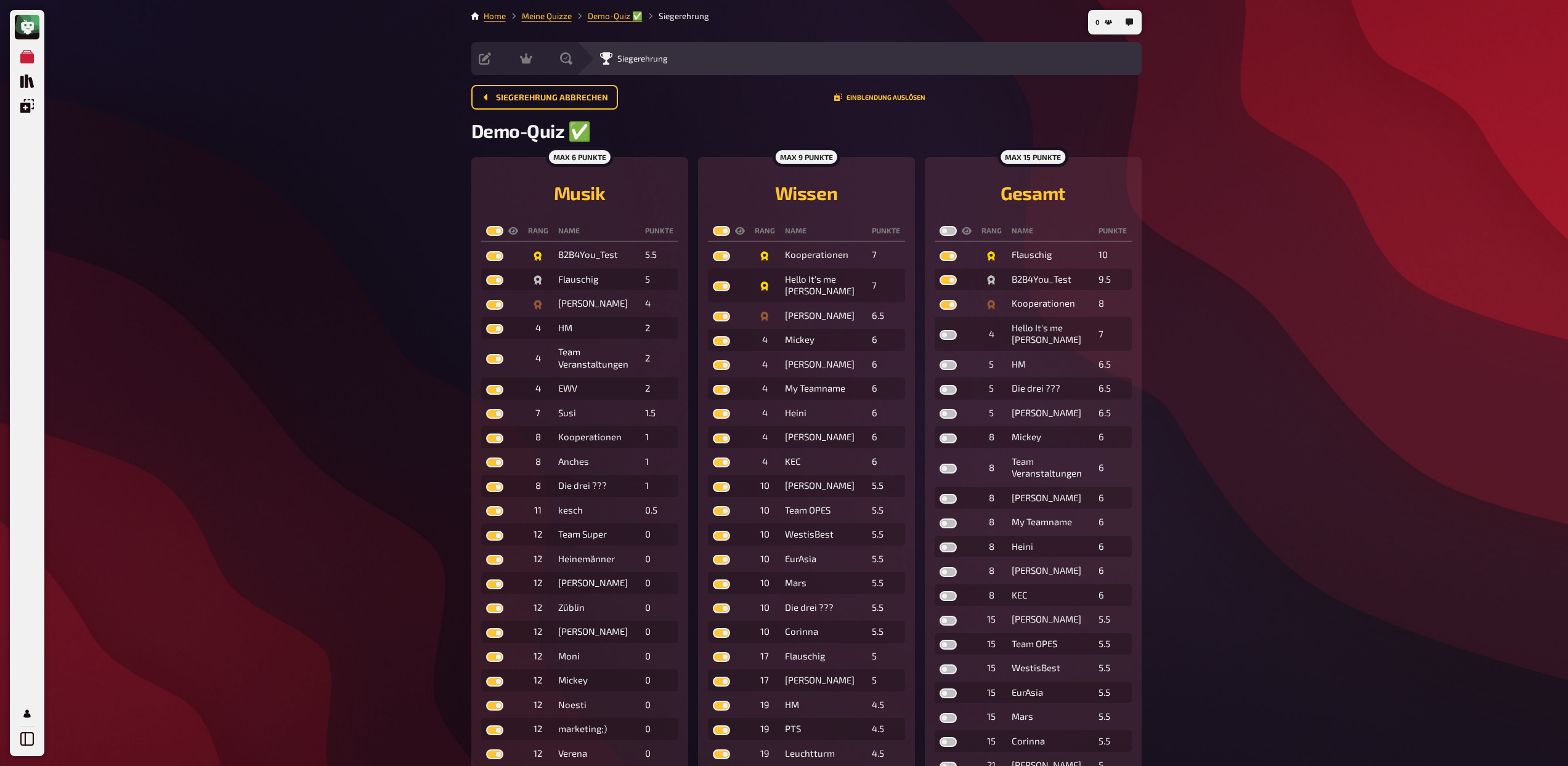
checkbox input "true"
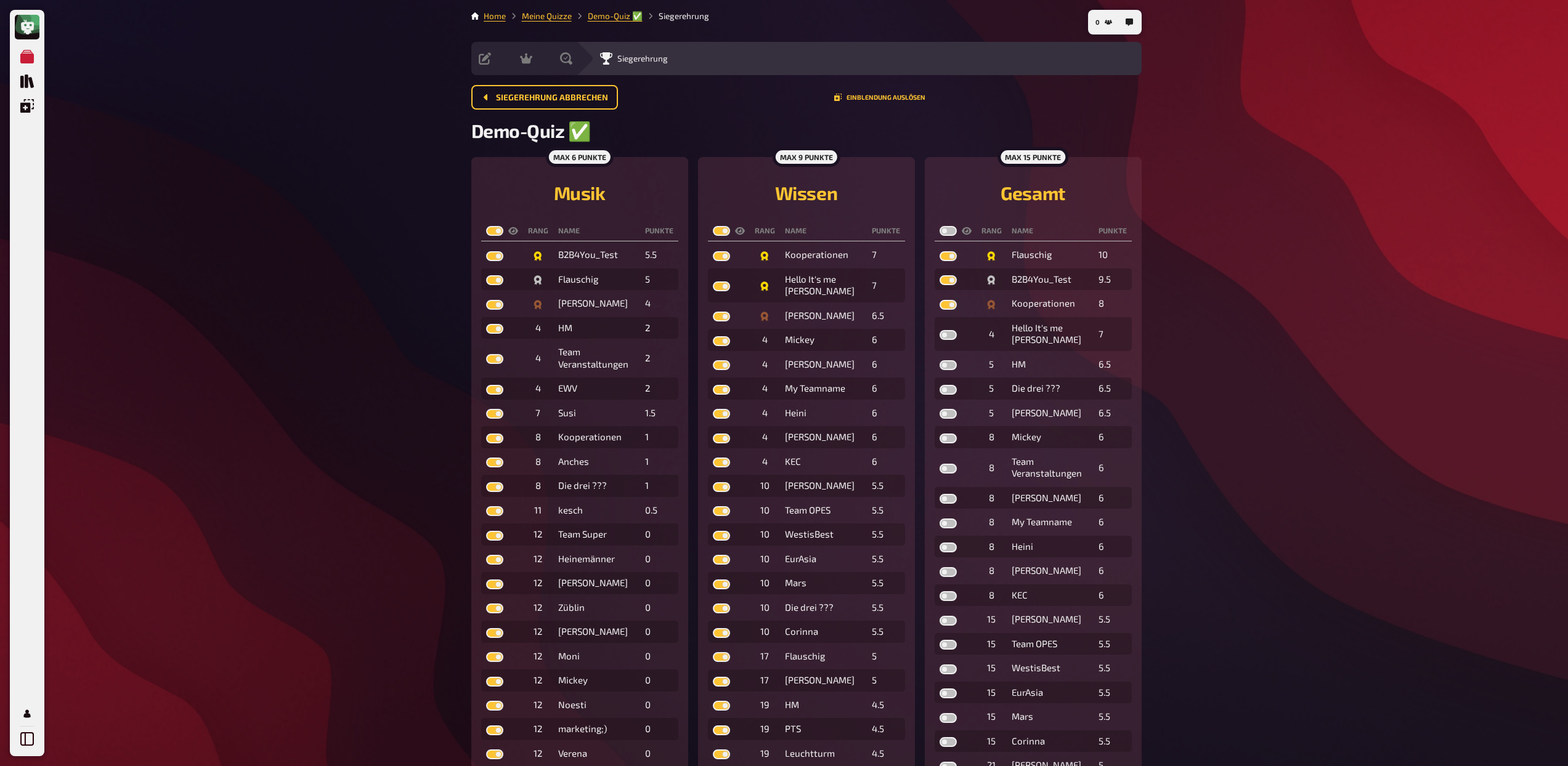
checkbox input "true"
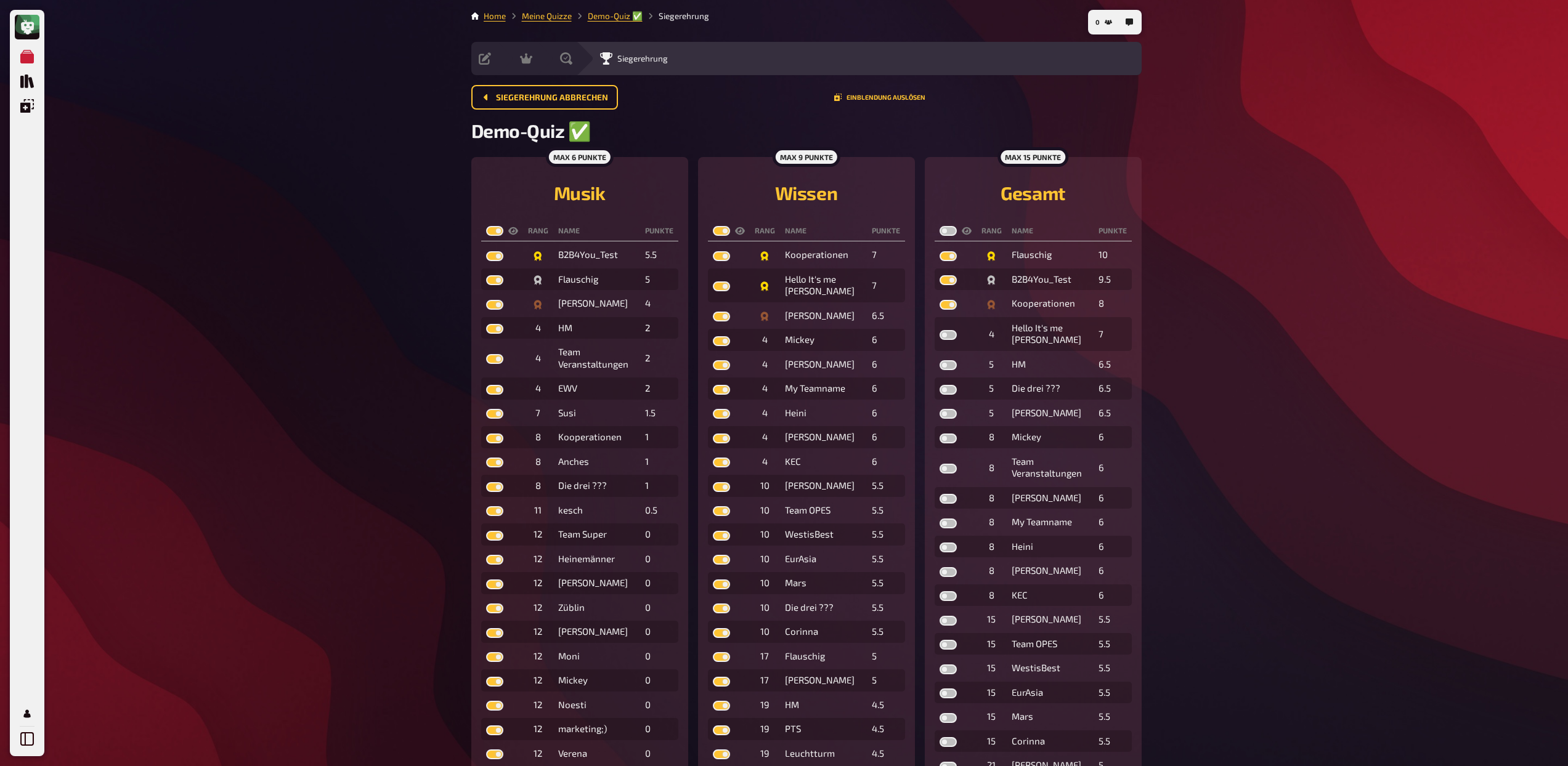
checkbox input "true"
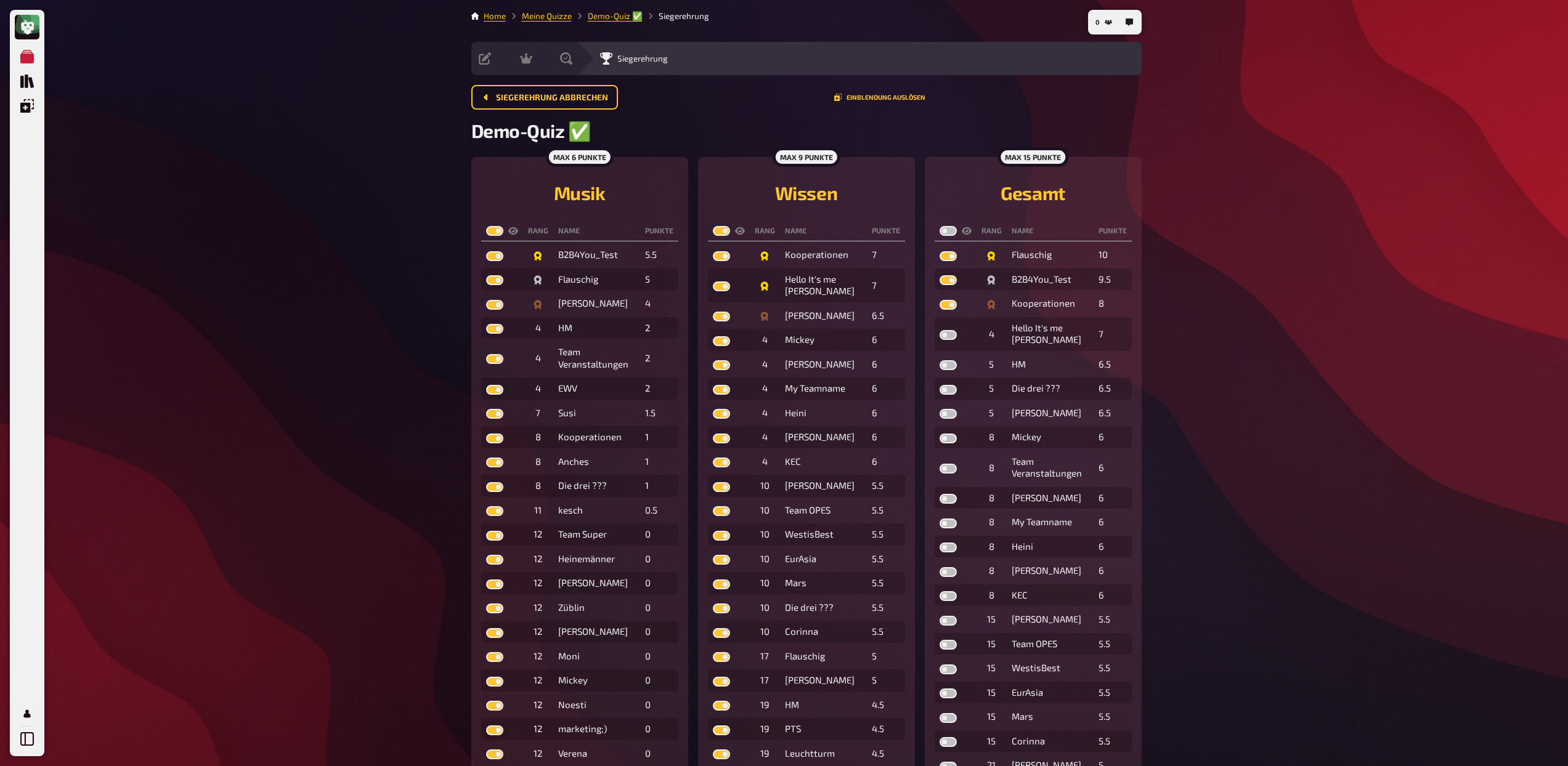
checkbox input "true"
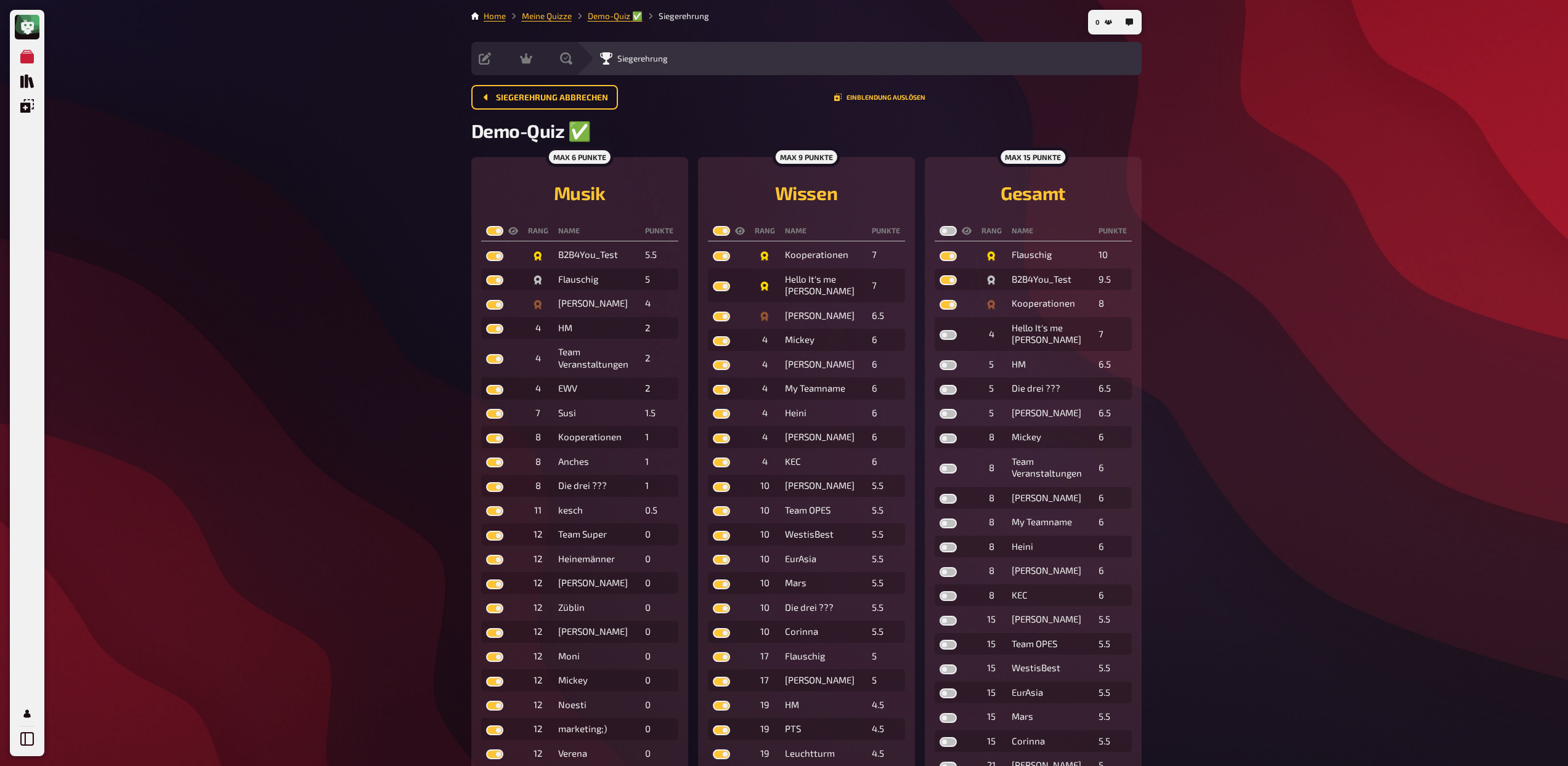
checkbox input "true"
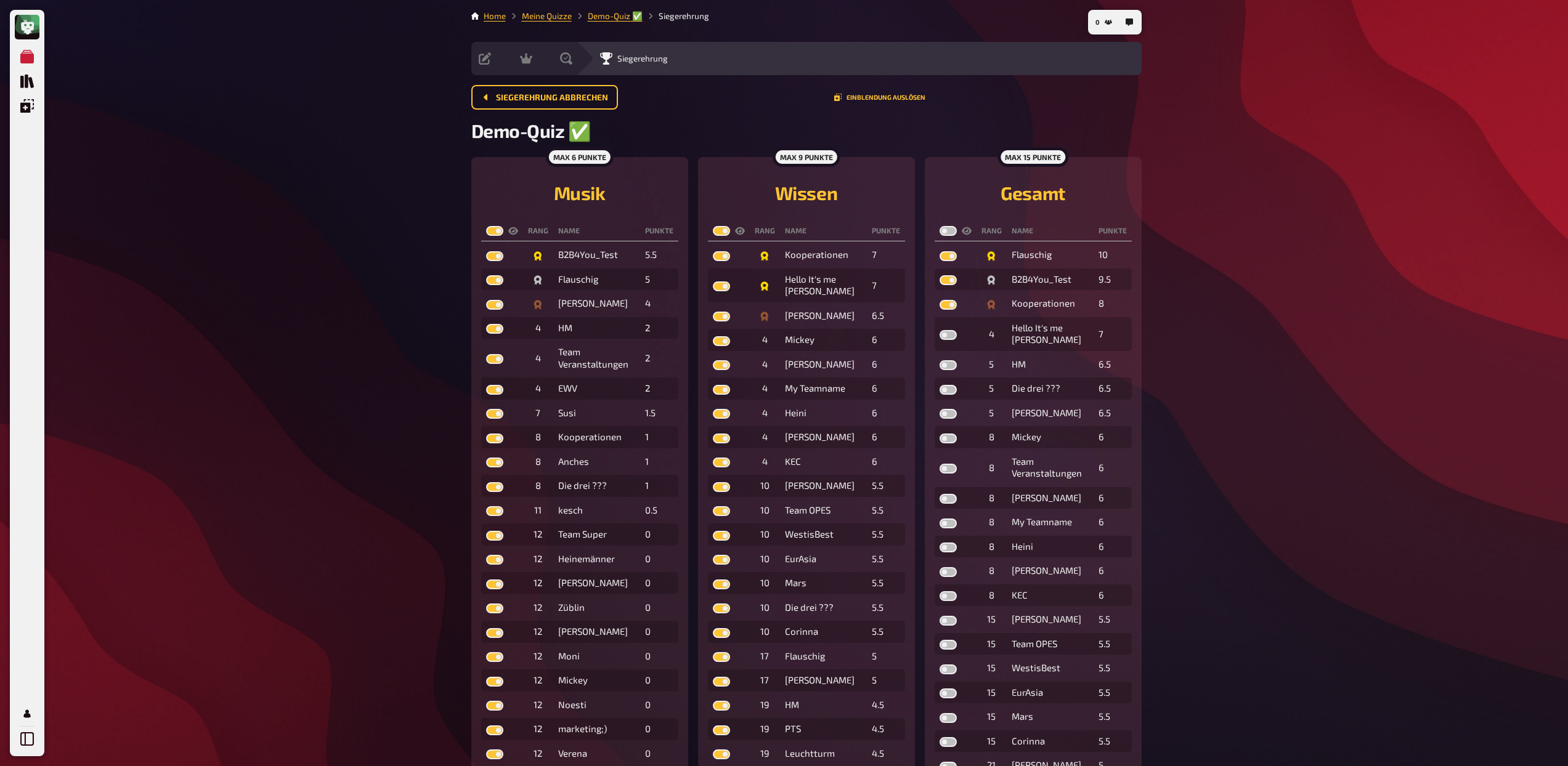
checkbox input "true"
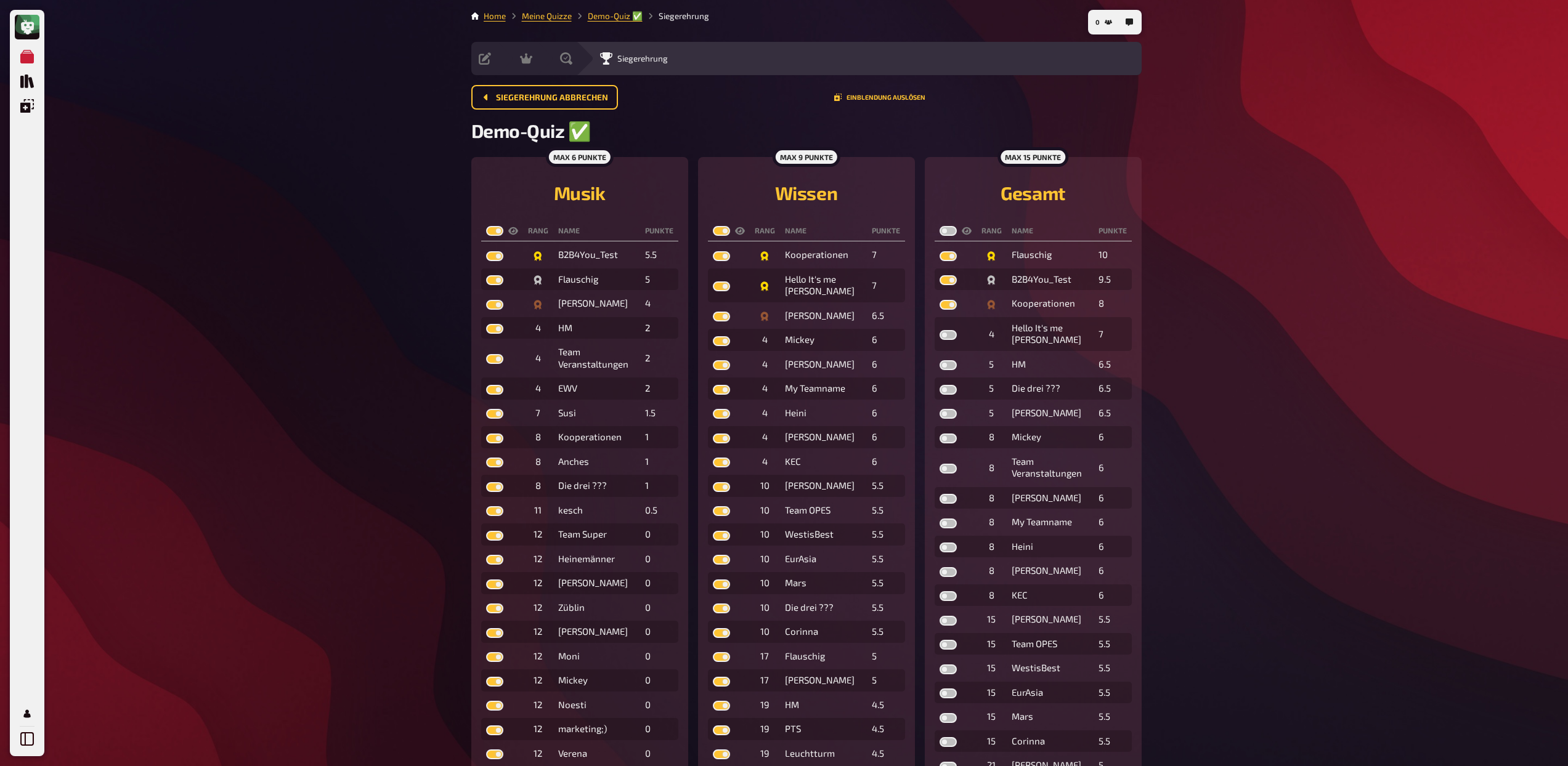
checkbox input "true"
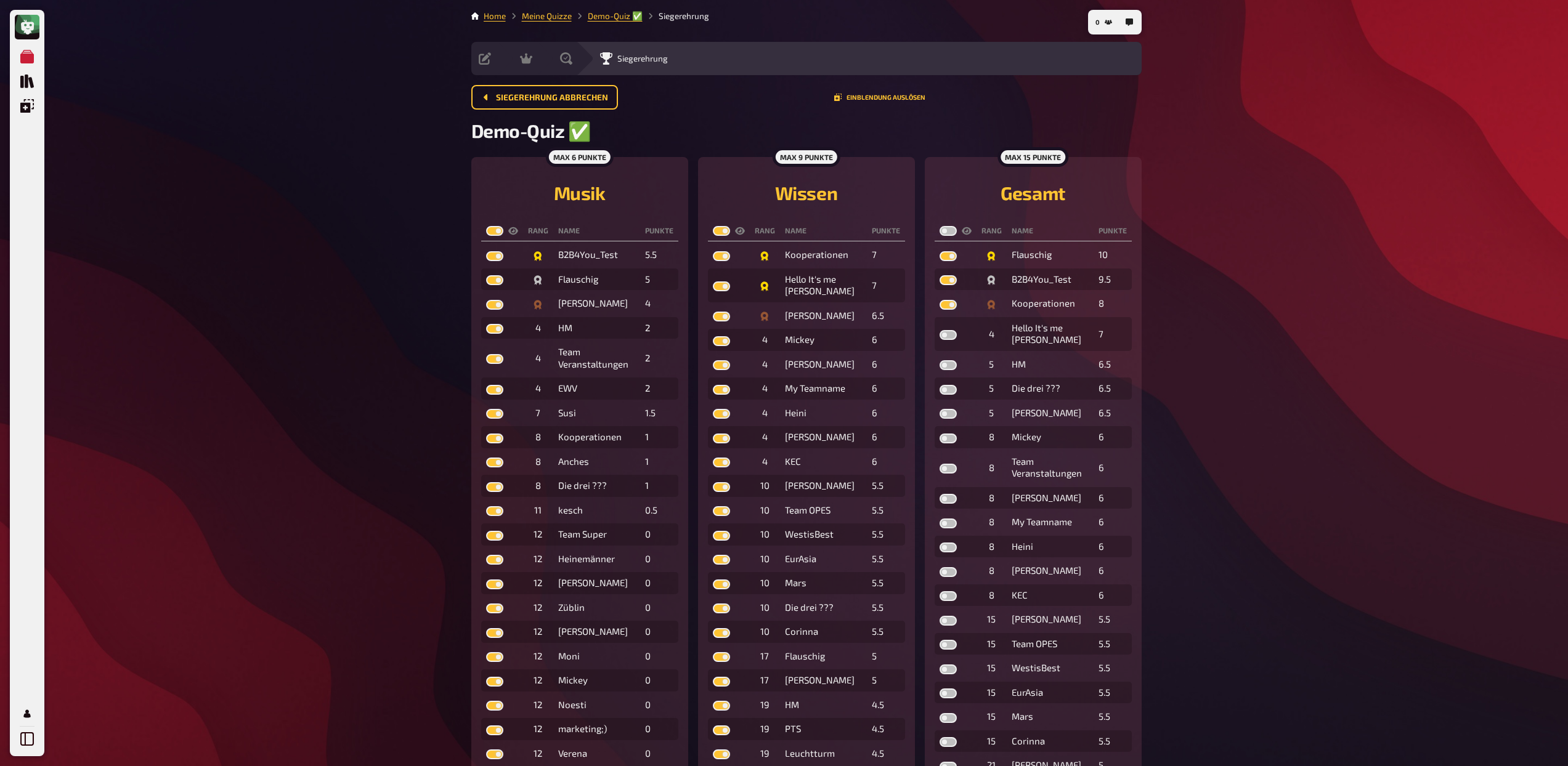
checkbox input "true"
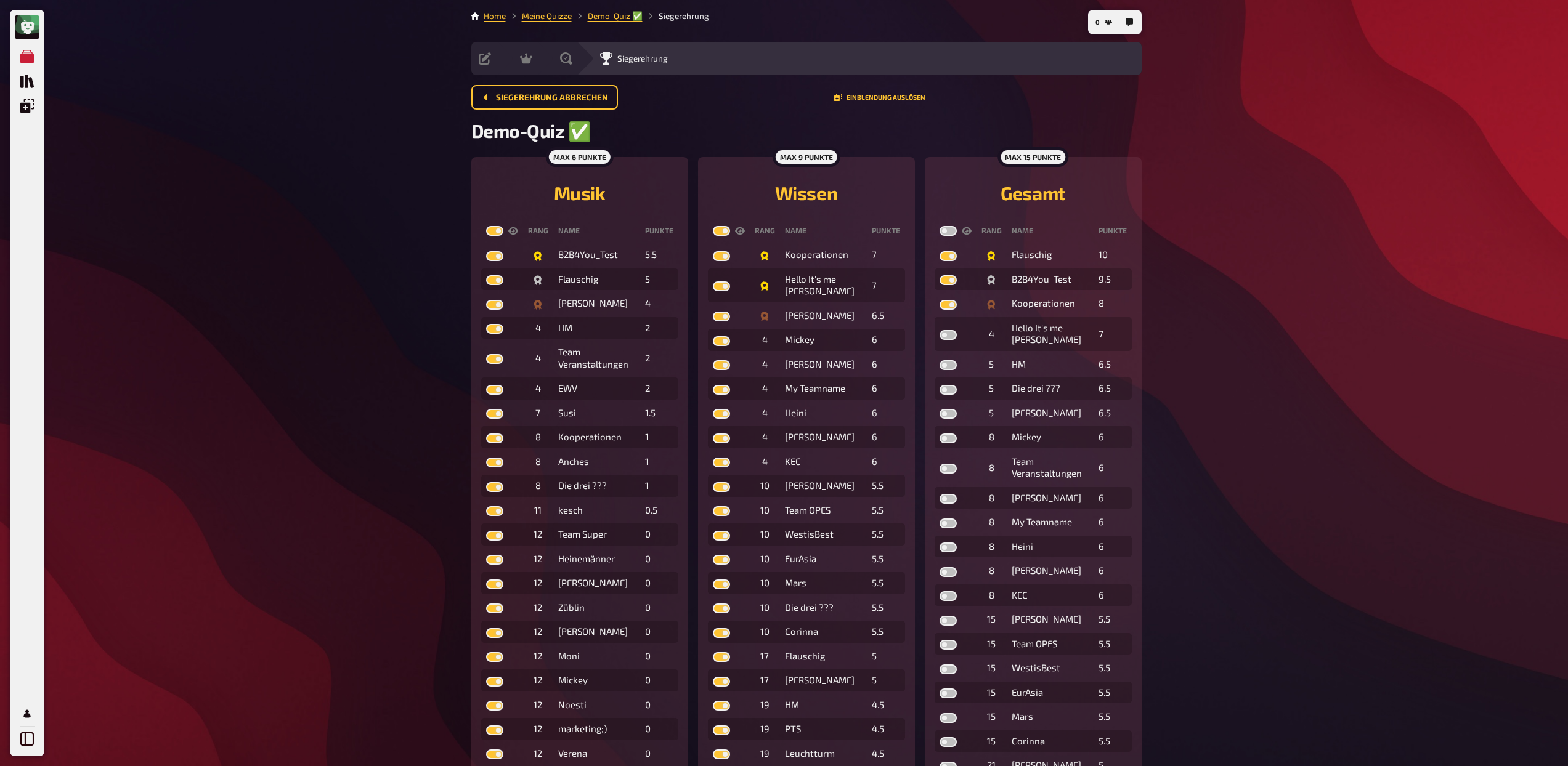
checkbox input "true"
click at [947, 233] on label at bounding box center [948, 231] width 17 height 10
click at [940, 226] on input "checkbox" at bounding box center [939, 225] width 1 height 1
checkbox input "true"
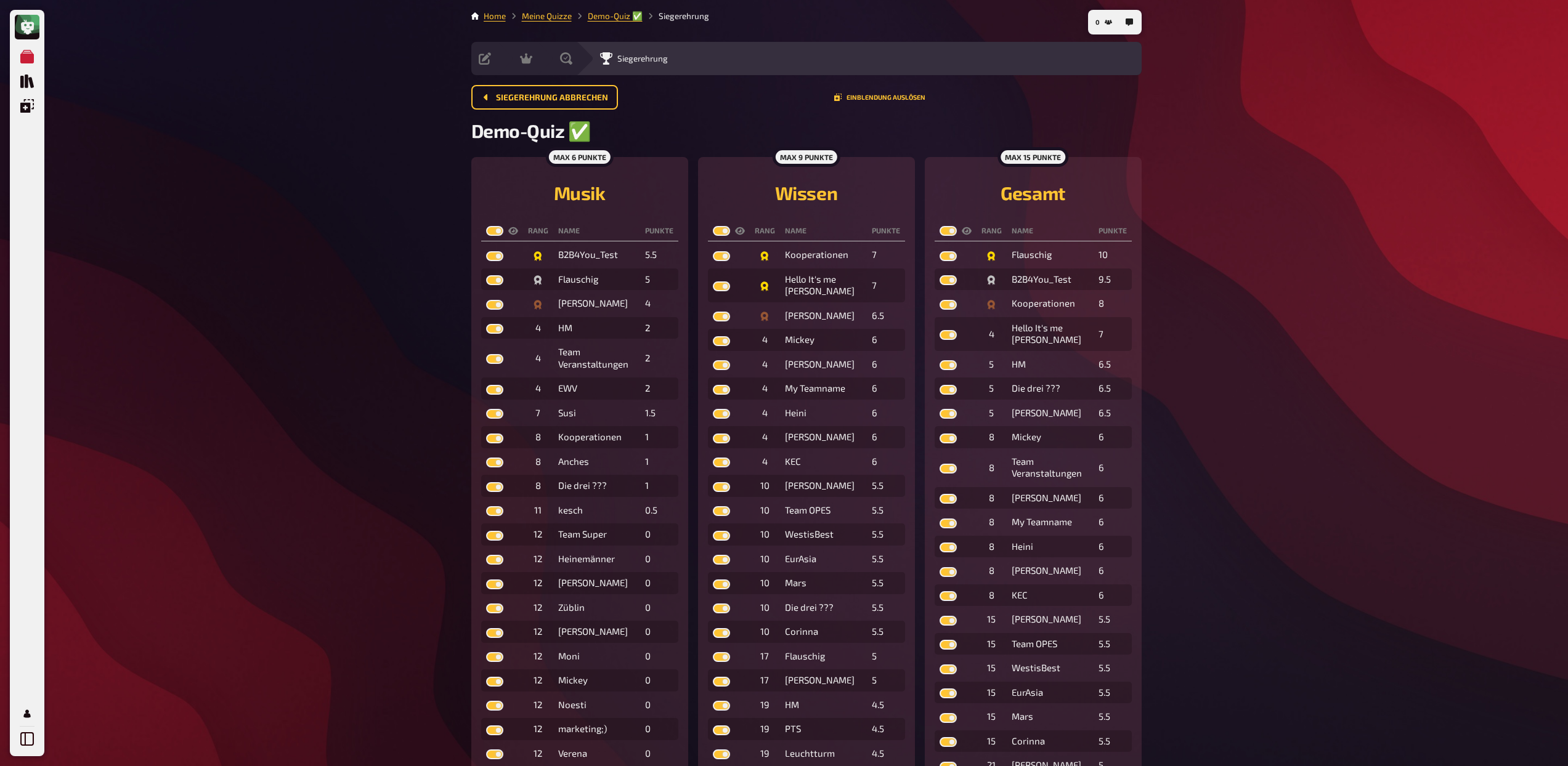
checkbox input "true"
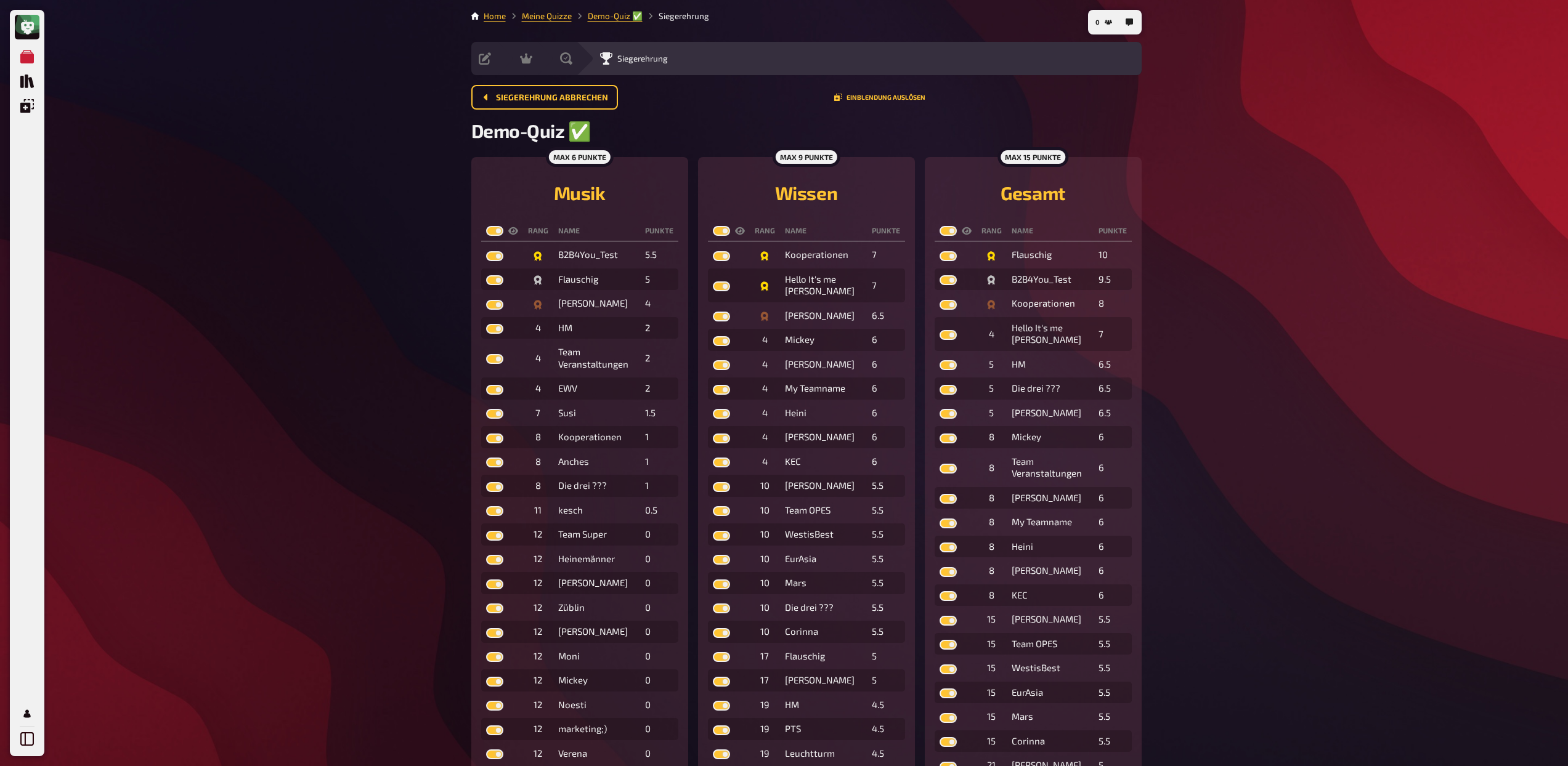
checkbox input "true"
click at [533, 96] on span "Siegerehrung abbrechen" at bounding box center [552, 98] width 112 height 9
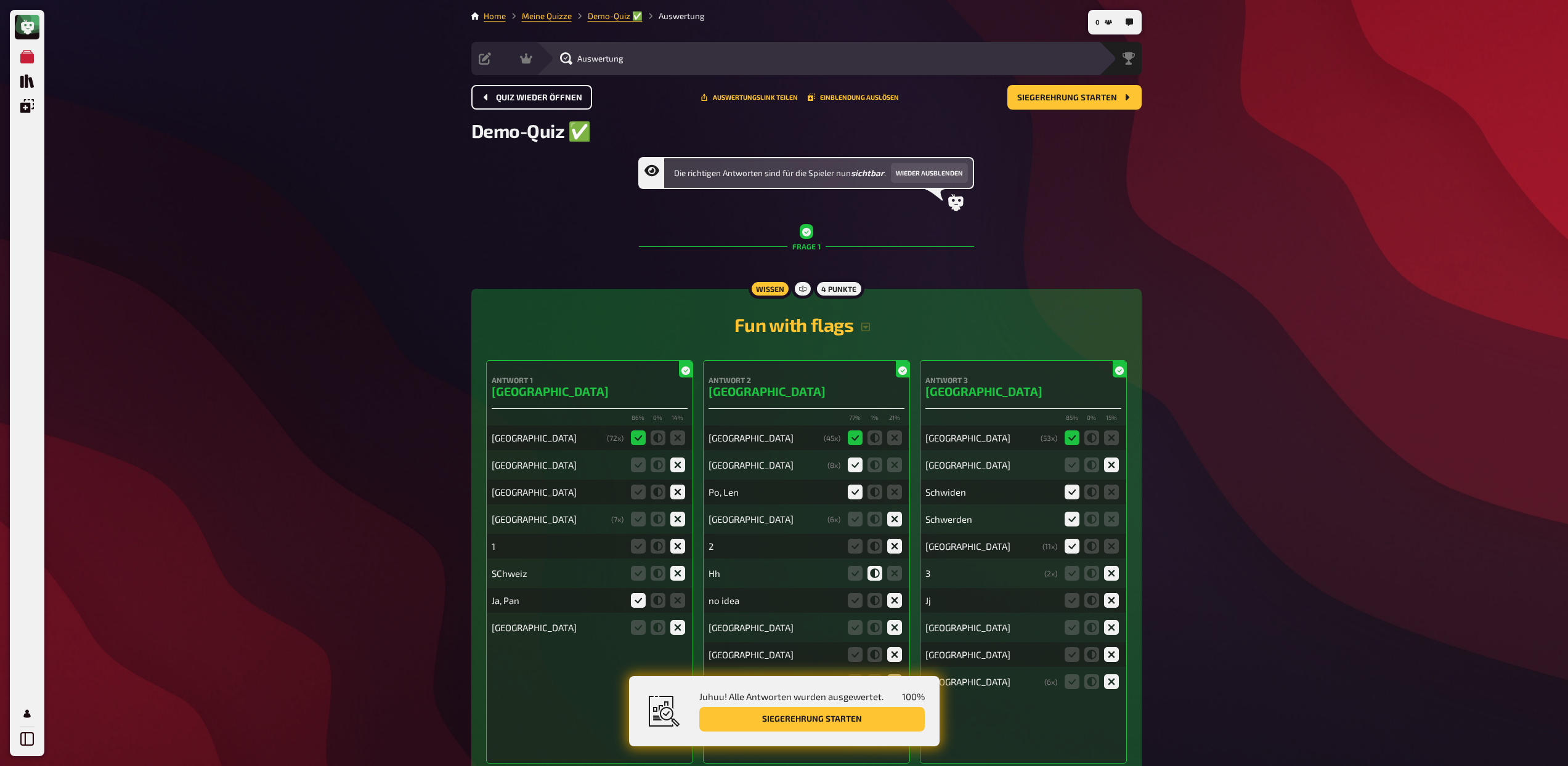
click at [533, 96] on span "Quiz wieder öffnen" at bounding box center [539, 98] width 86 height 9
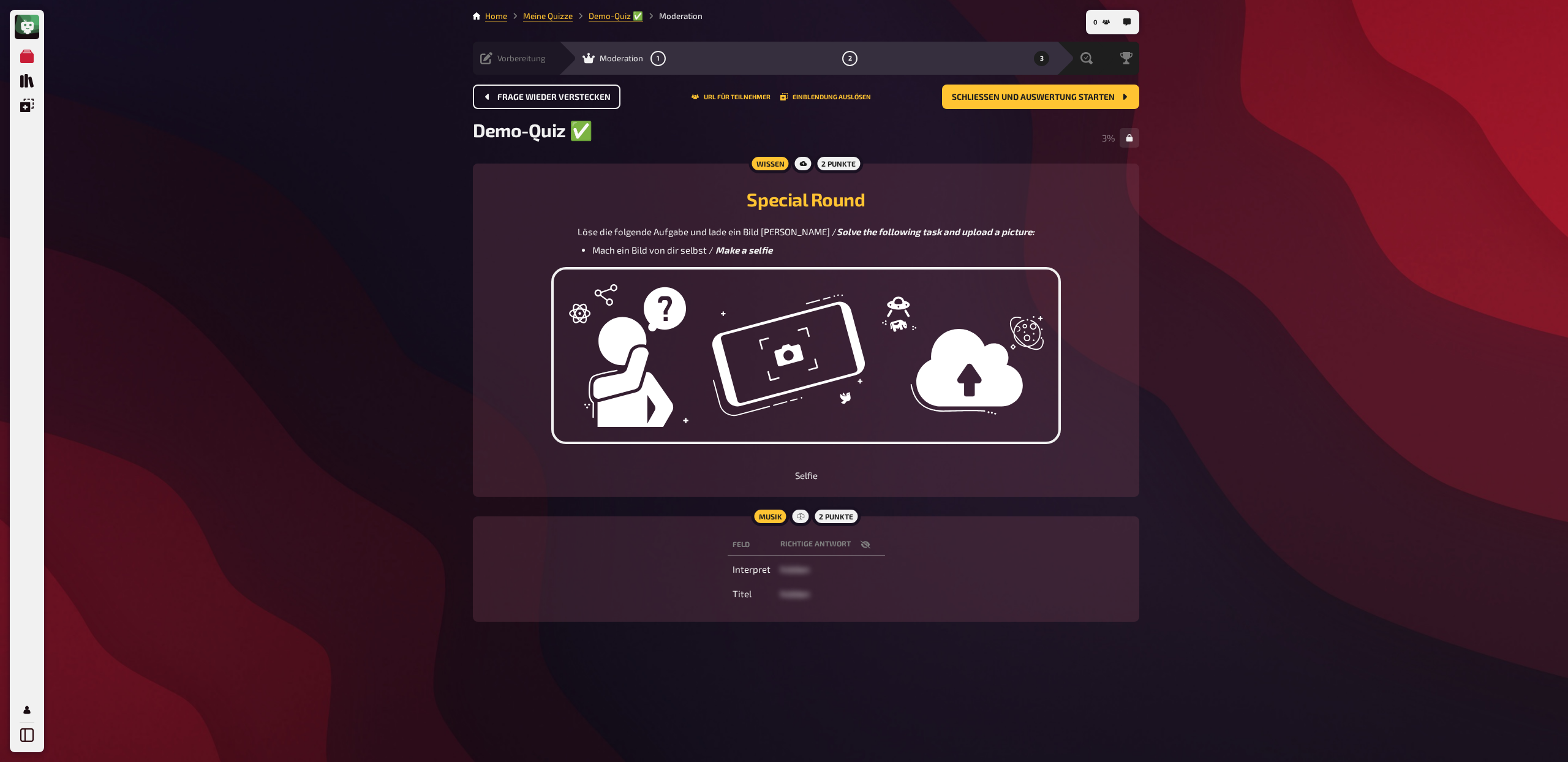
click at [513, 59] on span "Vorbereitung" at bounding box center [521, 58] width 49 height 10
